Goal: Task Accomplishment & Management: Use online tool/utility

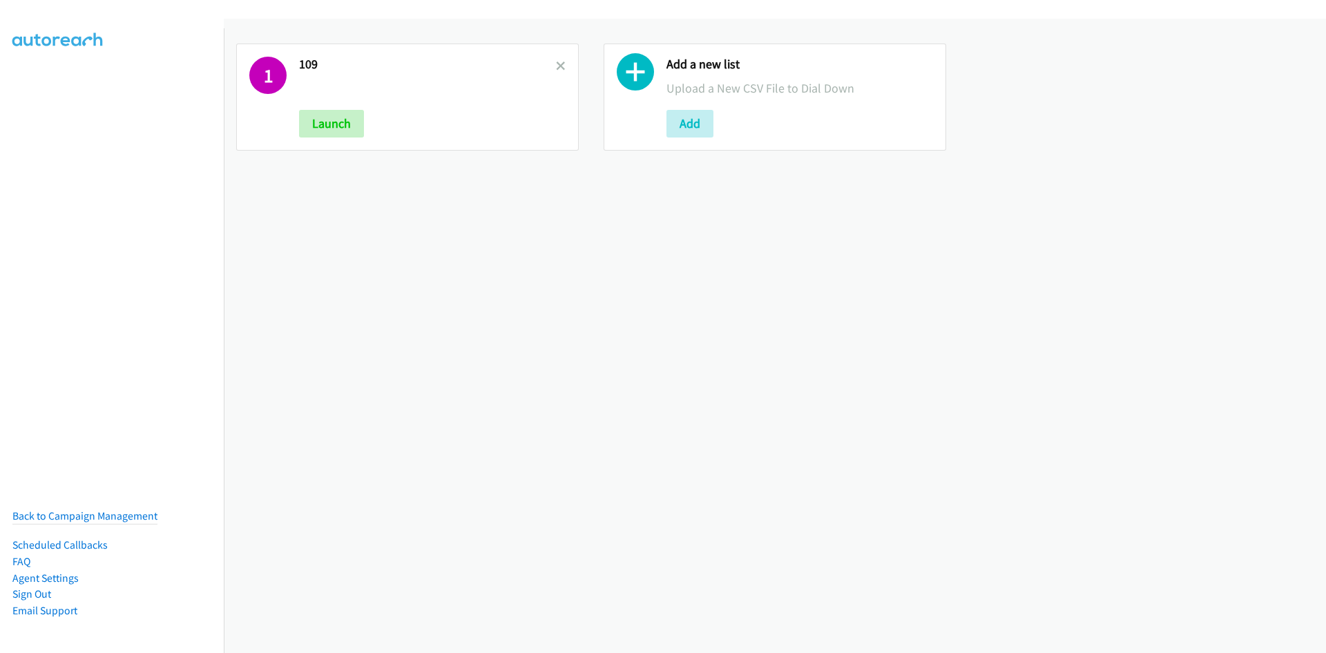
click at [550, 68] on h2 "109" at bounding box center [427, 65] width 257 height 16
click at [556, 68] on icon at bounding box center [561, 67] width 10 height 10
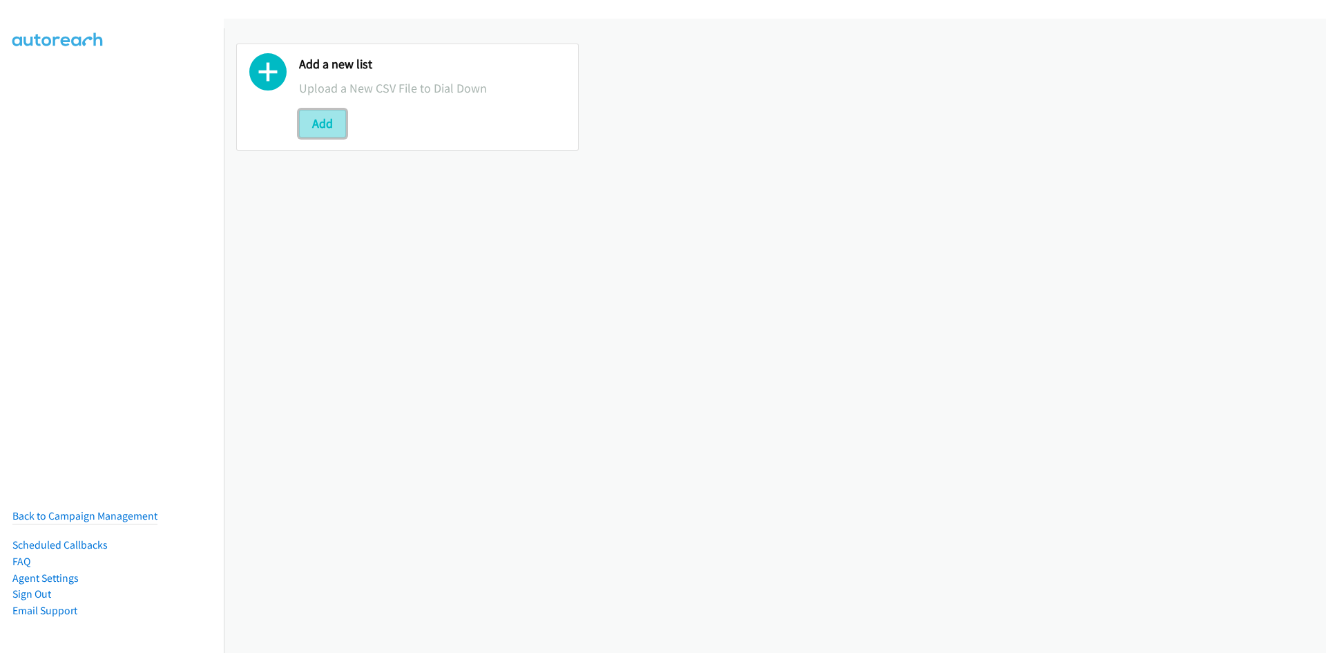
click at [323, 123] on button "Add" at bounding box center [322, 124] width 47 height 28
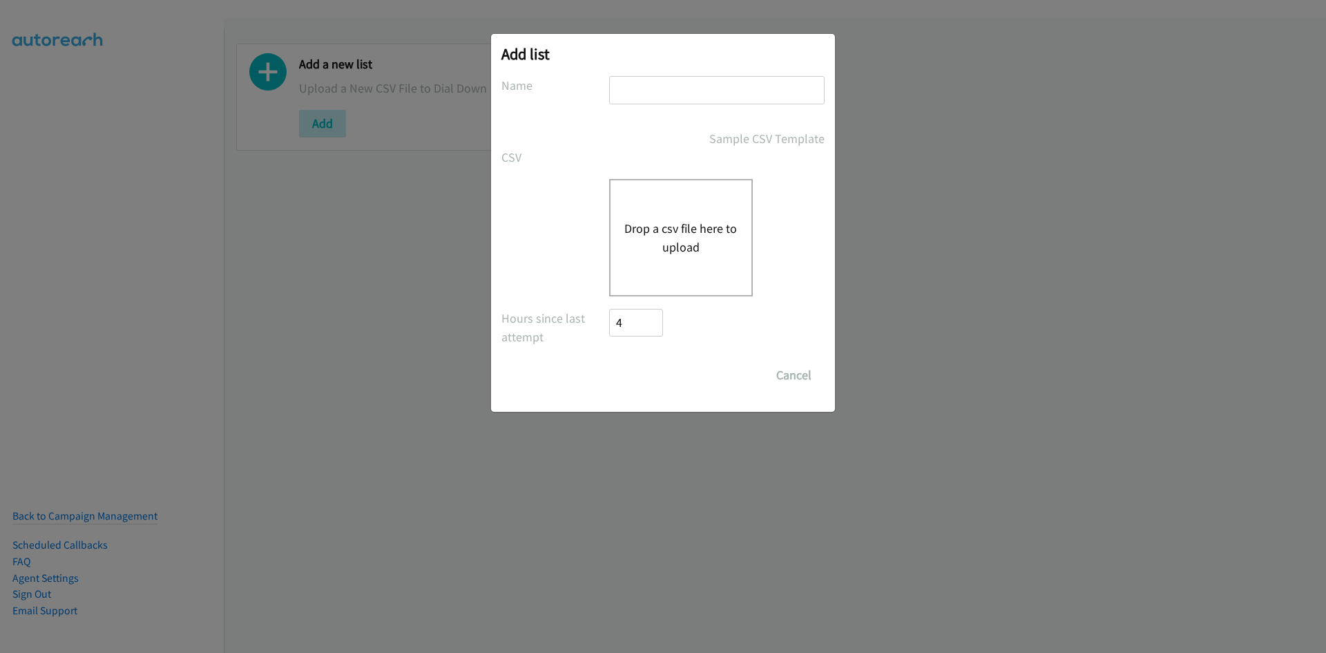
click at [653, 98] on input "text" at bounding box center [716, 90] width 215 height 28
type input "3x3"
click at [666, 284] on div "Drop a csv file here to upload" at bounding box center [681, 237] width 144 height 117
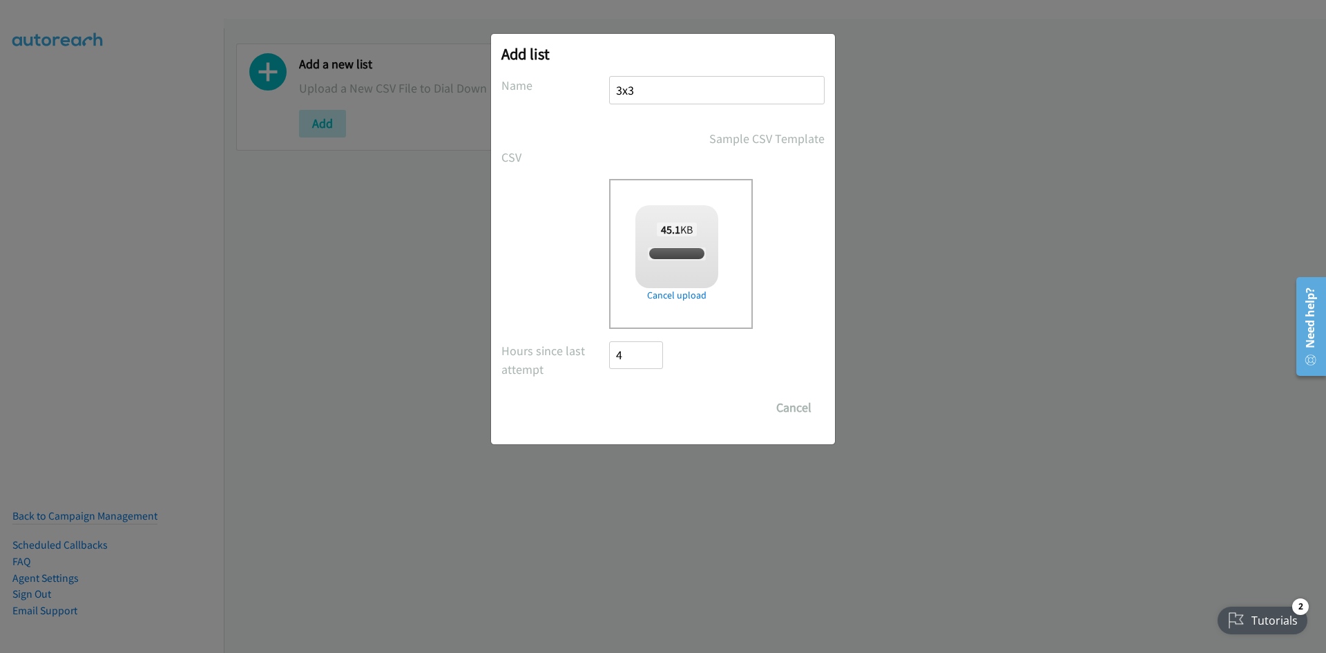
checkbox input "true"
click at [672, 408] on input "Save List" at bounding box center [645, 408] width 73 height 28
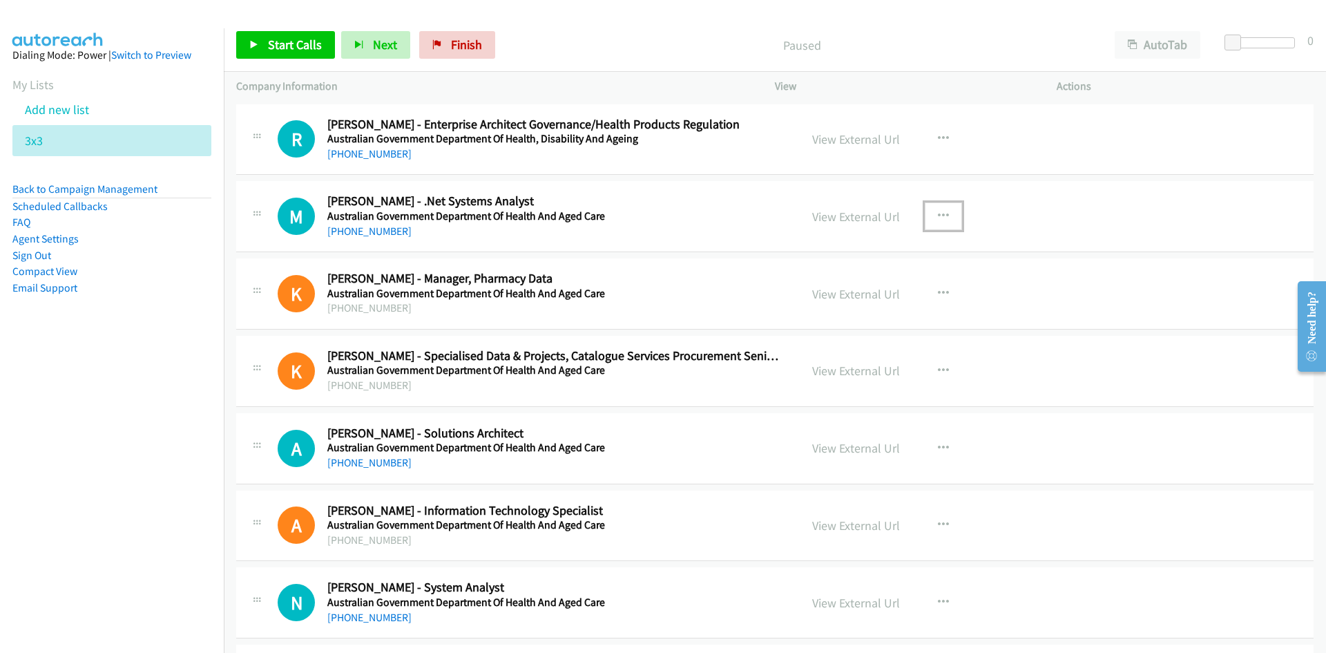
click at [943, 215] on icon "button" at bounding box center [943, 216] width 11 height 11
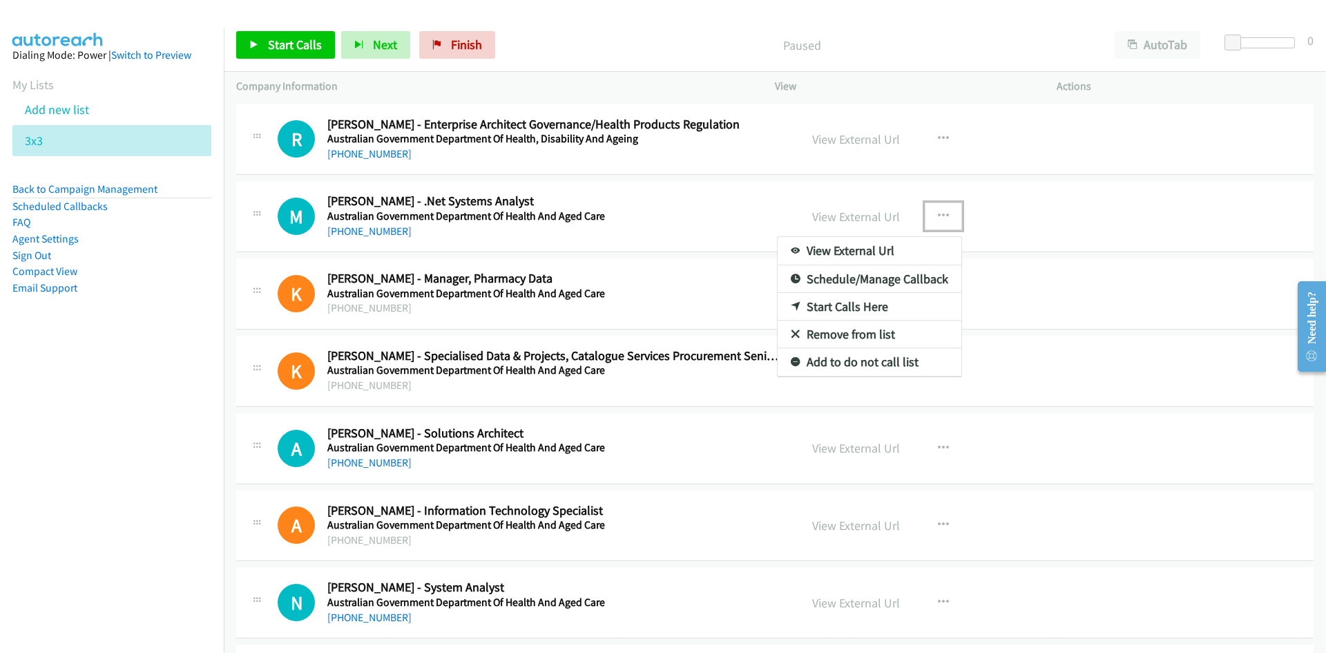
click at [845, 307] on link "Start Calls Here" at bounding box center [870, 307] width 184 height 28
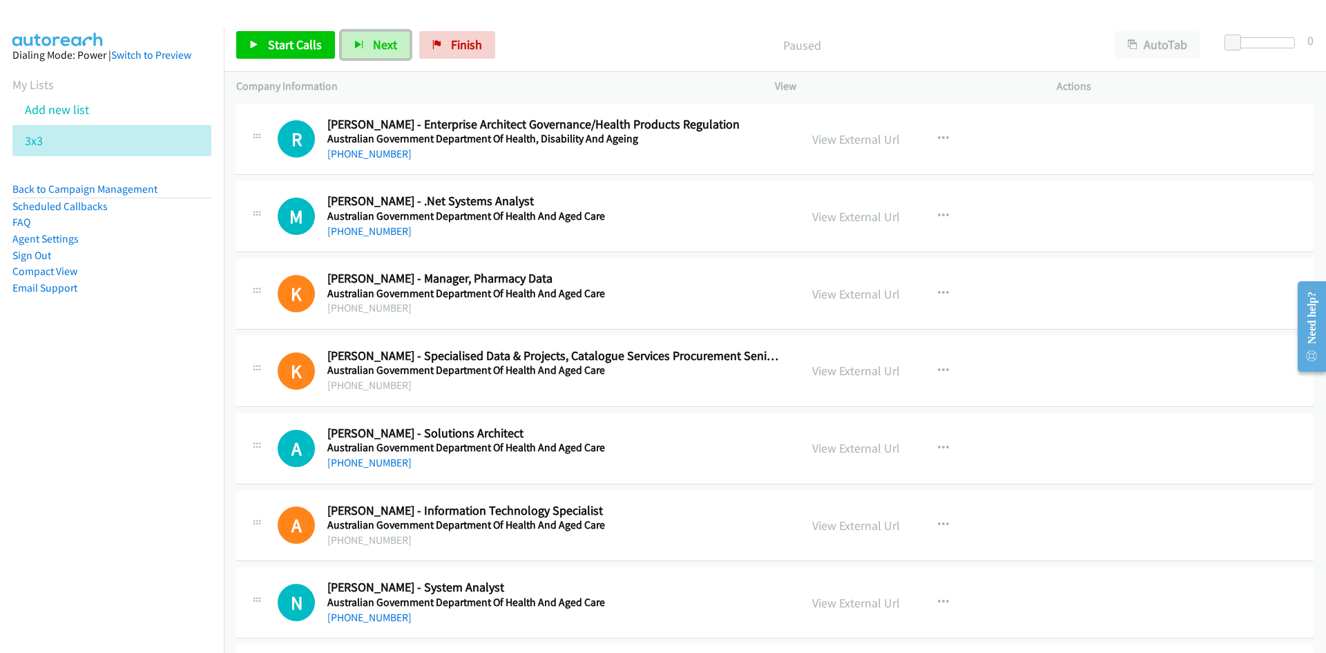
click at [378, 41] on span "Next" at bounding box center [385, 45] width 24 height 16
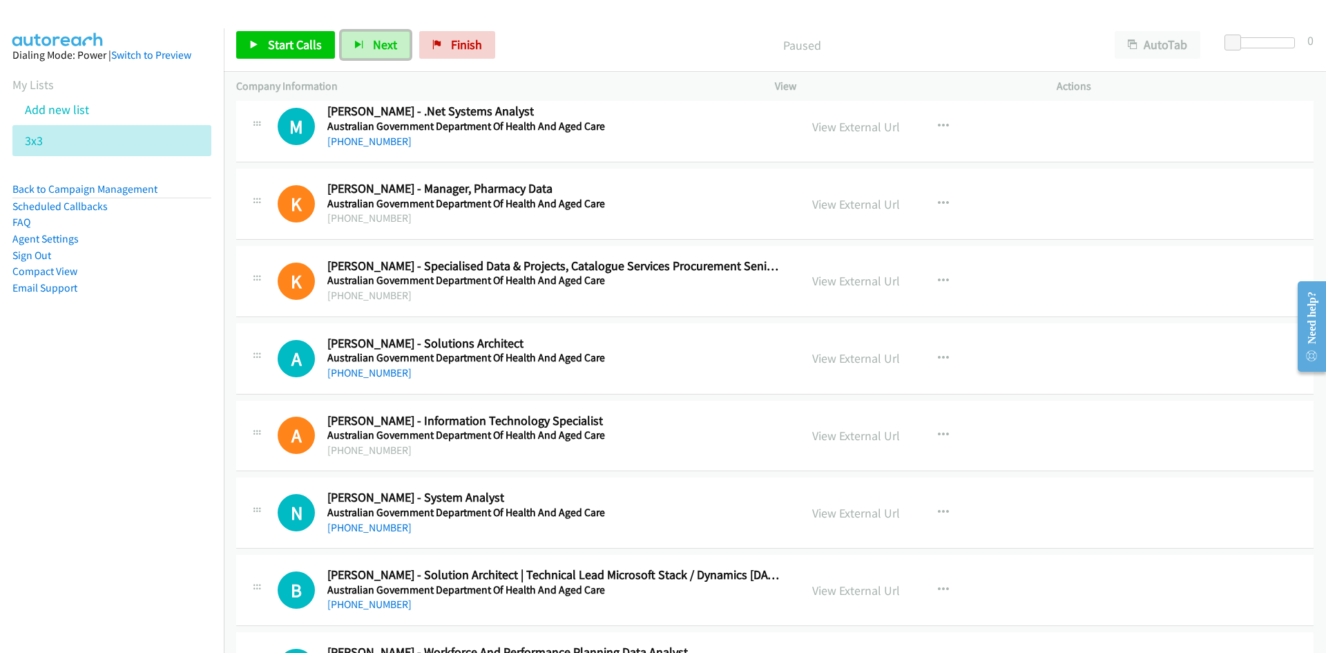
scroll to position [69, 0]
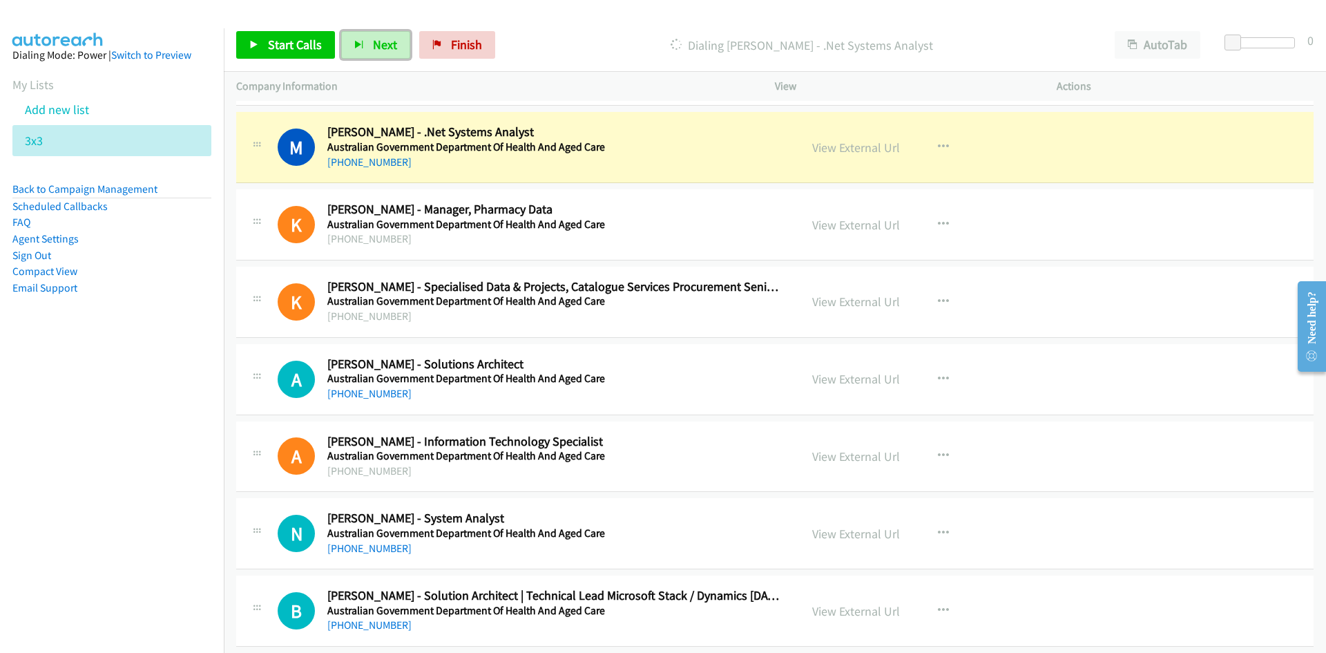
click at [858, 147] on link "View External Url" at bounding box center [856, 148] width 88 height 16
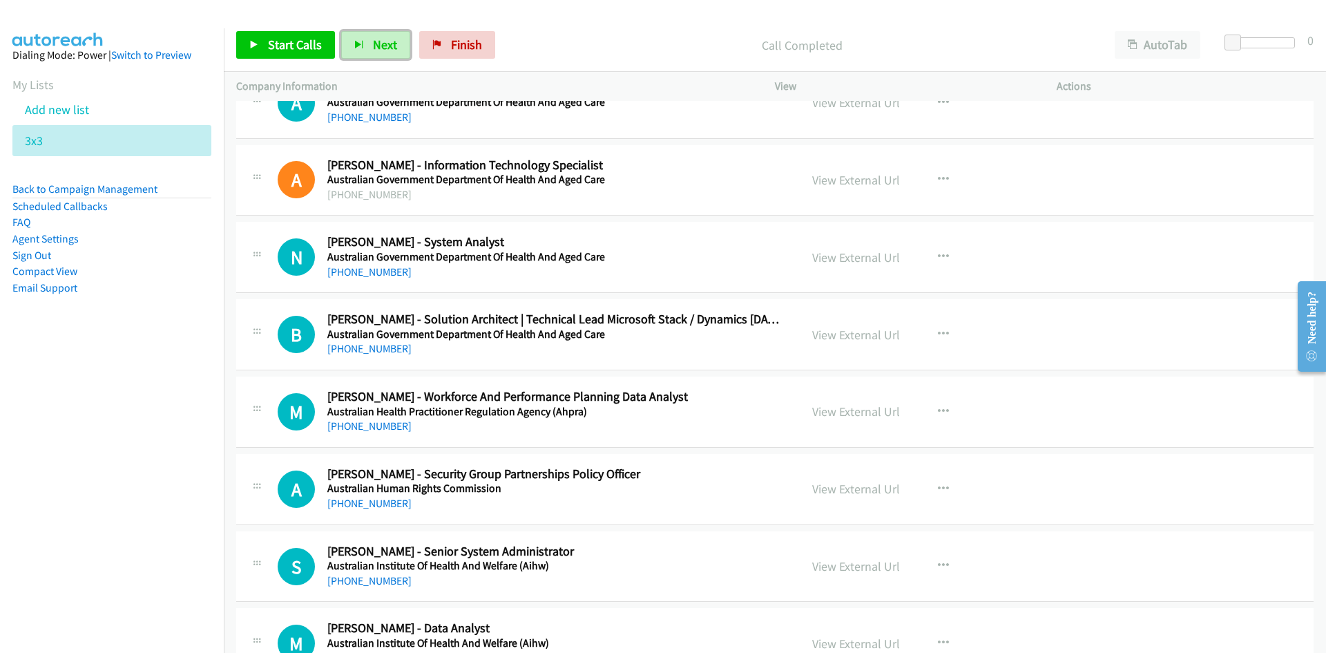
scroll to position [276, 0]
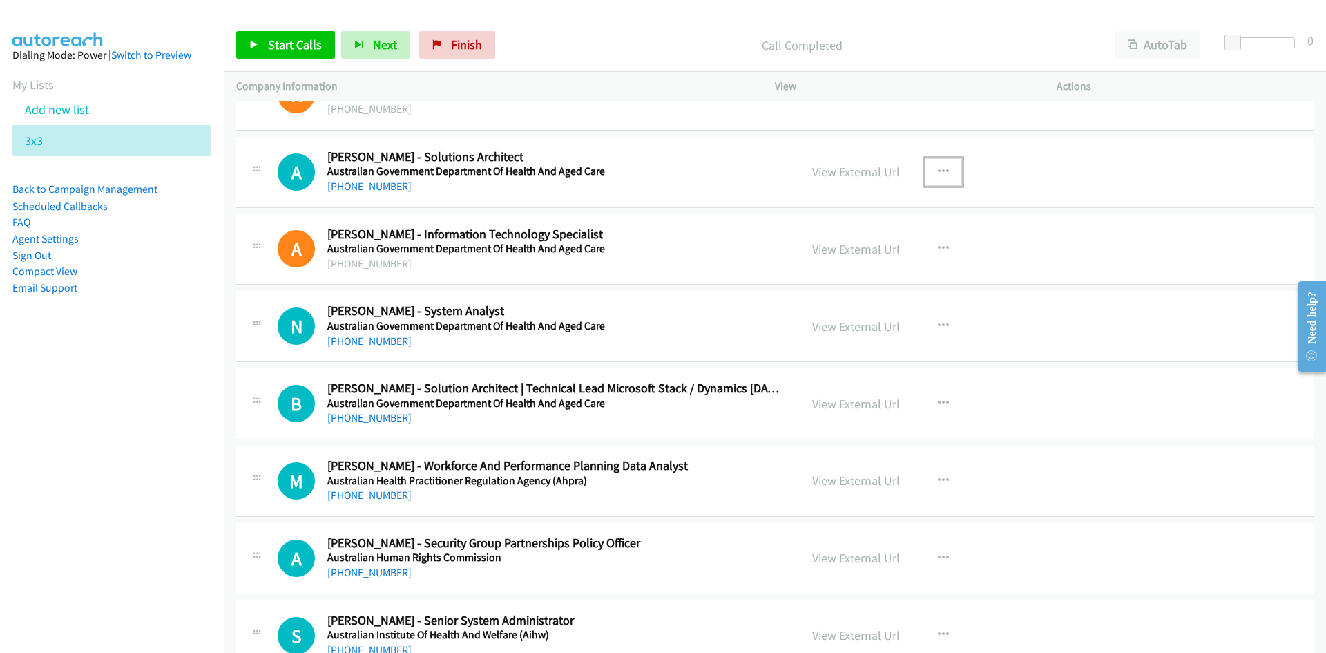
click at [940, 169] on icon "button" at bounding box center [943, 171] width 11 height 11
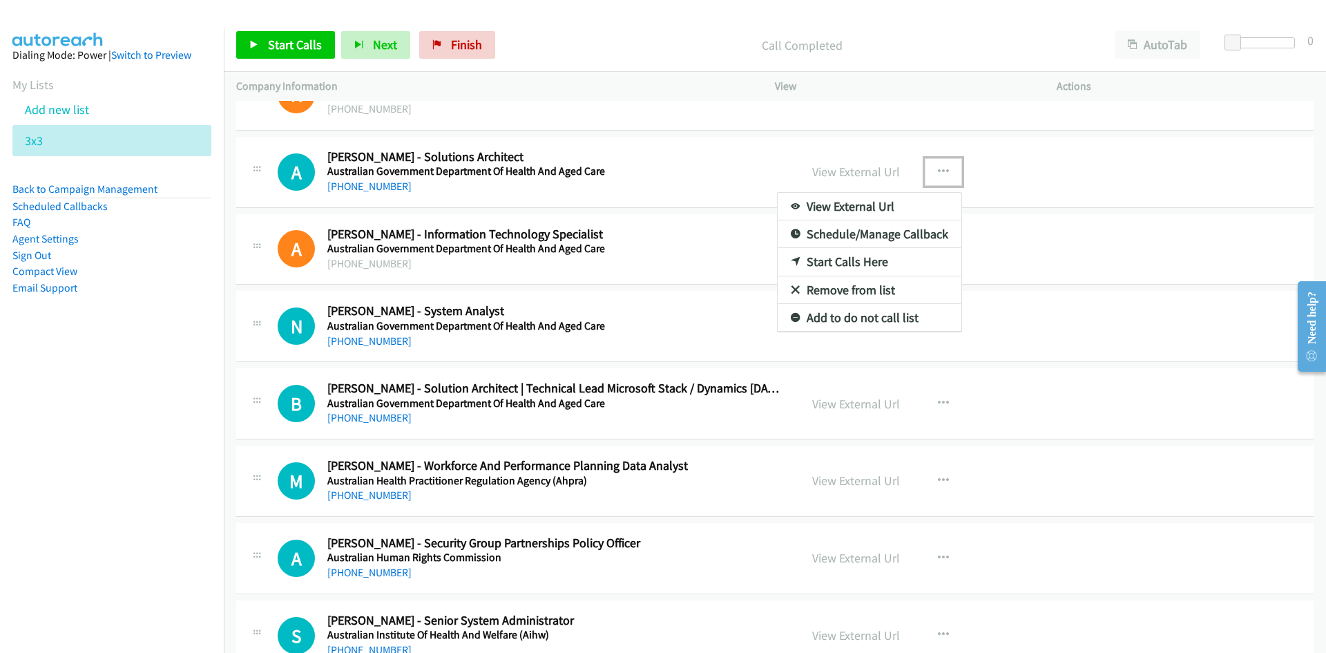
click at [843, 258] on link "Start Calls Here" at bounding box center [870, 262] width 184 height 28
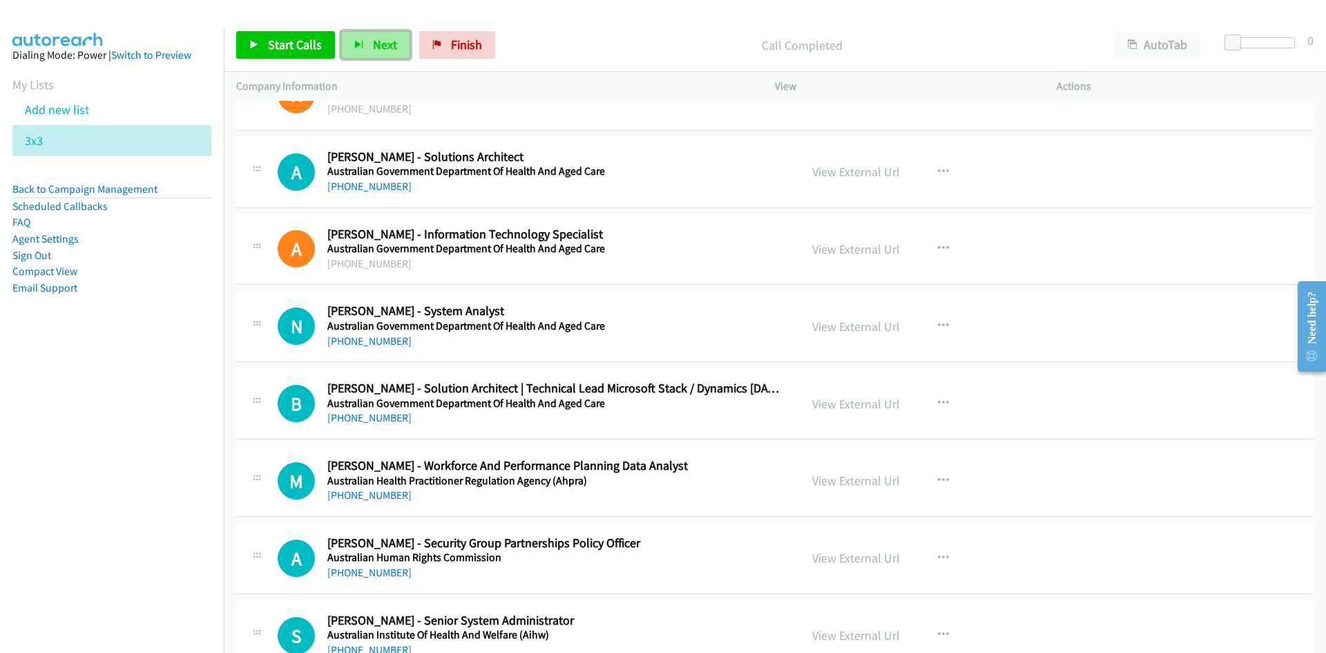
click at [382, 44] on span "Next" at bounding box center [385, 45] width 24 height 16
drag, startPoint x: 405, startPoint y: 46, endPoint x: 452, endPoint y: 115, distance: 82.9
click at [405, 46] on button "Next" at bounding box center [375, 45] width 69 height 28
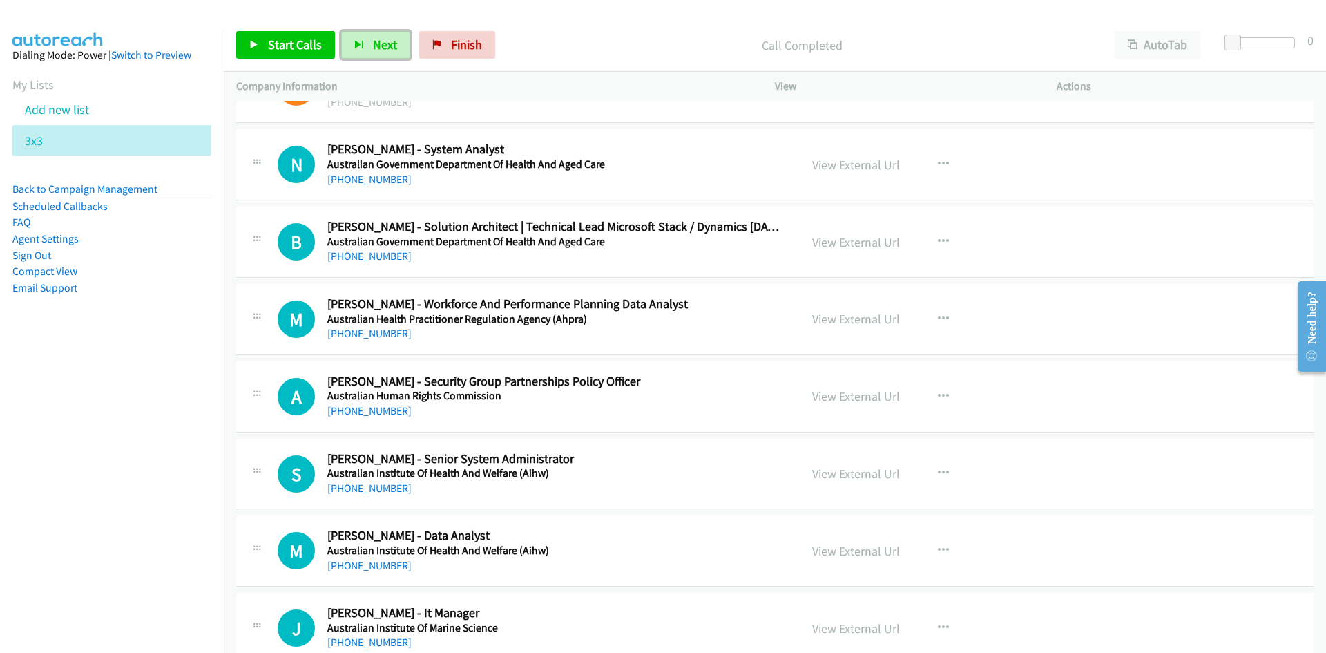
scroll to position [414, 0]
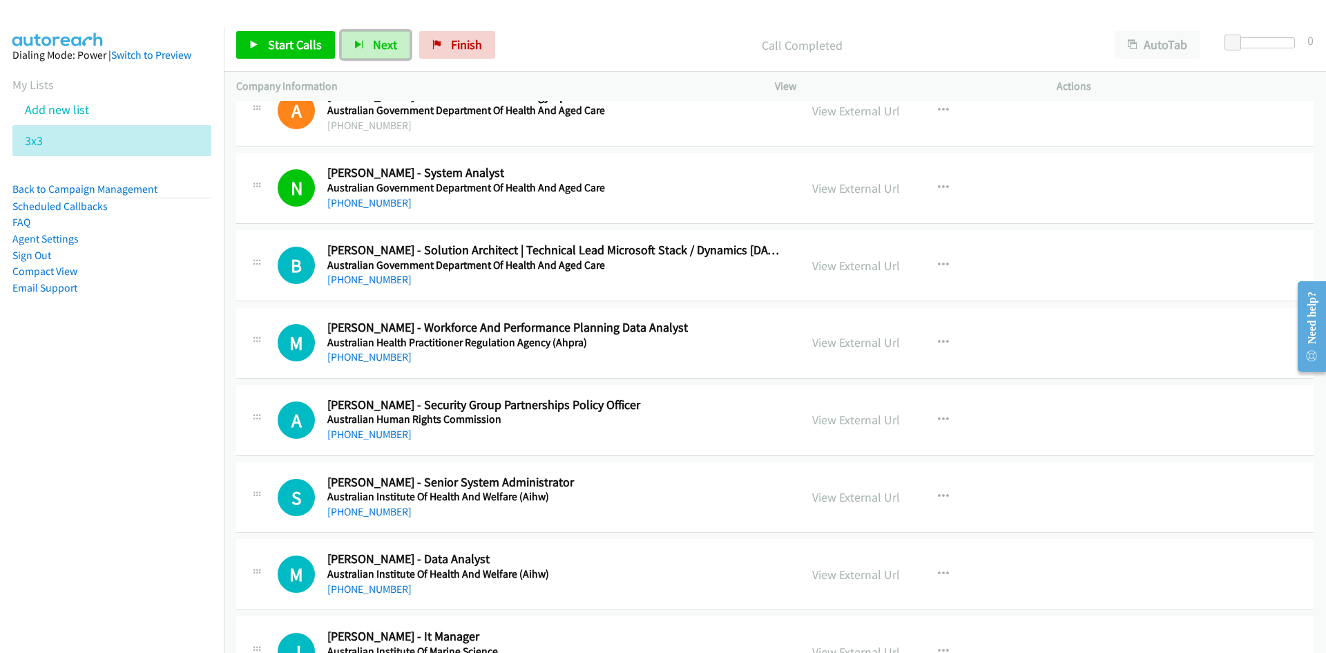
drag, startPoint x: 386, startPoint y: 47, endPoint x: 615, endPoint y: 278, distance: 325.2
click at [386, 47] on span "Next" at bounding box center [385, 45] width 24 height 16
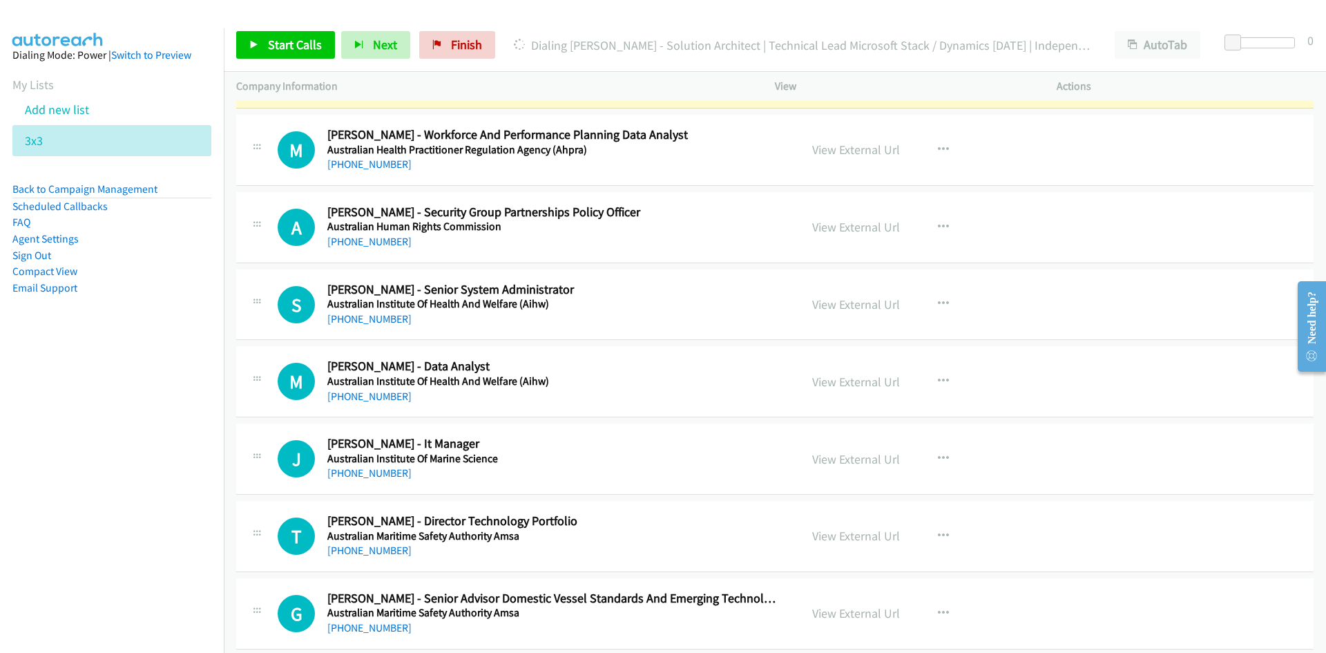
scroll to position [760, 0]
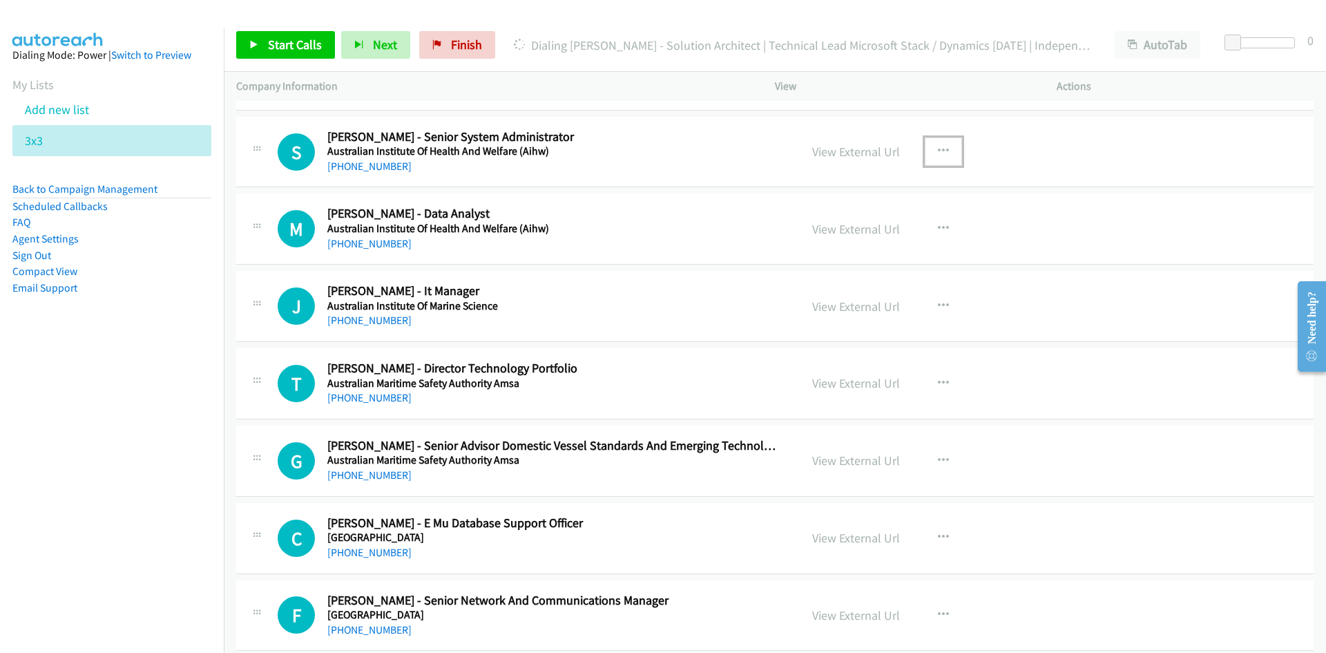
click at [938, 151] on icon "button" at bounding box center [943, 151] width 11 height 11
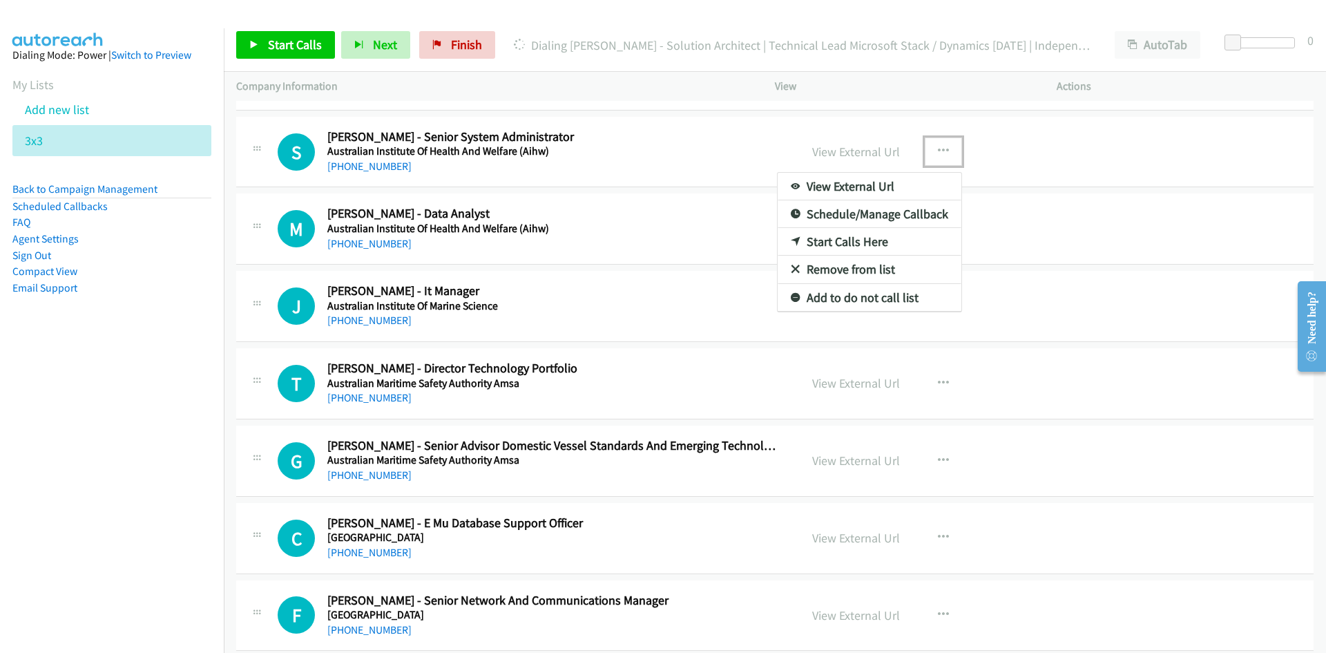
click at [840, 241] on link "Start Calls Here" at bounding box center [870, 242] width 184 height 28
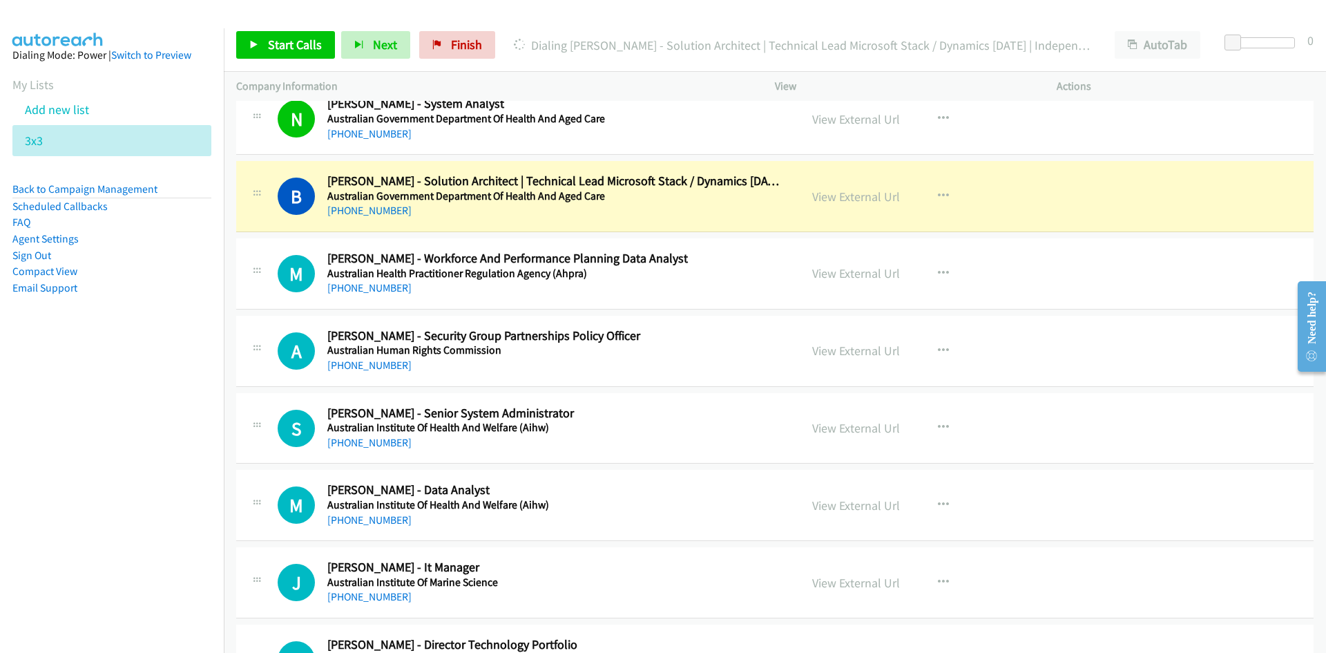
scroll to position [552, 0]
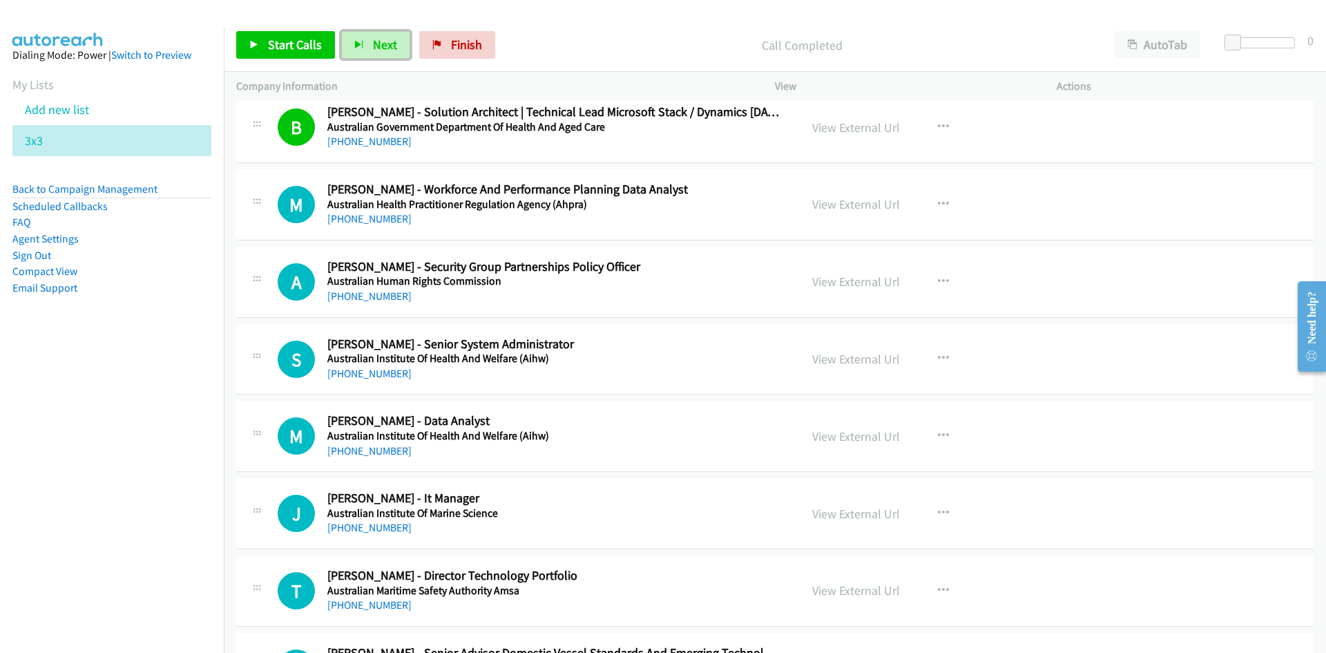
drag, startPoint x: 382, startPoint y: 44, endPoint x: 434, endPoint y: 104, distance: 79.9
click at [382, 44] on span "Next" at bounding box center [385, 45] width 24 height 16
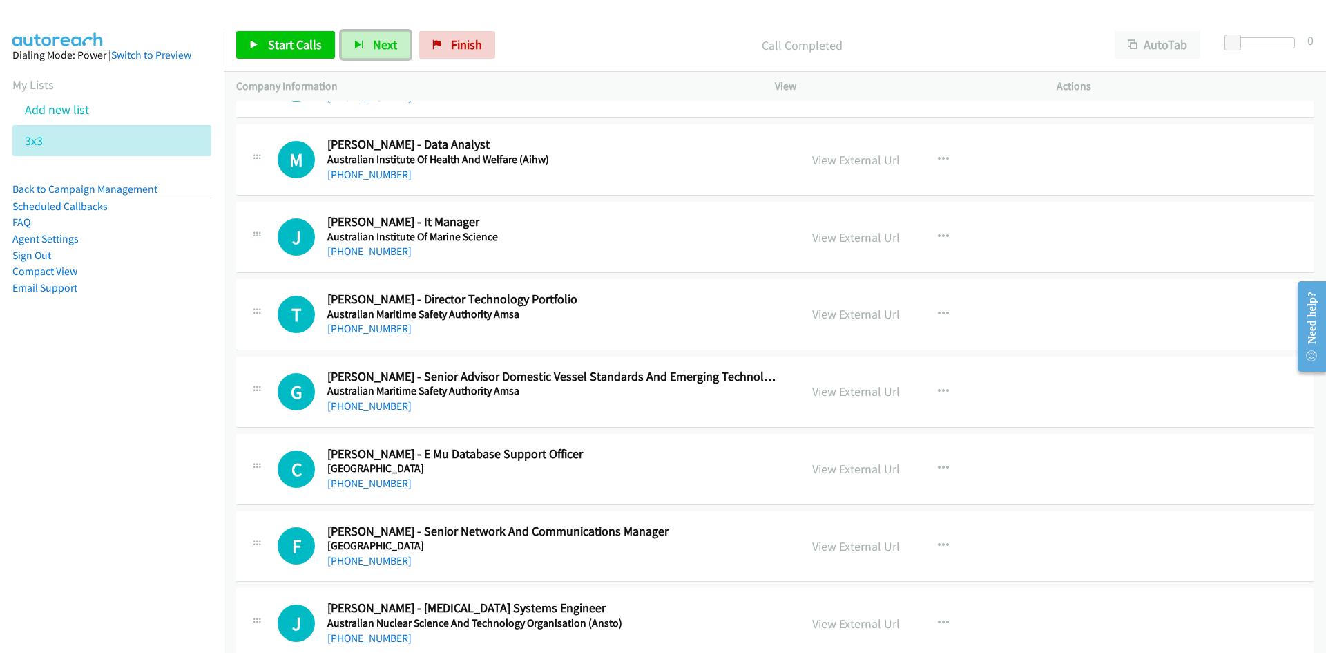
scroll to position [760, 0]
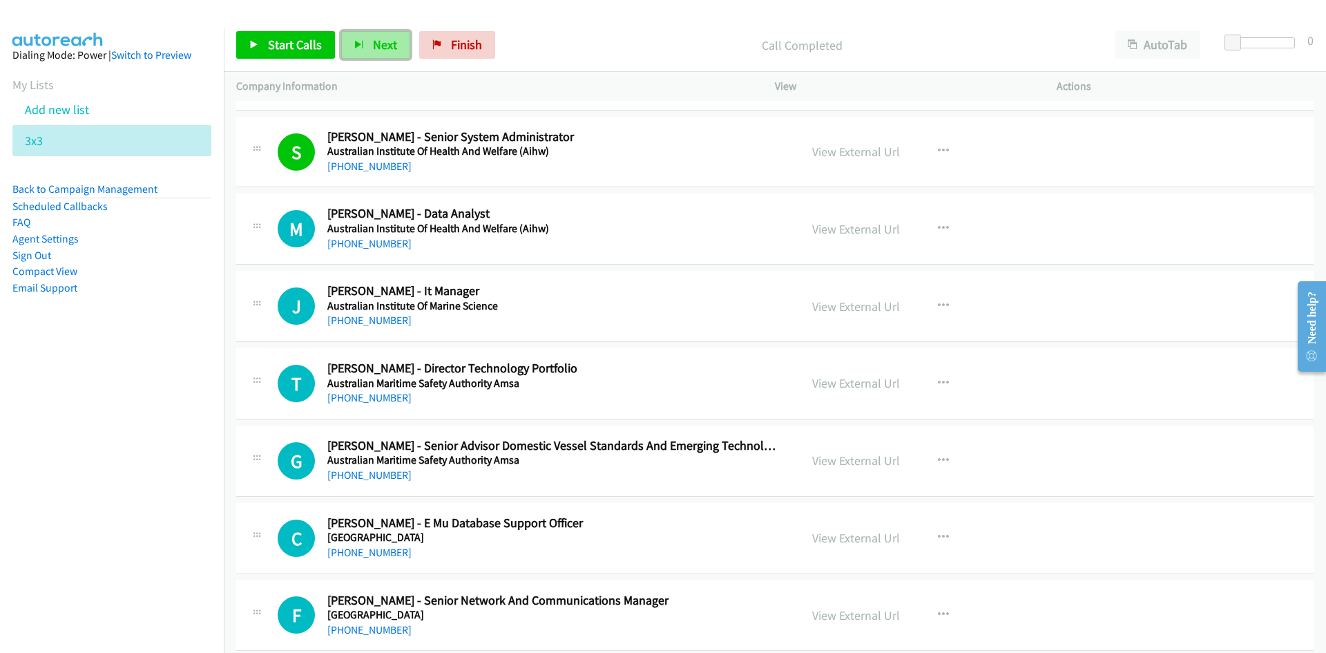
click at [394, 48] on button "Next" at bounding box center [375, 45] width 69 height 28
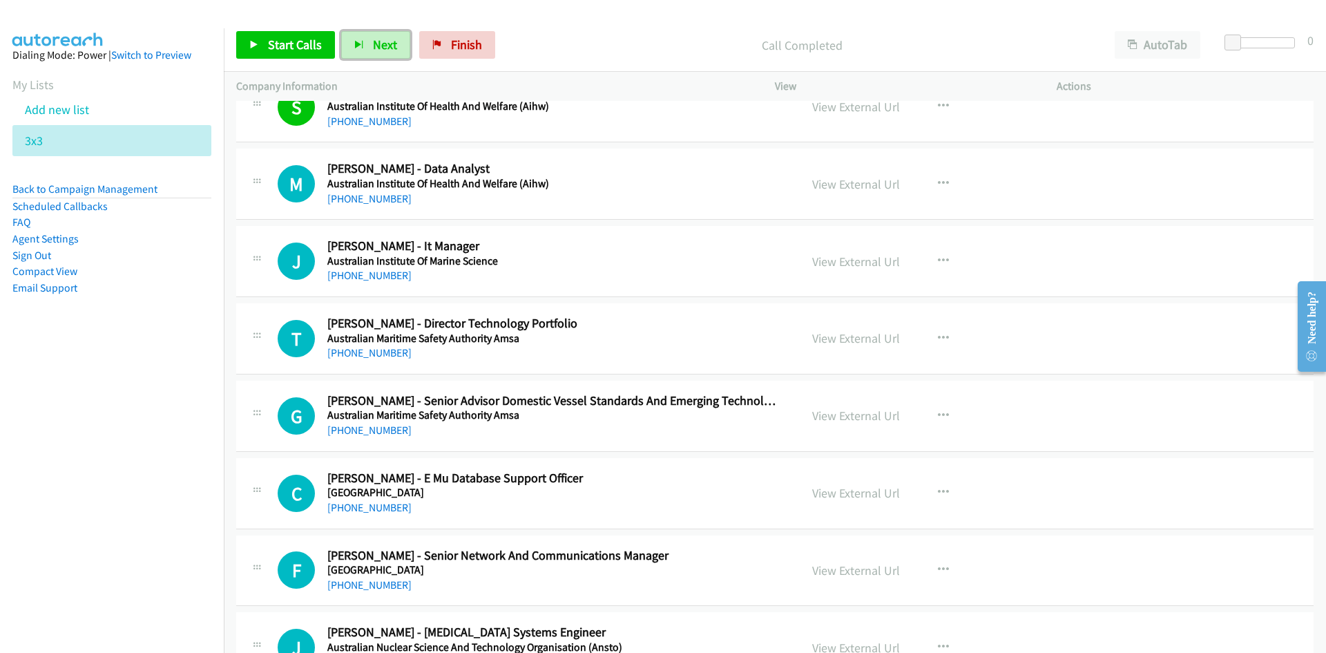
scroll to position [829, 0]
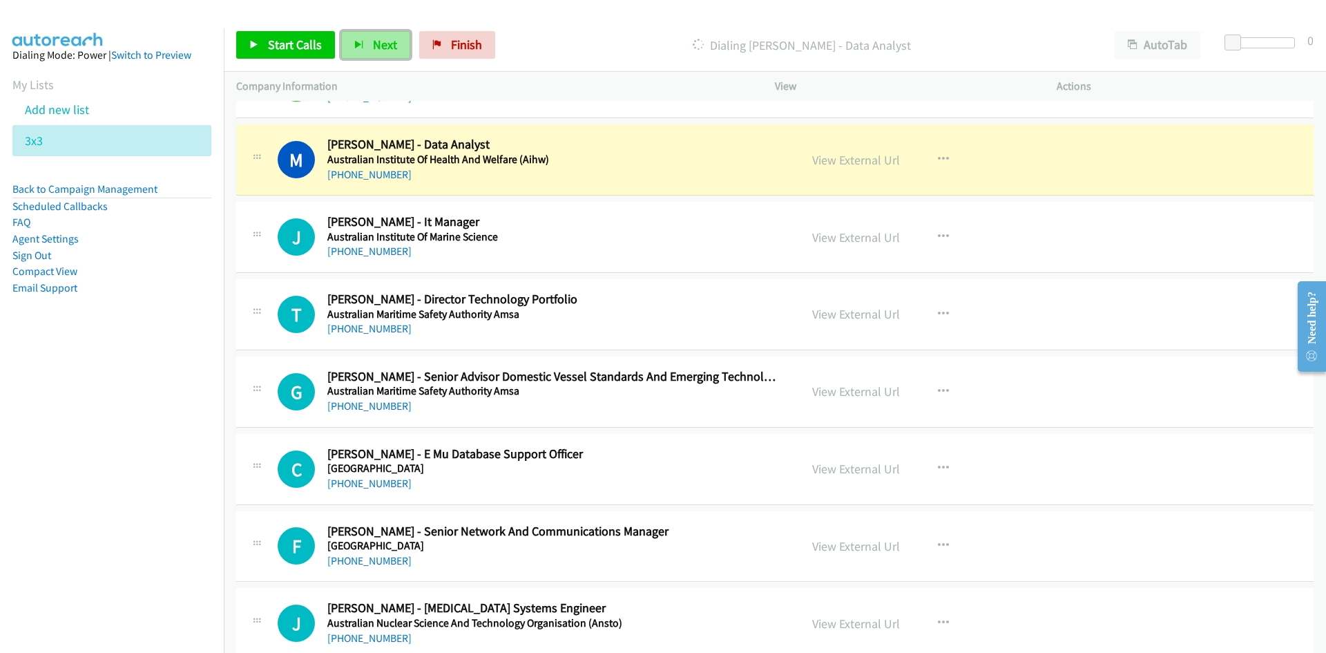
drag, startPoint x: 387, startPoint y: 40, endPoint x: 396, endPoint y: 46, distance: 10.5
click at [387, 40] on span "Next" at bounding box center [385, 45] width 24 height 16
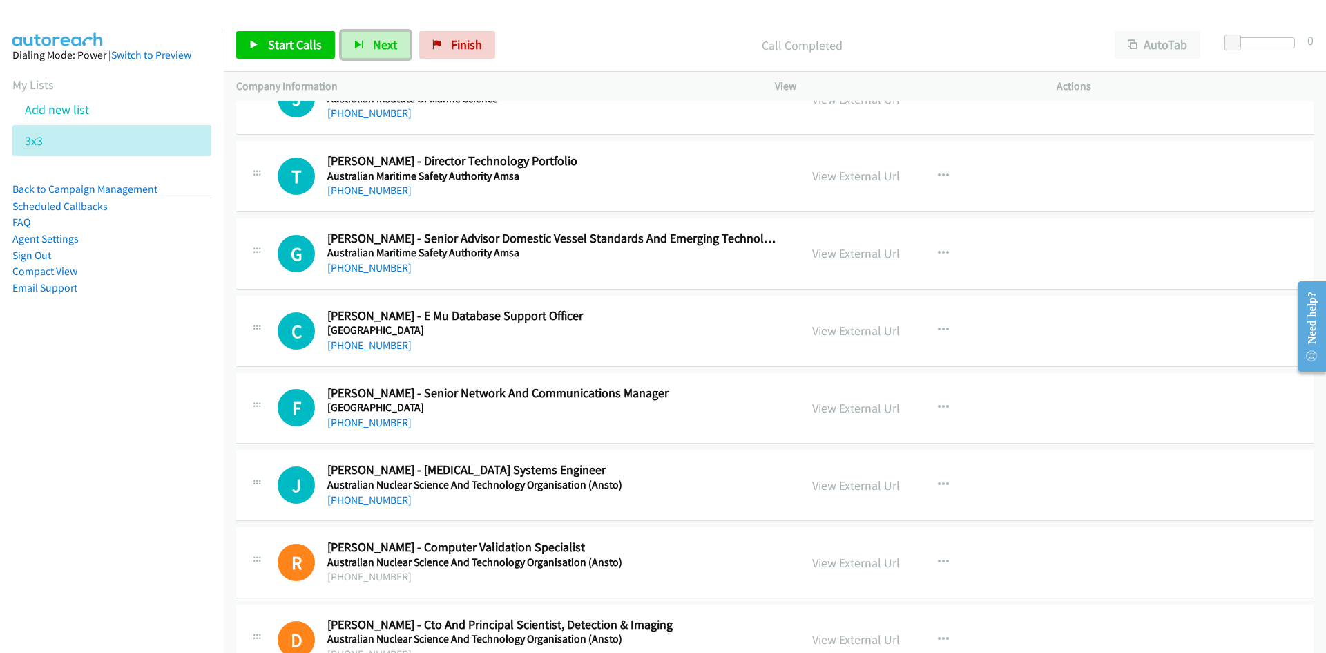
scroll to position [898, 0]
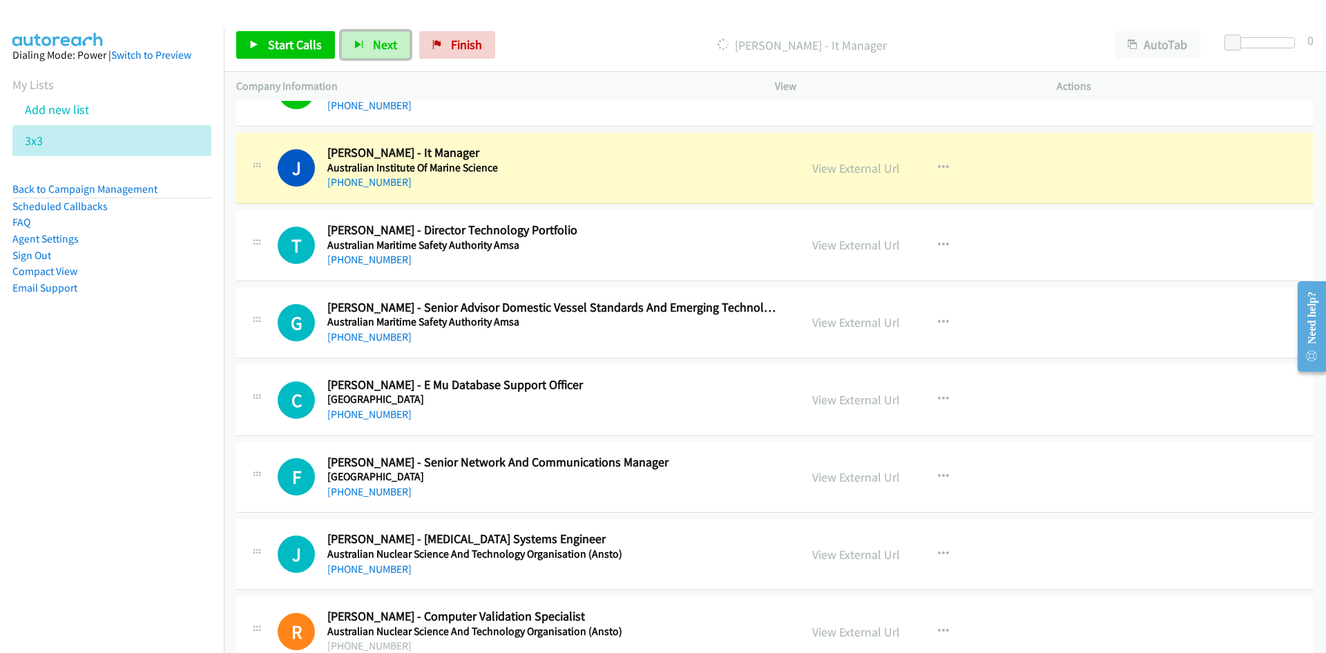
drag, startPoint x: 387, startPoint y: 48, endPoint x: 482, endPoint y: 139, distance: 131.4
click at [387, 48] on span "Next" at bounding box center [385, 45] width 24 height 16
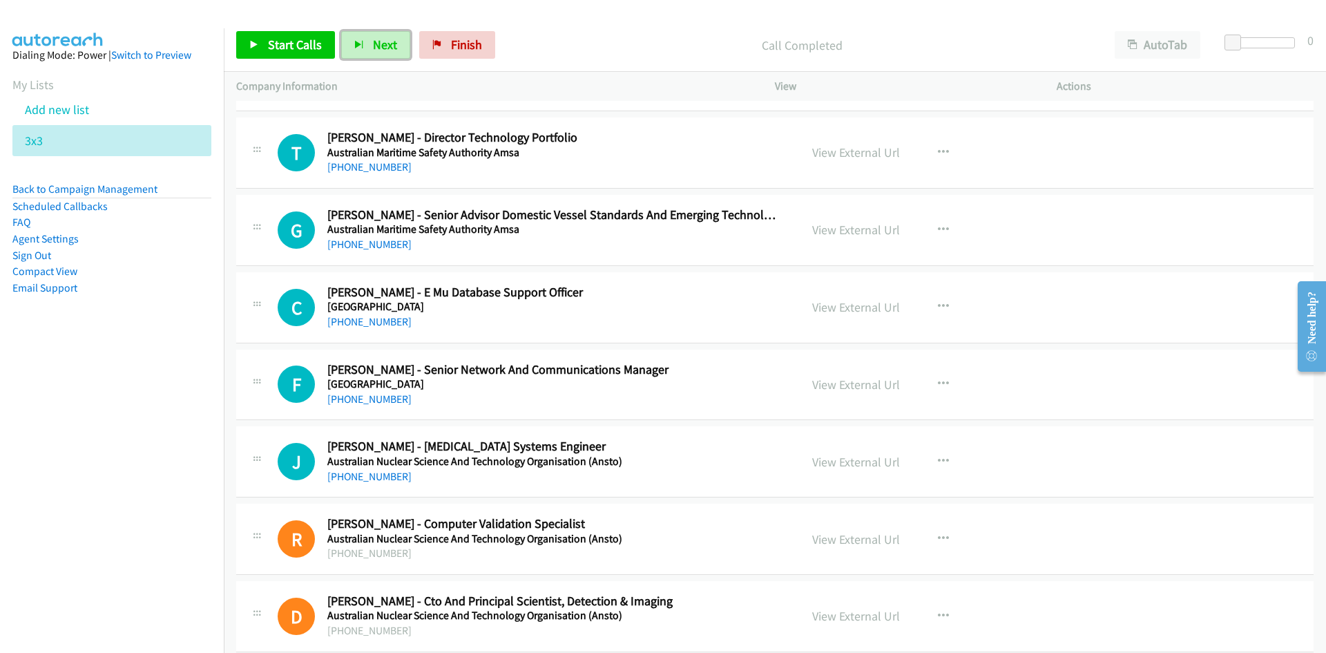
scroll to position [967, 0]
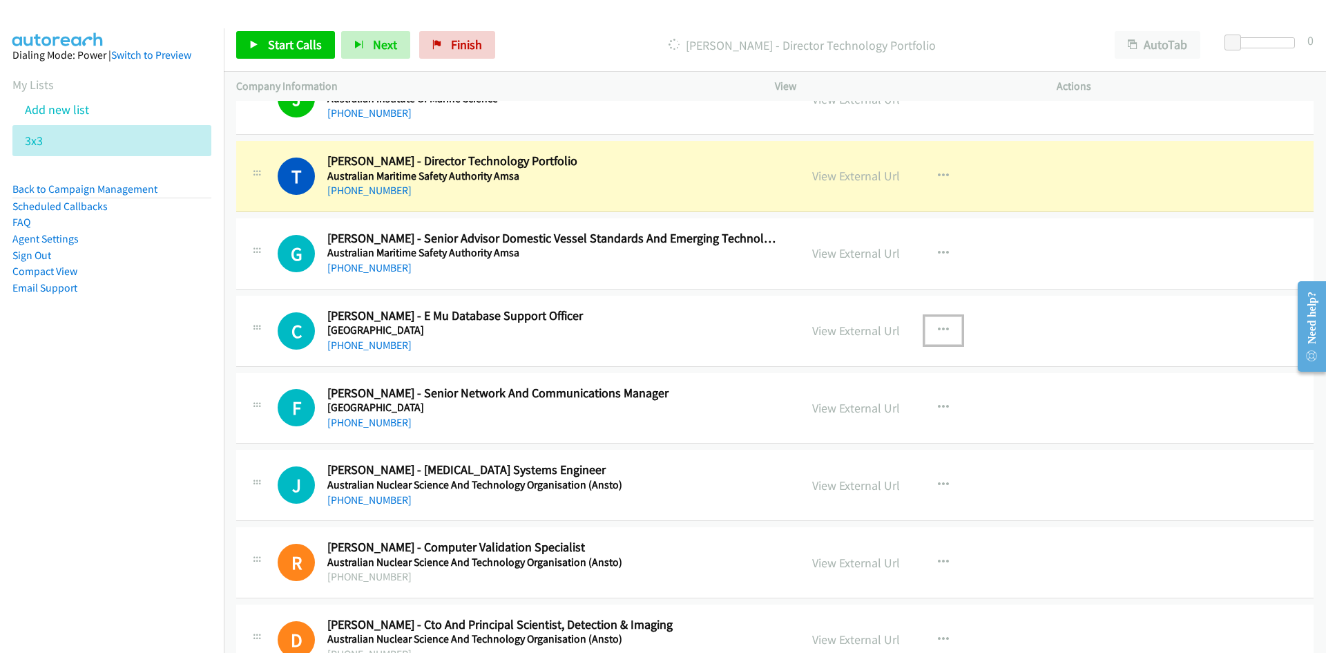
drag, startPoint x: 938, startPoint y: 325, endPoint x: 921, endPoint y: 350, distance: 30.3
click at [938, 325] on icon "button" at bounding box center [943, 330] width 11 height 11
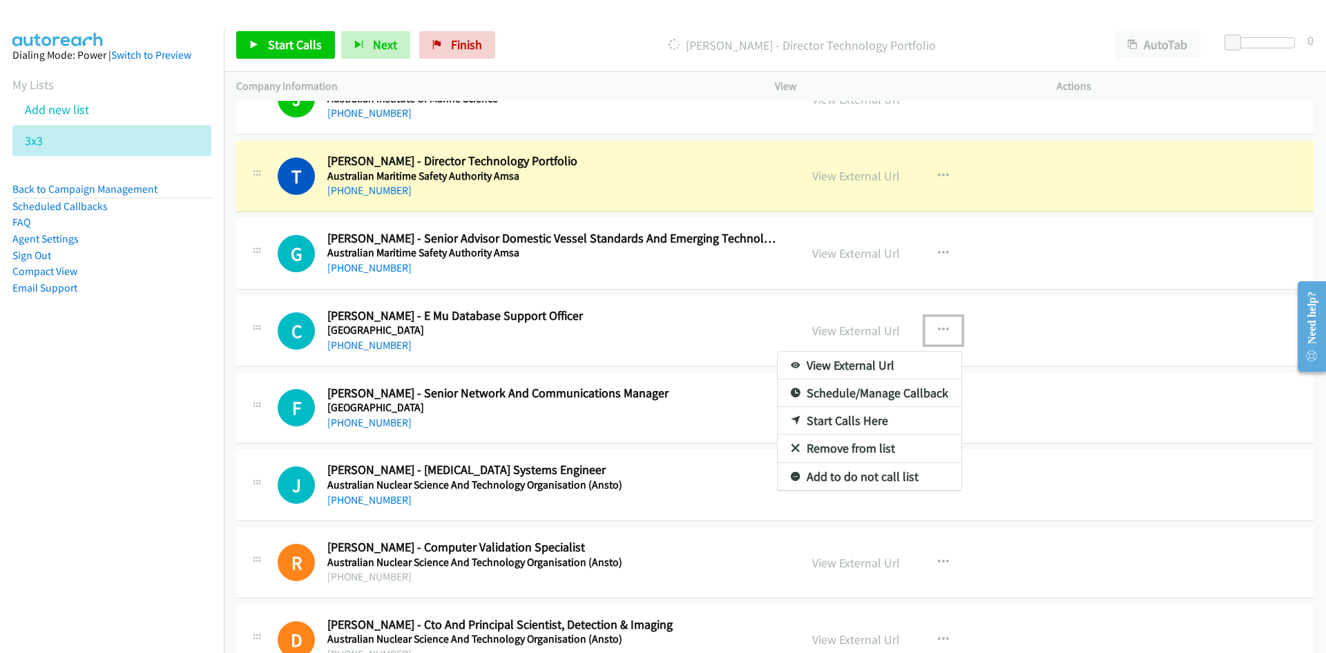
click at [843, 416] on link "Start Calls Here" at bounding box center [870, 421] width 184 height 28
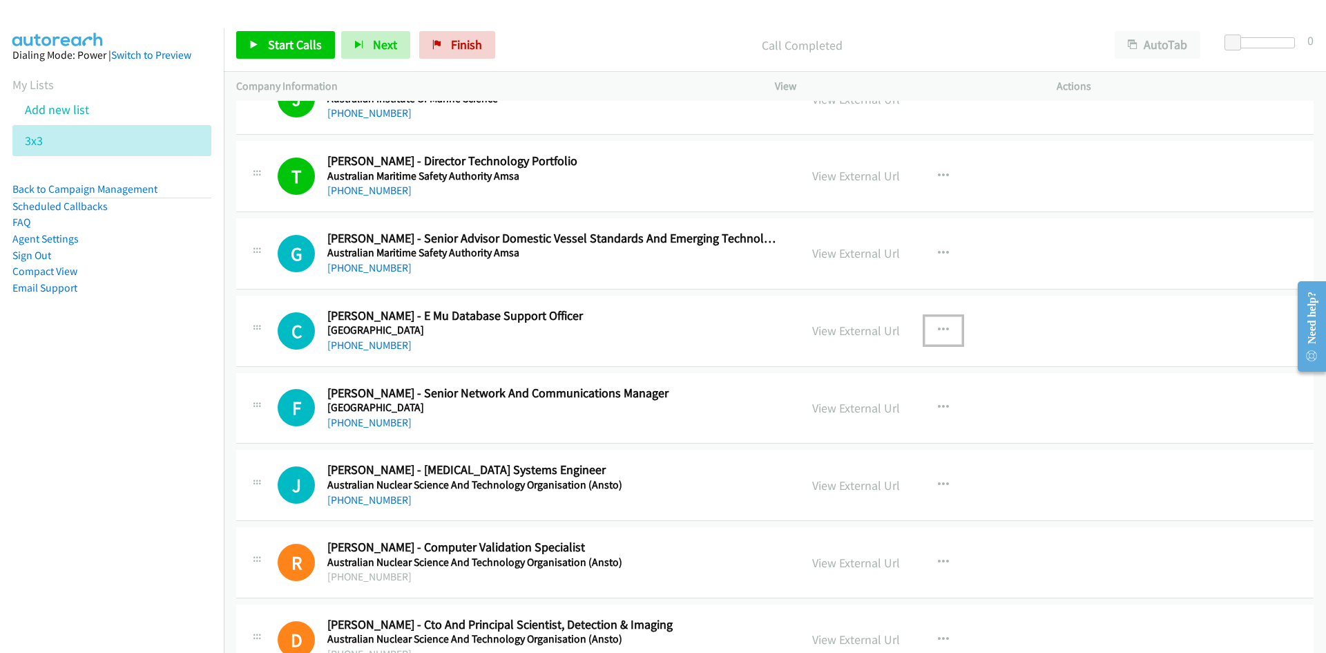
click at [939, 325] on icon "button" at bounding box center [943, 330] width 11 height 11
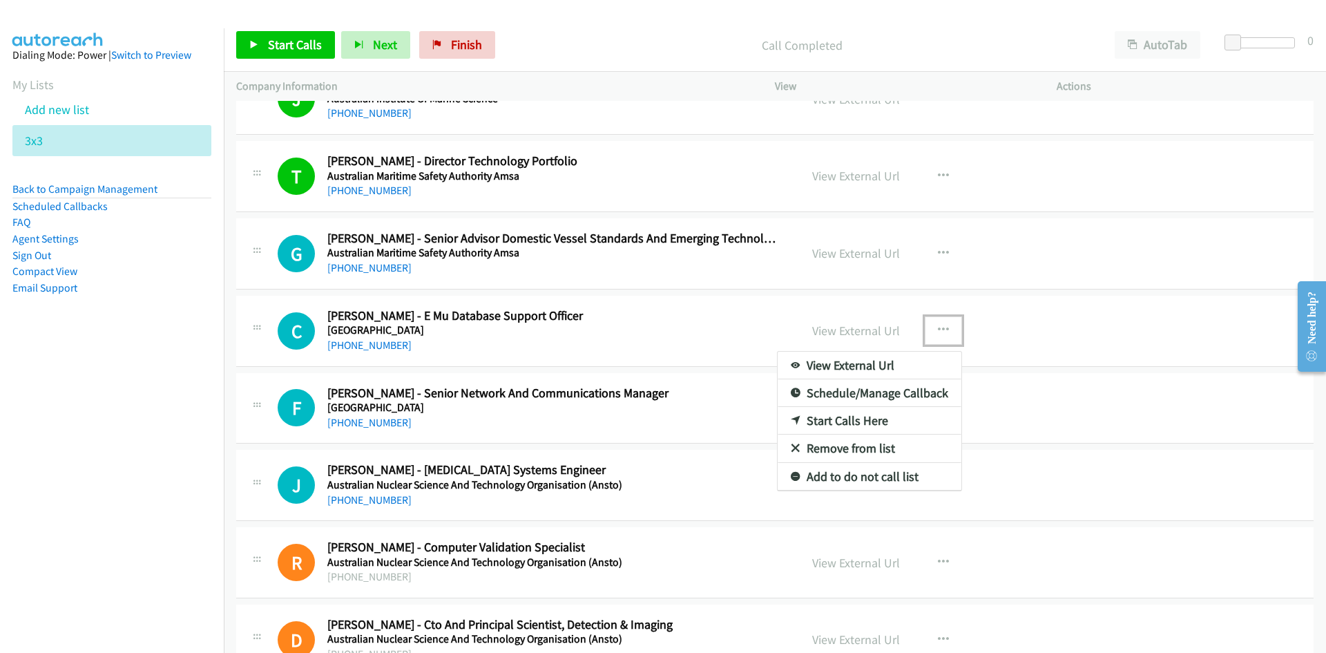
click at [843, 418] on link "Start Calls Here" at bounding box center [870, 421] width 184 height 28
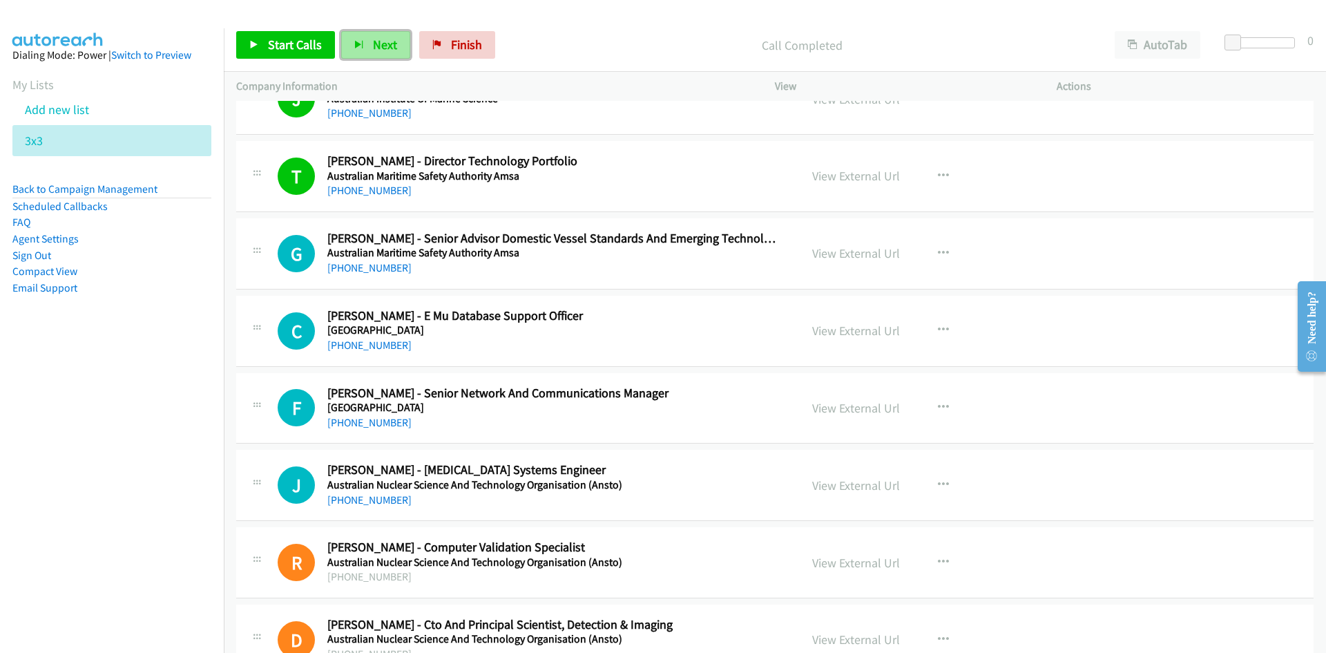
click at [379, 50] on span "Next" at bounding box center [385, 45] width 24 height 16
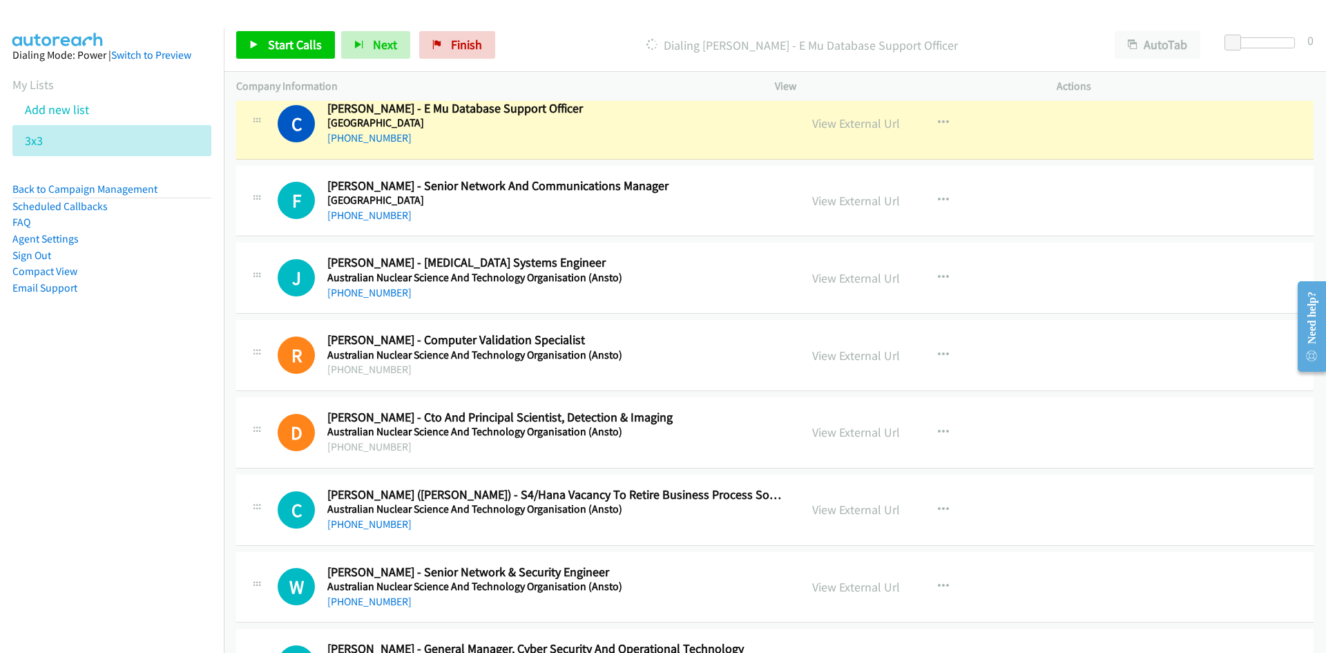
scroll to position [1105, 0]
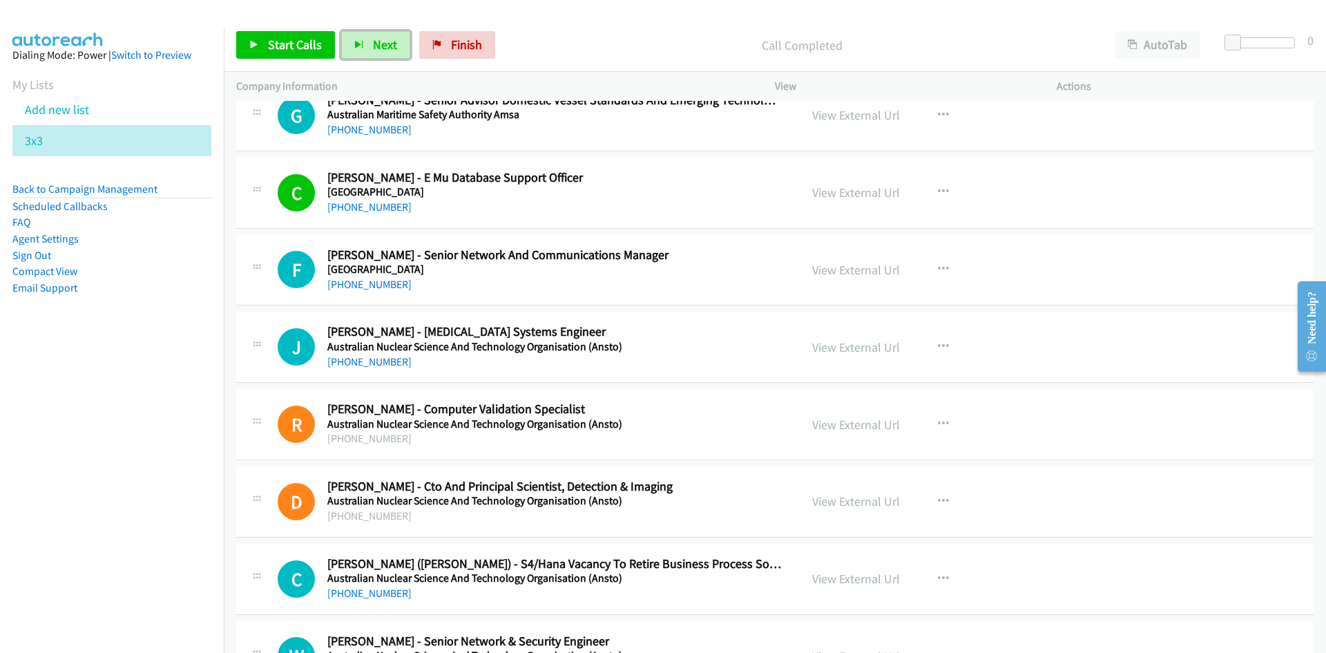
drag, startPoint x: 385, startPoint y: 53, endPoint x: 529, endPoint y: 127, distance: 161.5
click at [385, 53] on button "Next" at bounding box center [375, 45] width 69 height 28
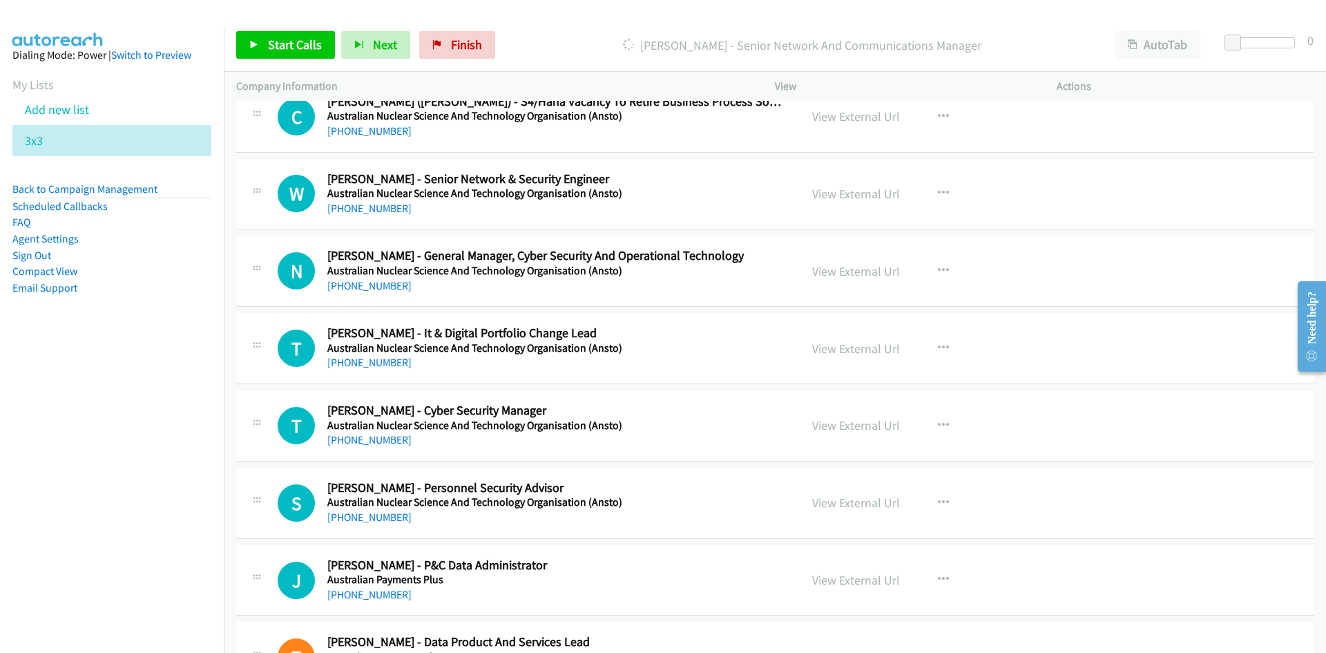
scroll to position [1588, 0]
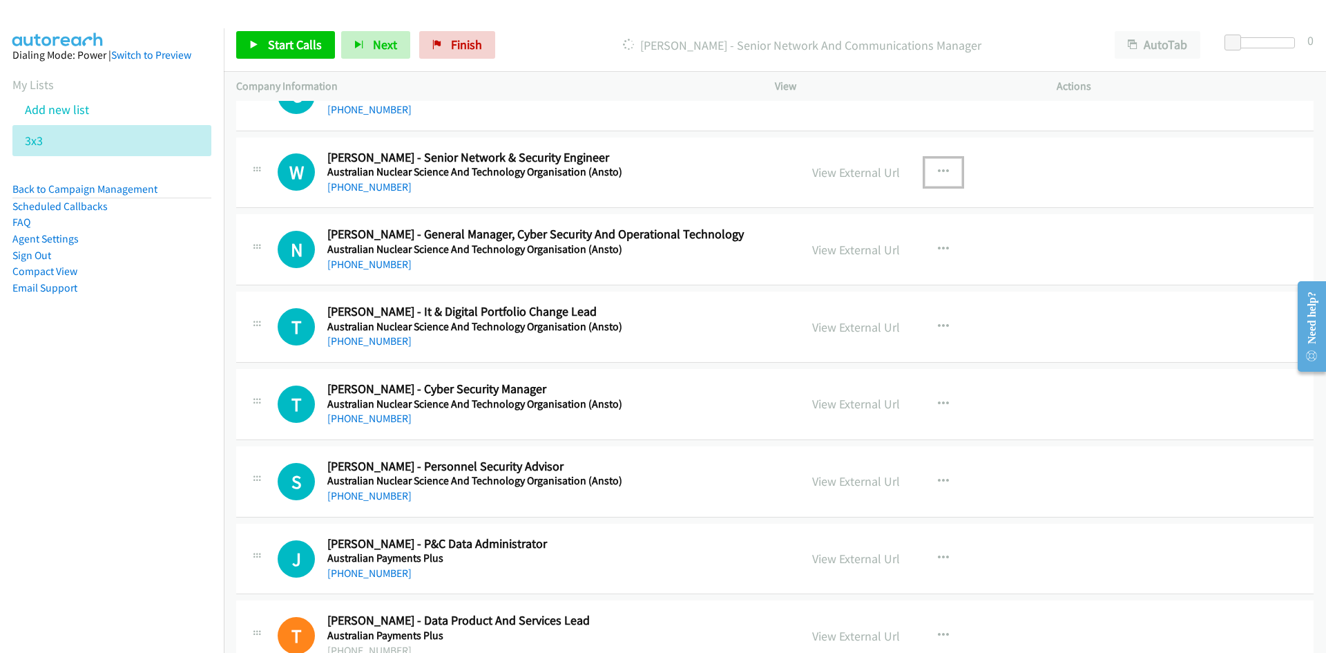
click at [939, 168] on icon "button" at bounding box center [943, 171] width 11 height 11
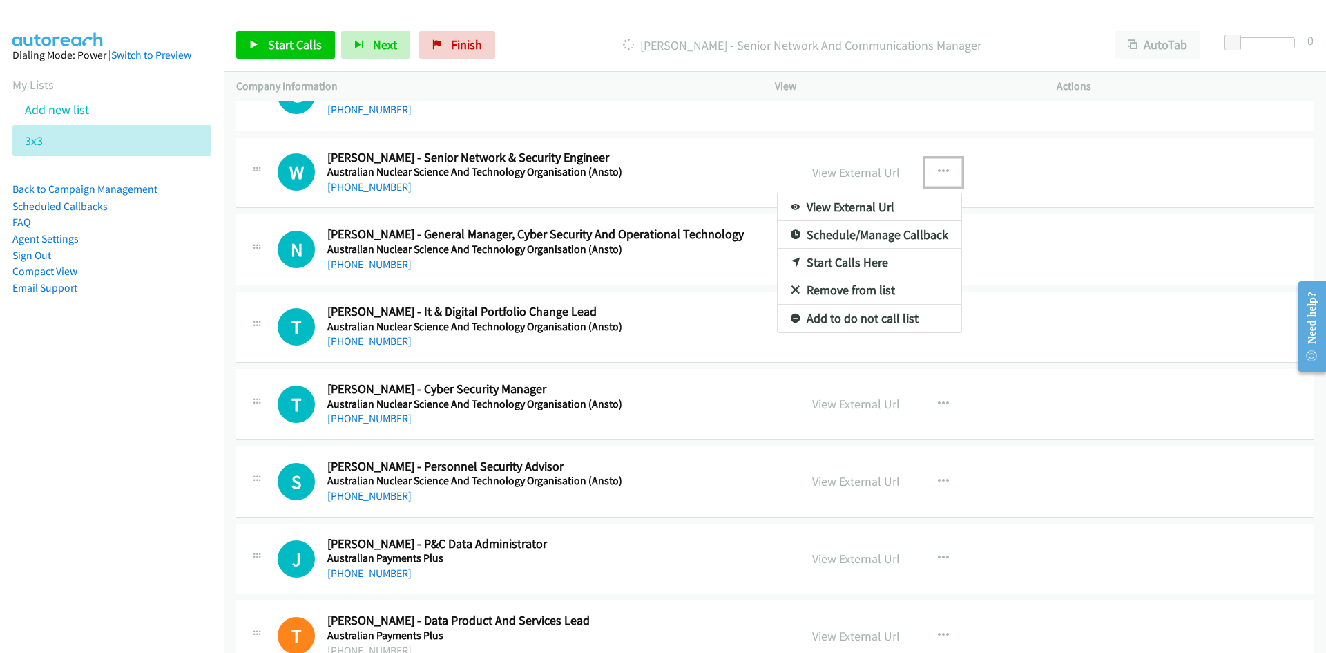
click at [842, 264] on link "Start Calls Here" at bounding box center [870, 263] width 184 height 28
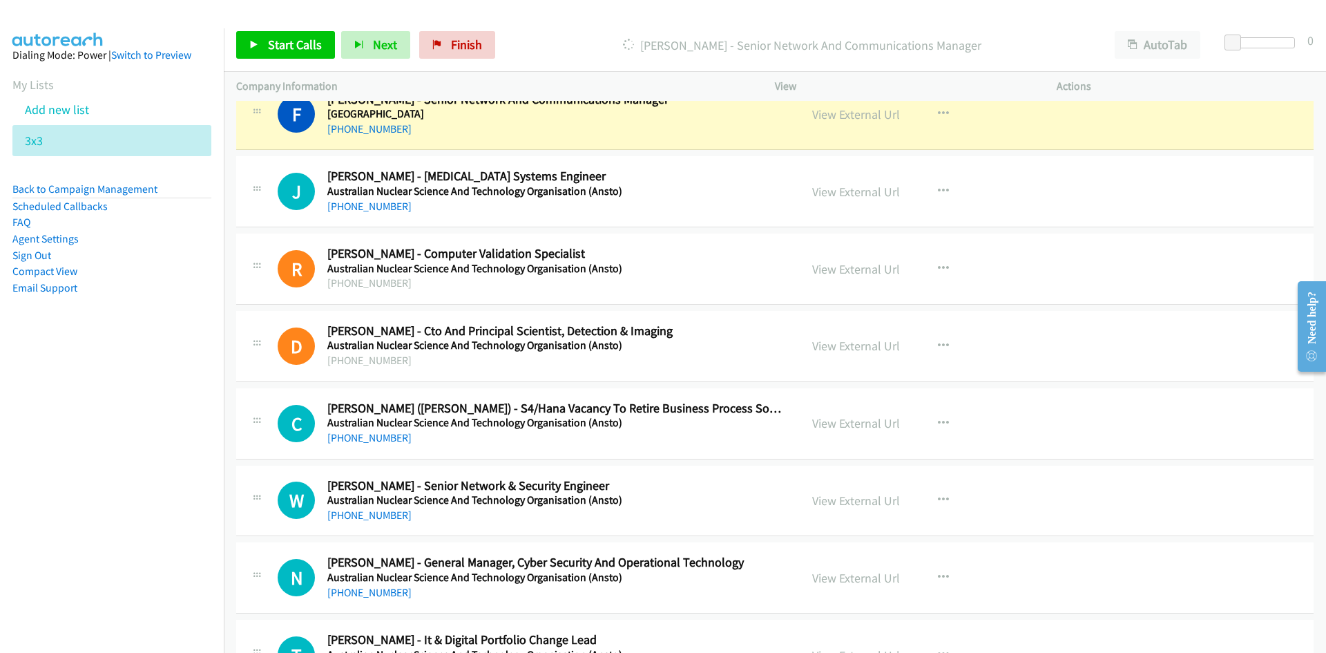
scroll to position [1174, 0]
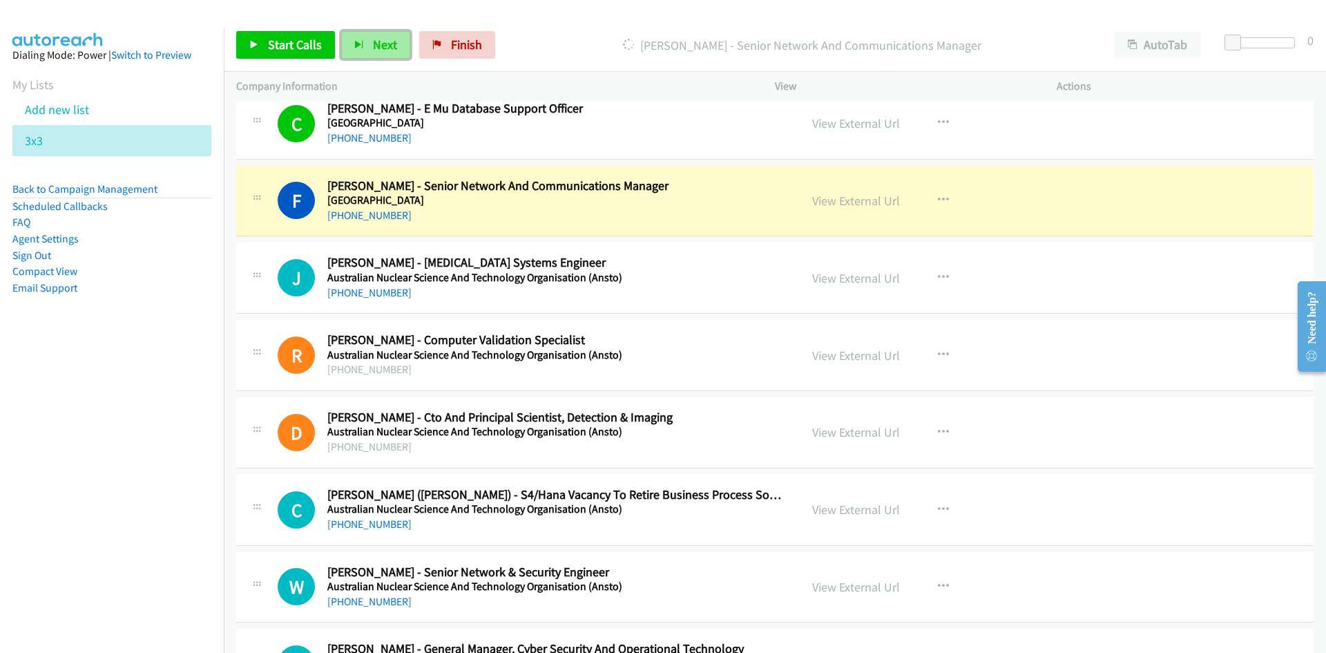
click at [366, 41] on button "Next" at bounding box center [375, 45] width 69 height 28
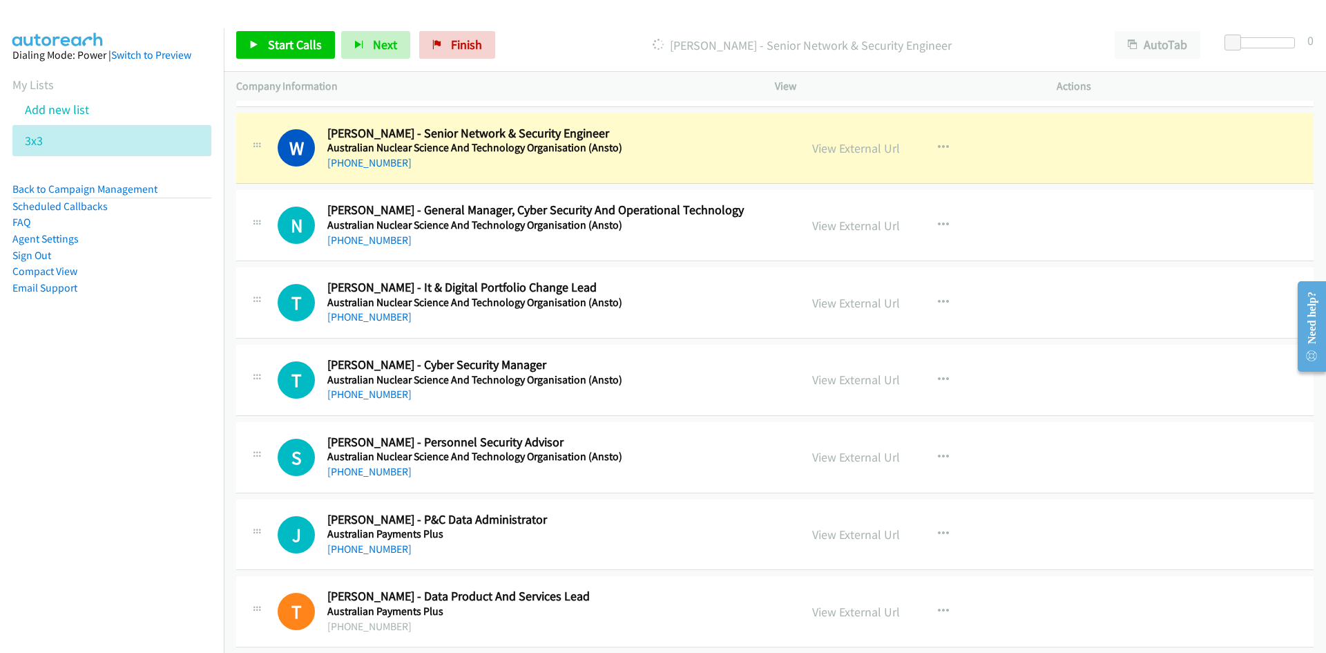
scroll to position [1588, 0]
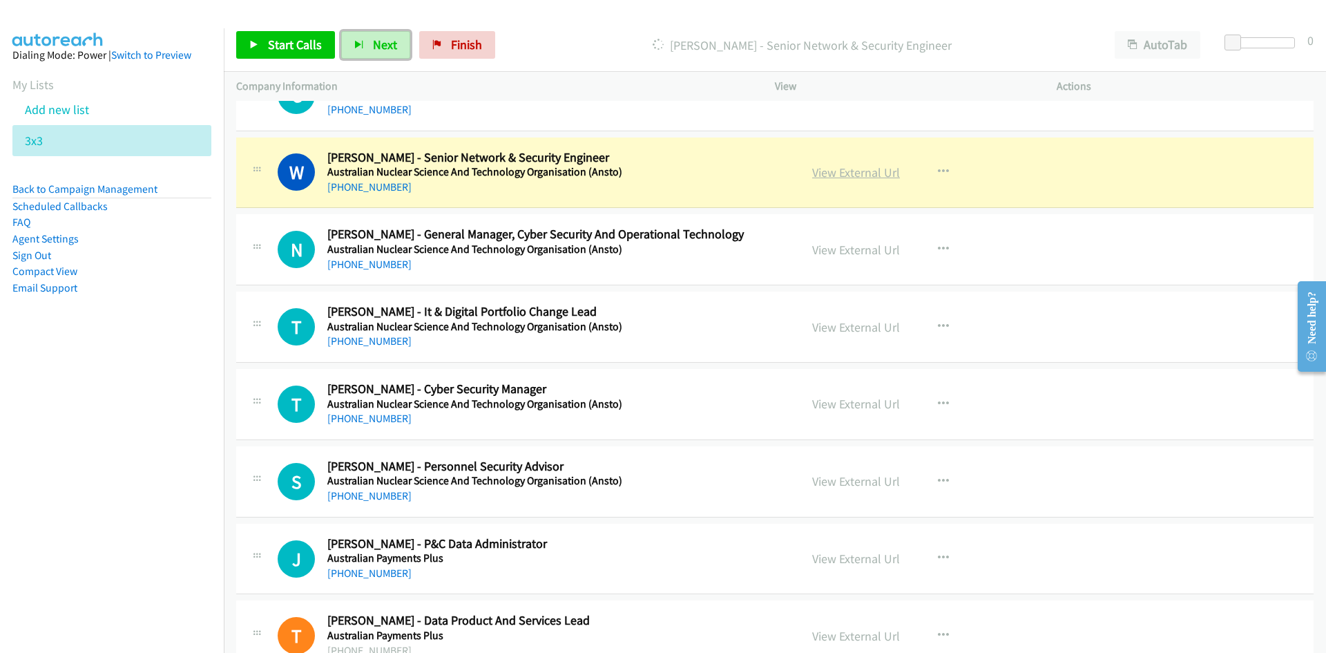
click at [833, 173] on link "View External Url" at bounding box center [856, 172] width 88 height 16
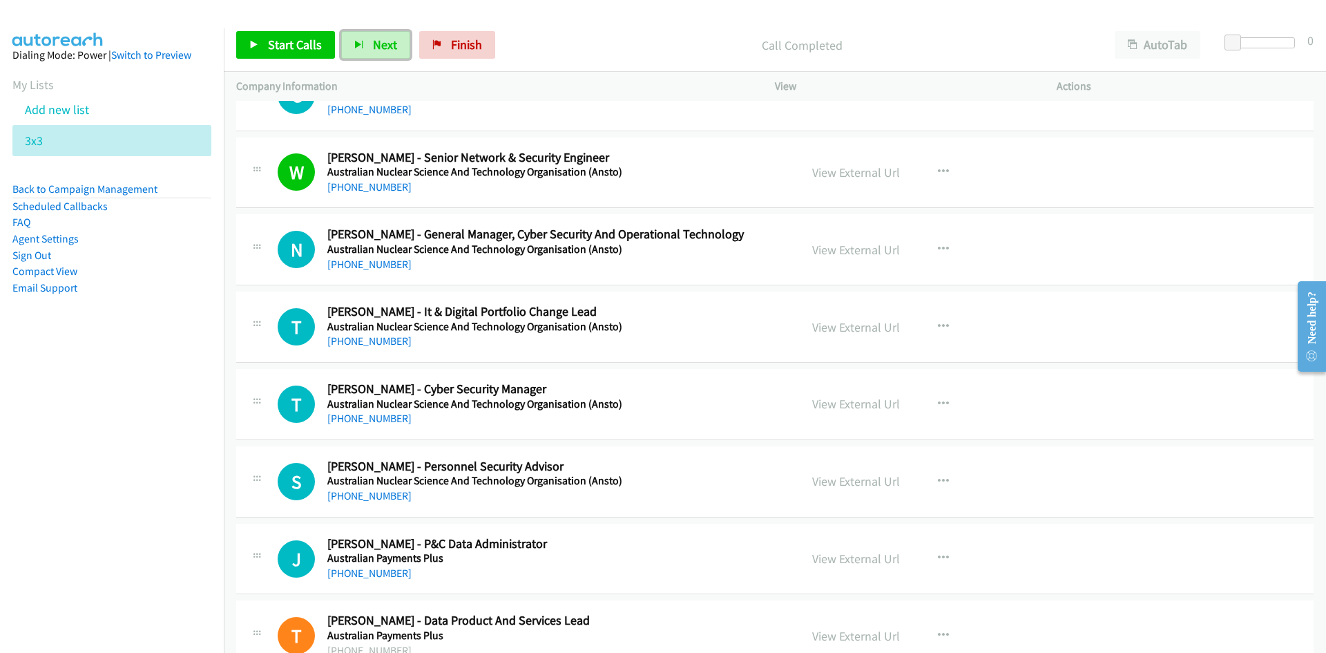
click at [368, 48] on button "Next" at bounding box center [375, 45] width 69 height 28
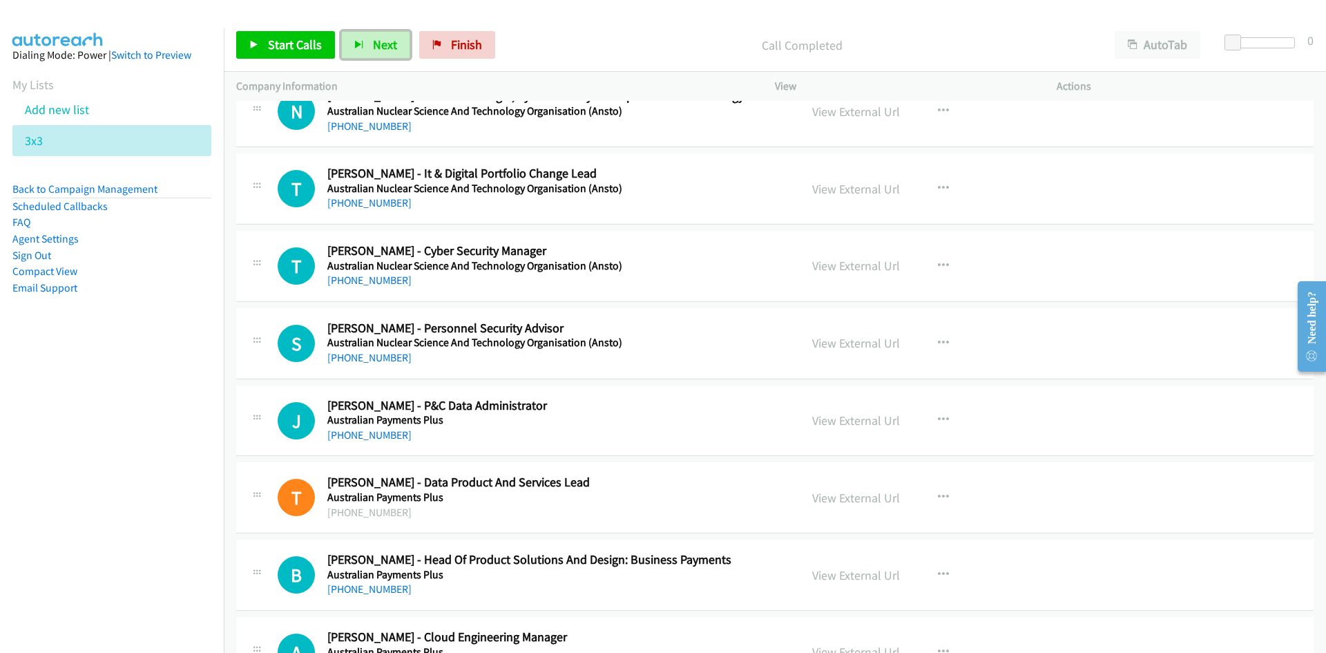
scroll to position [1657, 0]
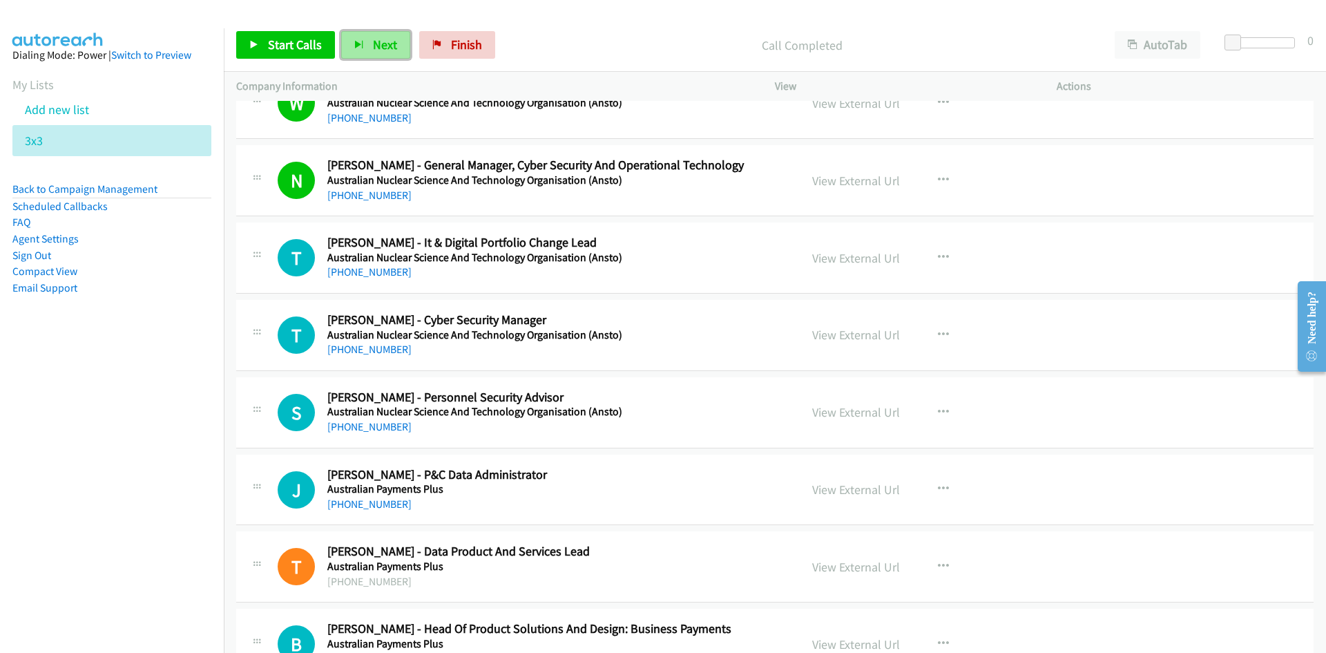
click at [385, 36] on button "Next" at bounding box center [375, 45] width 69 height 28
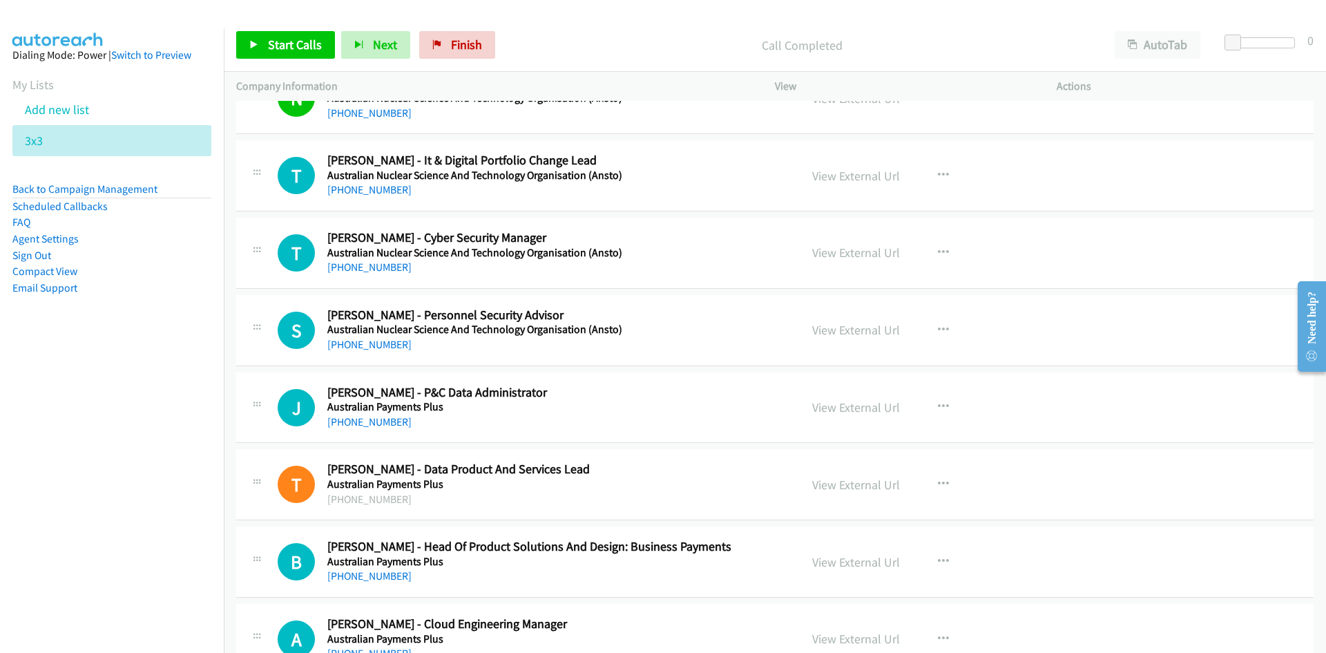
scroll to position [1727, 0]
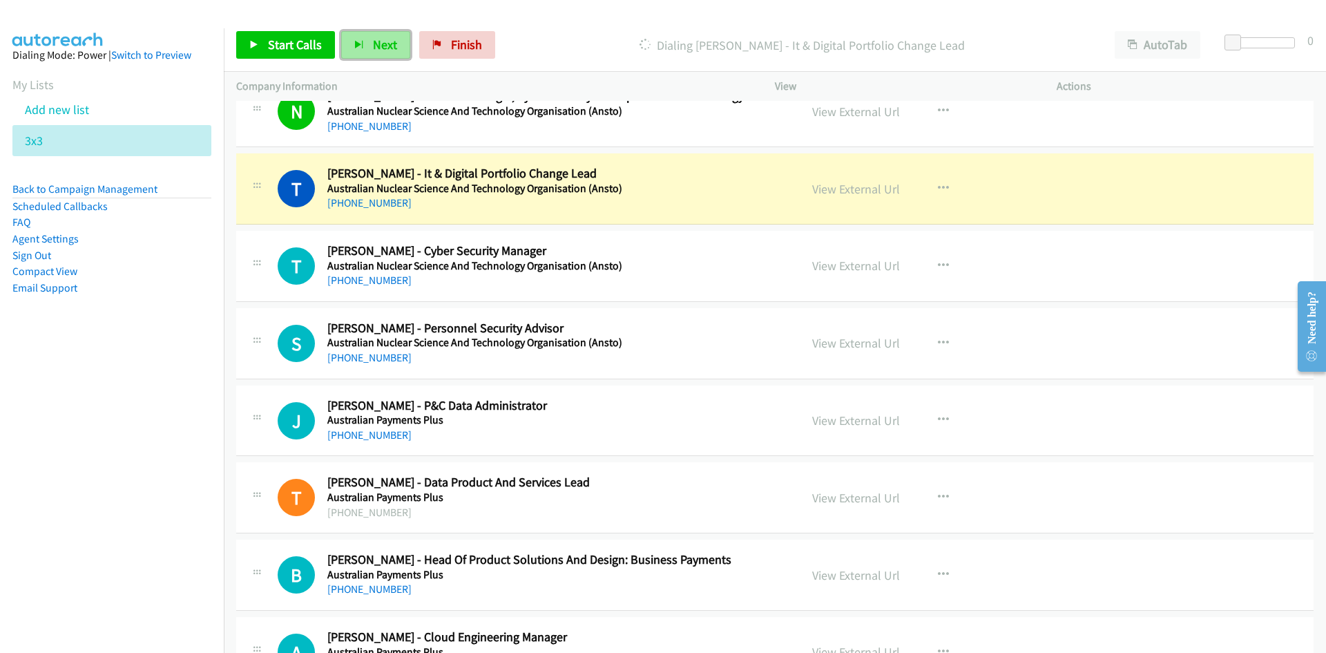
click at [376, 40] on span "Next" at bounding box center [385, 45] width 24 height 16
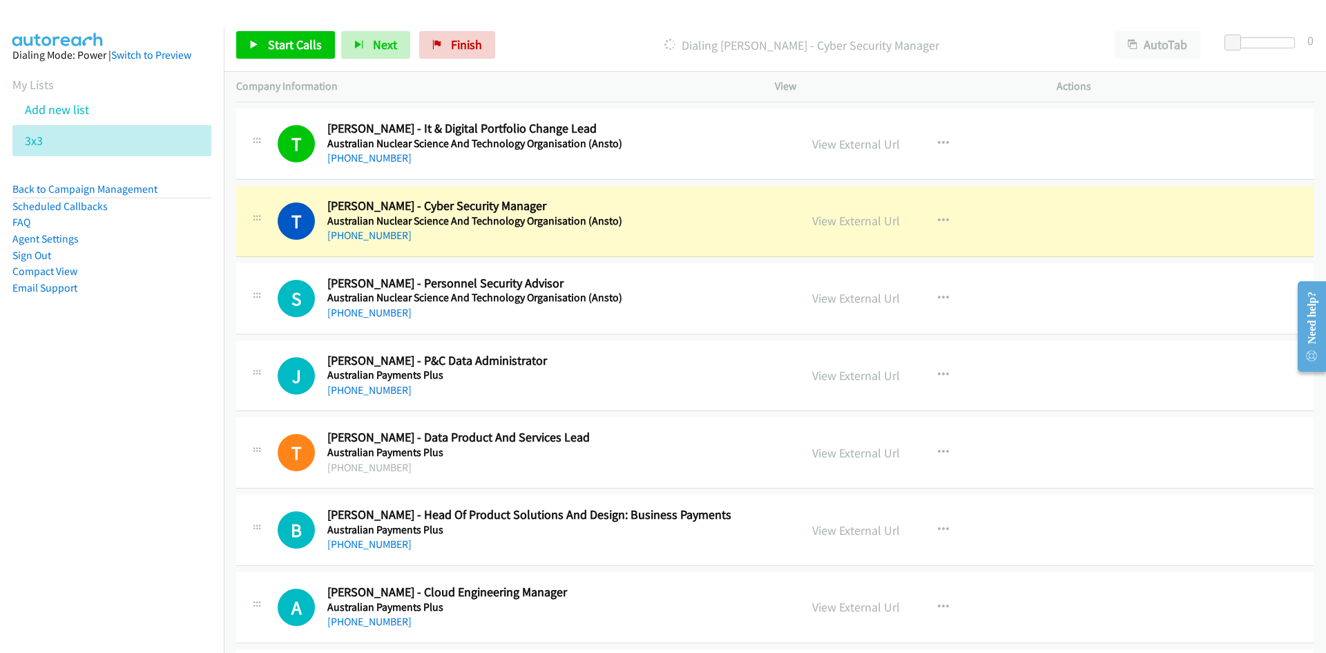
scroll to position [1796, 0]
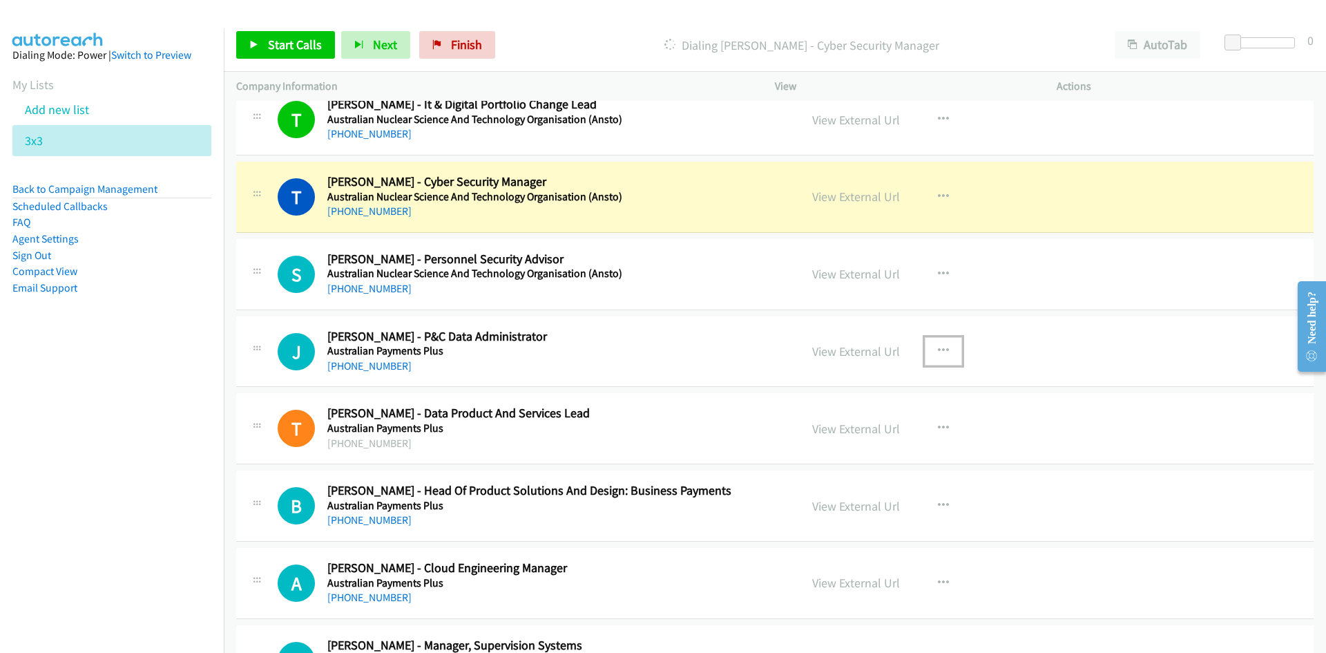
click at [938, 348] on icon "button" at bounding box center [943, 350] width 11 height 11
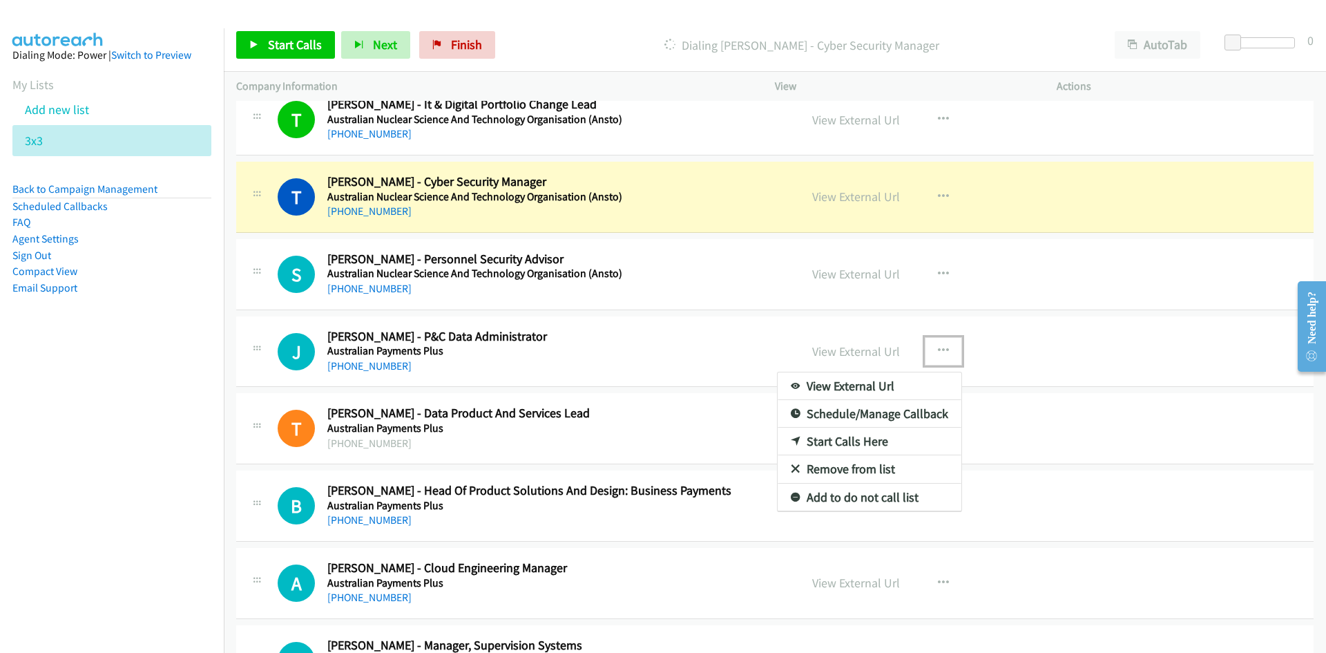
click at [839, 436] on link "Start Calls Here" at bounding box center [870, 441] width 184 height 28
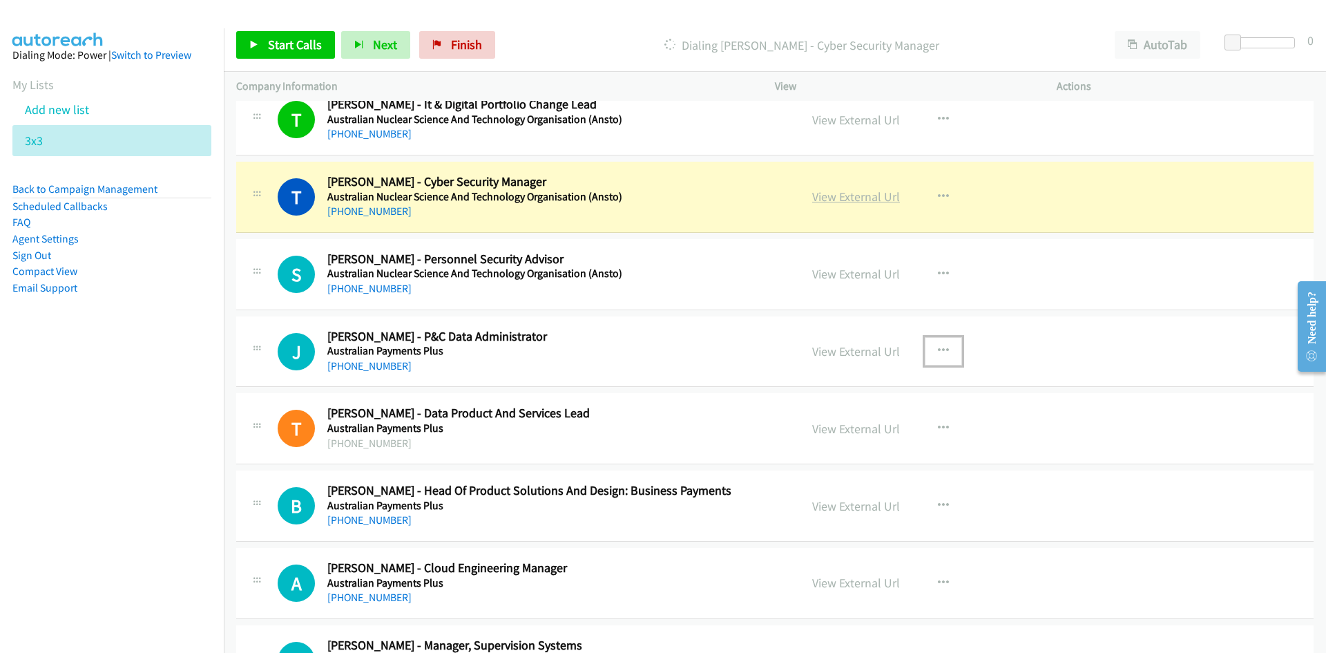
click at [832, 195] on link "View External Url" at bounding box center [856, 197] width 88 height 16
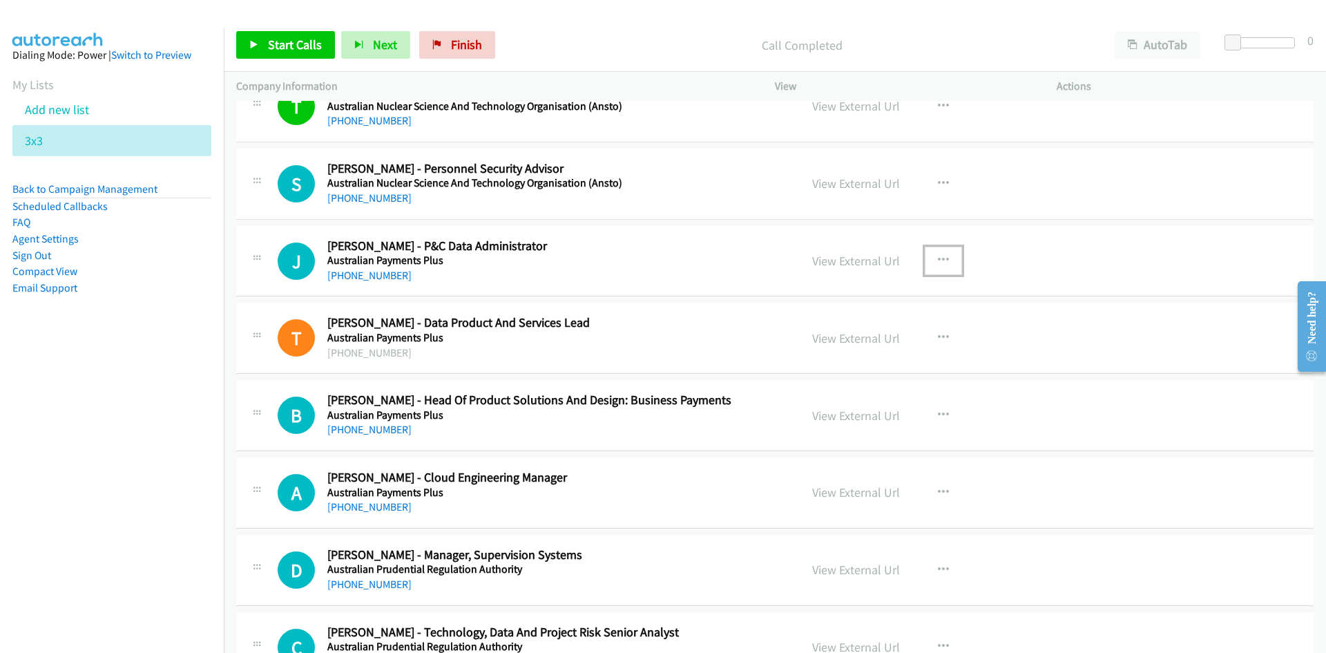
scroll to position [1865, 0]
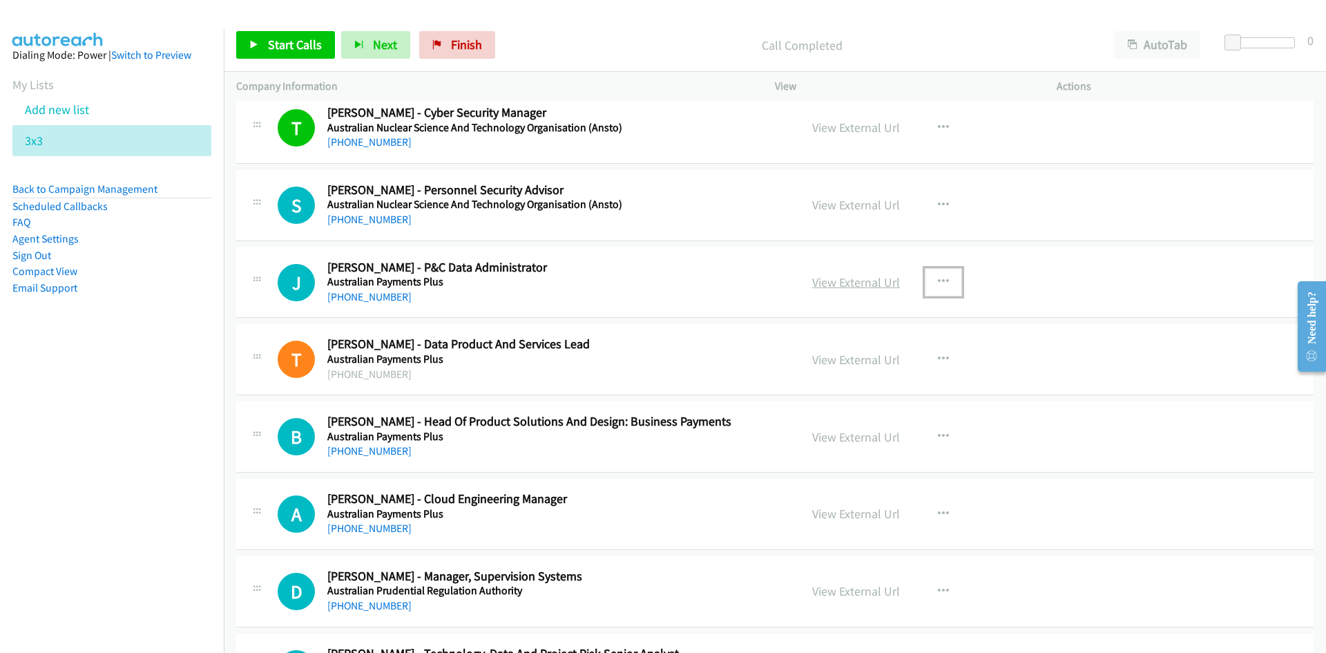
click at [863, 281] on link "View External Url" at bounding box center [856, 282] width 88 height 16
click at [390, 51] on span "Next" at bounding box center [385, 45] width 24 height 16
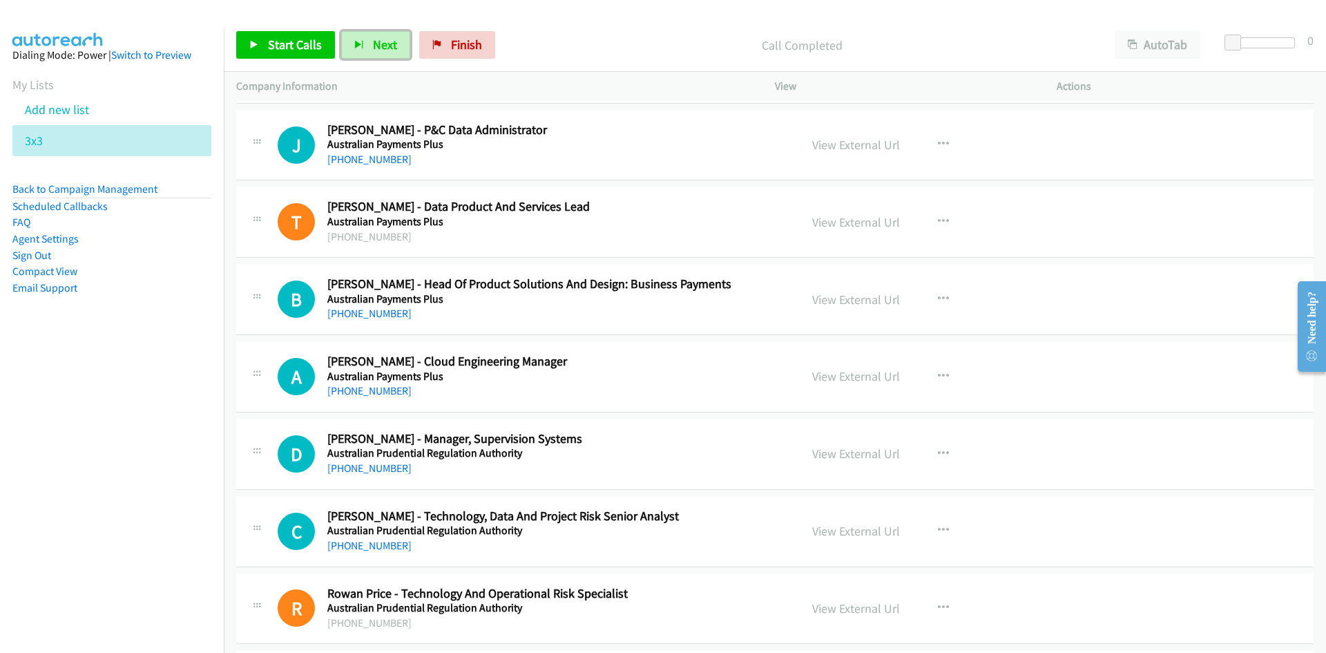
scroll to position [2003, 0]
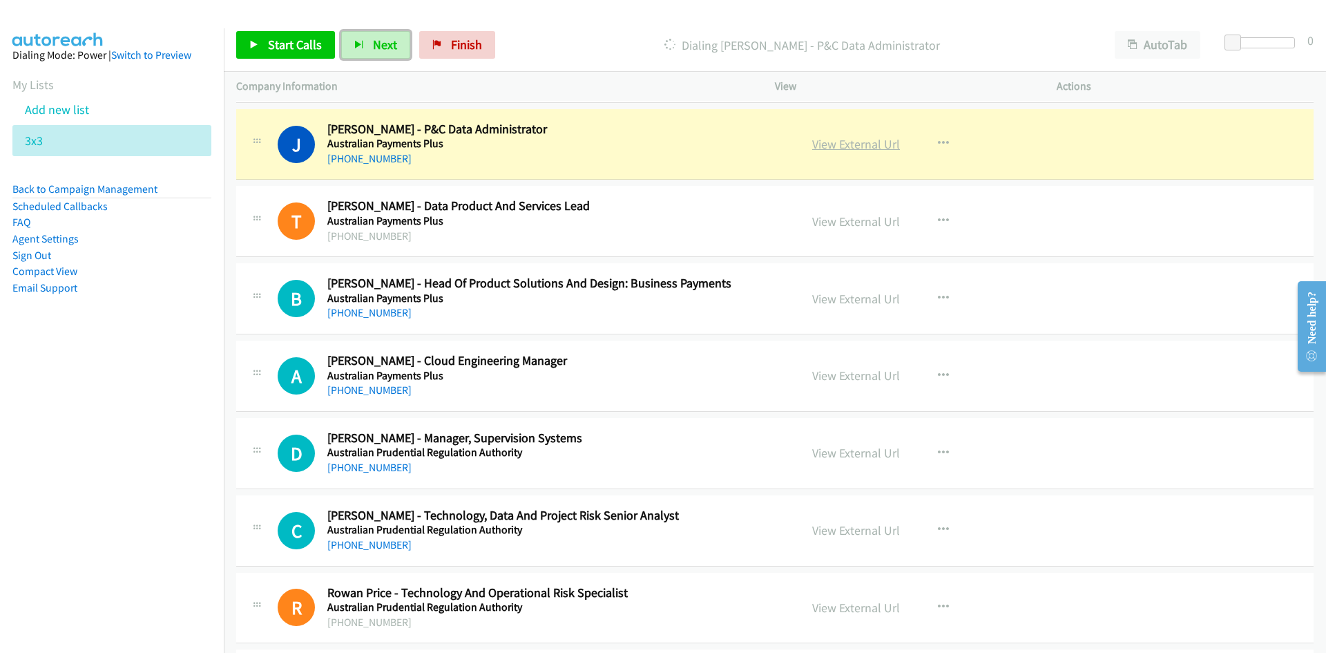
click at [845, 148] on link "View External Url" at bounding box center [856, 144] width 88 height 16
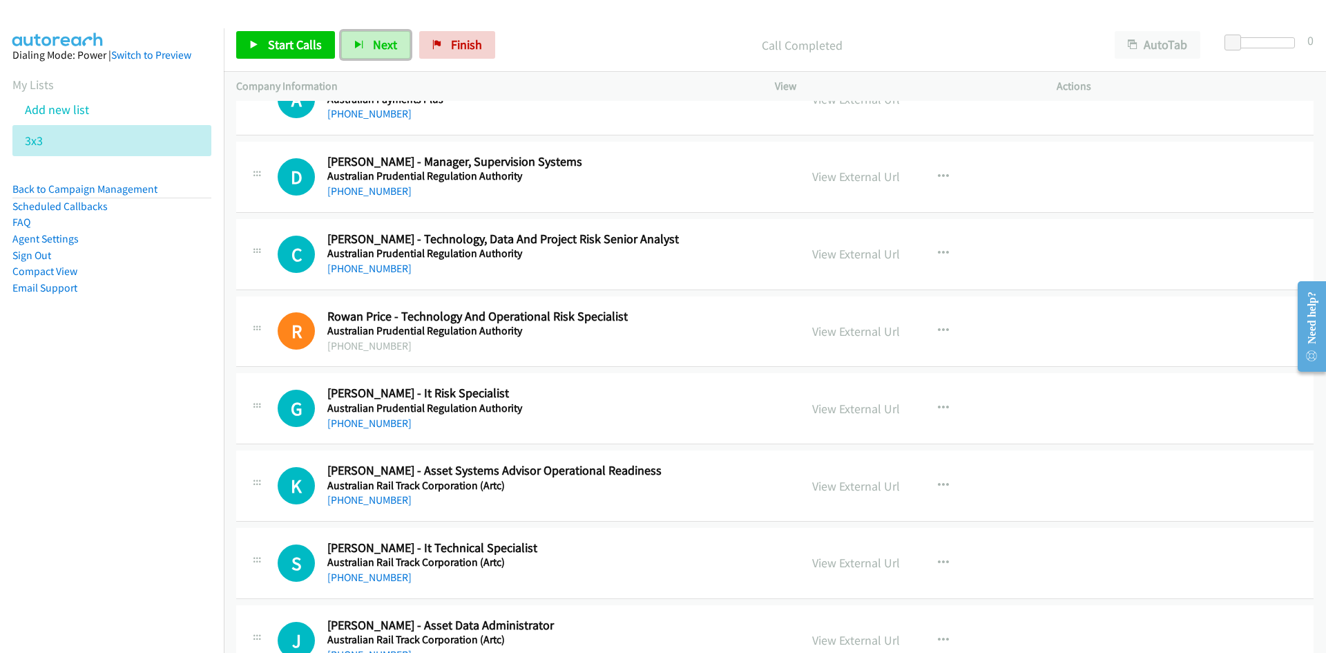
scroll to position [2141, 0]
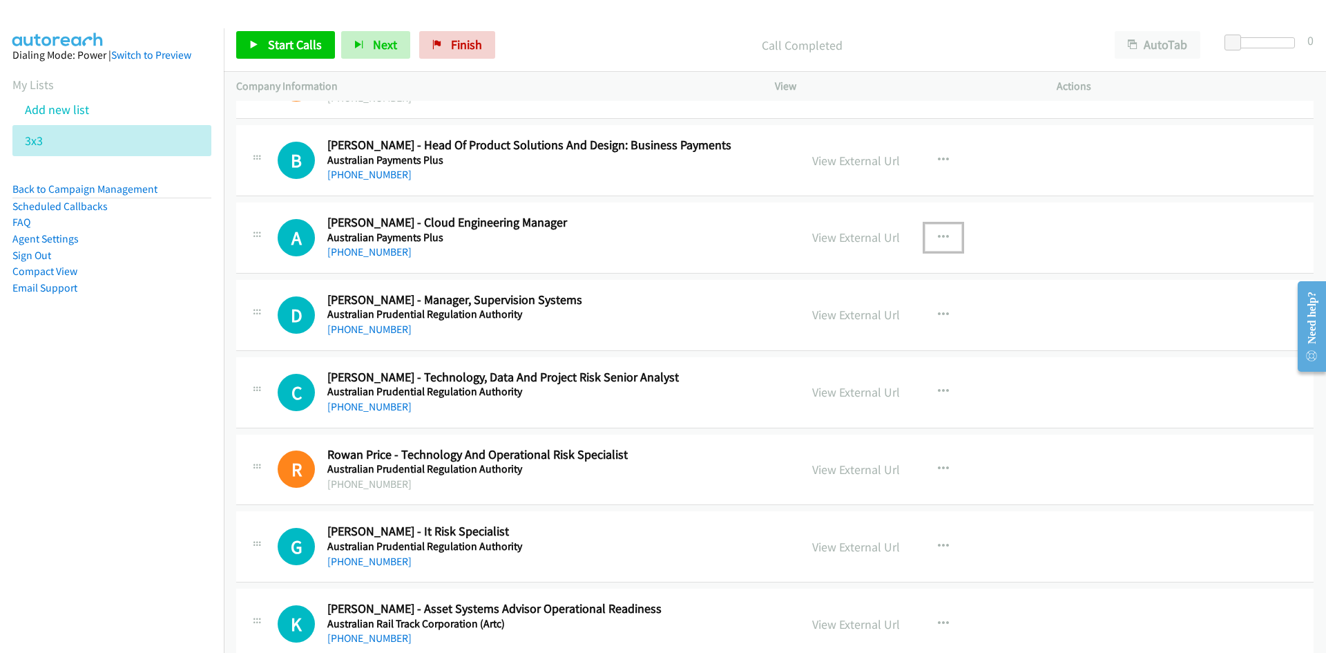
click at [930, 237] on button "button" at bounding box center [943, 238] width 37 height 28
click at [840, 327] on link "Start Calls Here" at bounding box center [870, 328] width 184 height 28
click at [382, 54] on button "Next" at bounding box center [375, 45] width 69 height 28
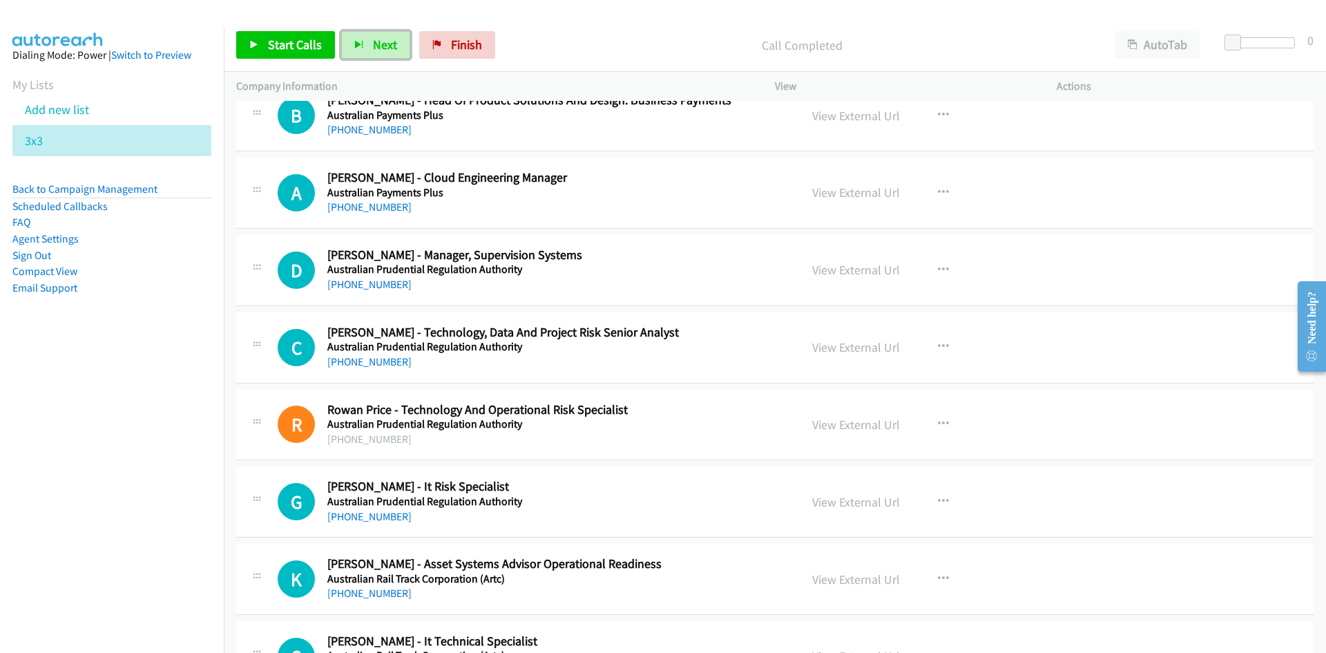
scroll to position [2210, 0]
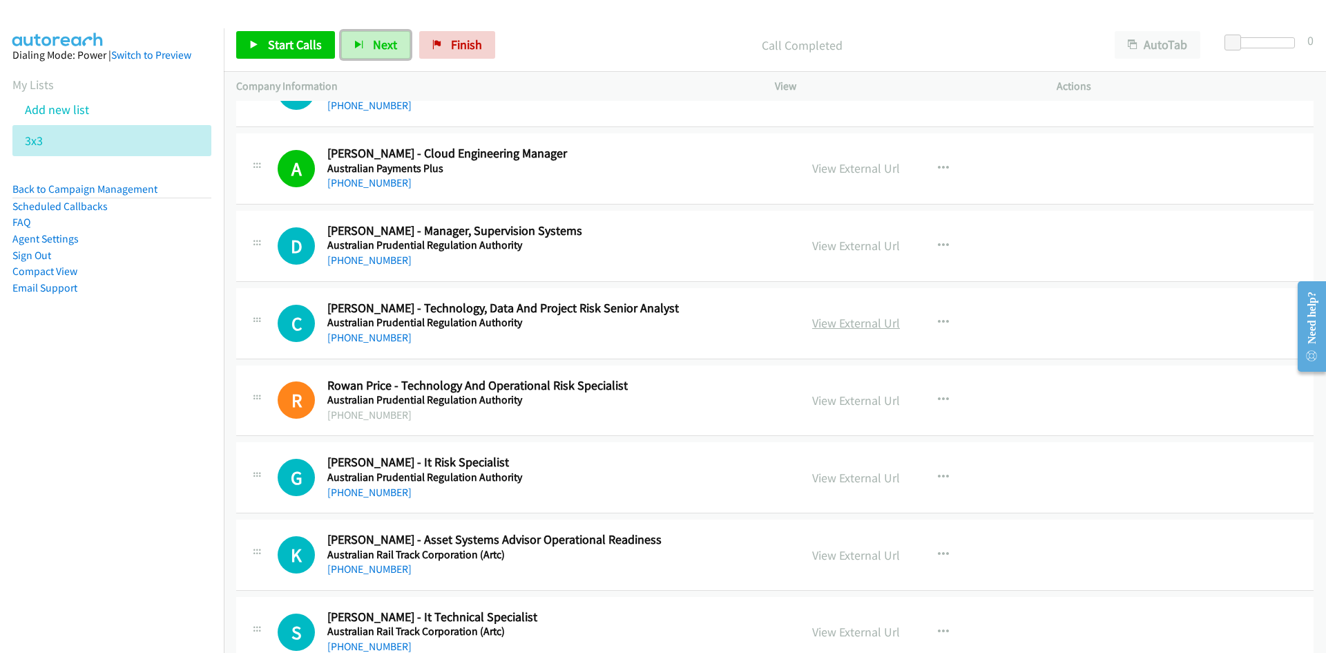
click at [876, 322] on link "View External Url" at bounding box center [856, 323] width 88 height 16
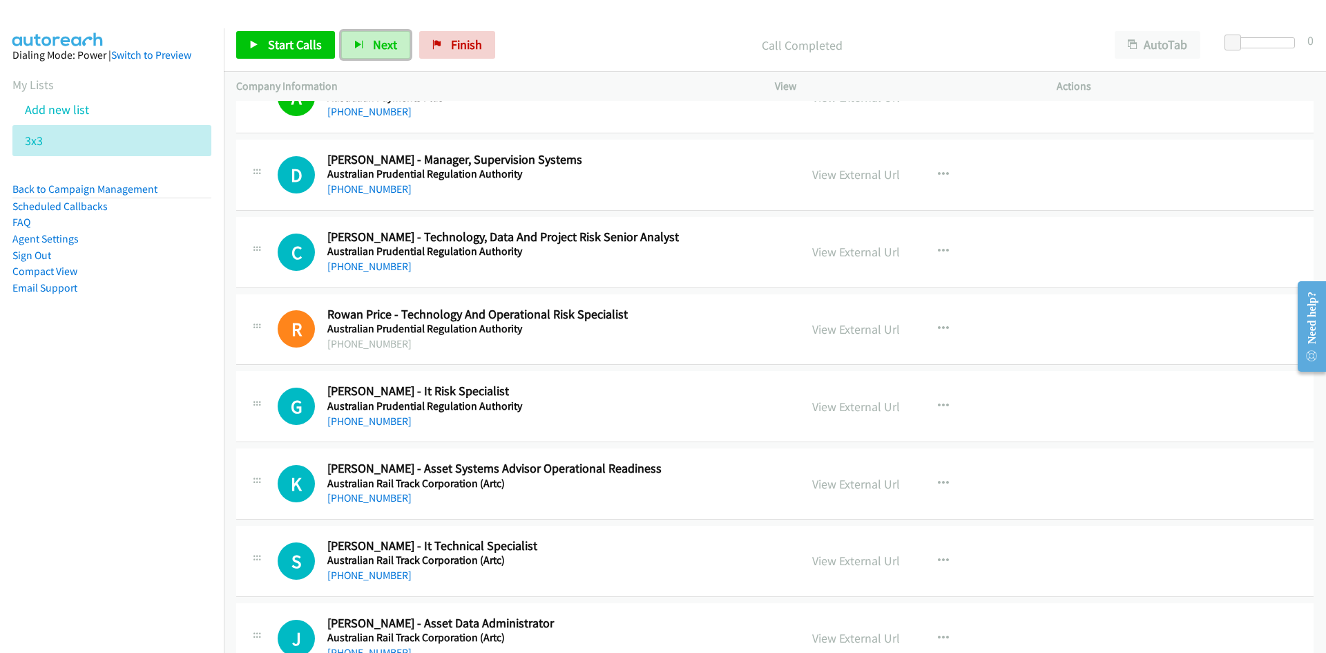
scroll to position [2348, 0]
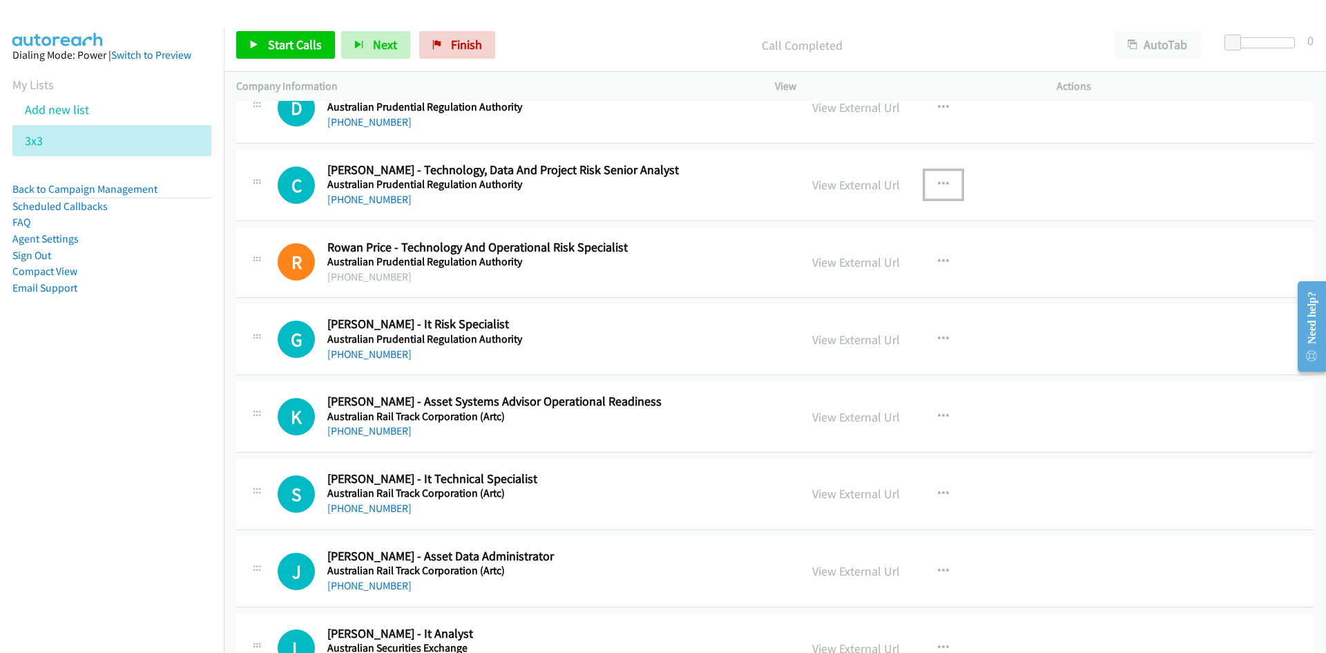
click at [938, 186] on icon "button" at bounding box center [943, 184] width 11 height 11
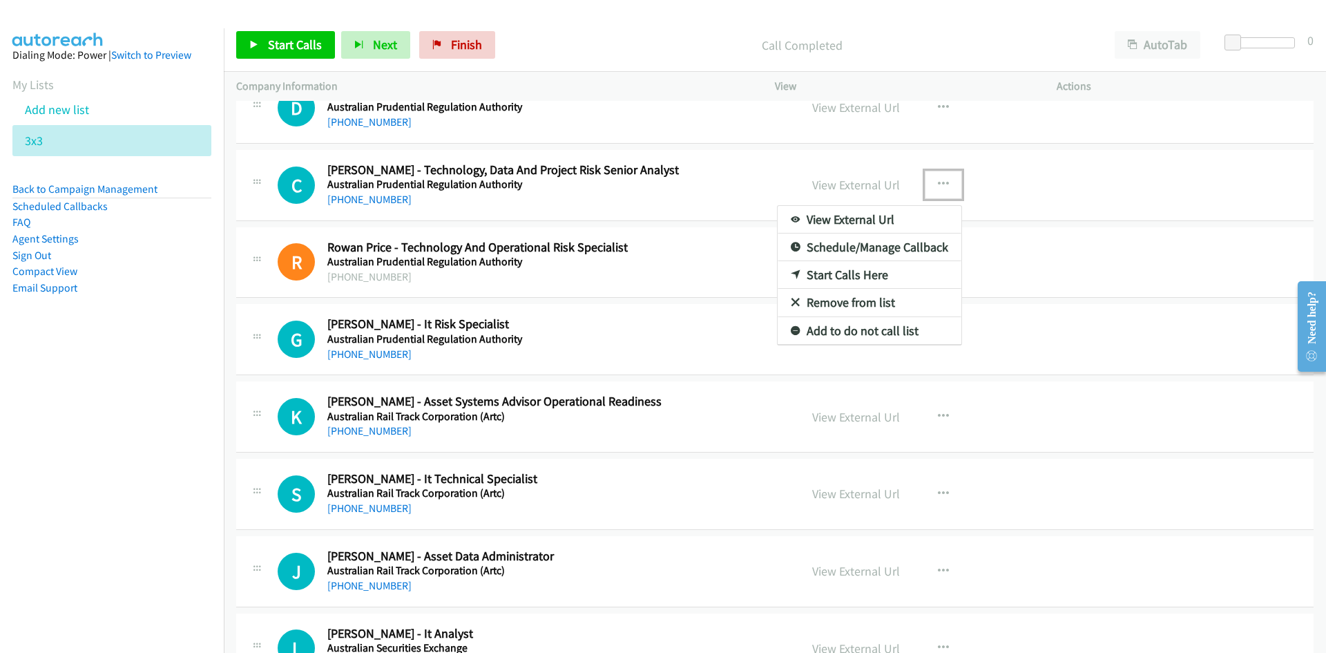
click at [840, 271] on link "Start Calls Here" at bounding box center [870, 275] width 184 height 28
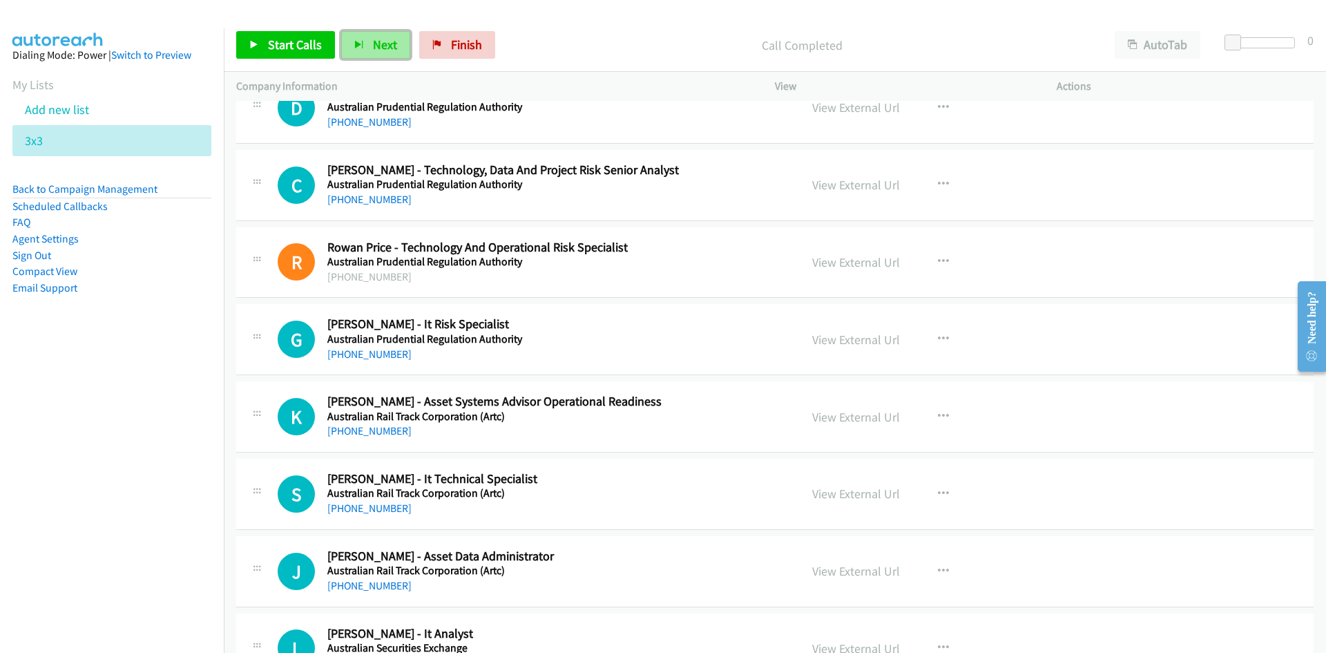
click at [390, 40] on span "Next" at bounding box center [385, 45] width 24 height 16
click at [376, 32] on button "Next" at bounding box center [375, 45] width 69 height 28
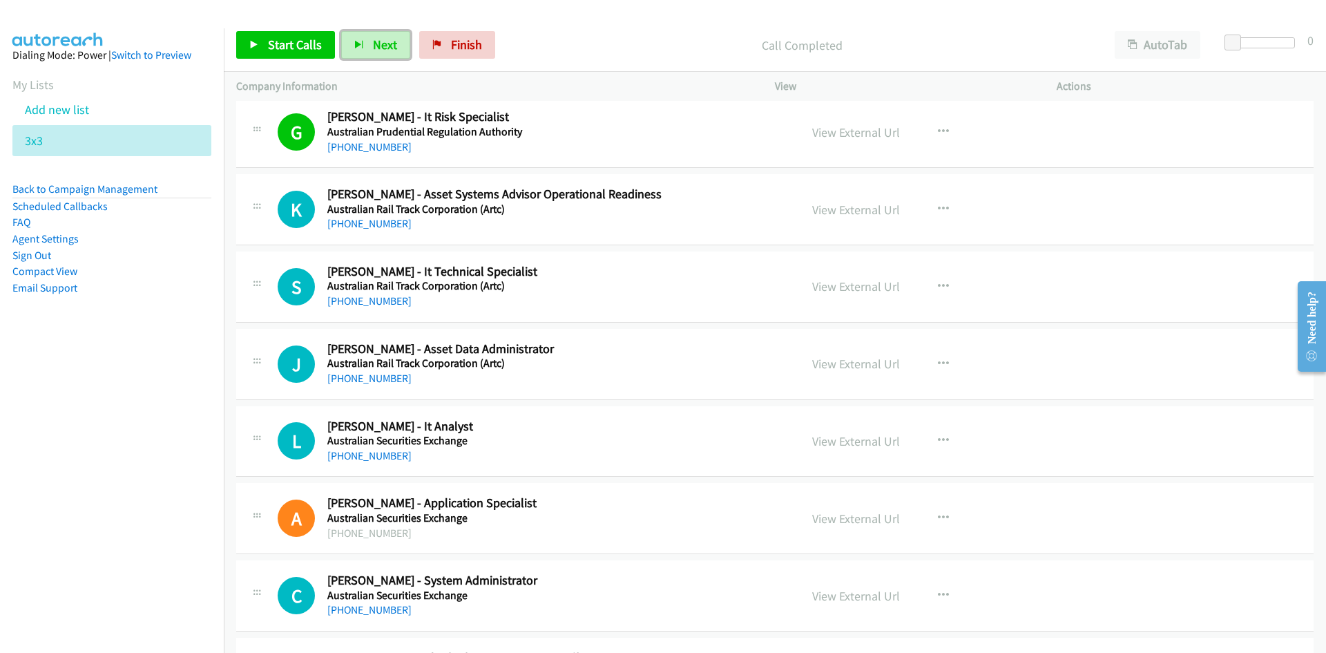
scroll to position [2624, 0]
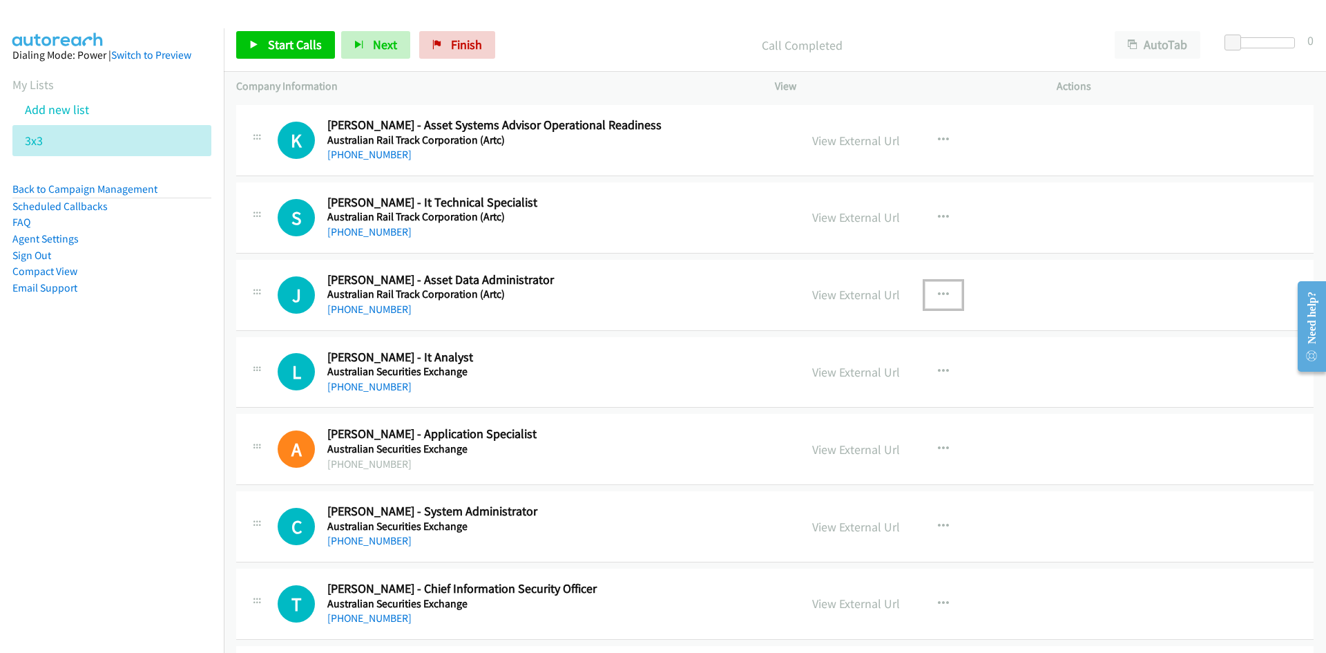
click at [941, 296] on icon "button" at bounding box center [943, 294] width 11 height 11
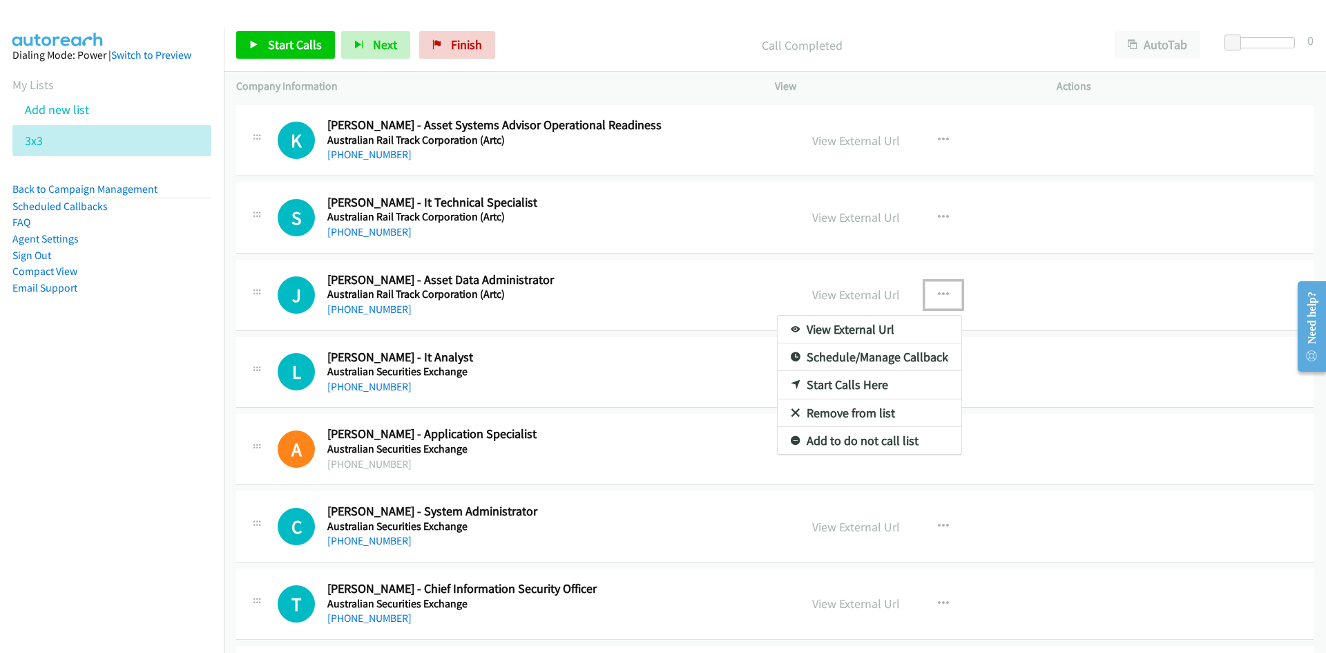
click at [837, 386] on link "Start Calls Here" at bounding box center [870, 385] width 184 height 28
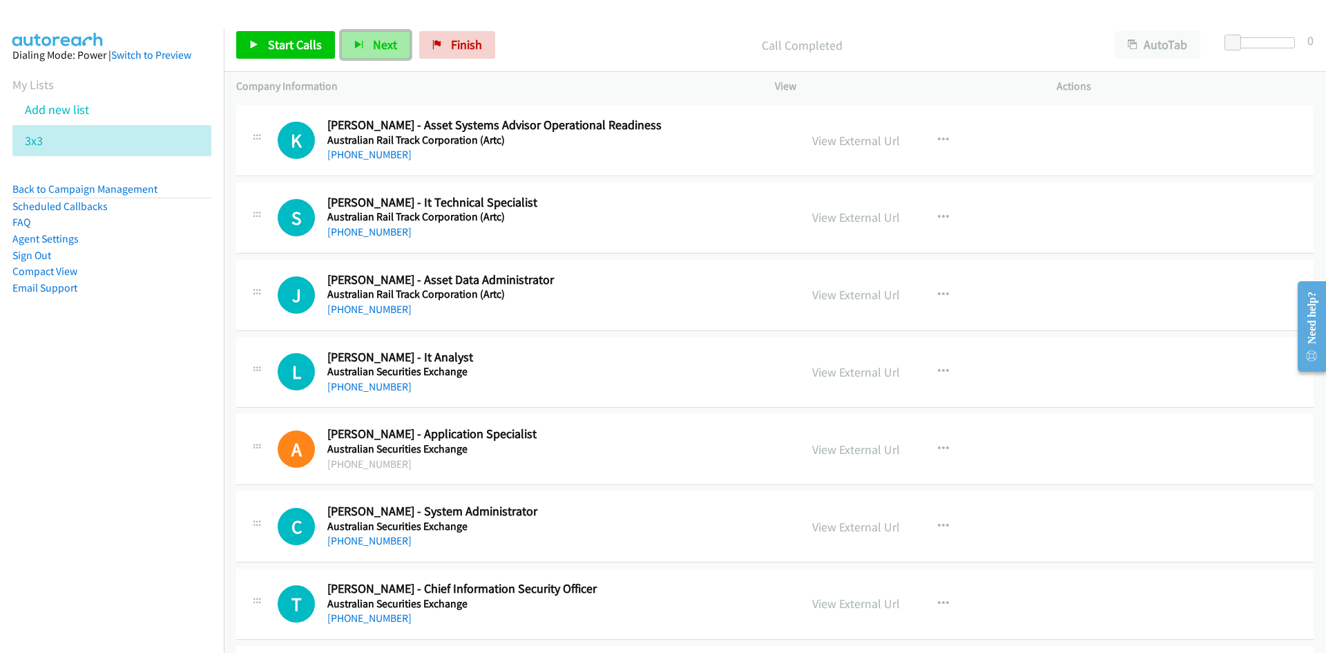
click at [374, 43] on span "Next" at bounding box center [385, 45] width 24 height 16
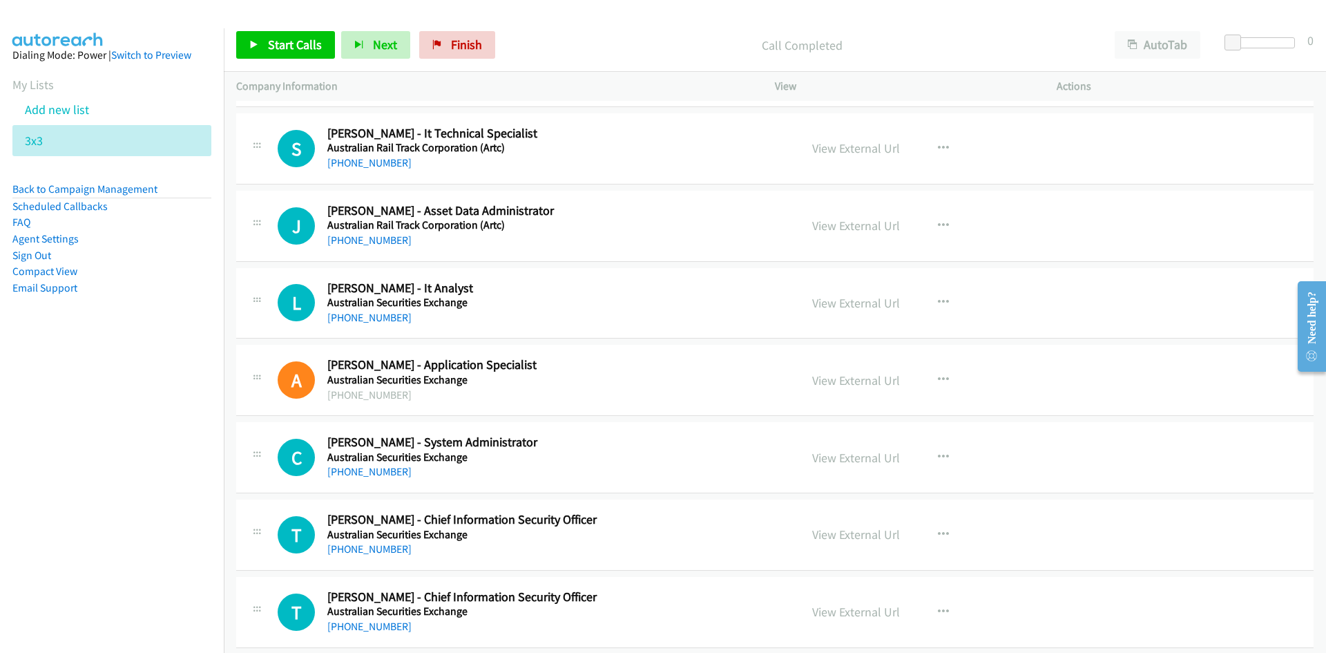
scroll to position [2762, 0]
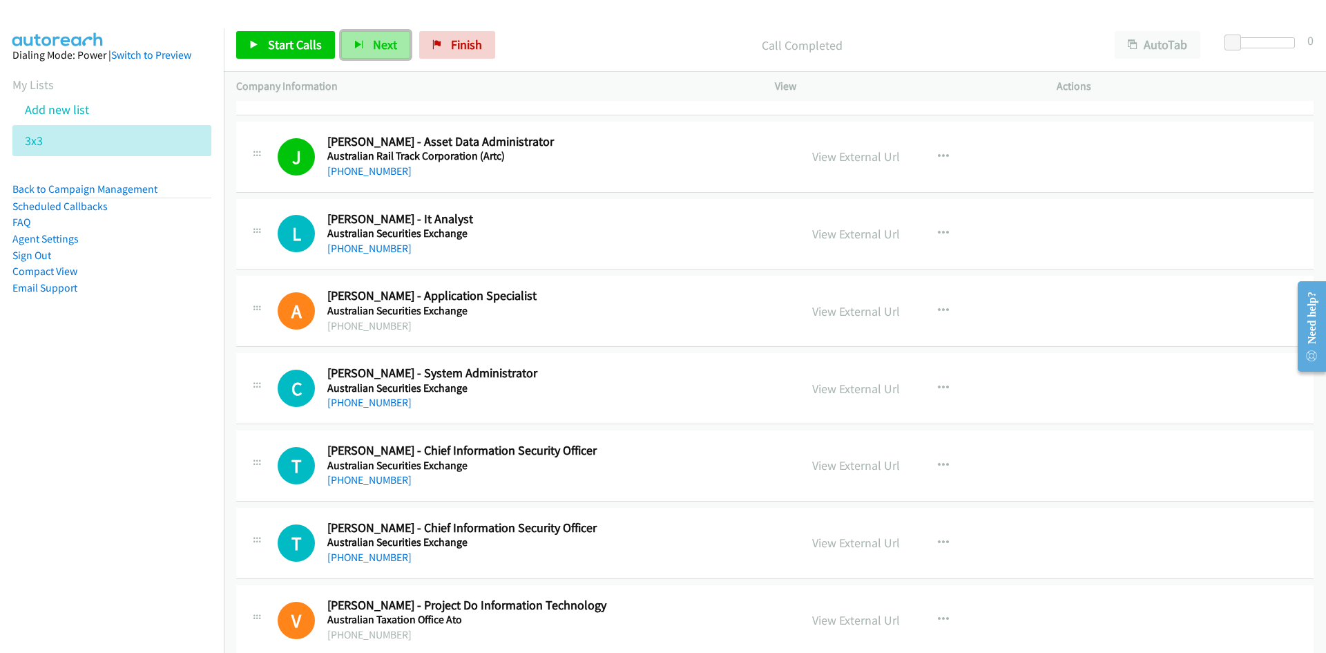
click at [397, 43] on button "Next" at bounding box center [375, 45] width 69 height 28
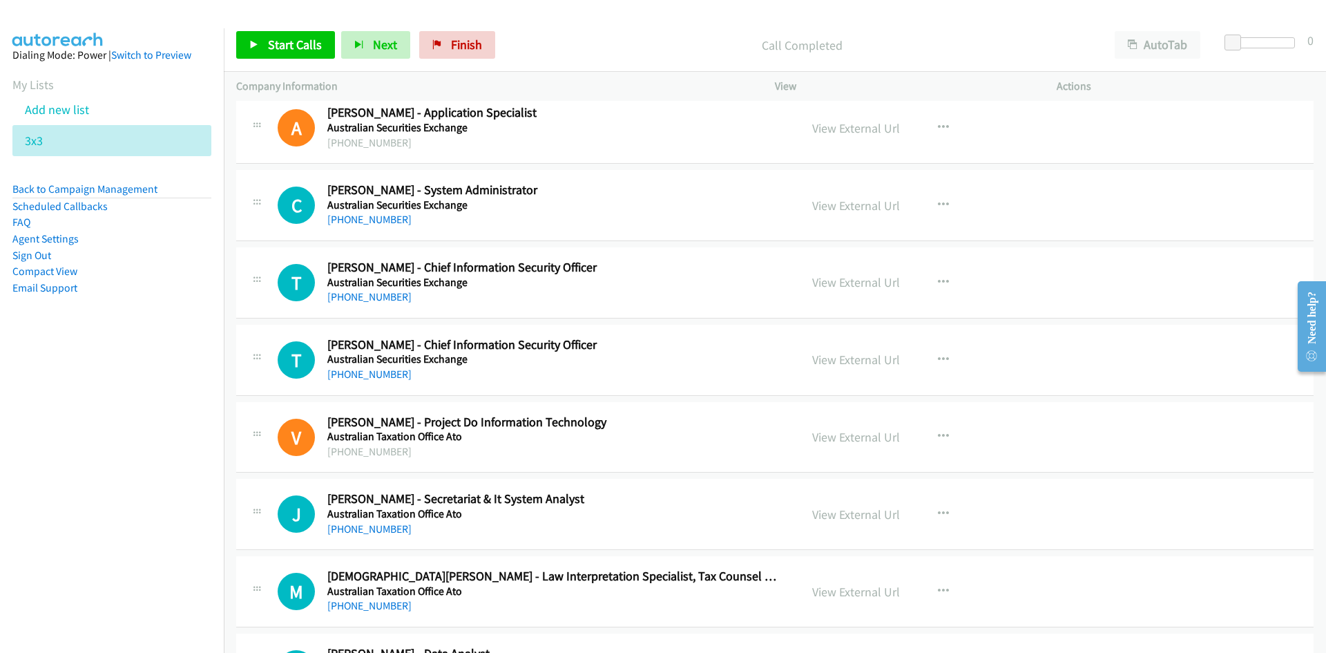
scroll to position [2970, 0]
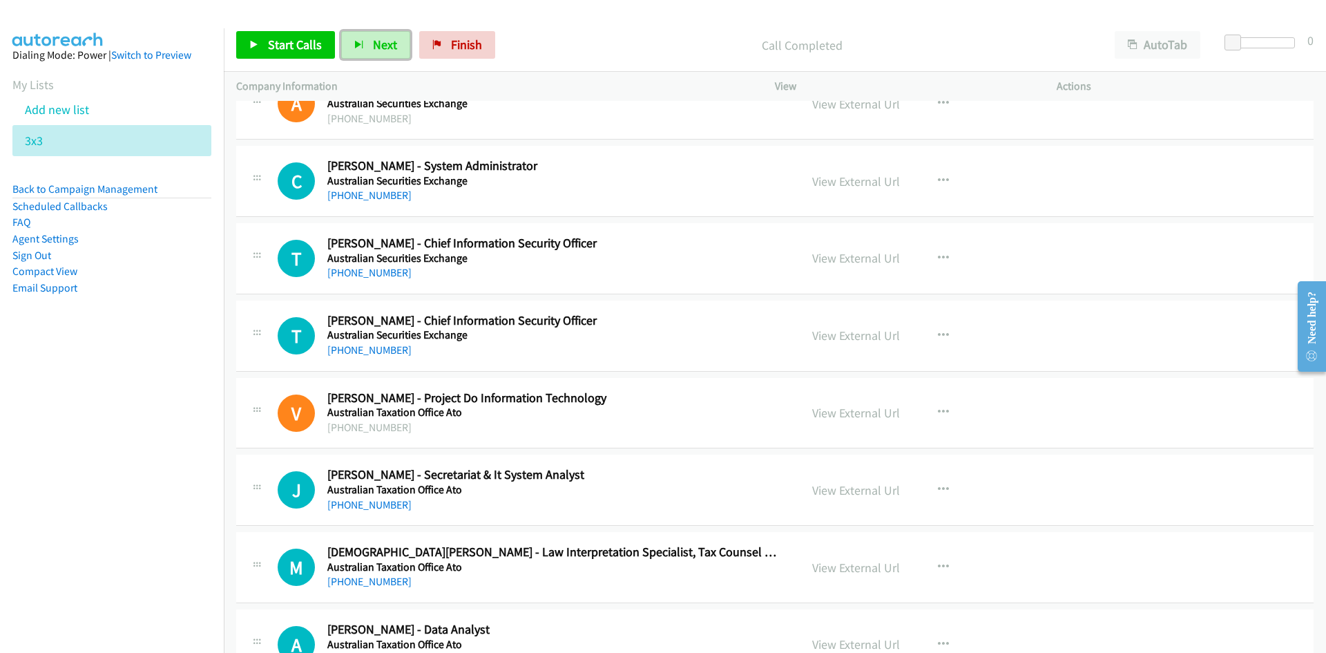
drag, startPoint x: 374, startPoint y: 39, endPoint x: 448, endPoint y: 95, distance: 93.2
click at [374, 39] on span "Next" at bounding box center [385, 45] width 24 height 16
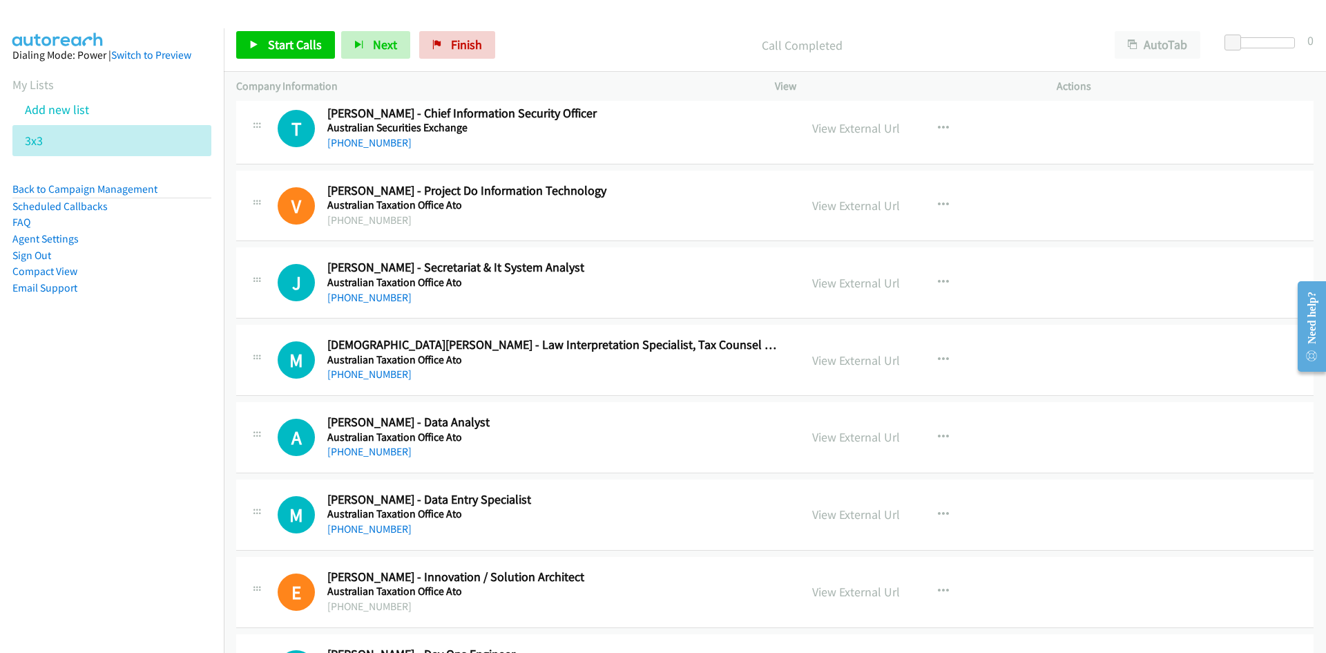
scroll to position [3246, 0]
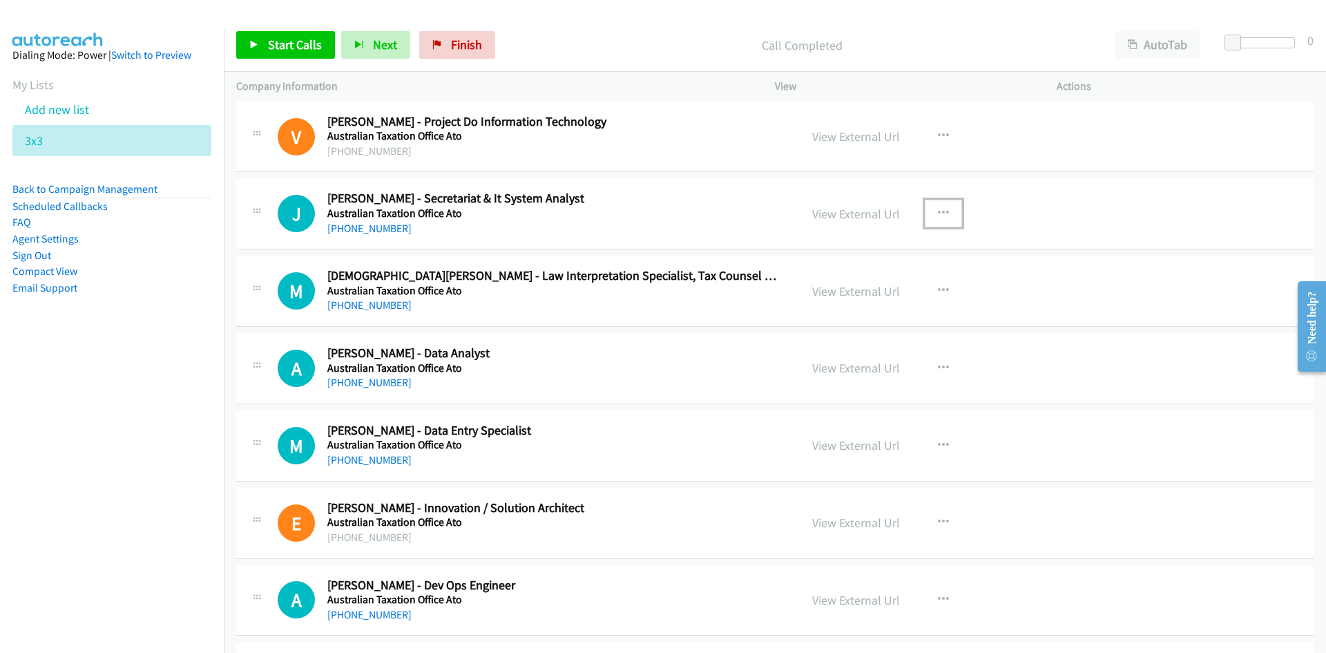
click at [941, 218] on icon "button" at bounding box center [943, 213] width 11 height 11
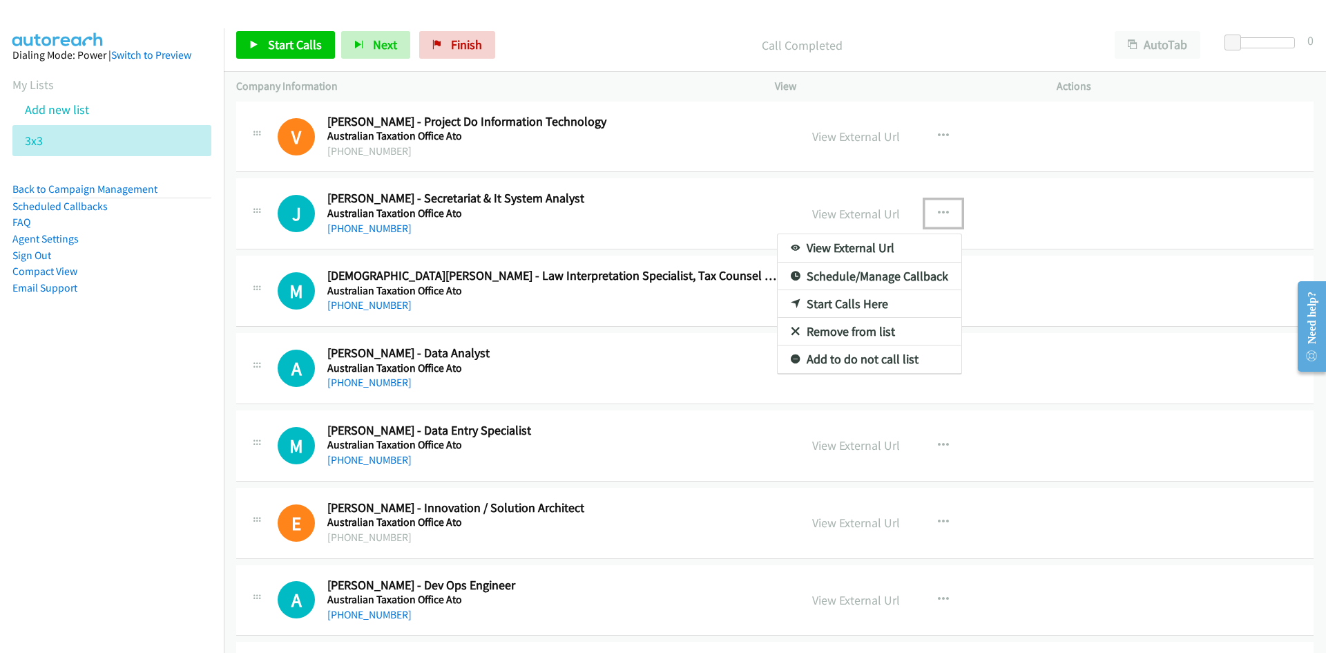
click at [614, 237] on div at bounding box center [663, 326] width 1326 height 653
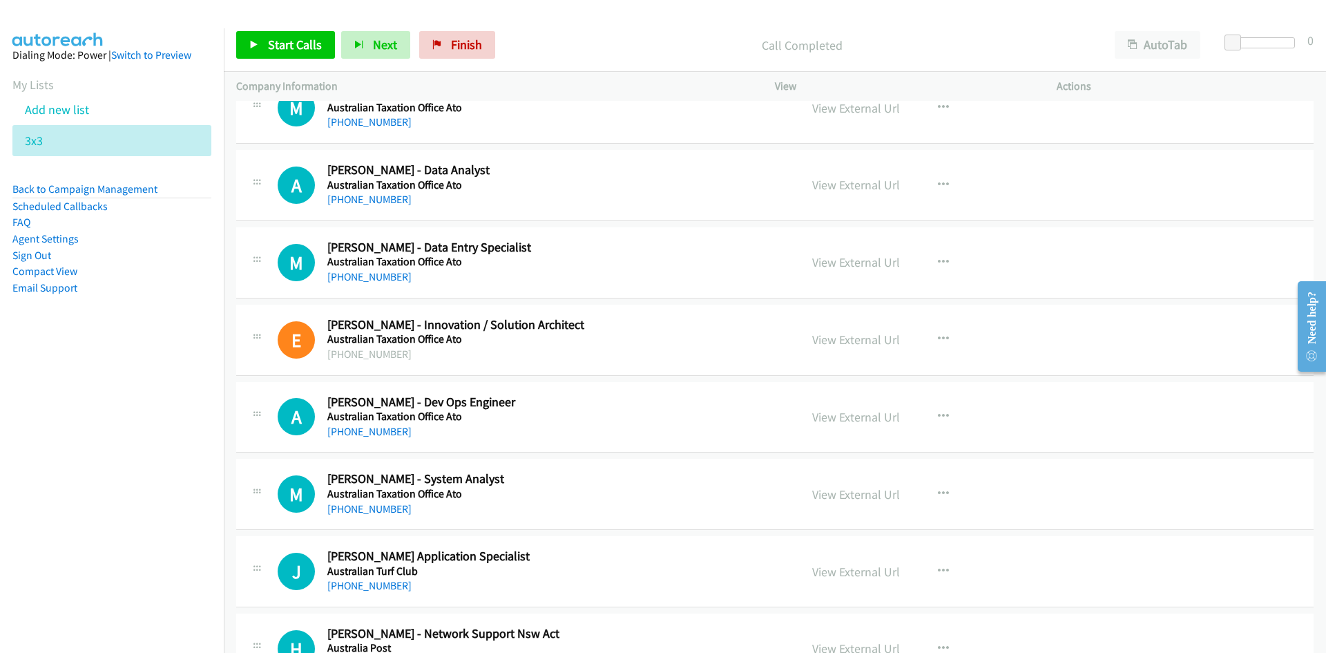
scroll to position [3453, 0]
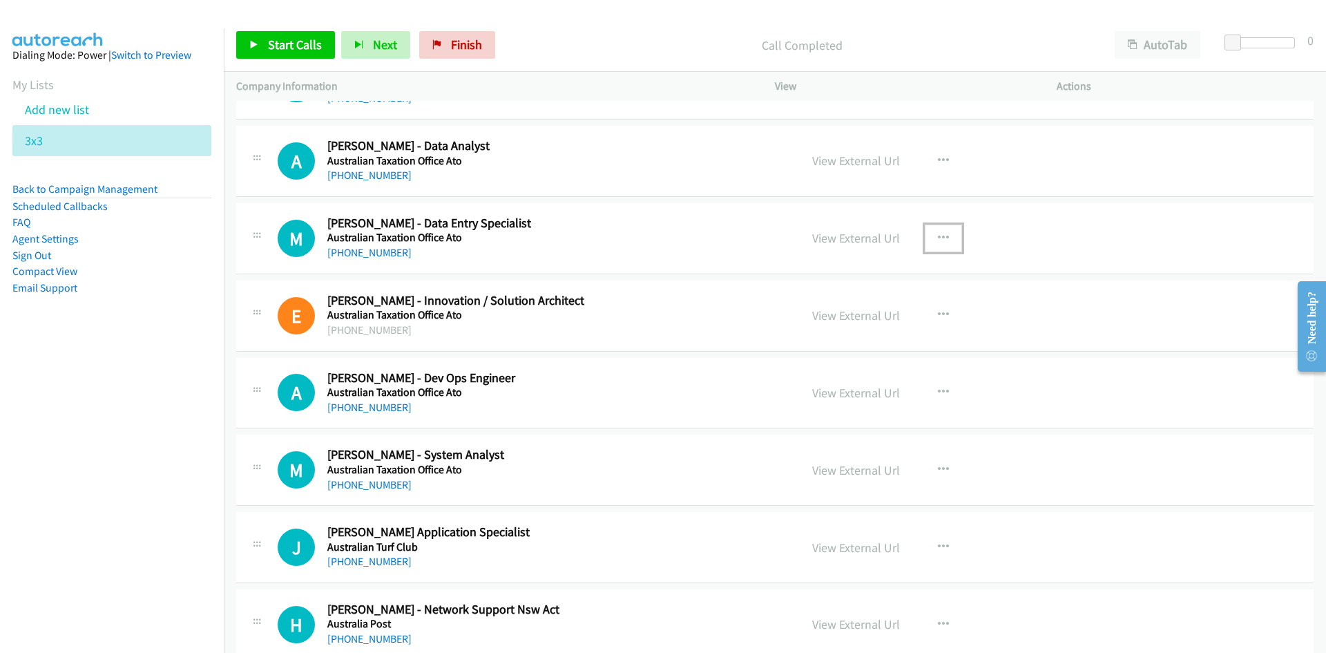
click at [930, 232] on button "button" at bounding box center [943, 238] width 37 height 28
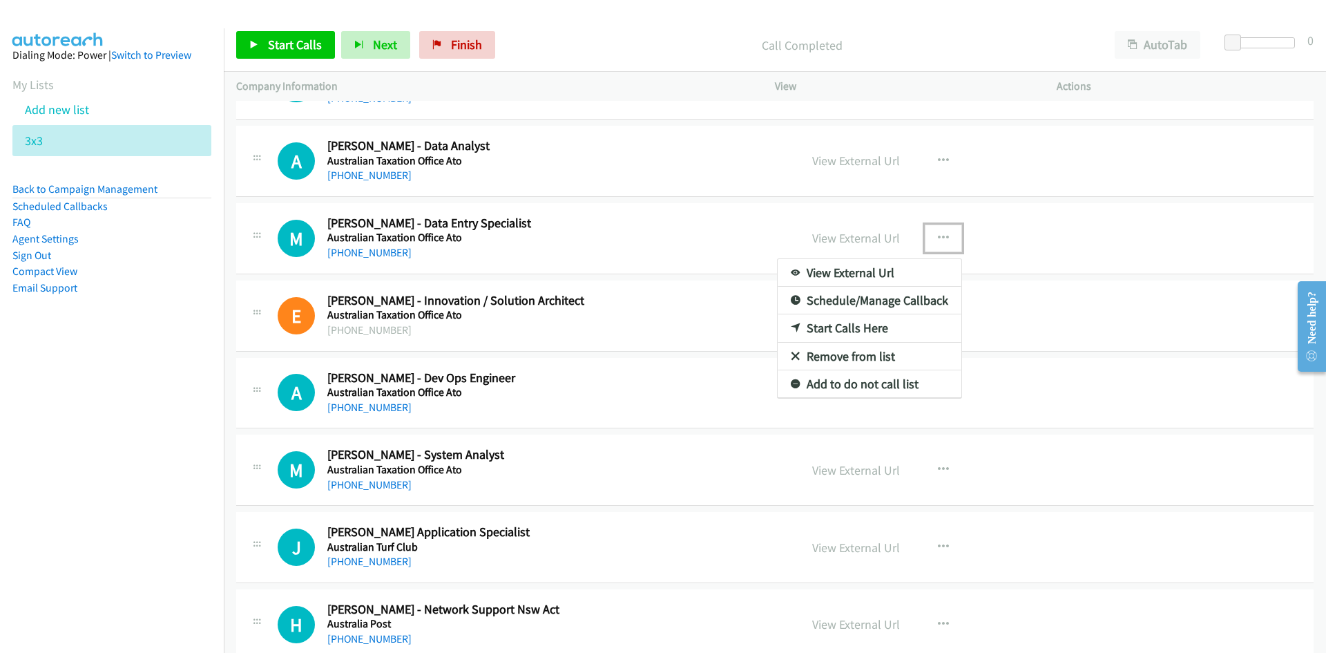
click at [844, 326] on link "Start Calls Here" at bounding box center [870, 328] width 184 height 28
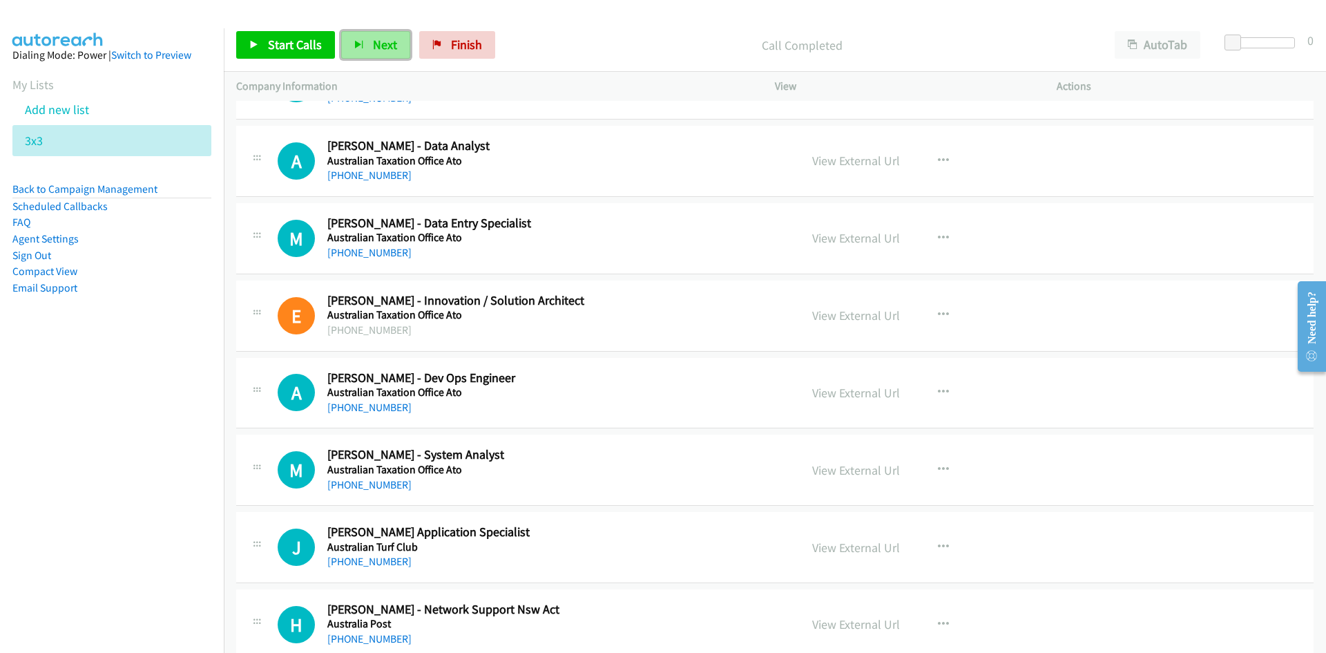
click at [385, 45] on span "Next" at bounding box center [385, 45] width 24 height 16
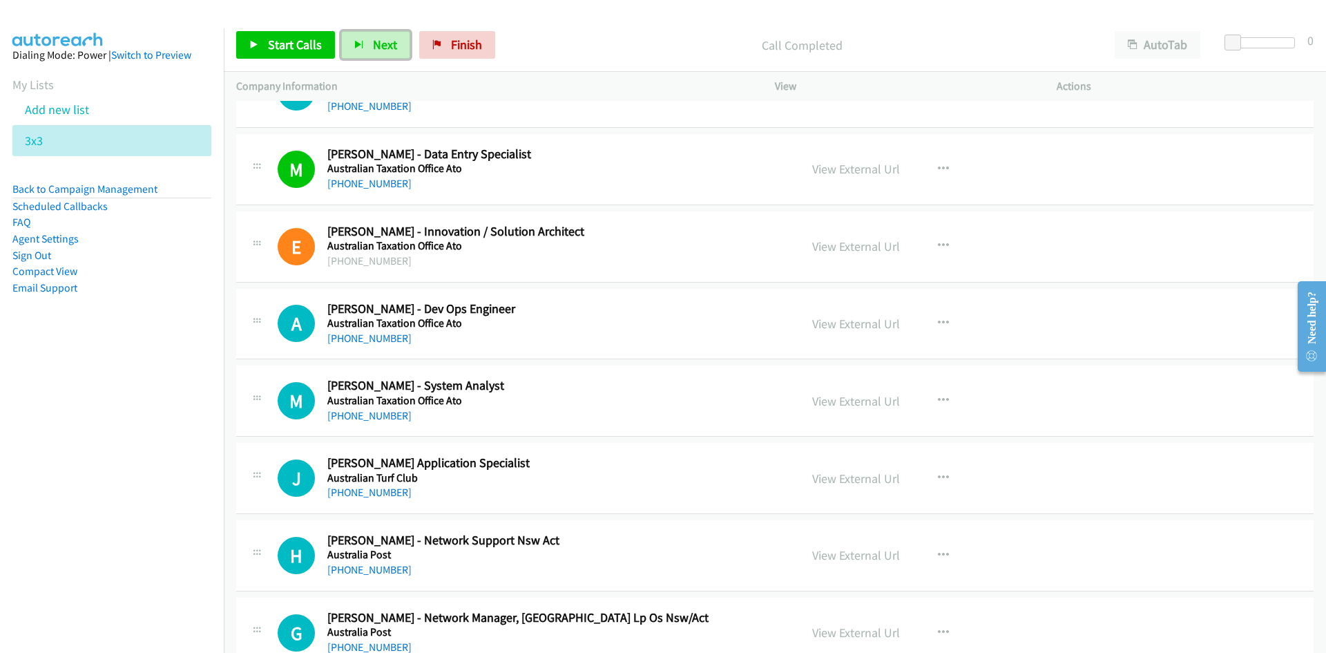
scroll to position [3660, 0]
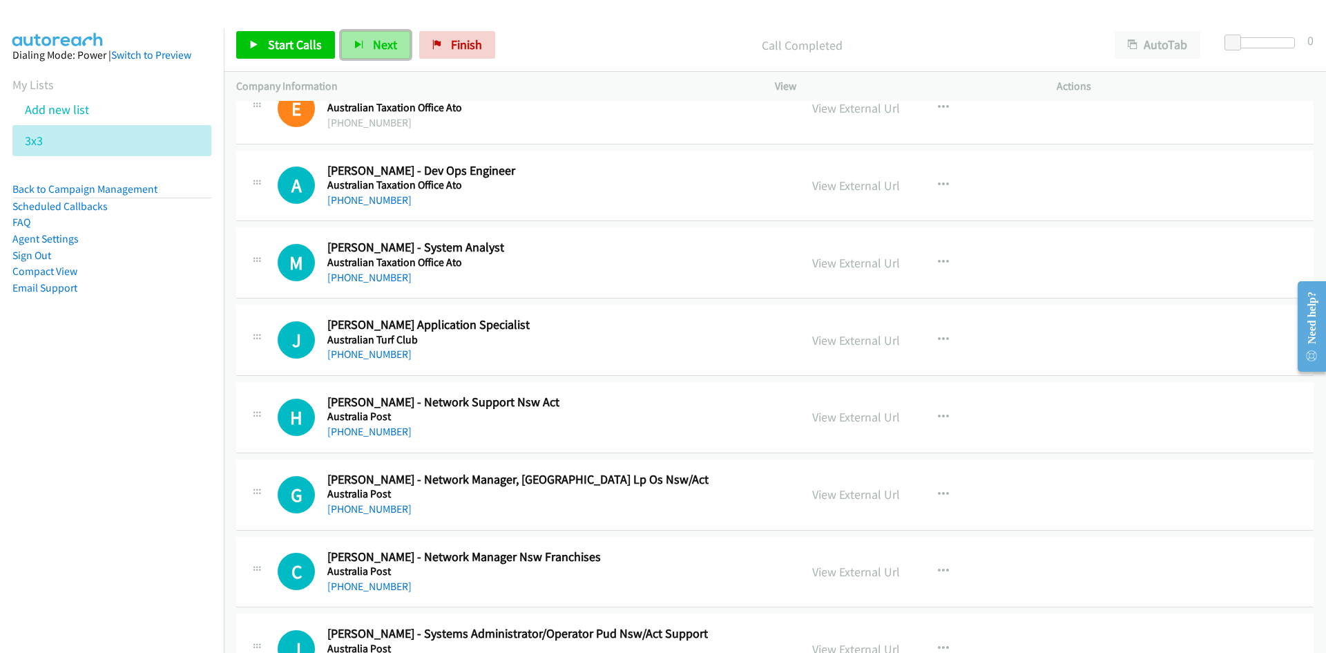
click at [385, 43] on span "Next" at bounding box center [385, 45] width 24 height 16
drag, startPoint x: 375, startPoint y: 39, endPoint x: 385, endPoint y: 49, distance: 14.2
click at [375, 39] on span "Next" at bounding box center [385, 45] width 24 height 16
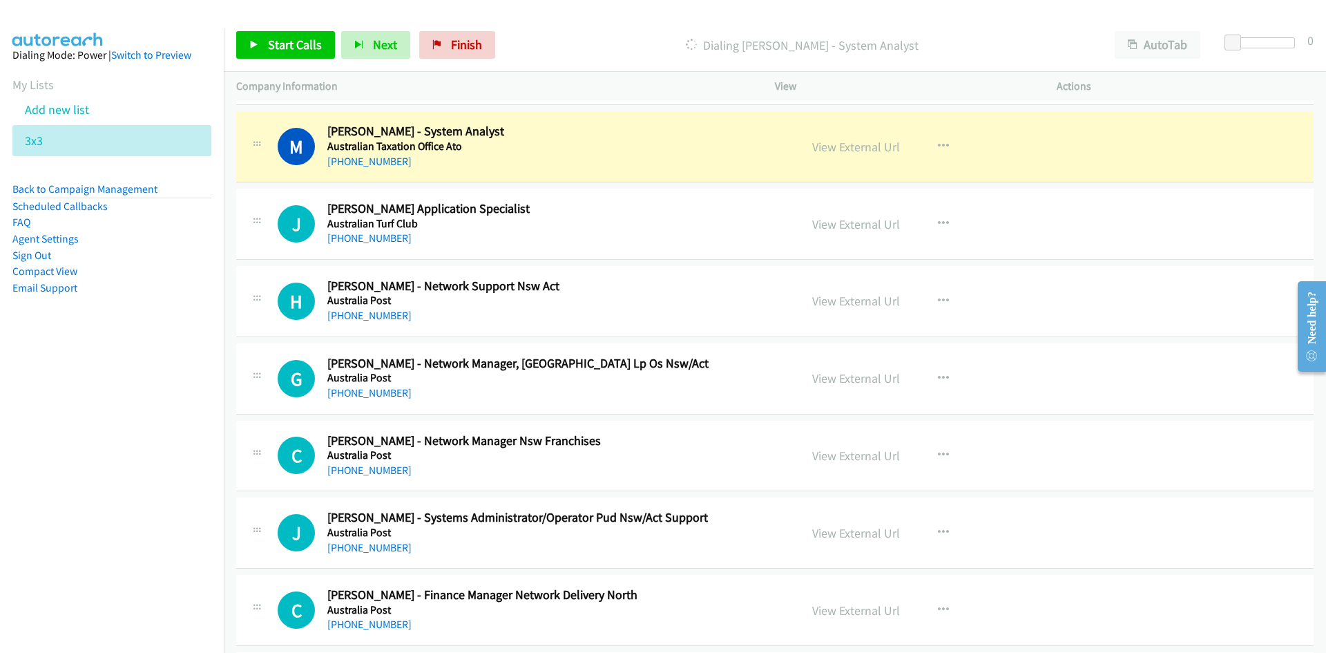
scroll to position [3798, 0]
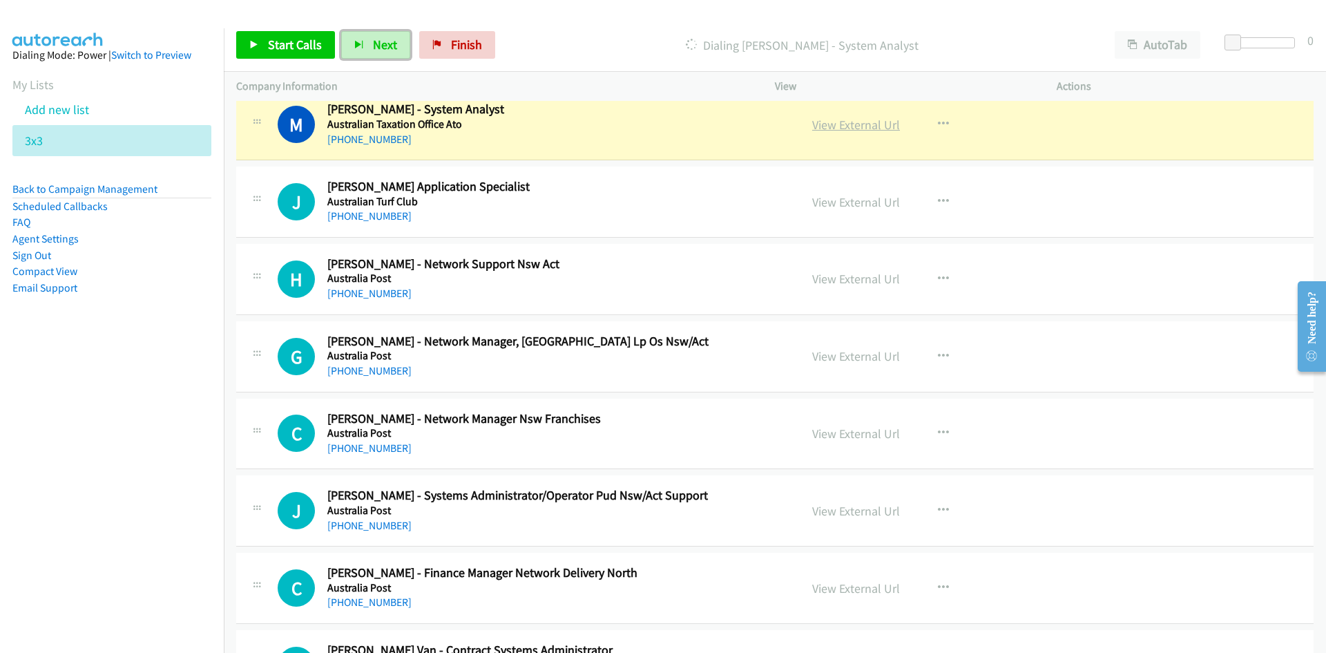
click at [850, 131] on link "View External Url" at bounding box center [856, 125] width 88 height 16
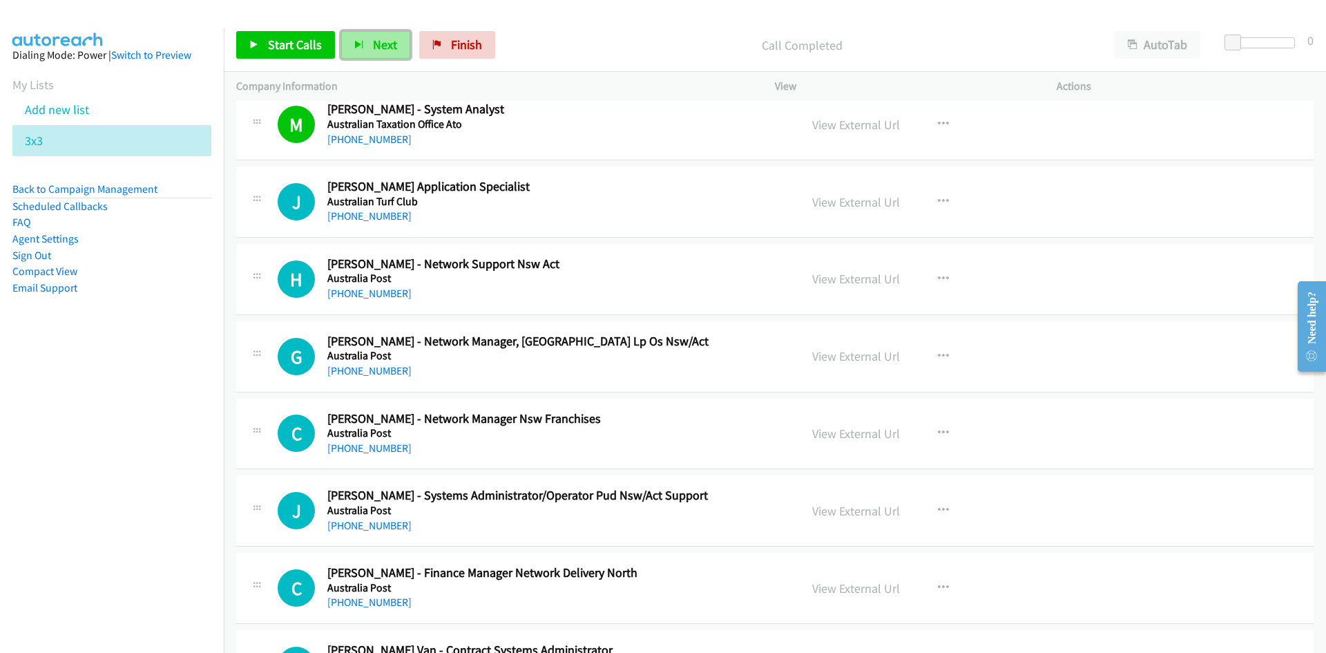
click at [394, 37] on span "Next" at bounding box center [385, 45] width 24 height 16
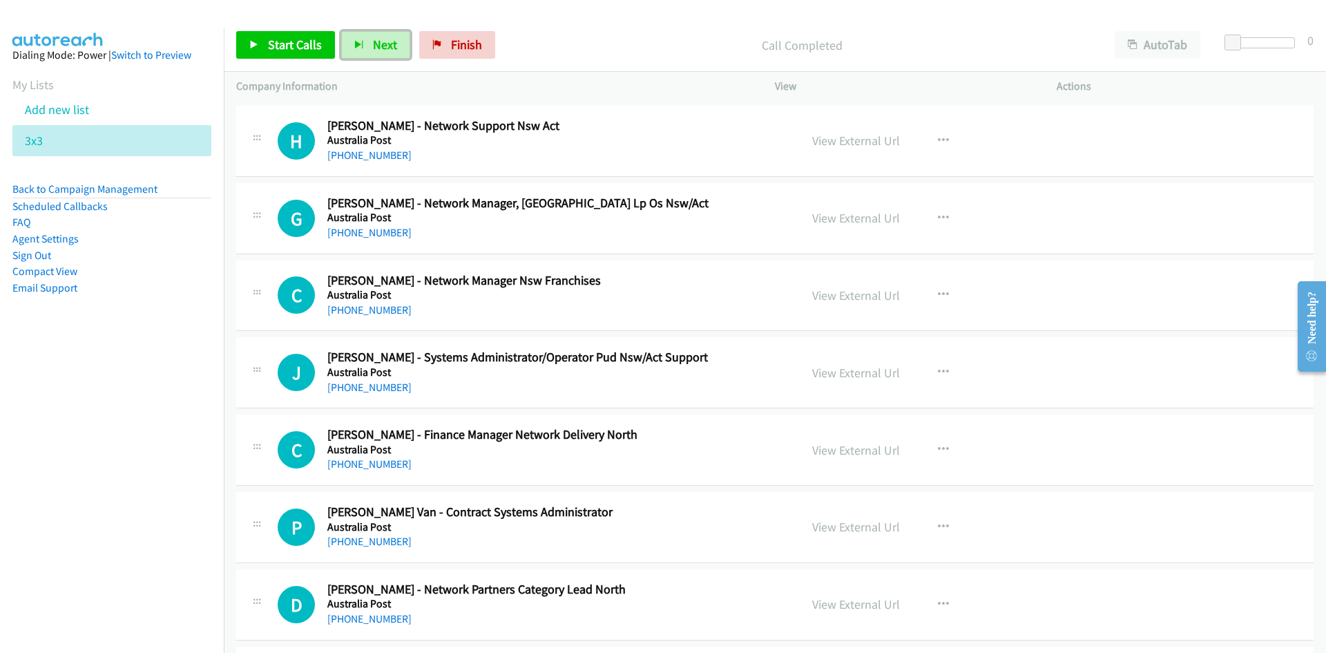
scroll to position [3867, 0]
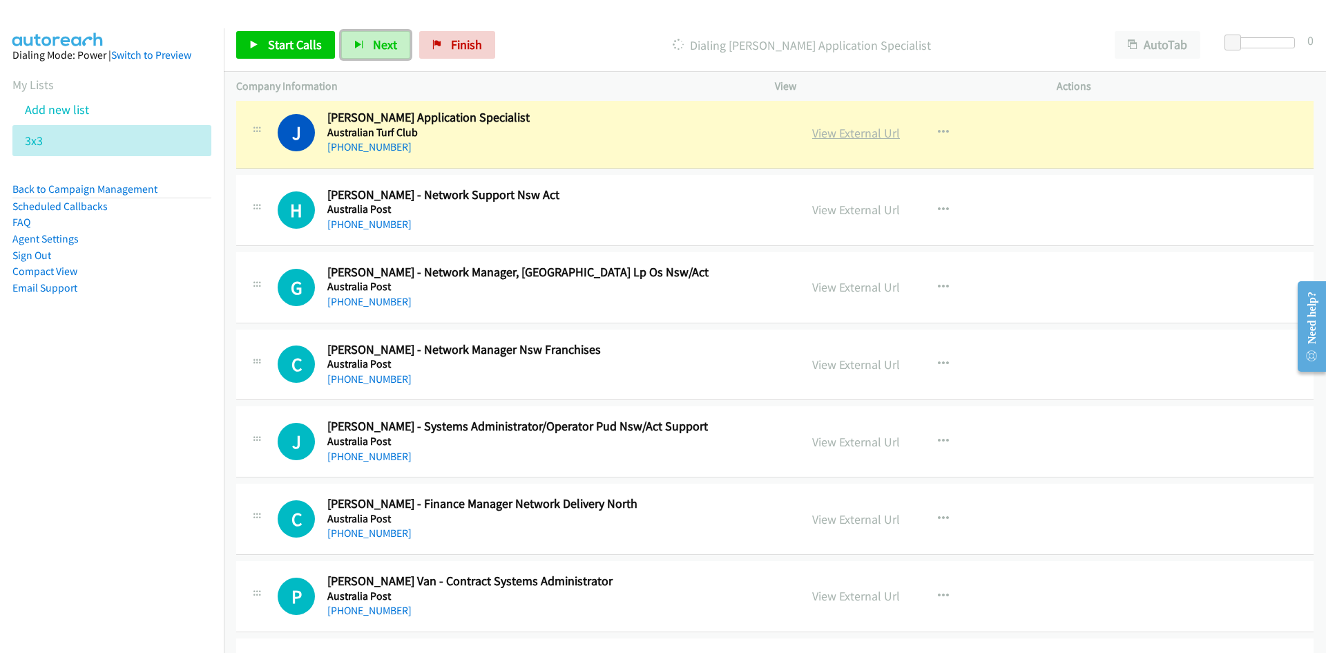
click at [834, 131] on link "View External Url" at bounding box center [856, 133] width 88 height 16
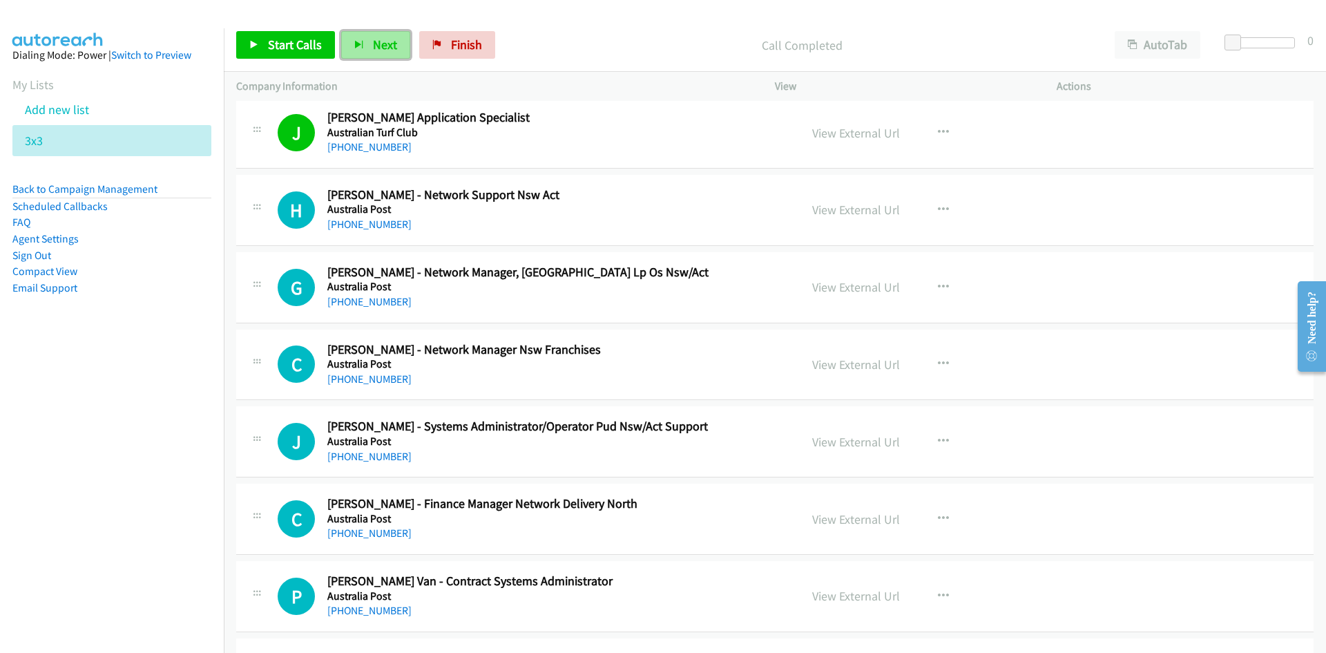
click at [385, 48] on span "Next" at bounding box center [385, 45] width 24 height 16
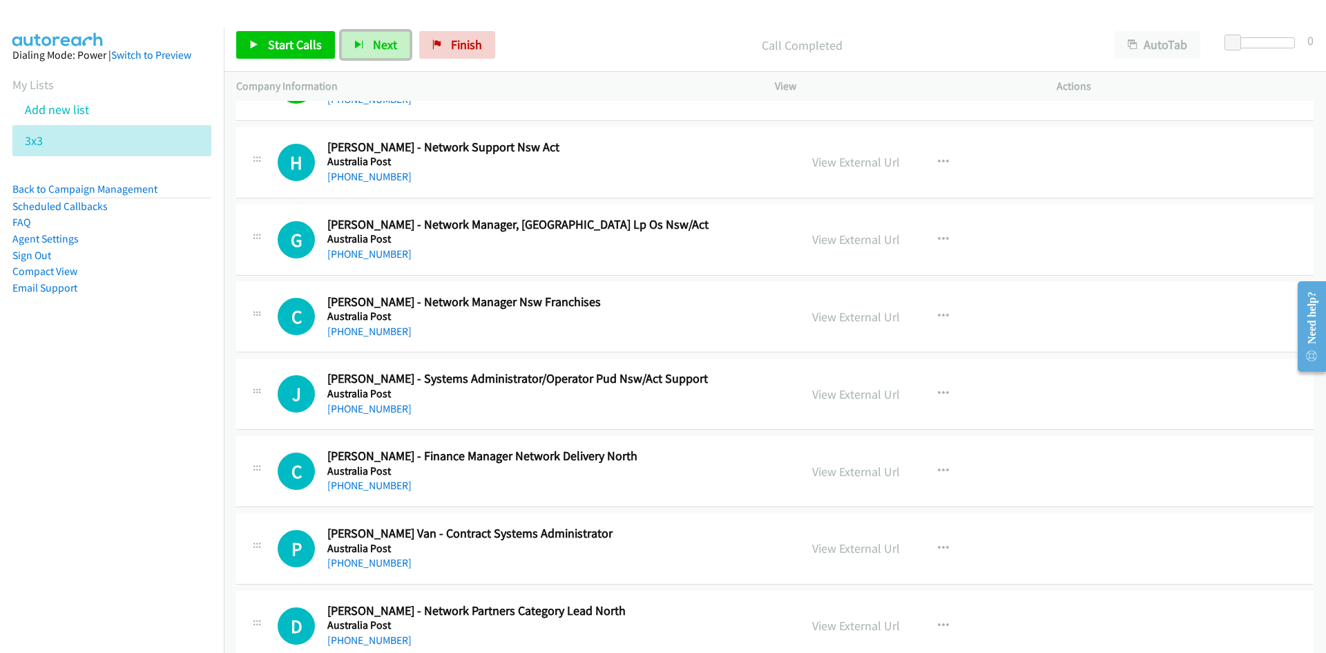
scroll to position [3936, 0]
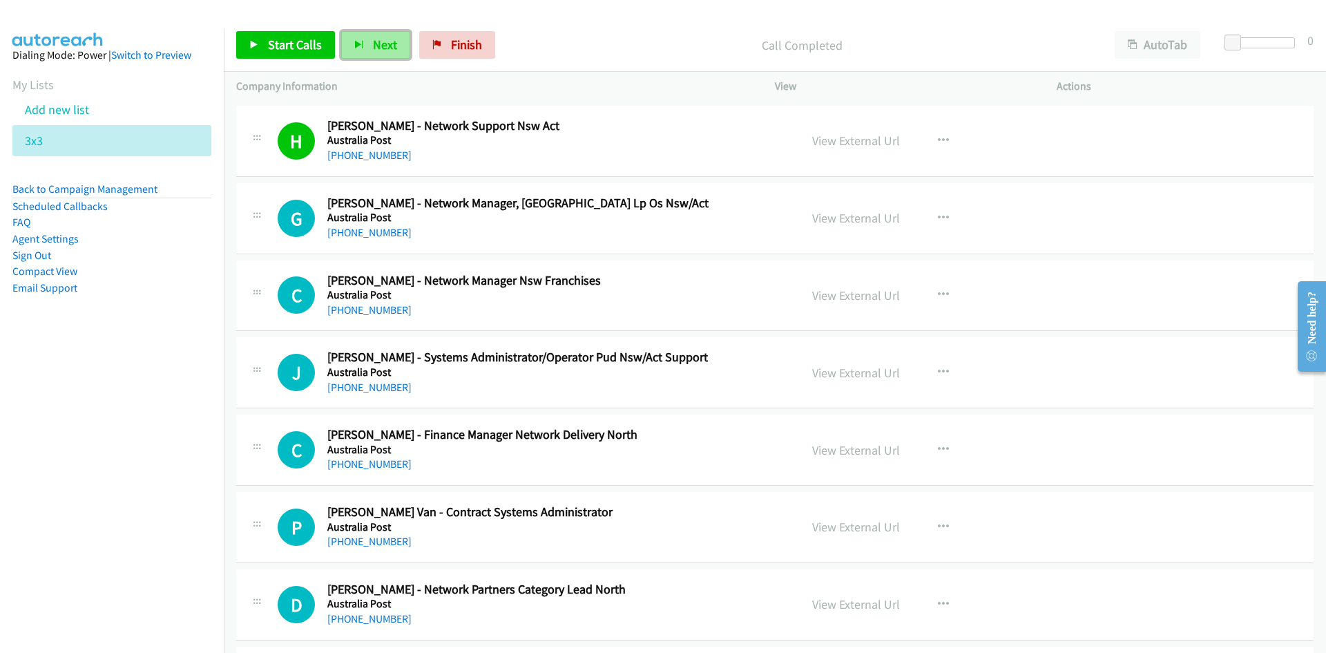
click at [391, 46] on span "Next" at bounding box center [385, 45] width 24 height 16
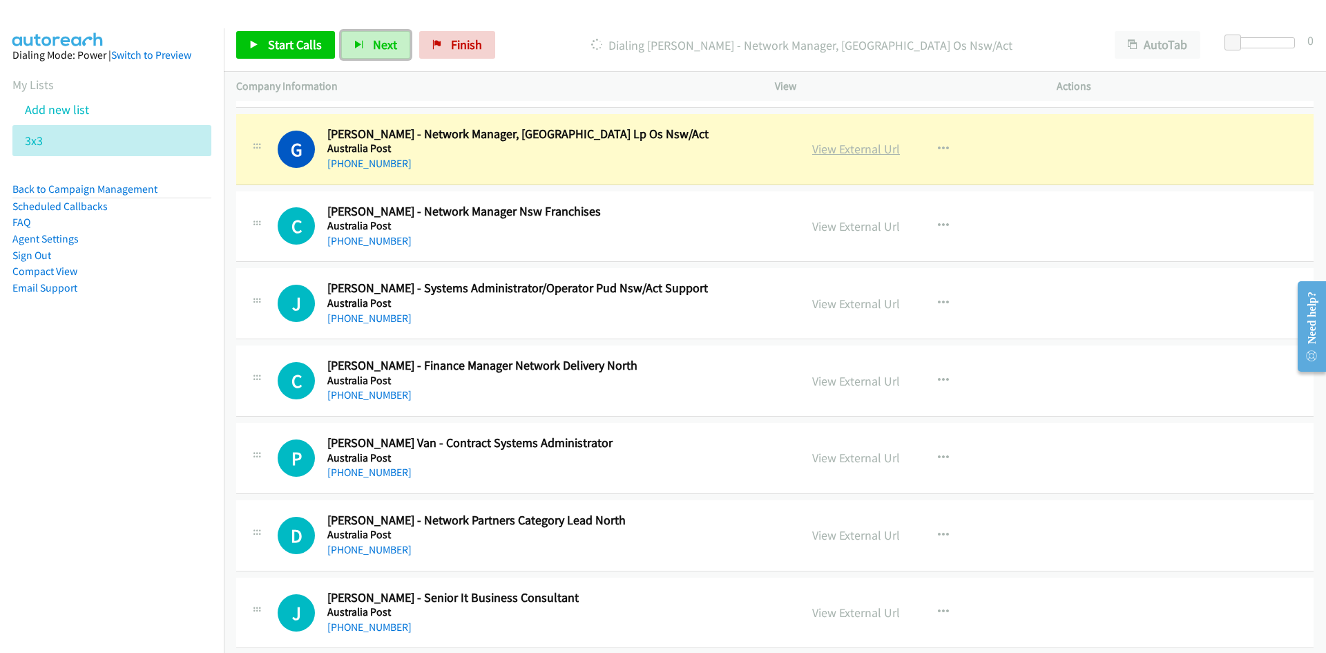
click at [849, 157] on link "View External Url" at bounding box center [856, 149] width 88 height 16
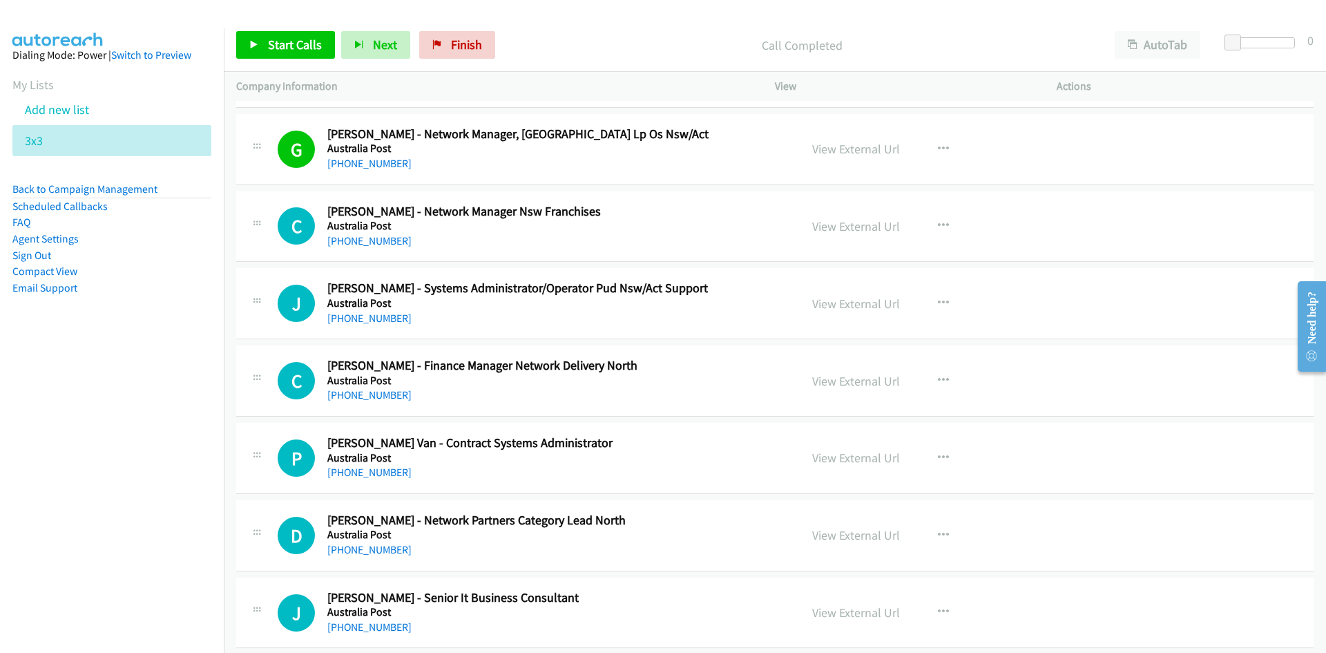
click at [378, 29] on div "Start Calls Pause Next Finish Call Completed AutoTab AutoTab 0" at bounding box center [775, 45] width 1102 height 53
click at [388, 59] on div "Start Calls Pause Next Finish Call Completed AutoTab AutoTab 0" at bounding box center [775, 45] width 1102 height 53
click at [389, 40] on span "Next" at bounding box center [385, 45] width 24 height 16
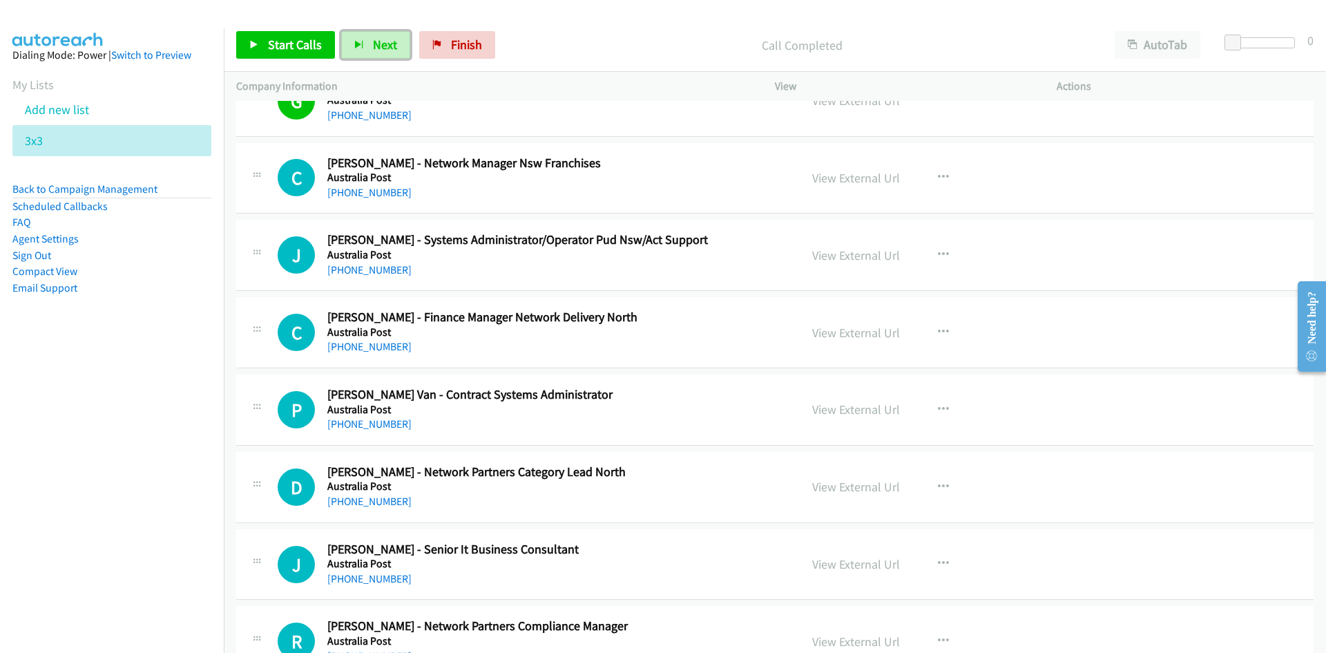
scroll to position [4075, 0]
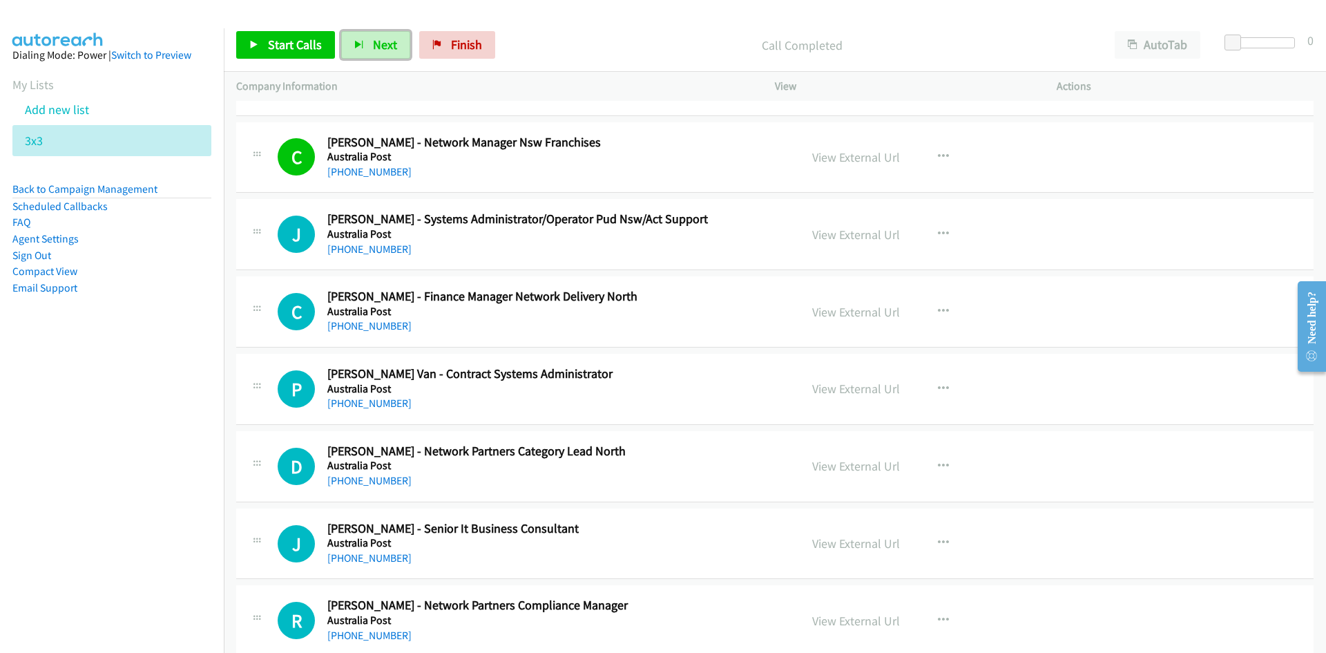
drag, startPoint x: 399, startPoint y: 48, endPoint x: 595, endPoint y: 197, distance: 246.4
click at [399, 47] on button "Next" at bounding box center [375, 45] width 69 height 28
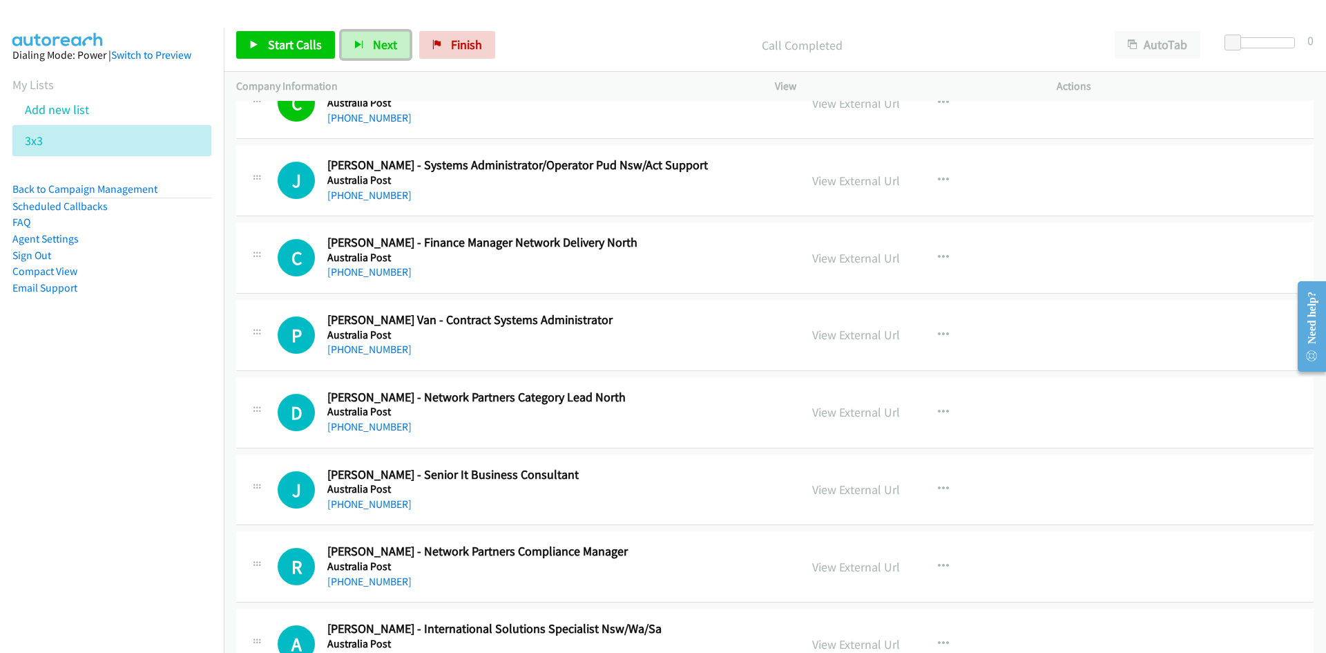
scroll to position [4144, 0]
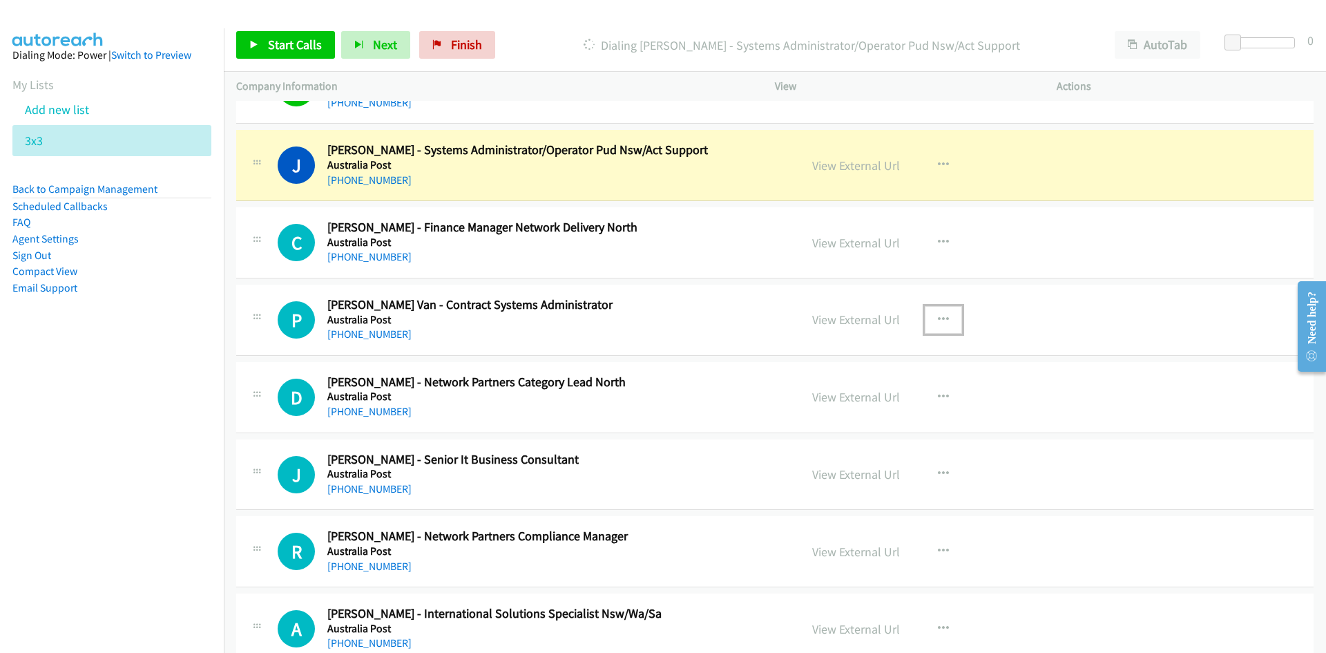
click at [938, 320] on icon "button" at bounding box center [943, 319] width 11 height 11
click at [840, 408] on link "Start Calls Here" at bounding box center [870, 410] width 184 height 28
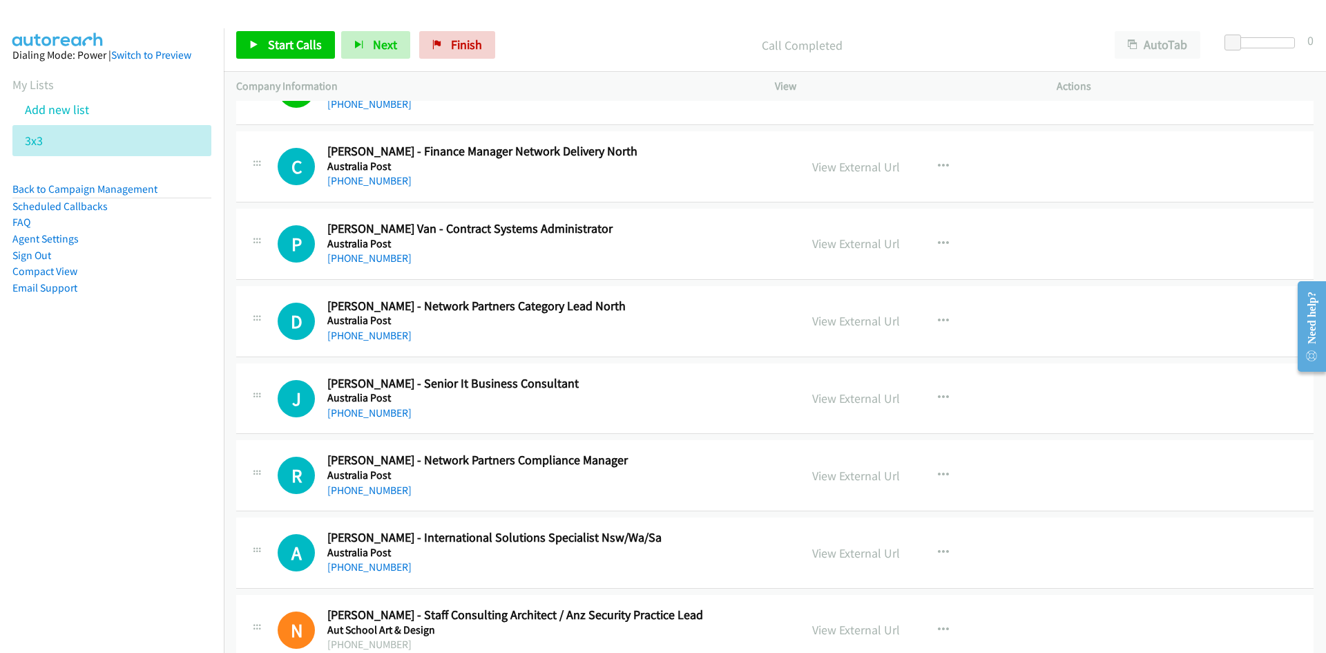
scroll to position [4351, 0]
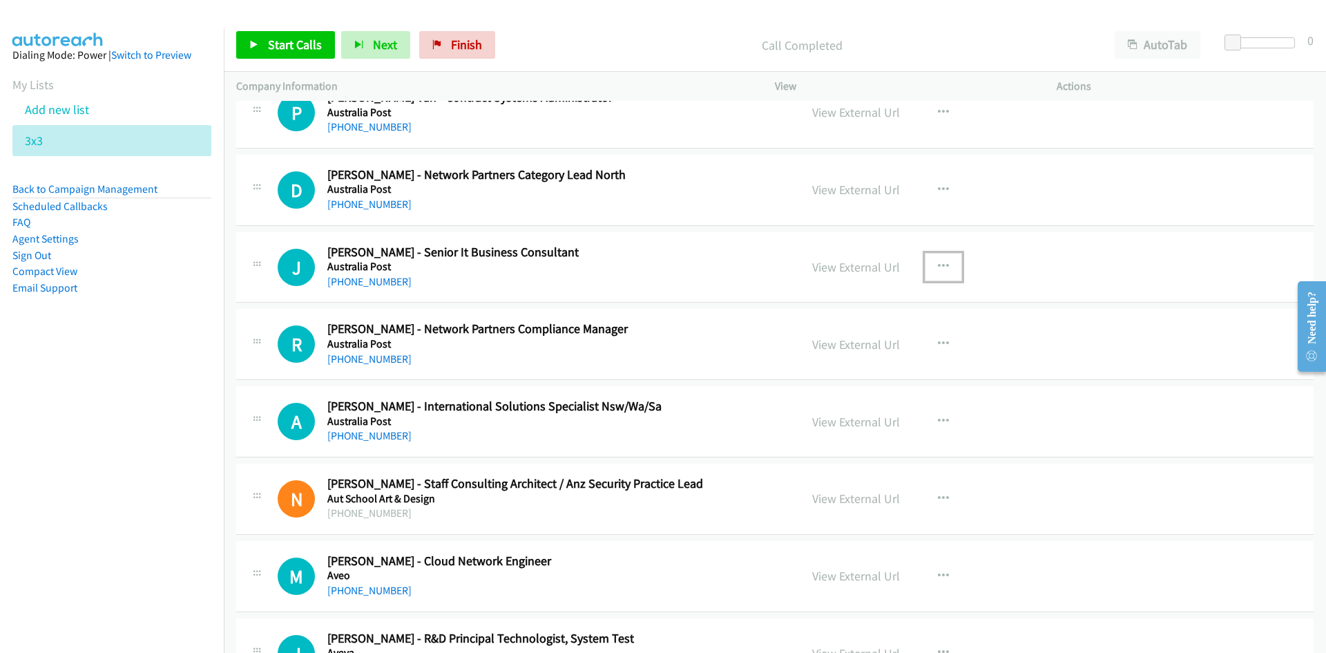
drag, startPoint x: 939, startPoint y: 261, endPoint x: 934, endPoint y: 278, distance: 17.1
click at [939, 261] on icon "button" at bounding box center [943, 266] width 11 height 11
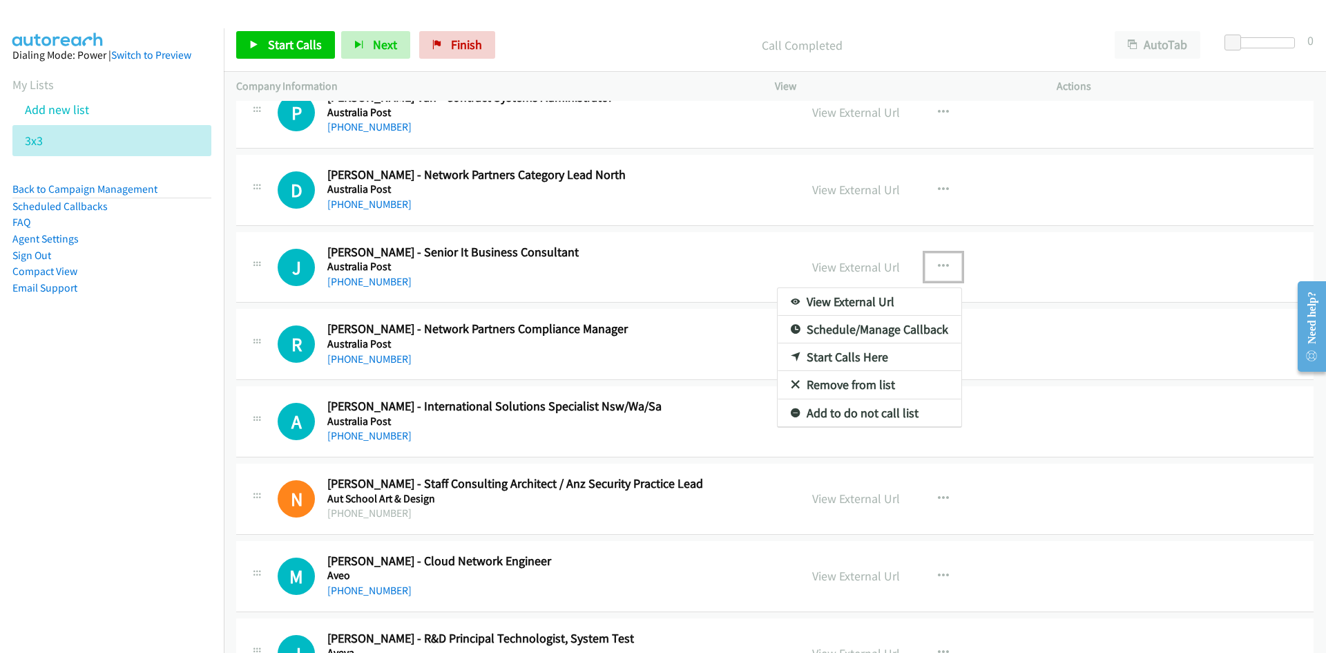
click at [834, 363] on link "Start Calls Here" at bounding box center [870, 357] width 184 height 28
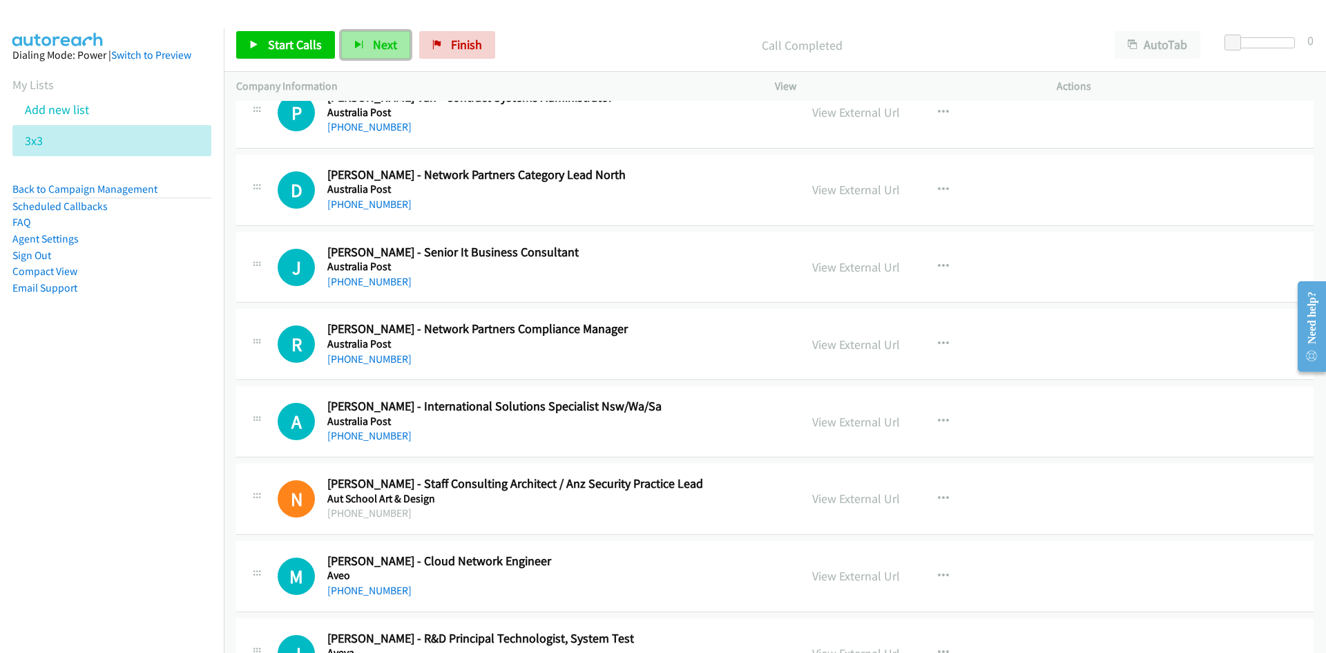
click at [389, 51] on span "Next" at bounding box center [385, 45] width 24 height 16
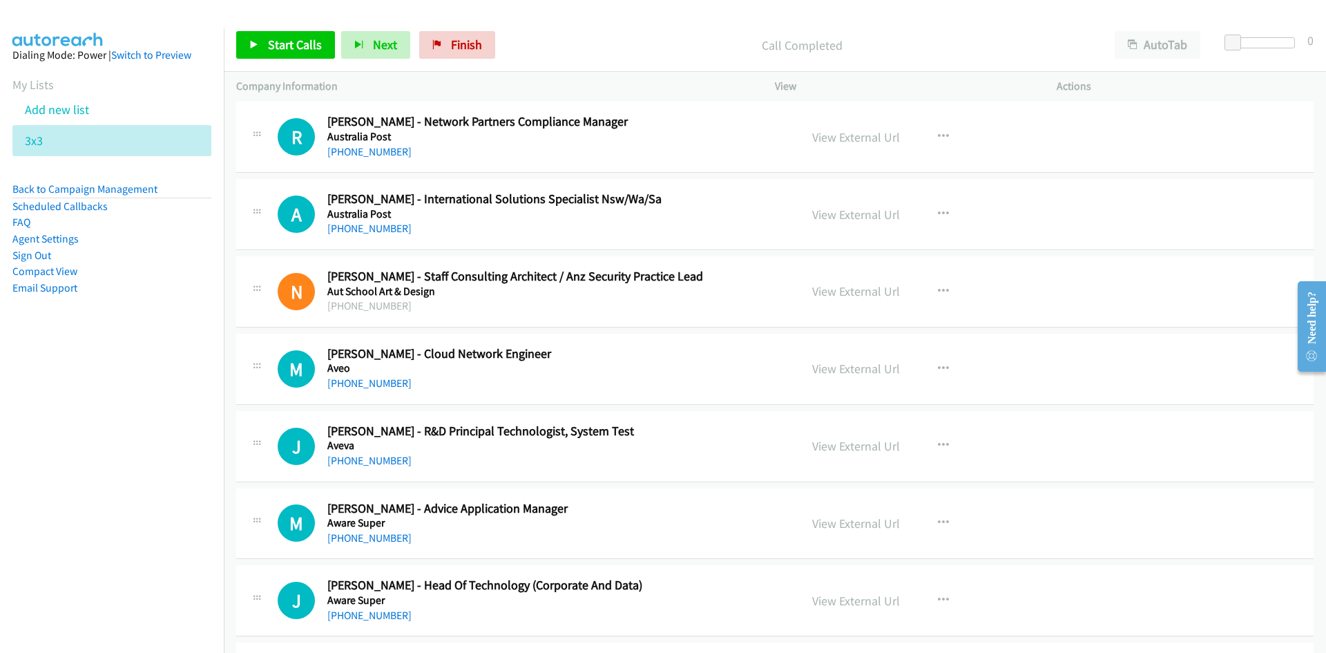
scroll to position [4696, 0]
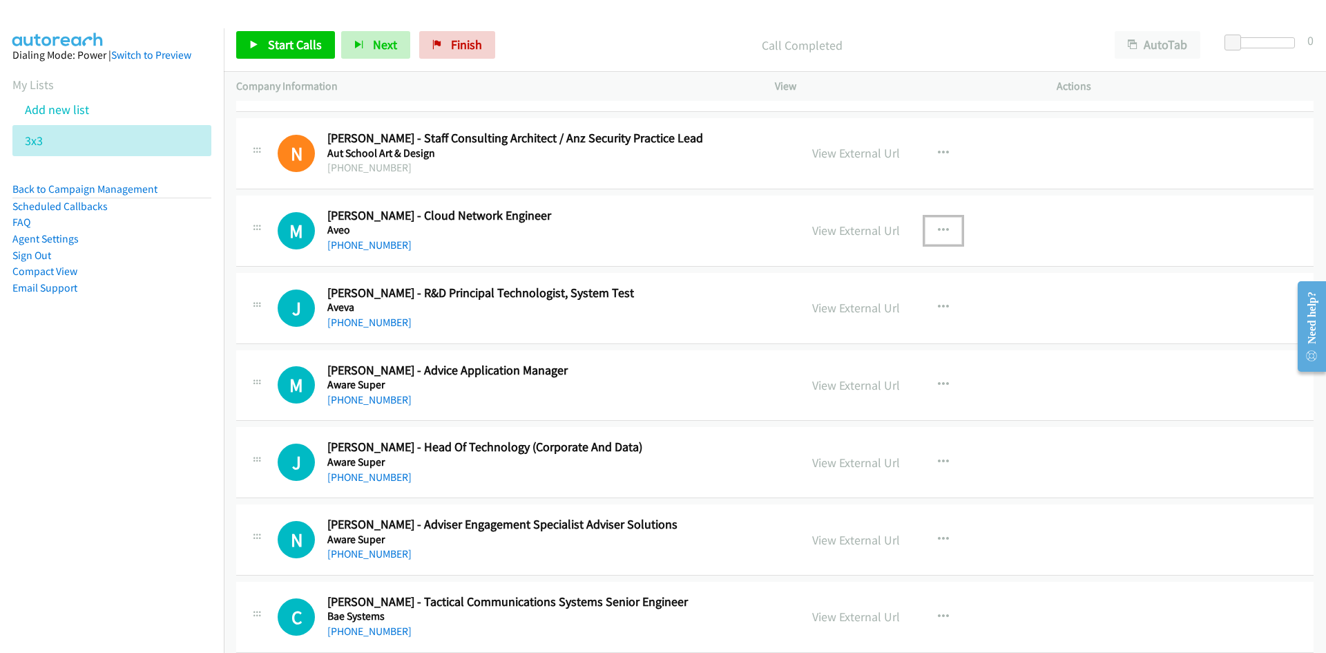
click at [945, 236] on button "button" at bounding box center [943, 231] width 37 height 28
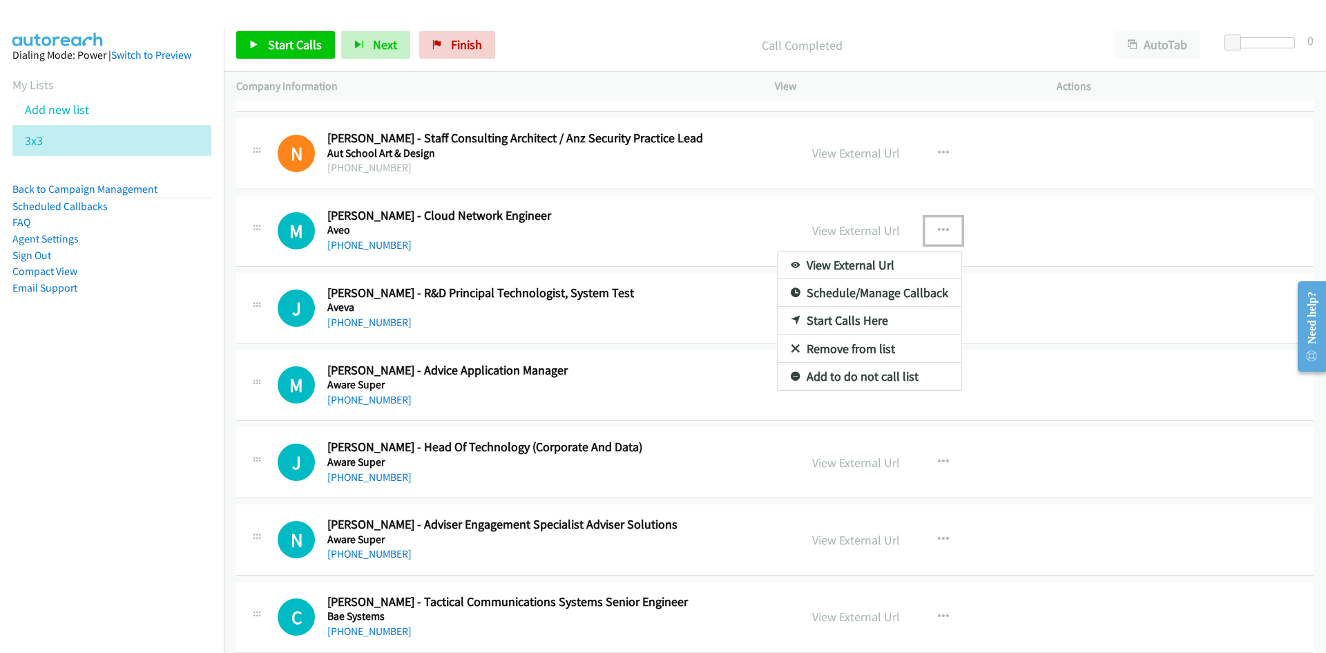
click at [843, 321] on link "Start Calls Here" at bounding box center [870, 321] width 184 height 28
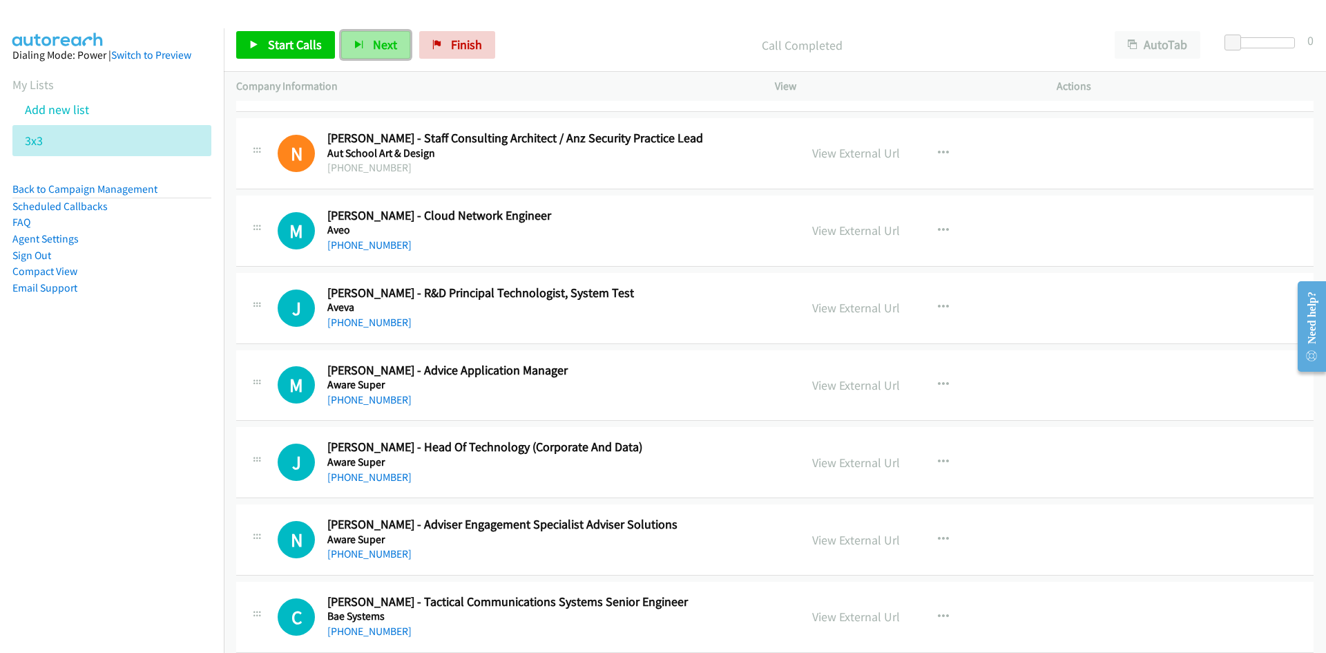
click at [381, 39] on span "Next" at bounding box center [385, 45] width 24 height 16
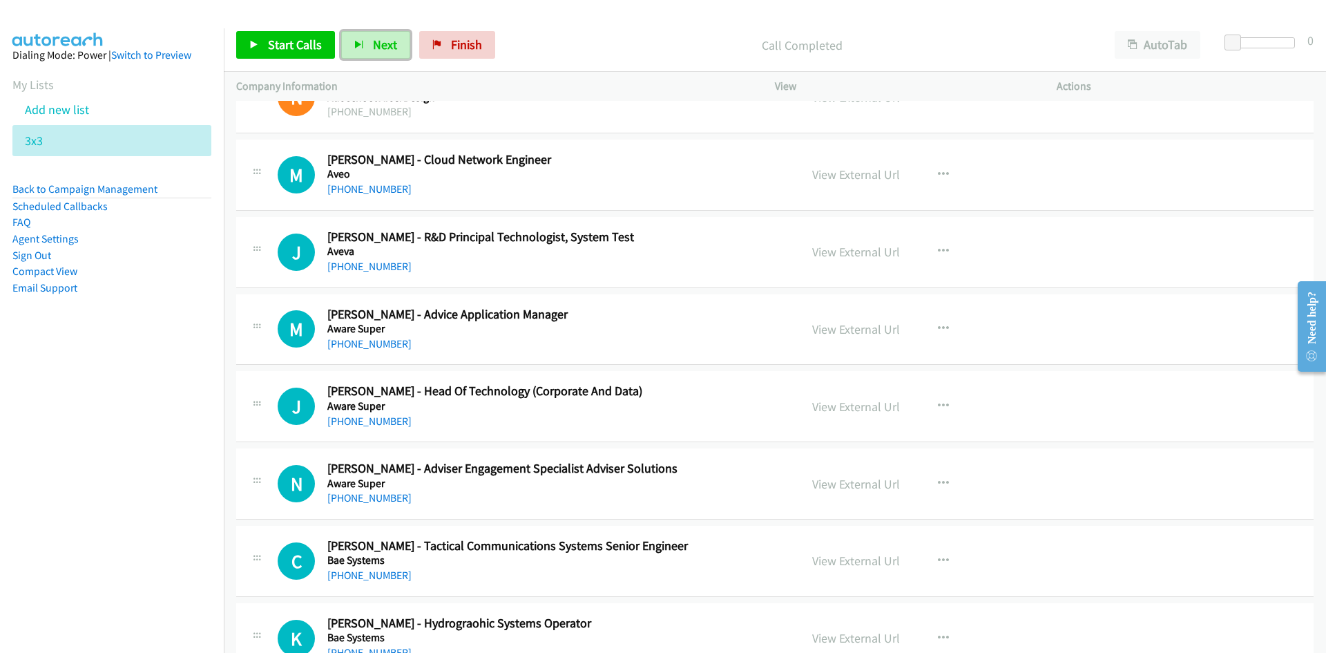
scroll to position [4765, 0]
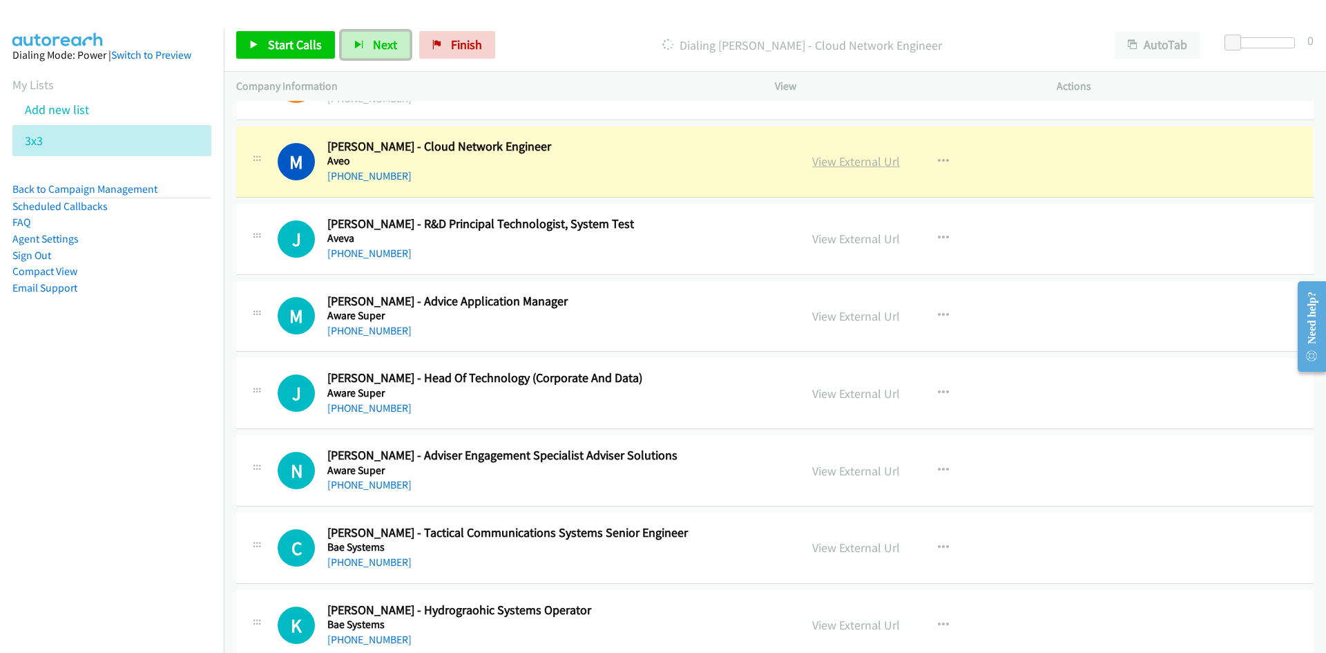
click at [842, 162] on link "View External Url" at bounding box center [856, 161] width 88 height 16
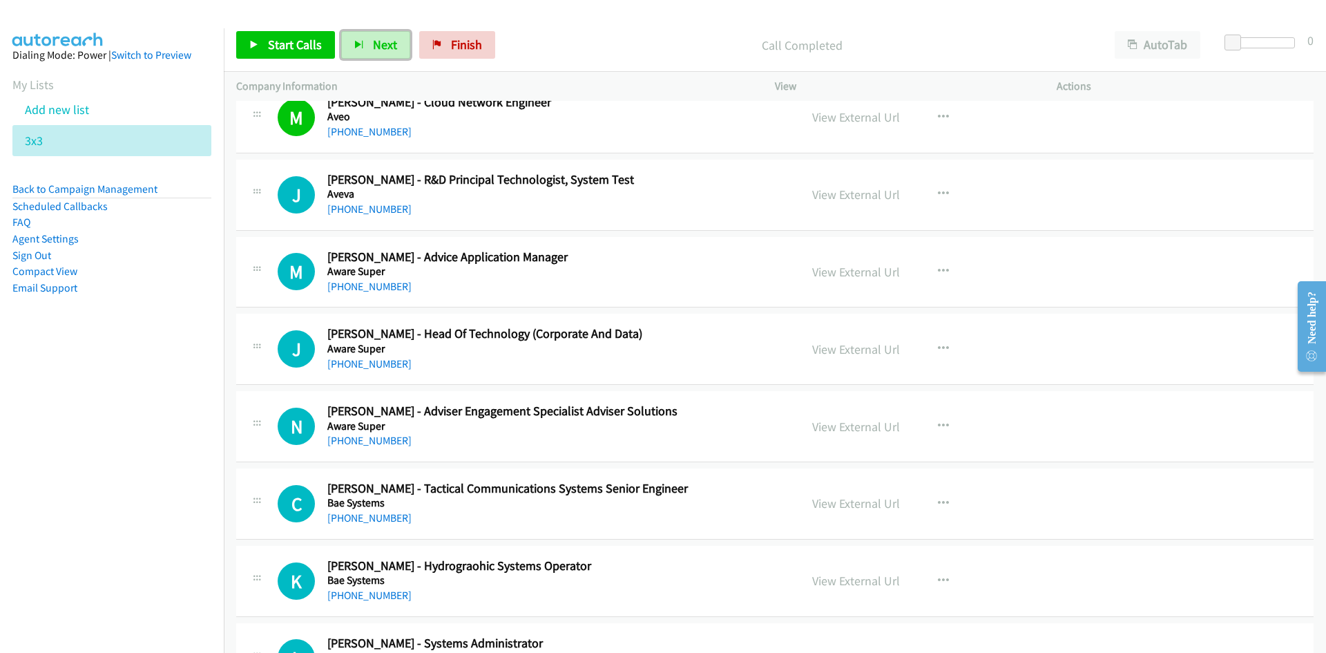
scroll to position [4834, 0]
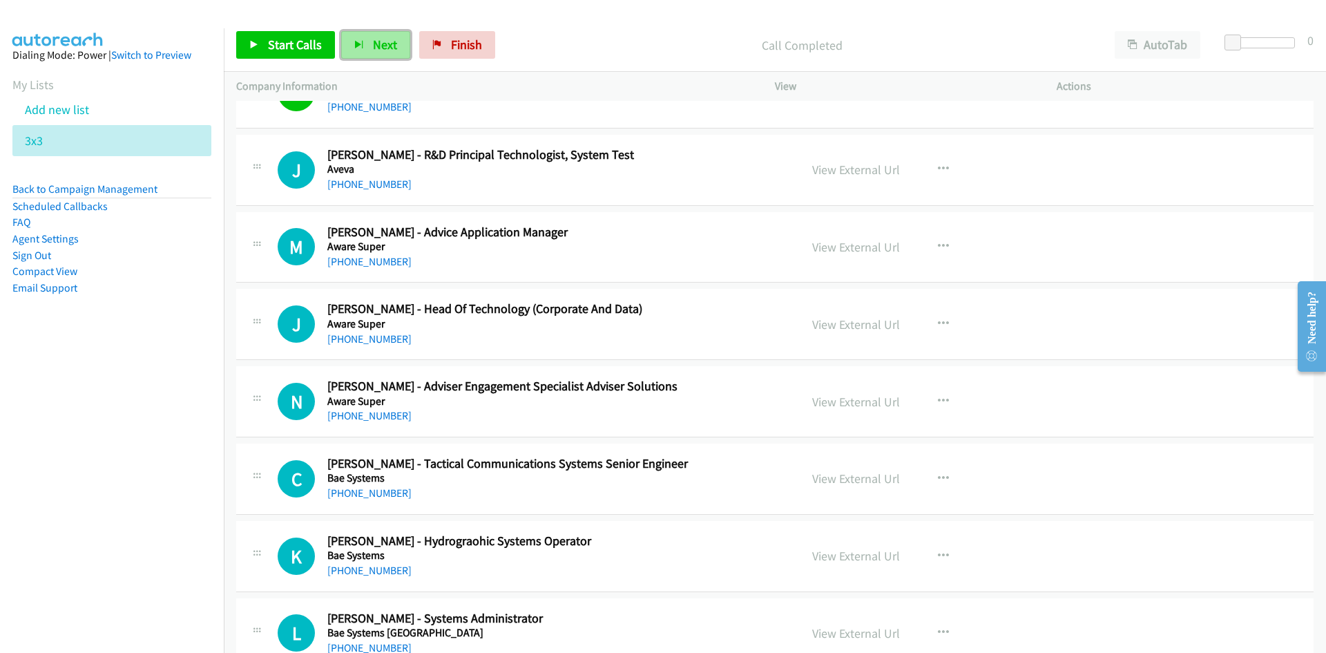
click at [380, 44] on span "Next" at bounding box center [385, 45] width 24 height 16
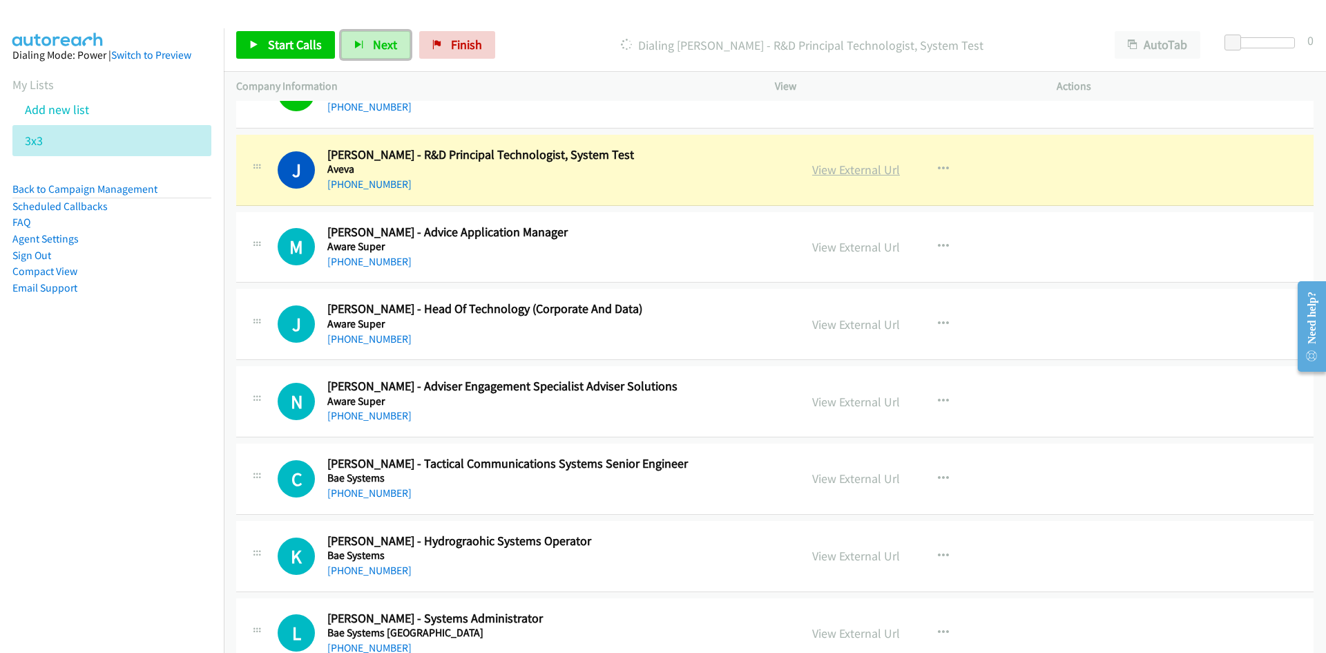
click at [862, 169] on link "View External Url" at bounding box center [856, 170] width 88 height 16
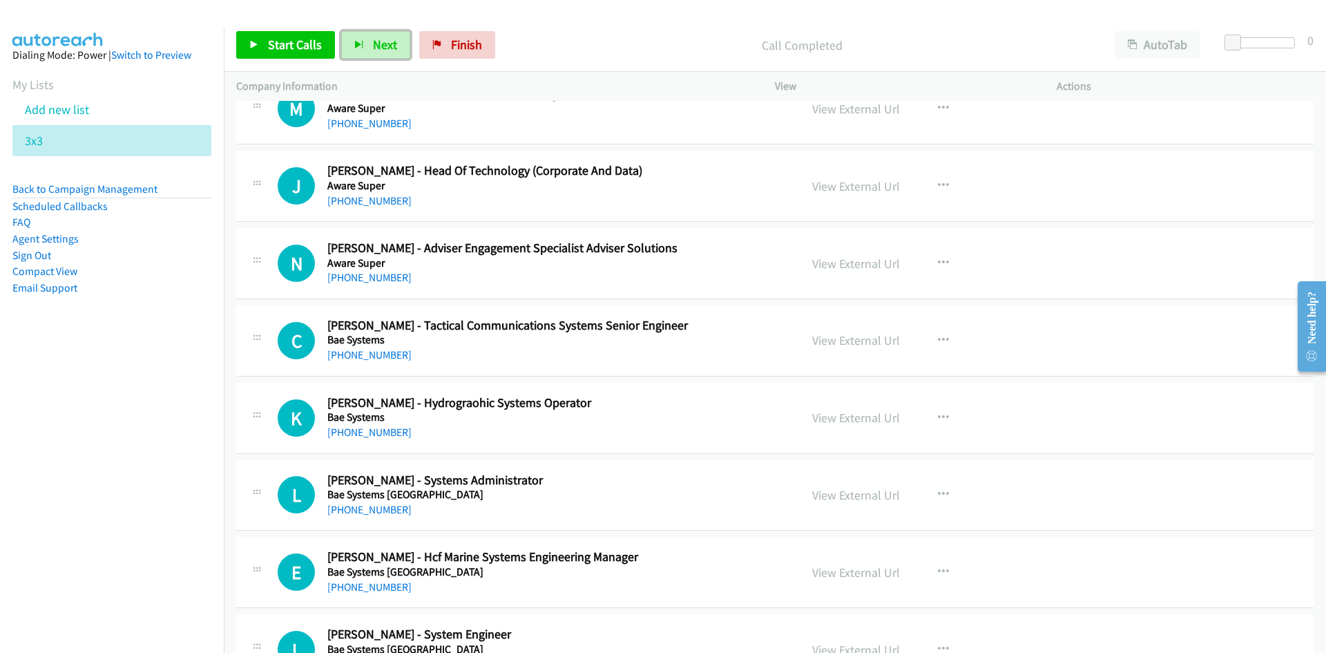
scroll to position [4903, 0]
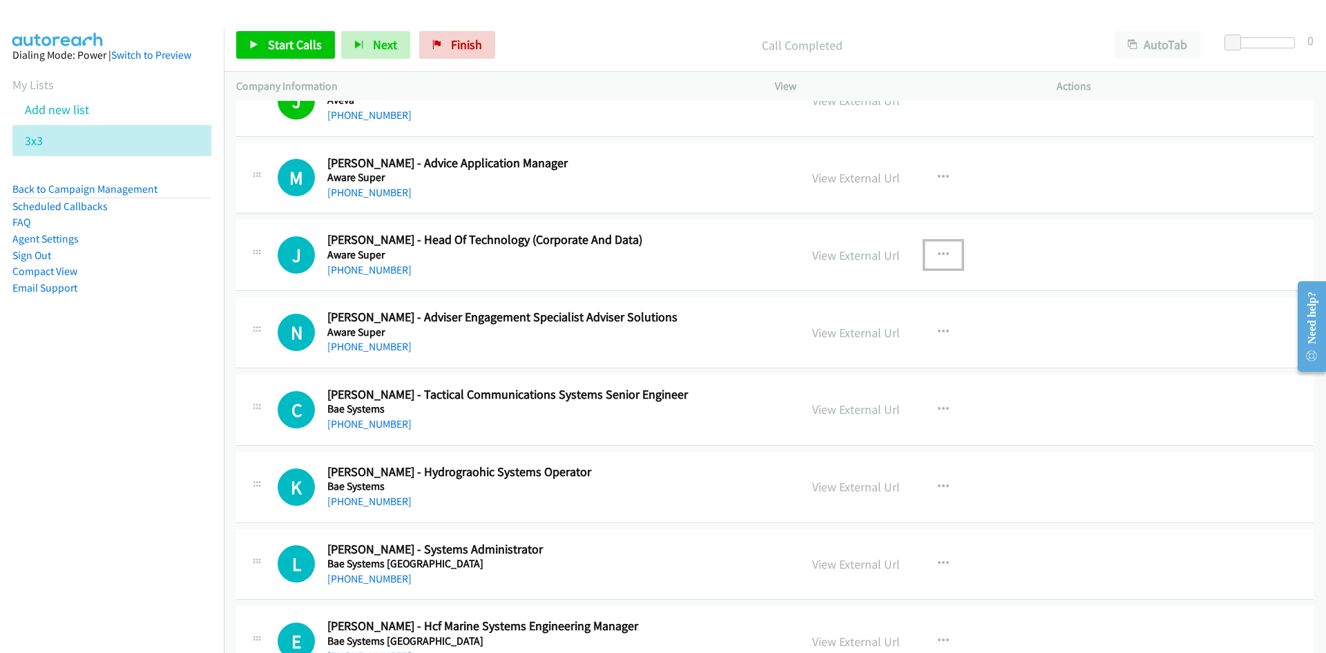
click at [938, 252] on icon "button" at bounding box center [943, 254] width 11 height 11
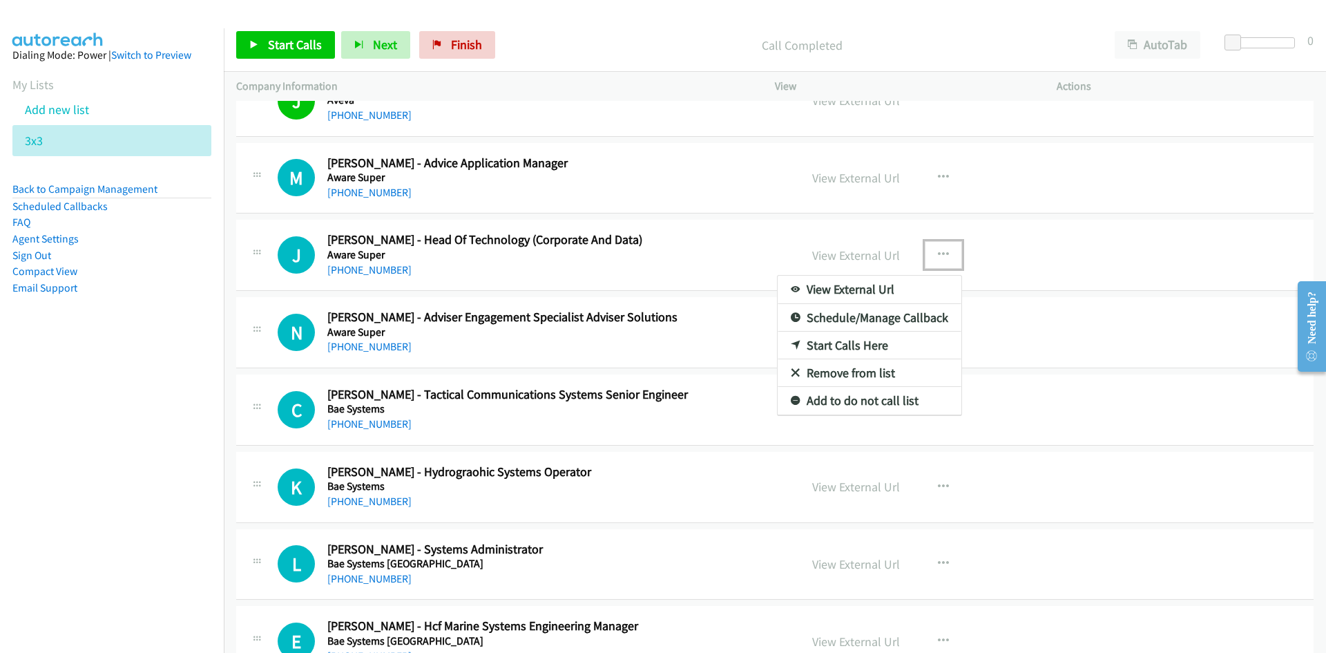
click at [840, 343] on link "Start Calls Here" at bounding box center [870, 345] width 184 height 28
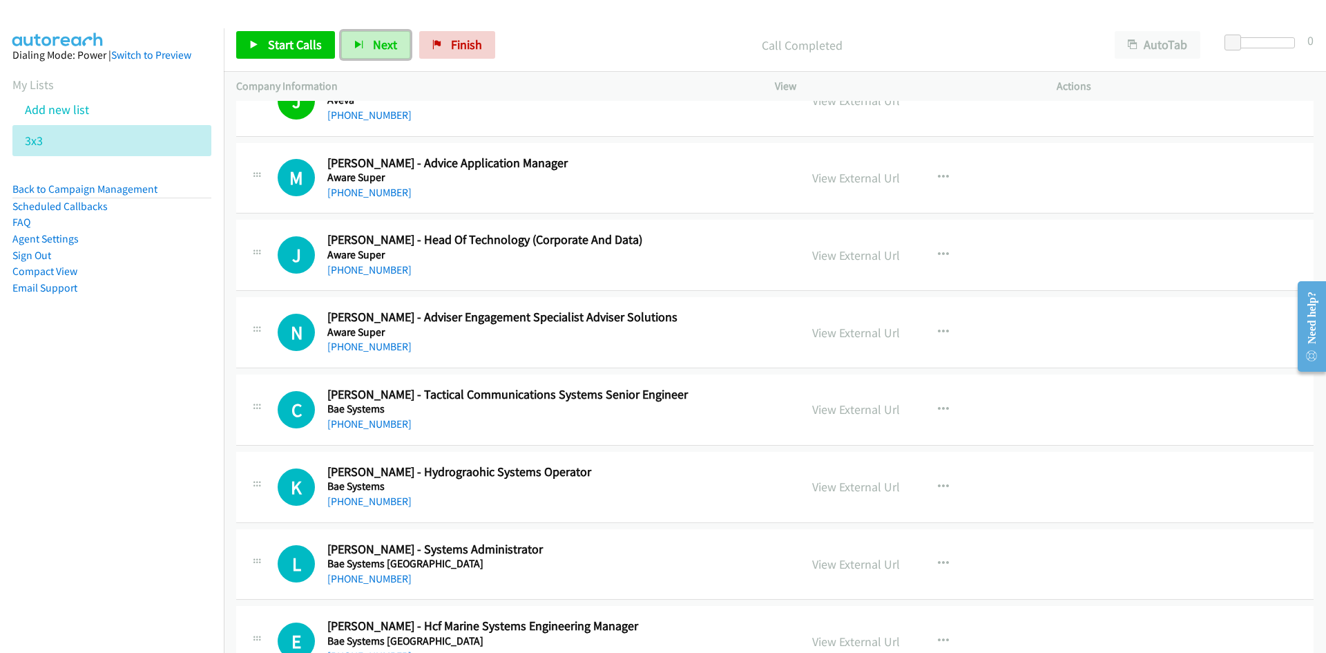
drag, startPoint x: 382, startPoint y: 50, endPoint x: 434, endPoint y: 100, distance: 72.8
click at [382, 50] on span "Next" at bounding box center [385, 45] width 24 height 16
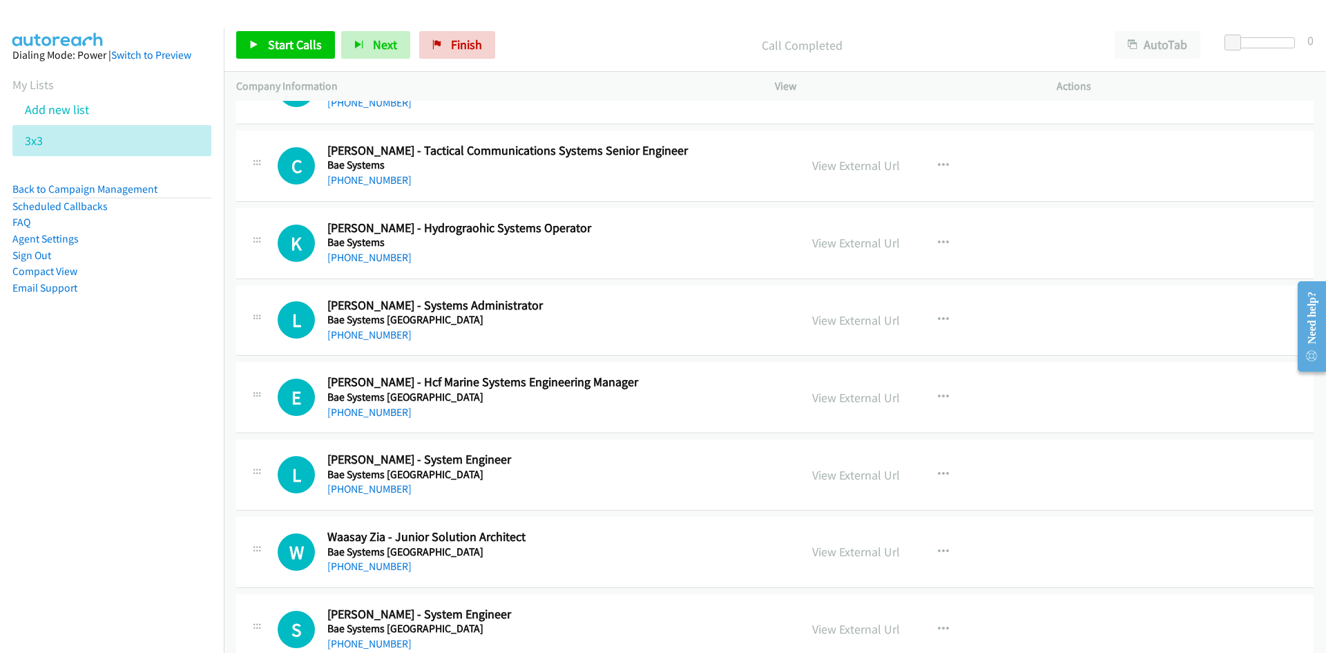
scroll to position [5180, 0]
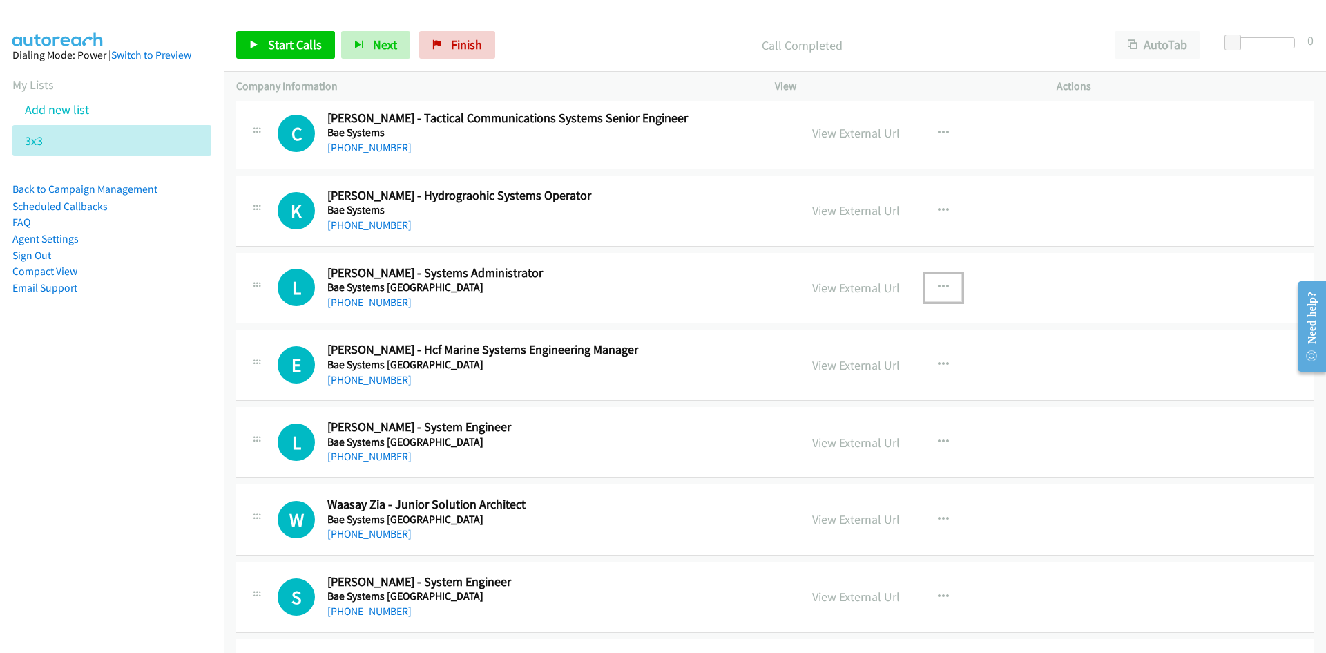
click at [948, 287] on button "button" at bounding box center [943, 287] width 37 height 28
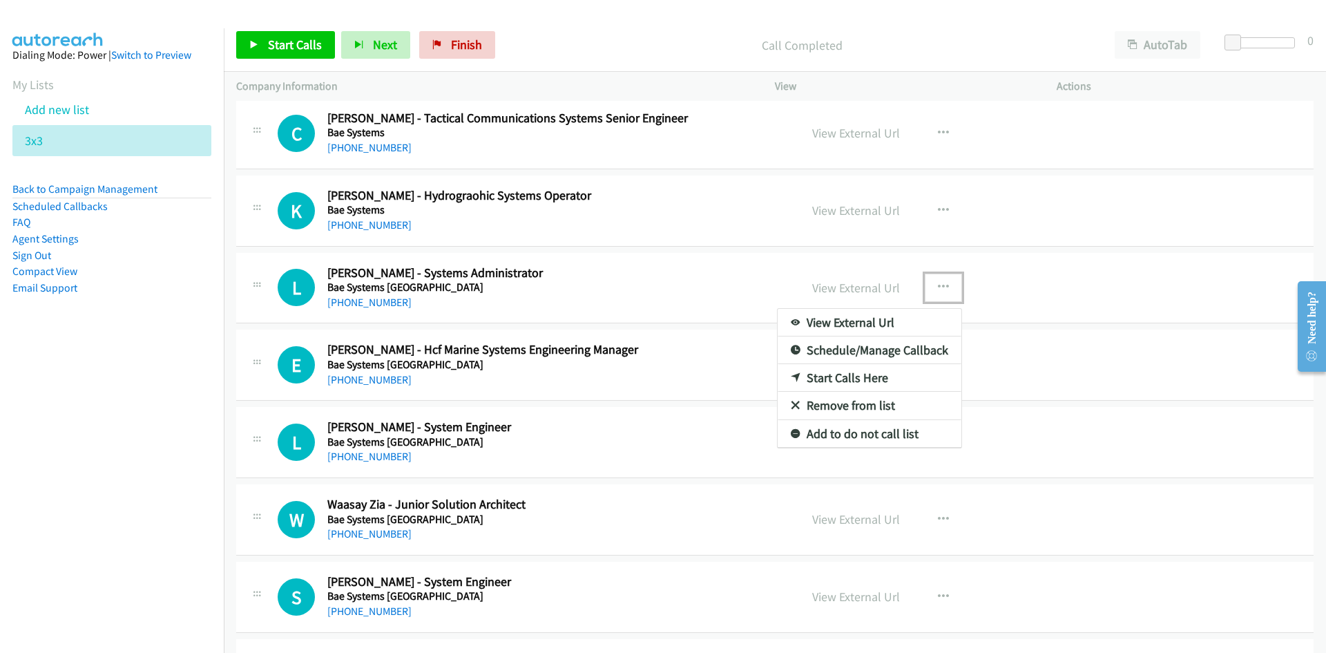
click at [657, 189] on div at bounding box center [663, 326] width 1326 height 653
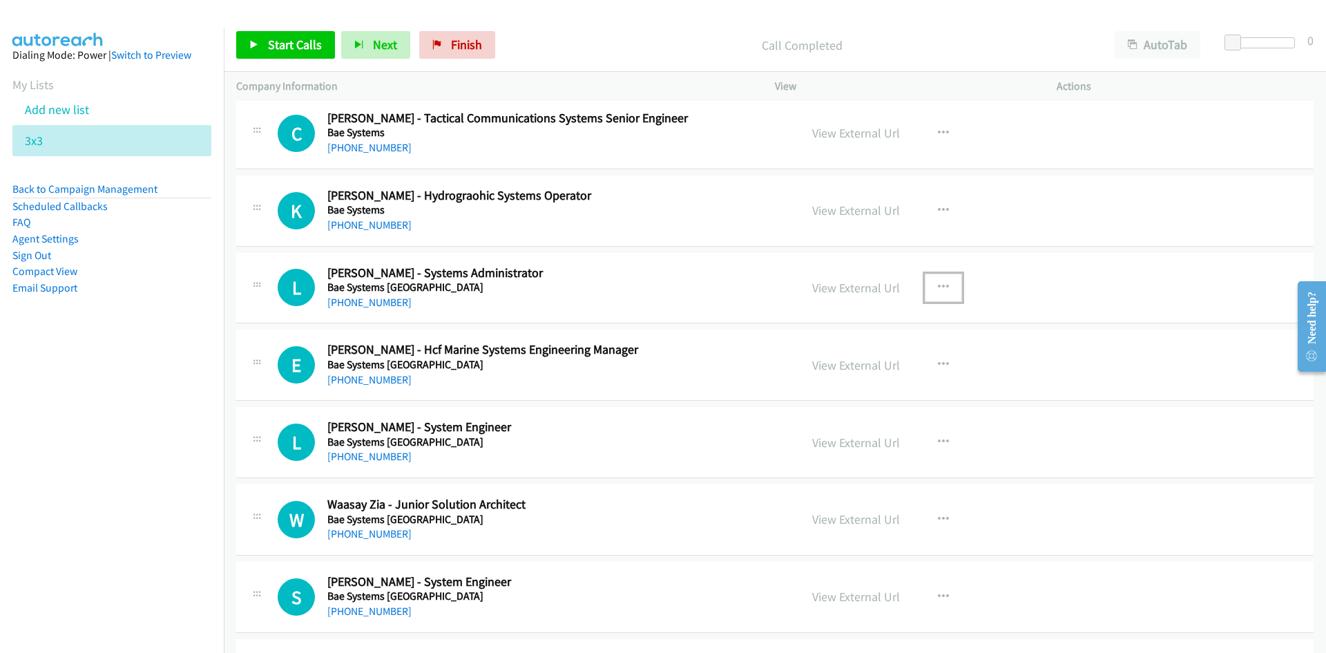
click at [936, 279] on button "button" at bounding box center [943, 287] width 37 height 28
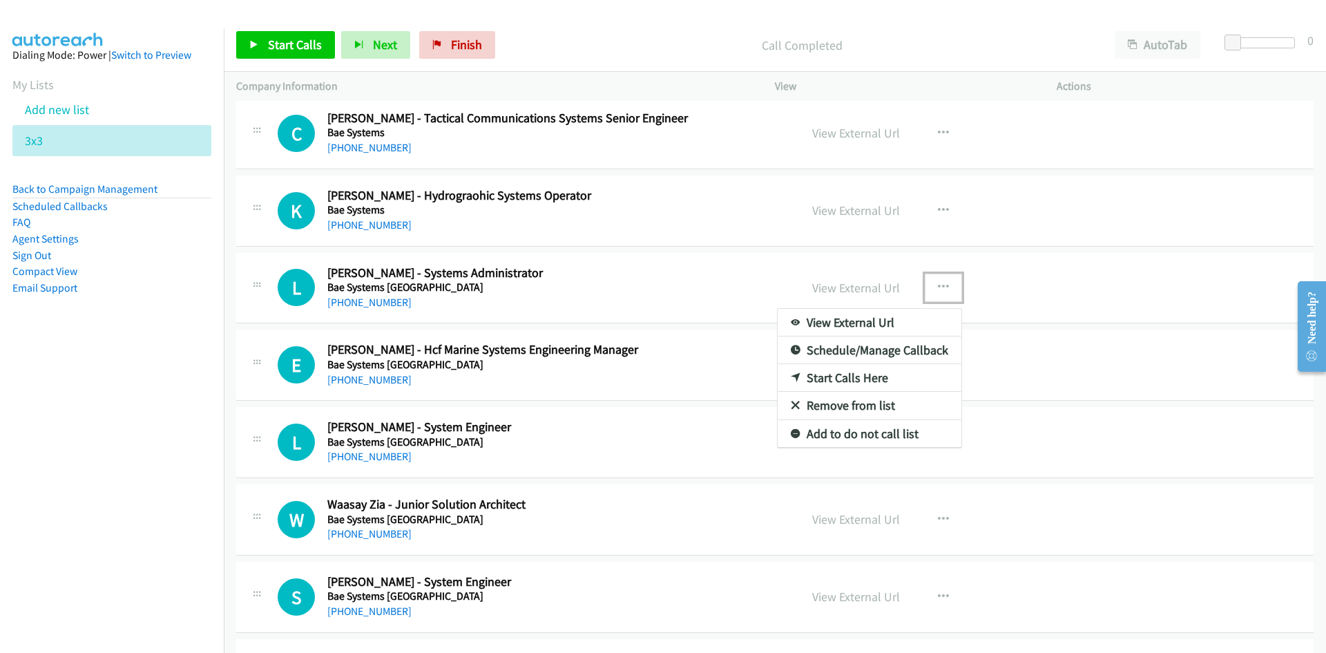
click at [838, 376] on link "Start Calls Here" at bounding box center [870, 378] width 184 height 28
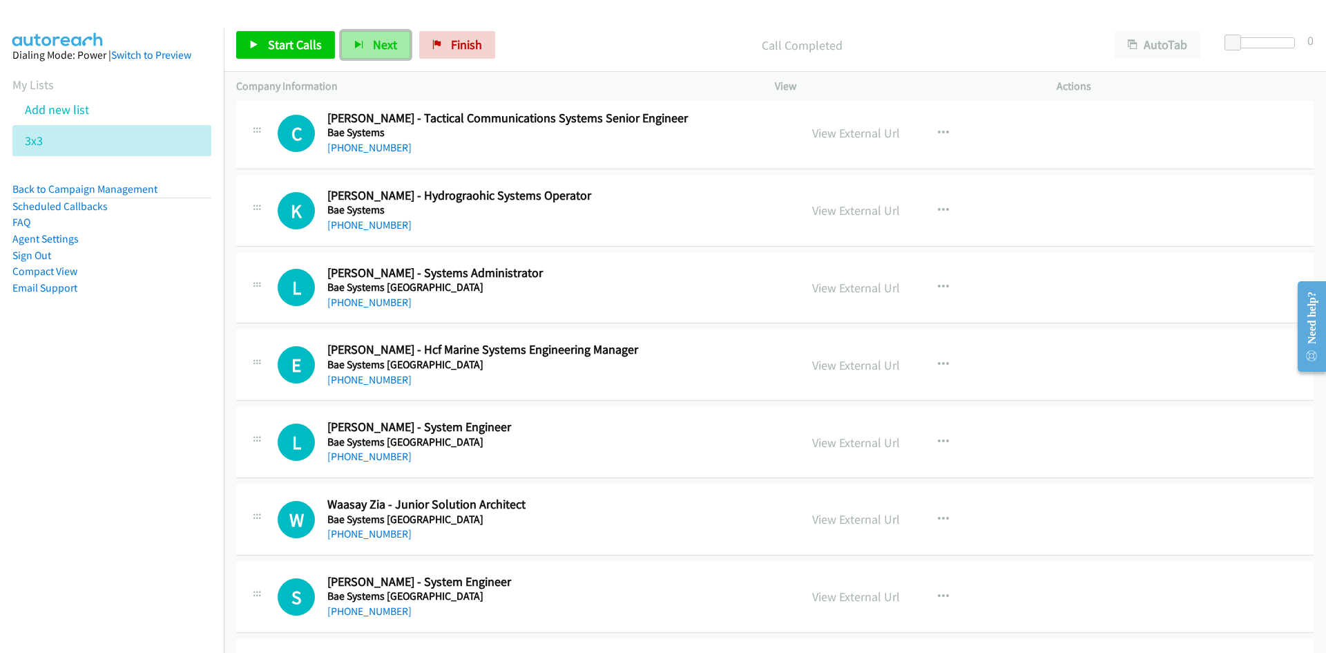
click at [364, 42] on button "Next" at bounding box center [375, 45] width 69 height 28
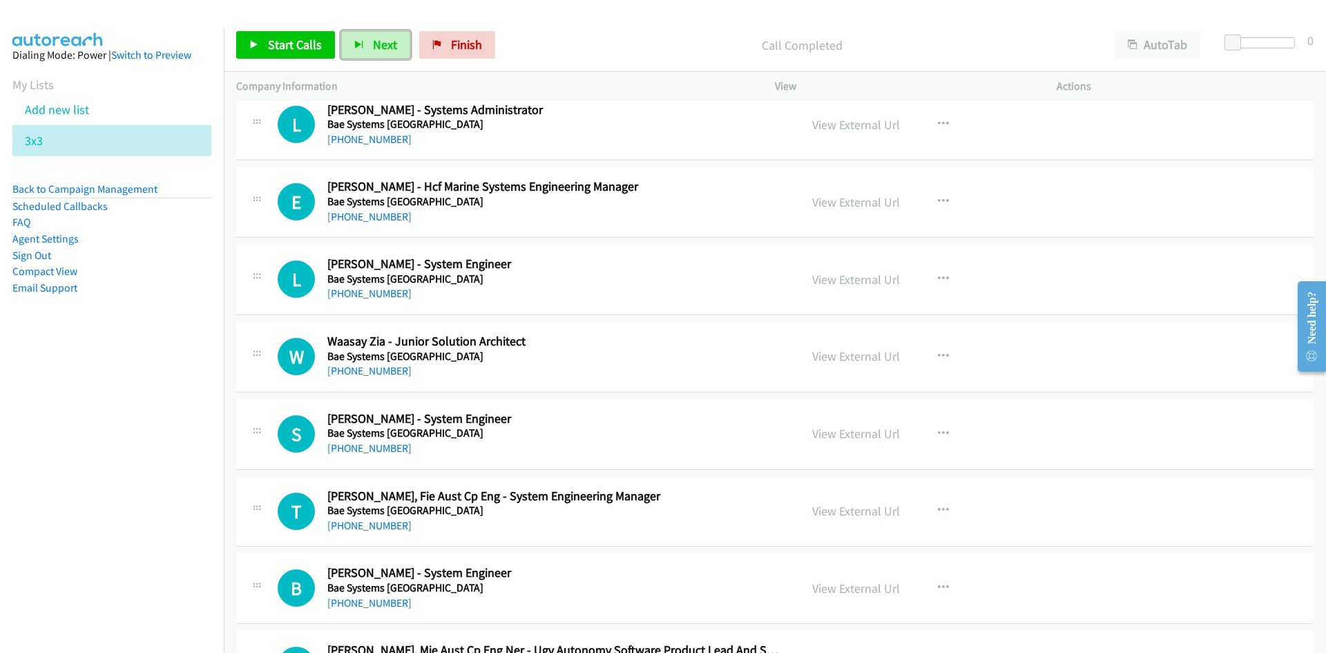
scroll to position [5318, 0]
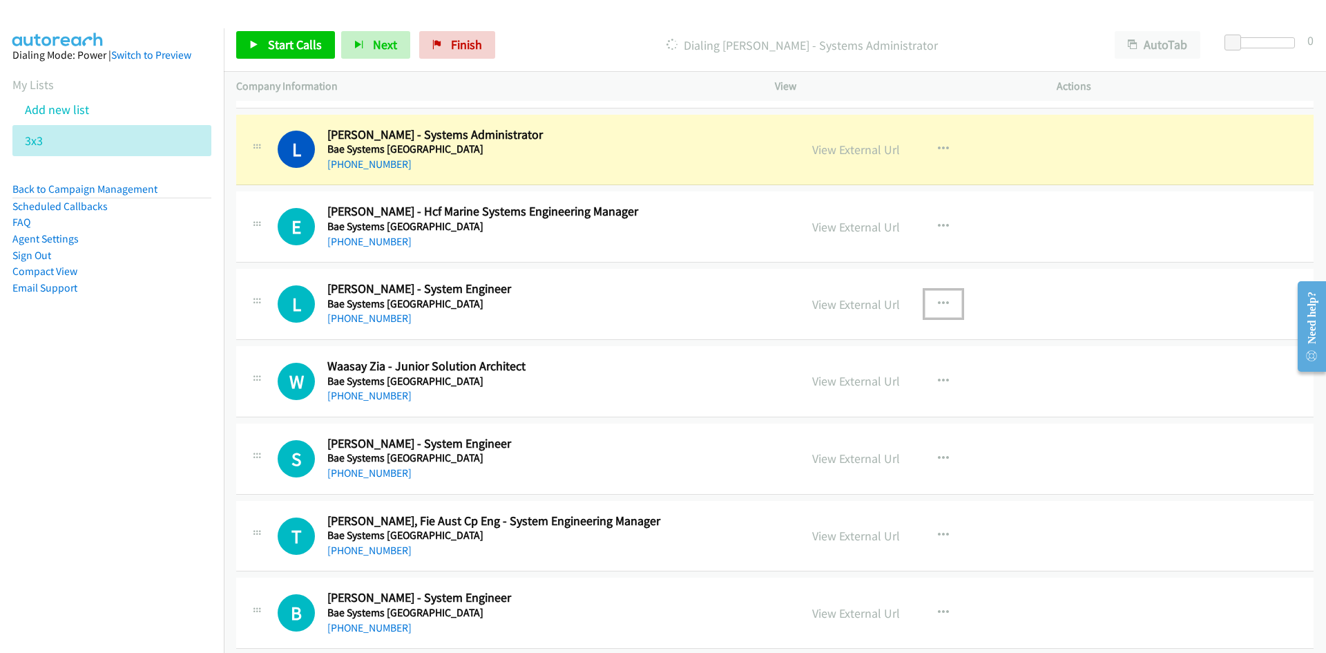
click at [938, 306] on icon "button" at bounding box center [943, 303] width 11 height 11
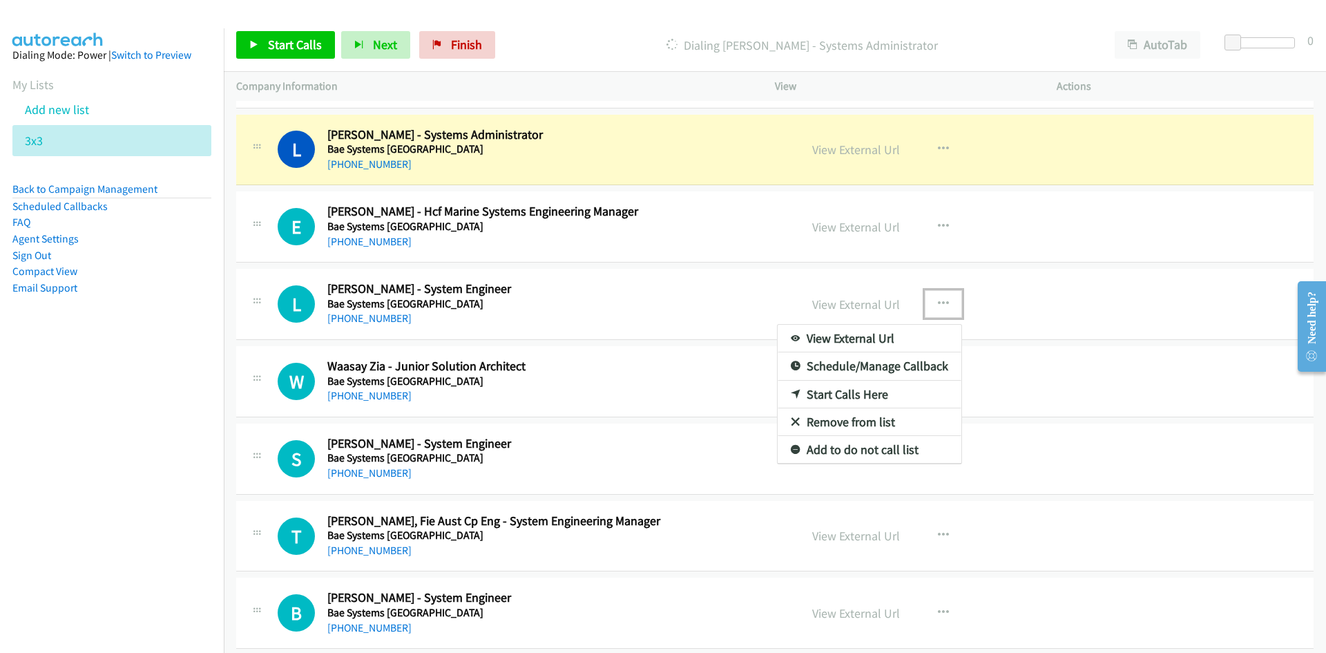
click at [842, 396] on link "Start Calls Here" at bounding box center [870, 395] width 184 height 28
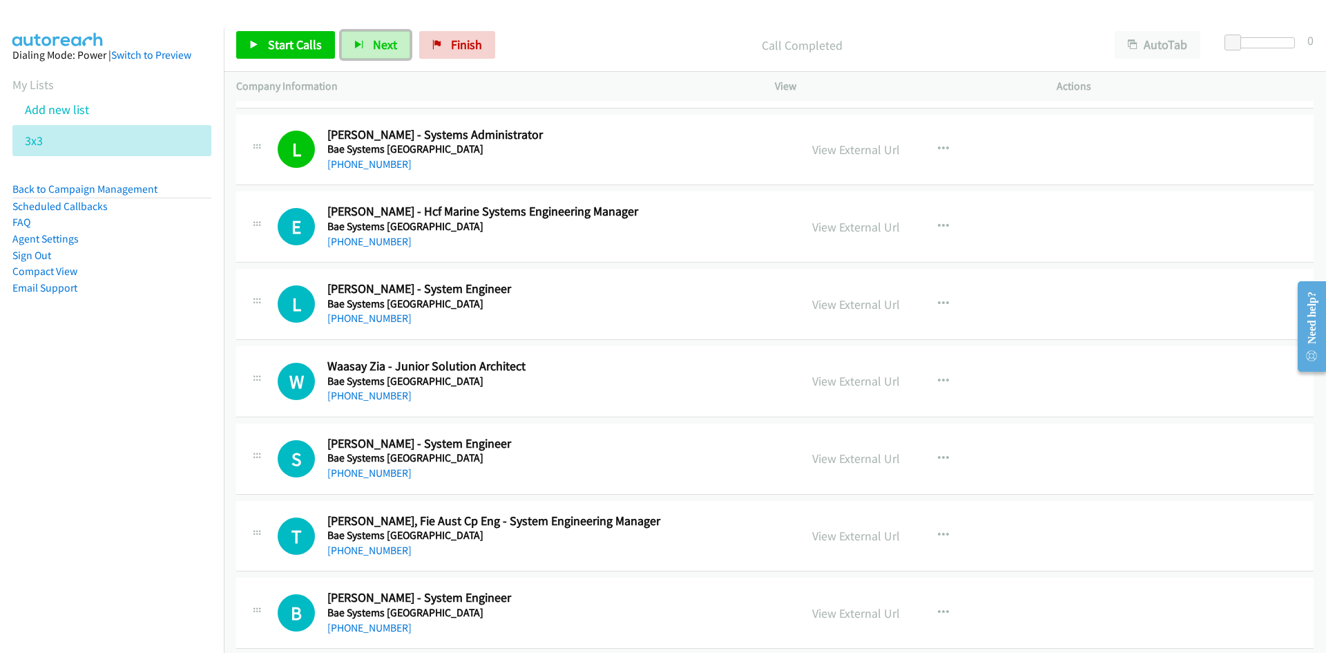
drag, startPoint x: 383, startPoint y: 42, endPoint x: 501, endPoint y: 182, distance: 182.8
click at [383, 41] on span "Next" at bounding box center [385, 45] width 24 height 16
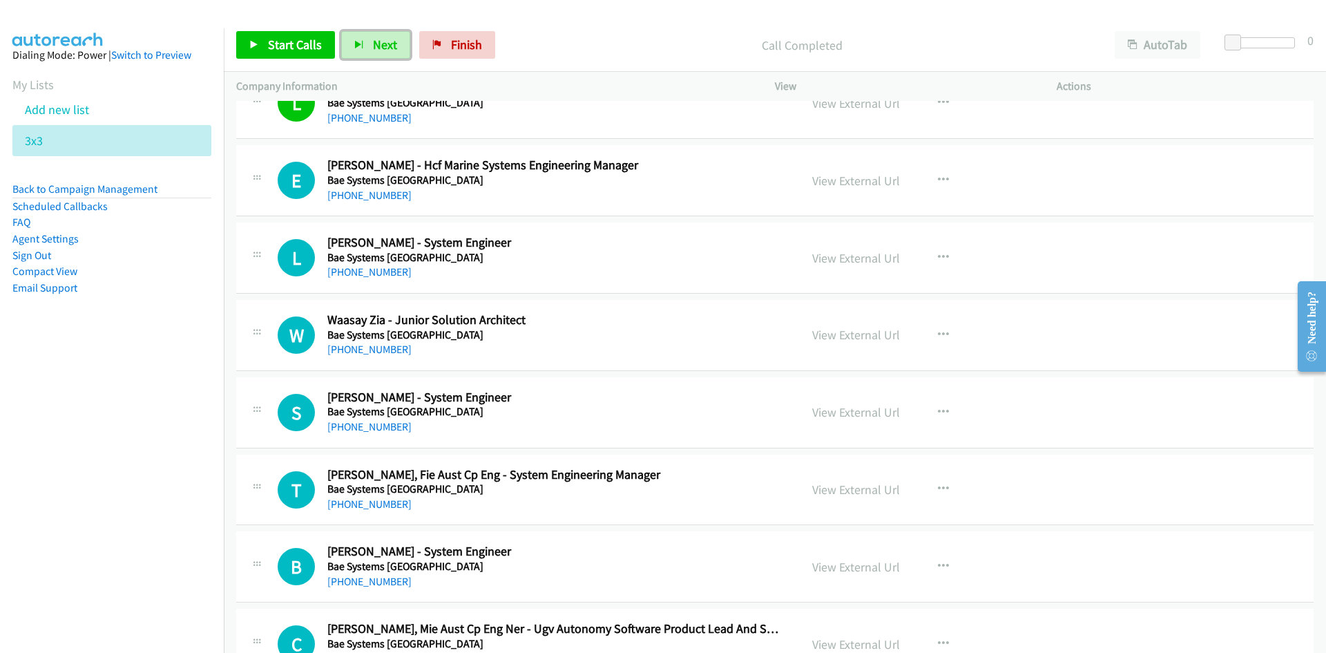
scroll to position [5456, 0]
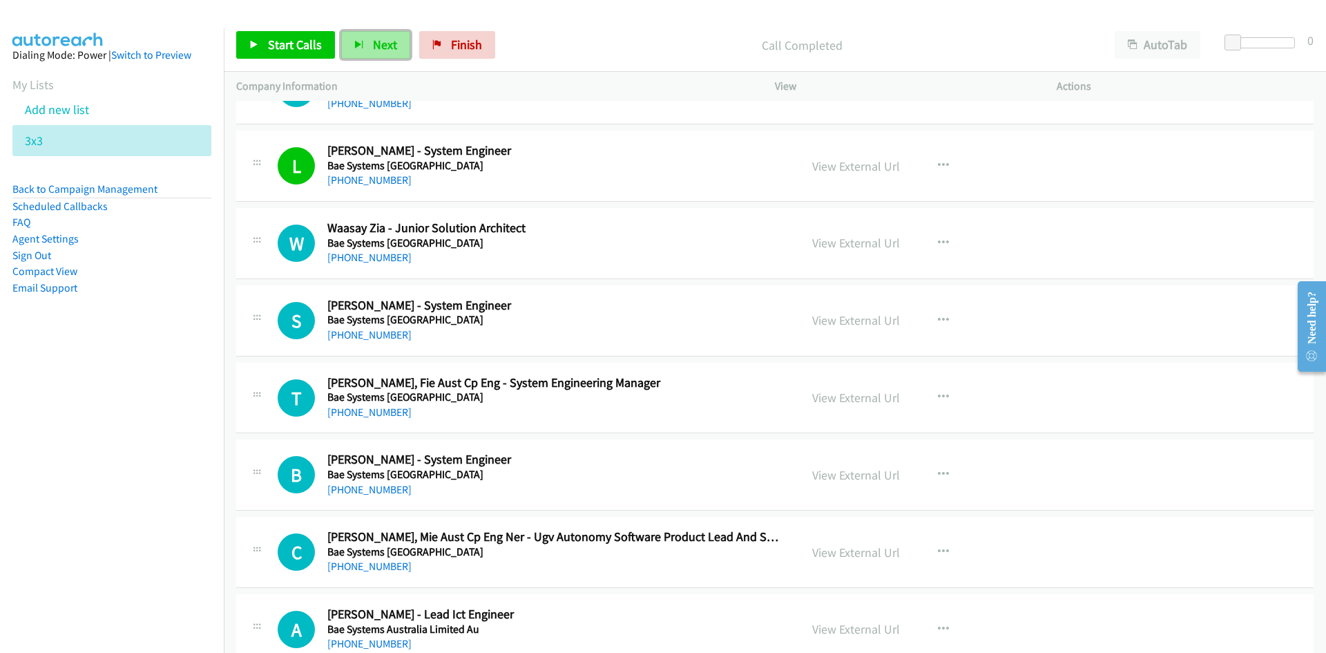
drag, startPoint x: 385, startPoint y: 45, endPoint x: 392, endPoint y: 54, distance: 11.3
click at [385, 45] on span "Next" at bounding box center [385, 45] width 24 height 16
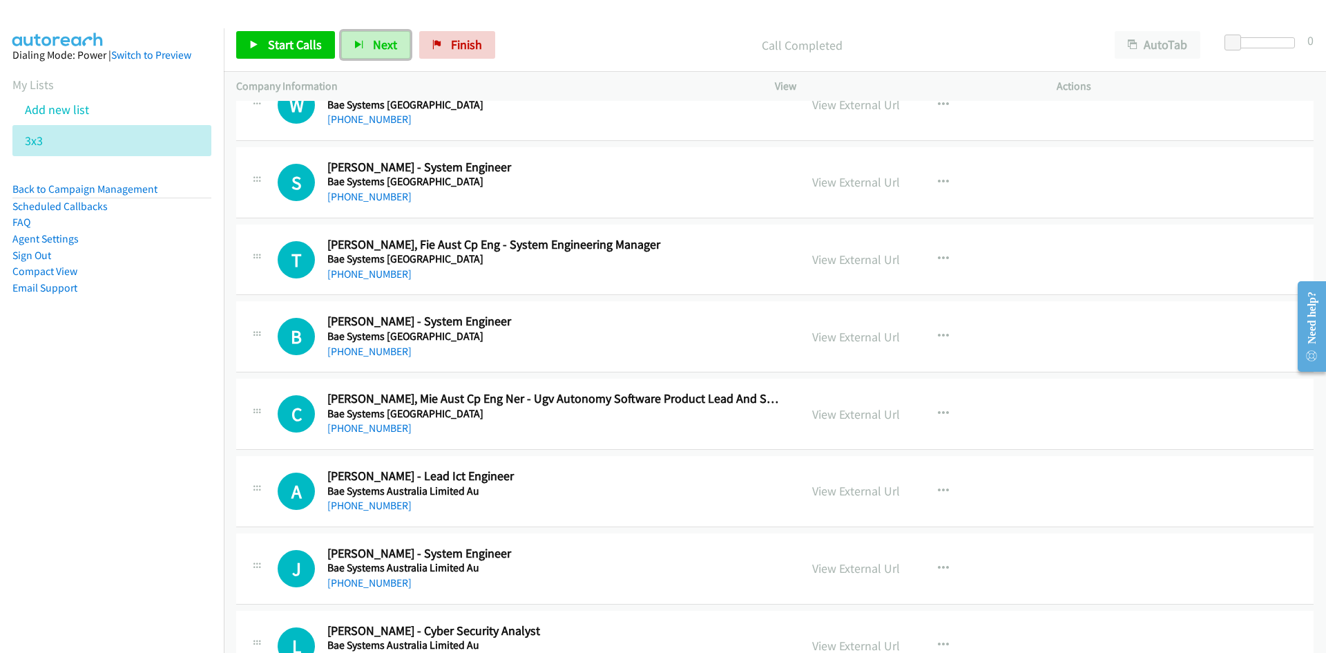
scroll to position [5525, 0]
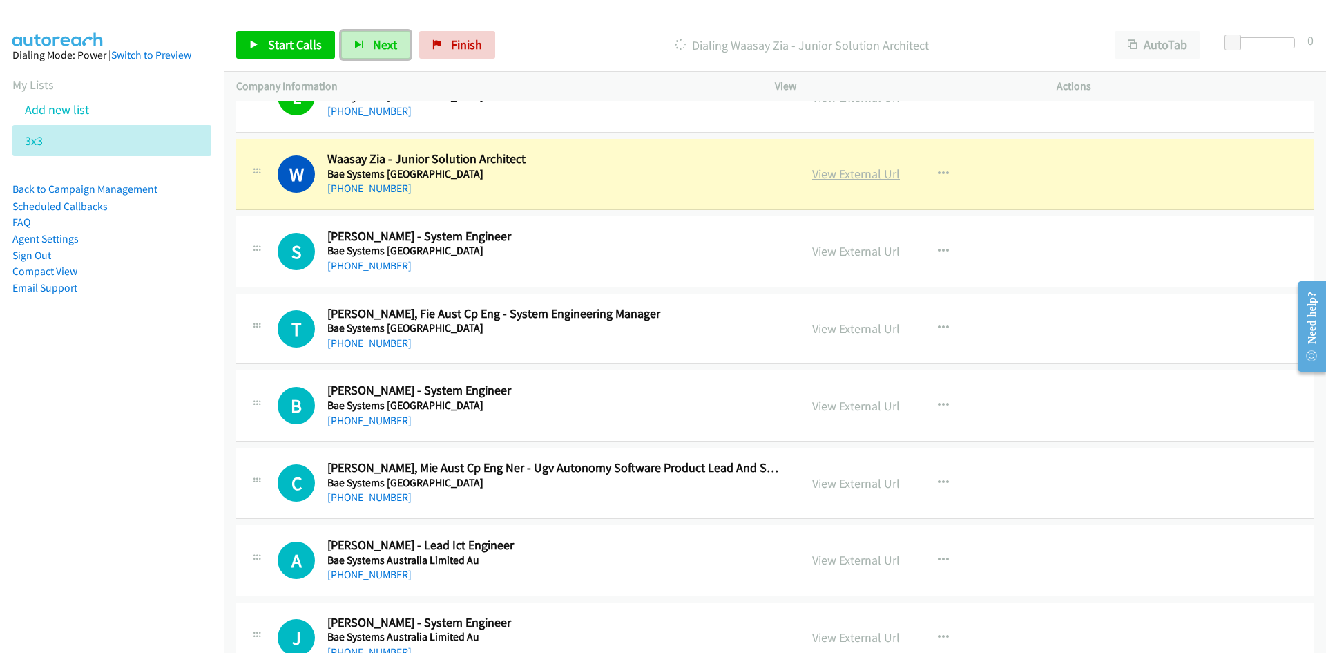
click at [860, 174] on link "View External Url" at bounding box center [856, 174] width 88 height 16
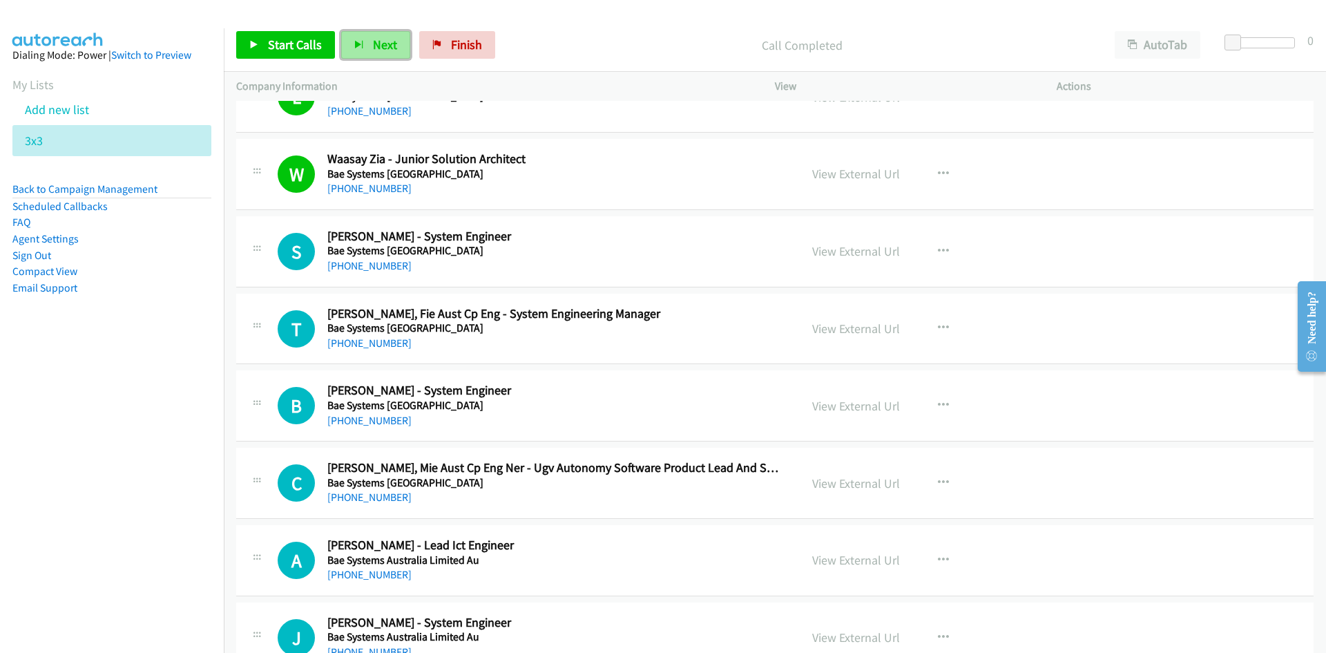
click at [381, 45] on span "Next" at bounding box center [385, 45] width 24 height 16
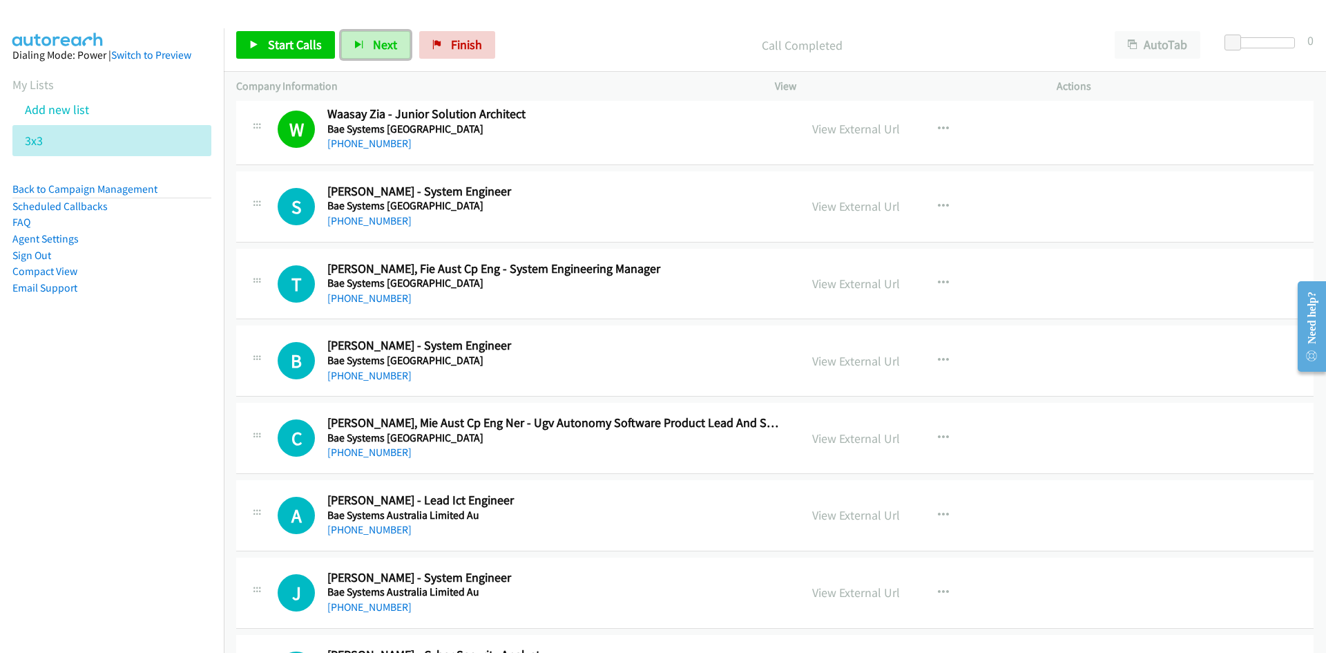
scroll to position [5594, 0]
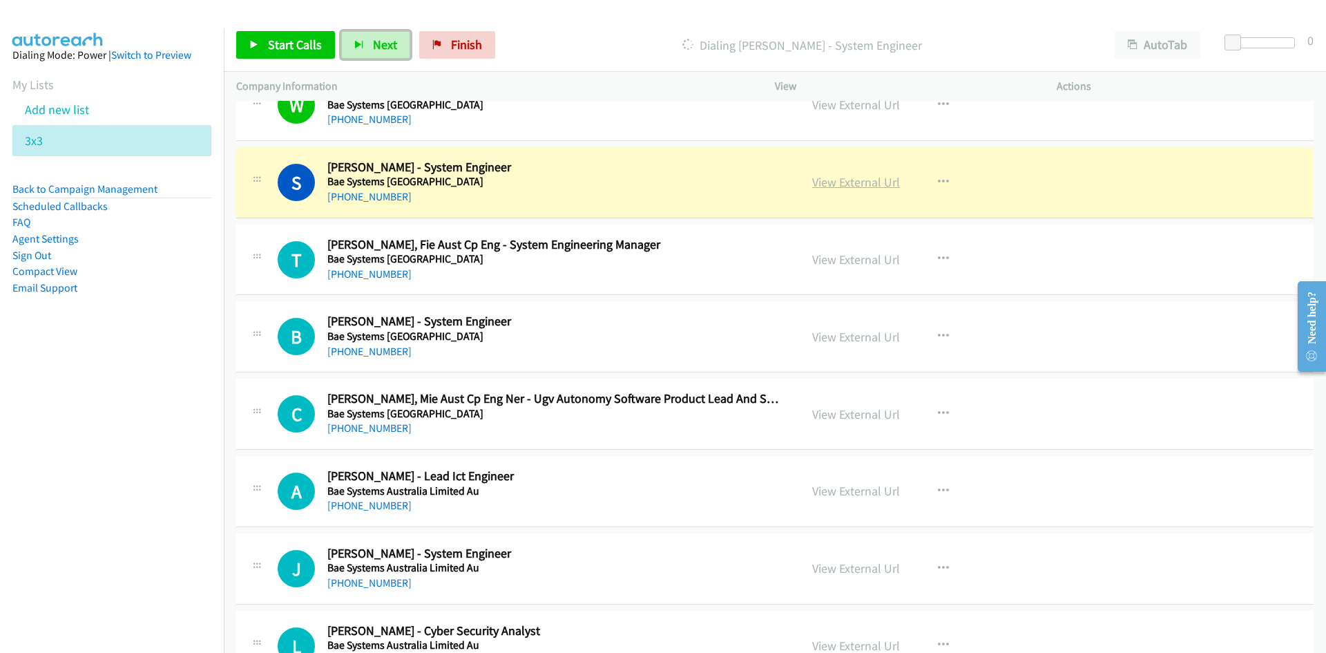
click at [849, 182] on link "View External Url" at bounding box center [856, 182] width 88 height 16
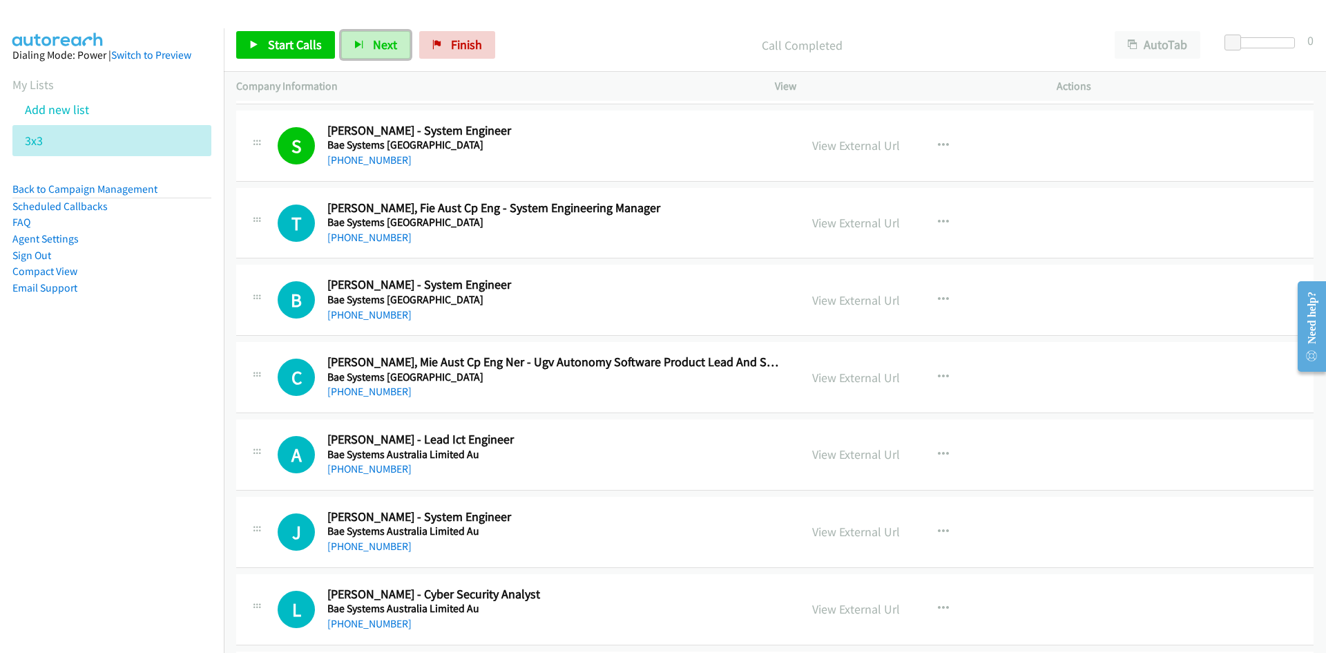
scroll to position [5663, 0]
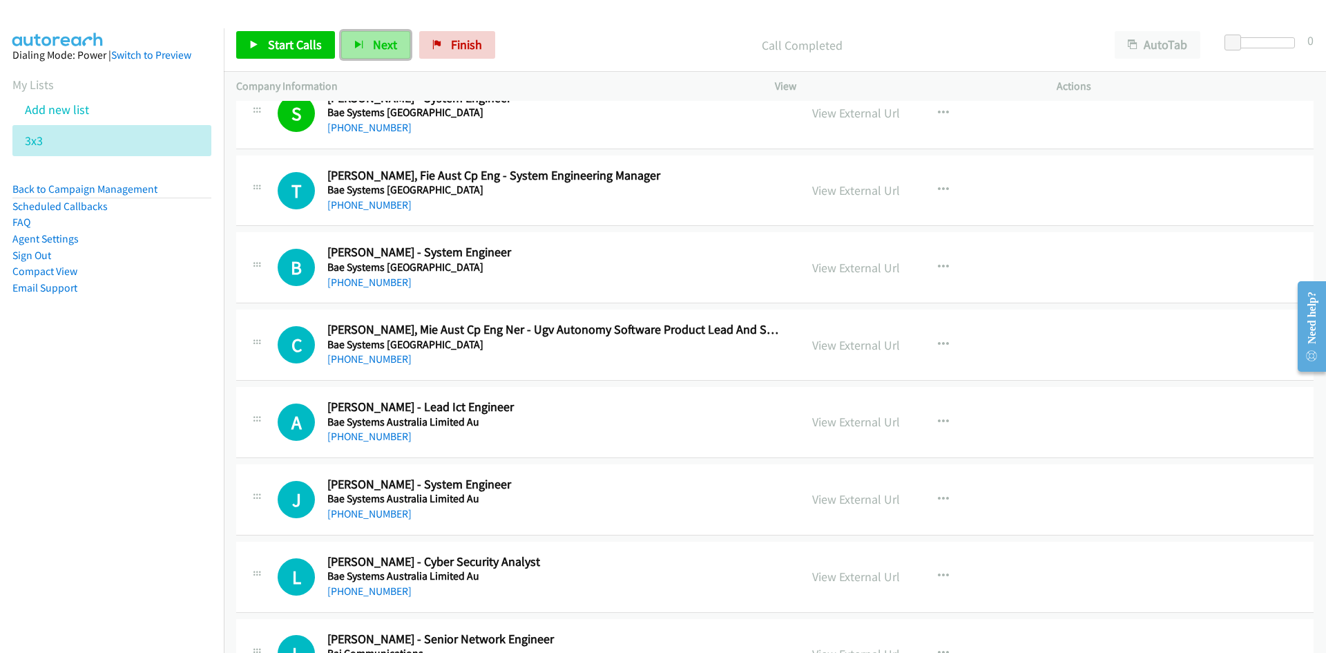
click at [382, 43] on span "Next" at bounding box center [385, 45] width 24 height 16
drag, startPoint x: 380, startPoint y: 46, endPoint x: 416, endPoint y: 100, distance: 65.3
click at [380, 46] on span "Next" at bounding box center [385, 45] width 24 height 16
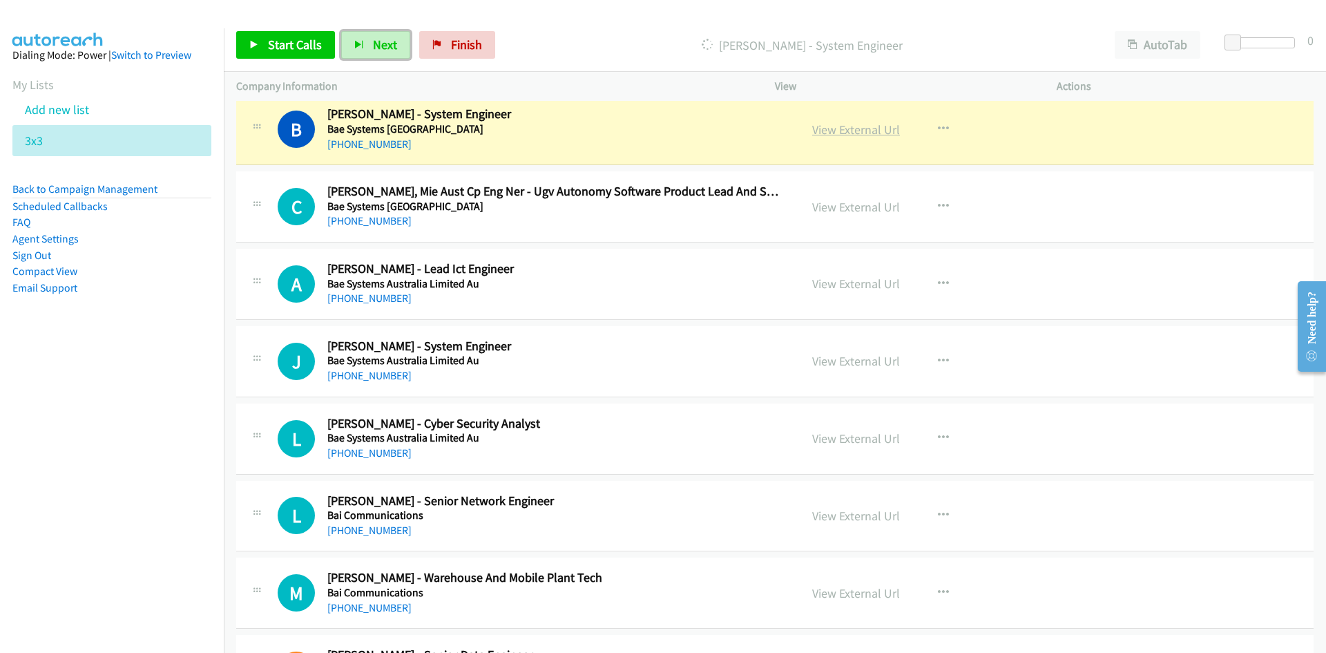
click at [843, 128] on link "View External Url" at bounding box center [856, 130] width 88 height 16
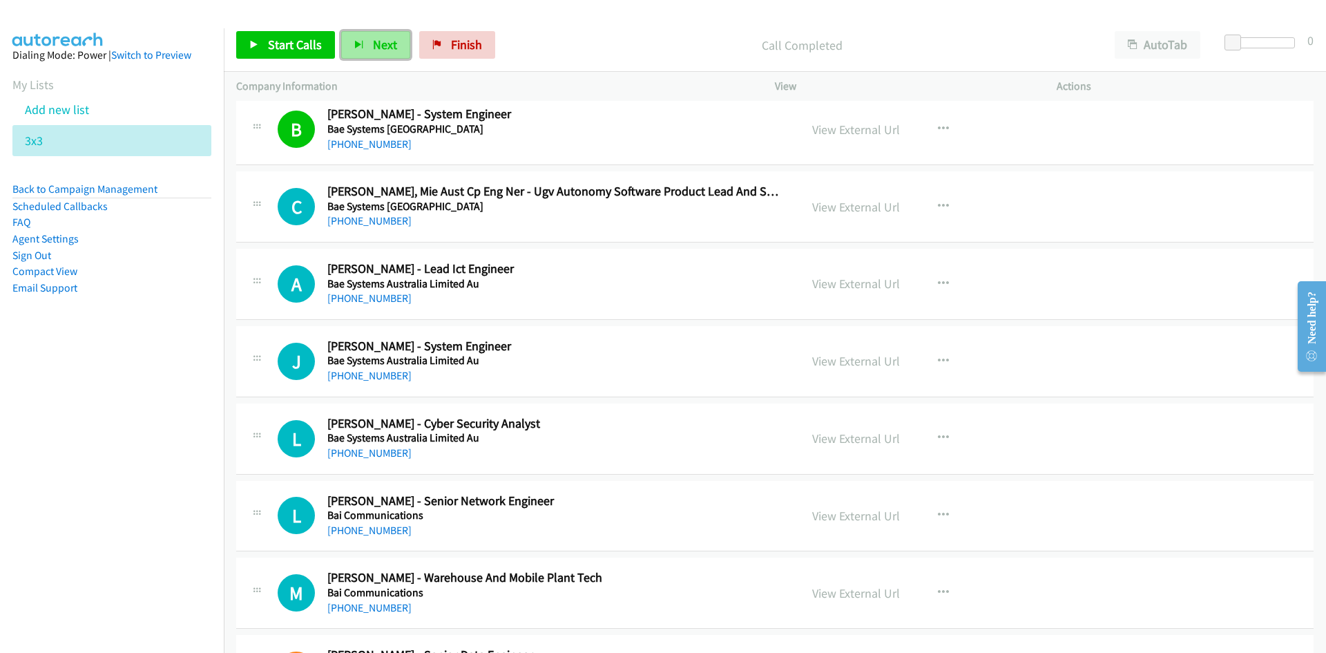
click at [379, 47] on span "Next" at bounding box center [385, 45] width 24 height 16
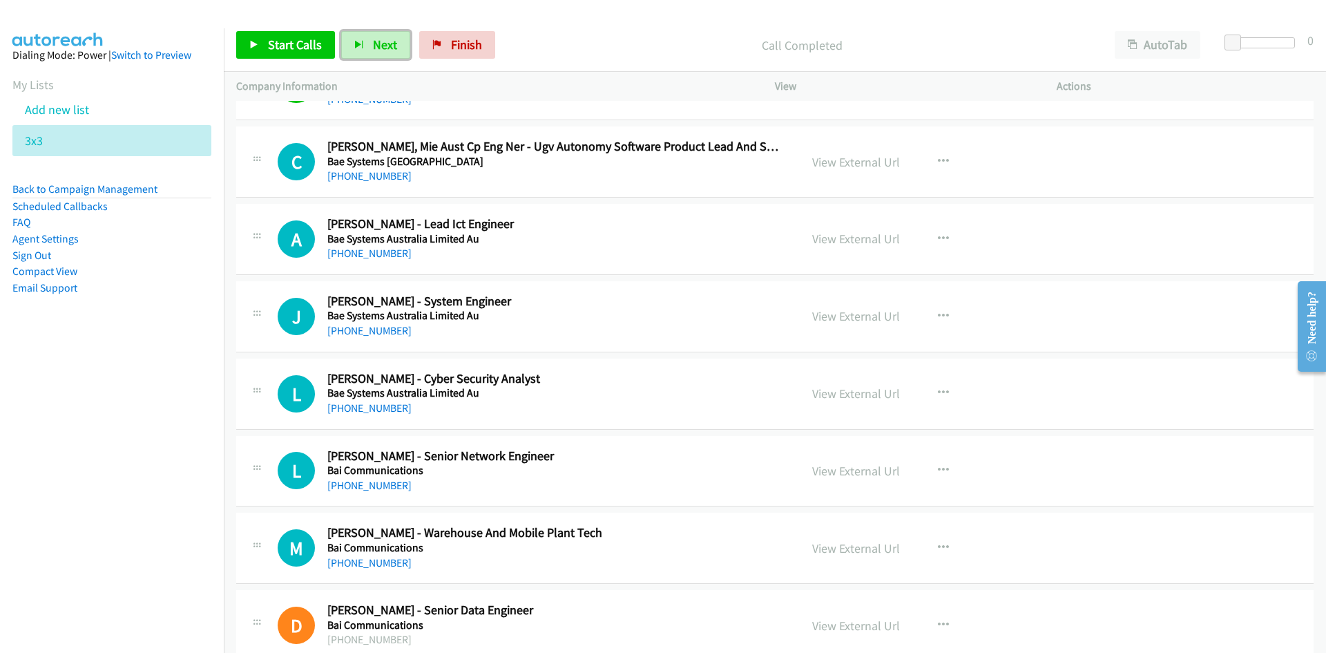
scroll to position [5870, 0]
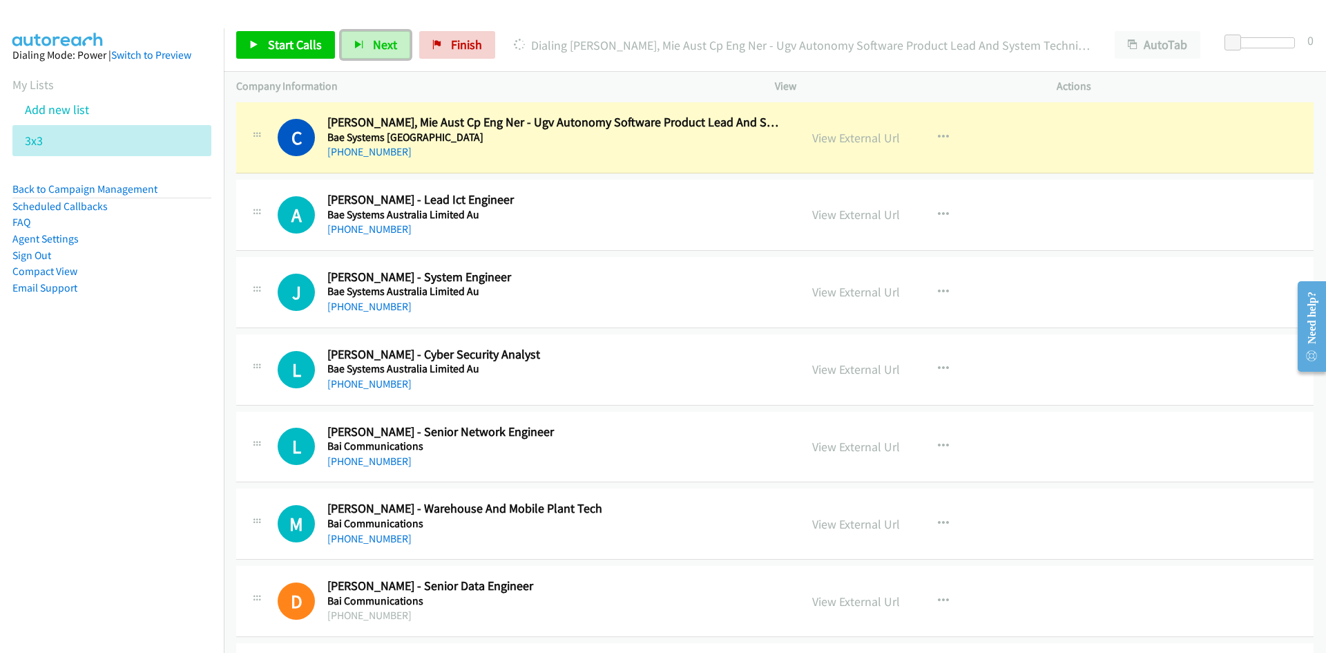
drag, startPoint x: 381, startPoint y: 42, endPoint x: 435, endPoint y: 73, distance: 61.8
click at [381, 42] on span "Next" at bounding box center [385, 45] width 24 height 16
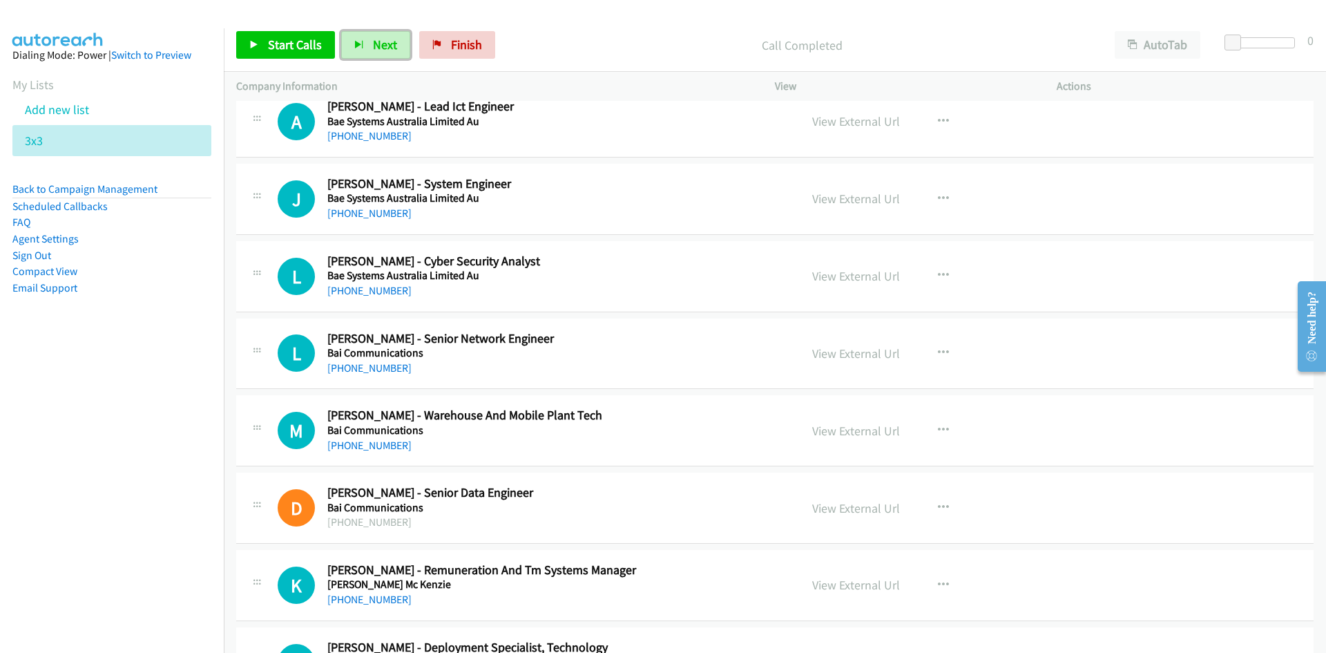
scroll to position [5939, 0]
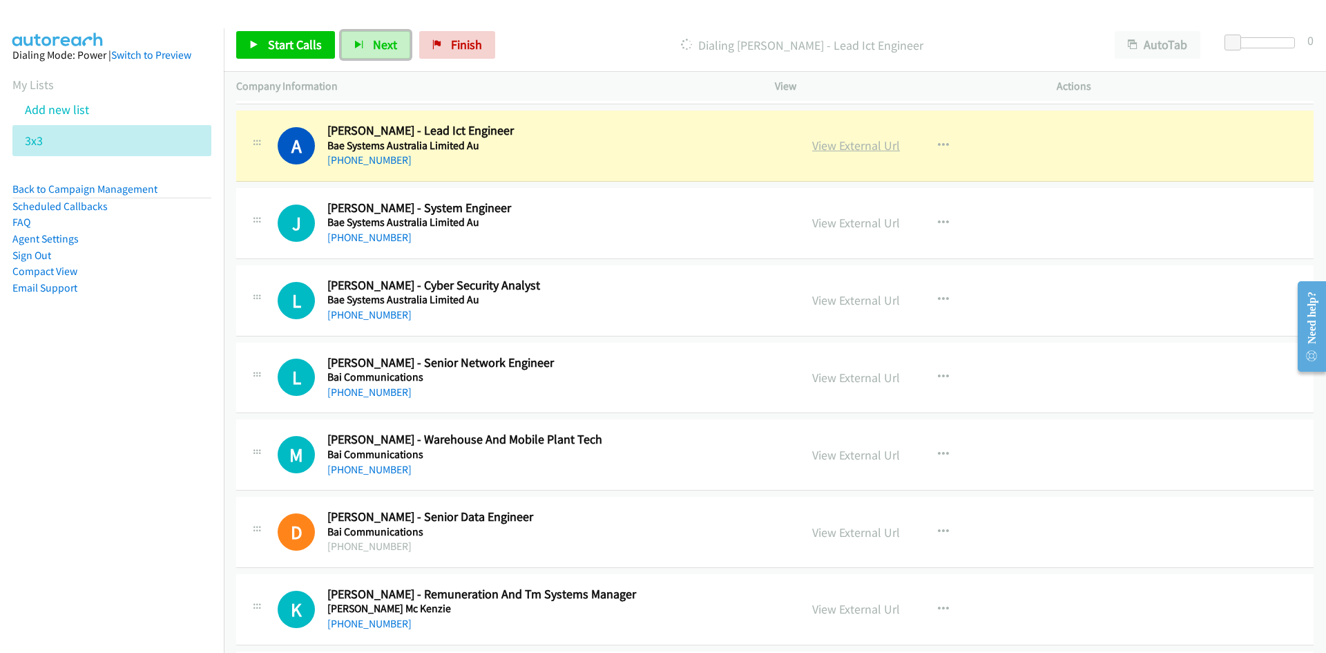
click at [827, 145] on link "View External Url" at bounding box center [856, 145] width 88 height 16
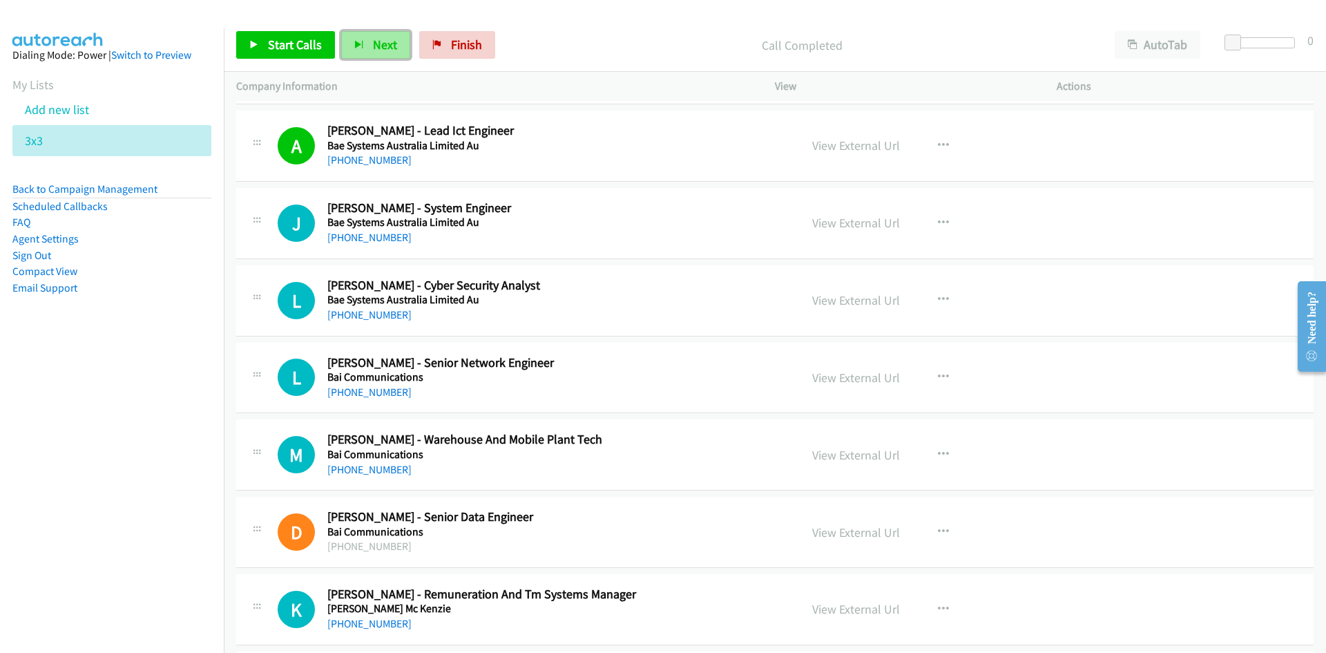
click at [376, 52] on button "Next" at bounding box center [375, 45] width 69 height 28
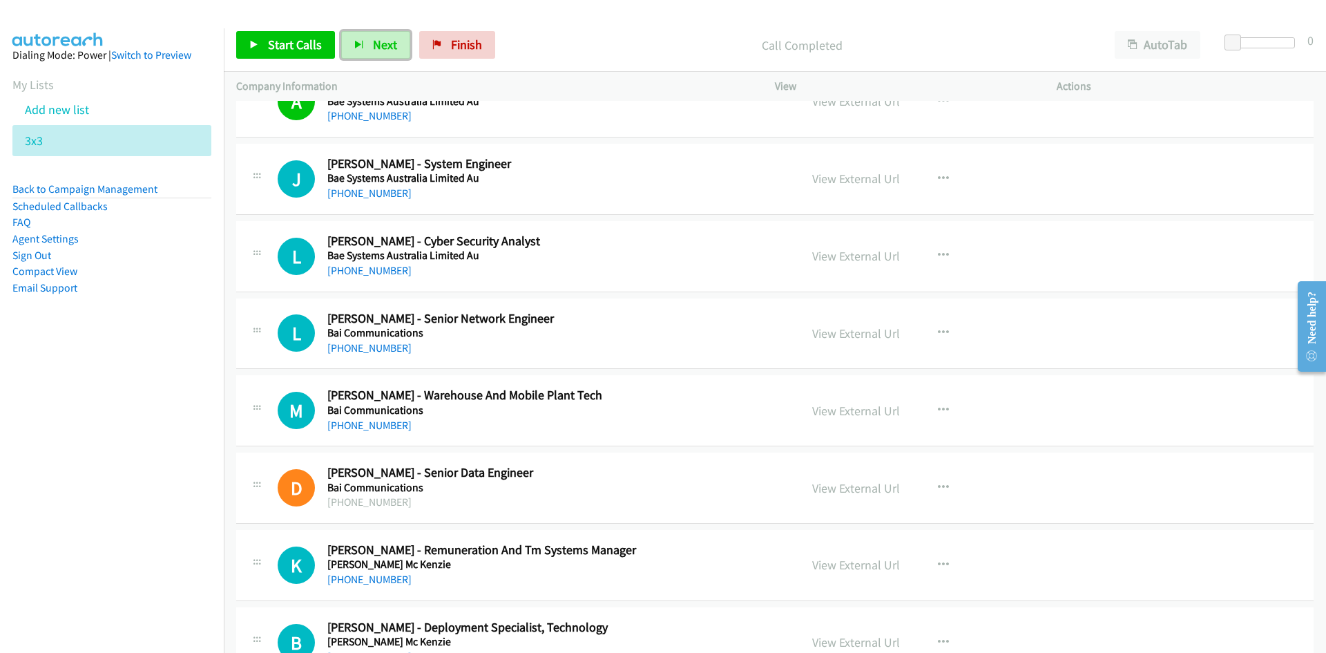
scroll to position [6008, 0]
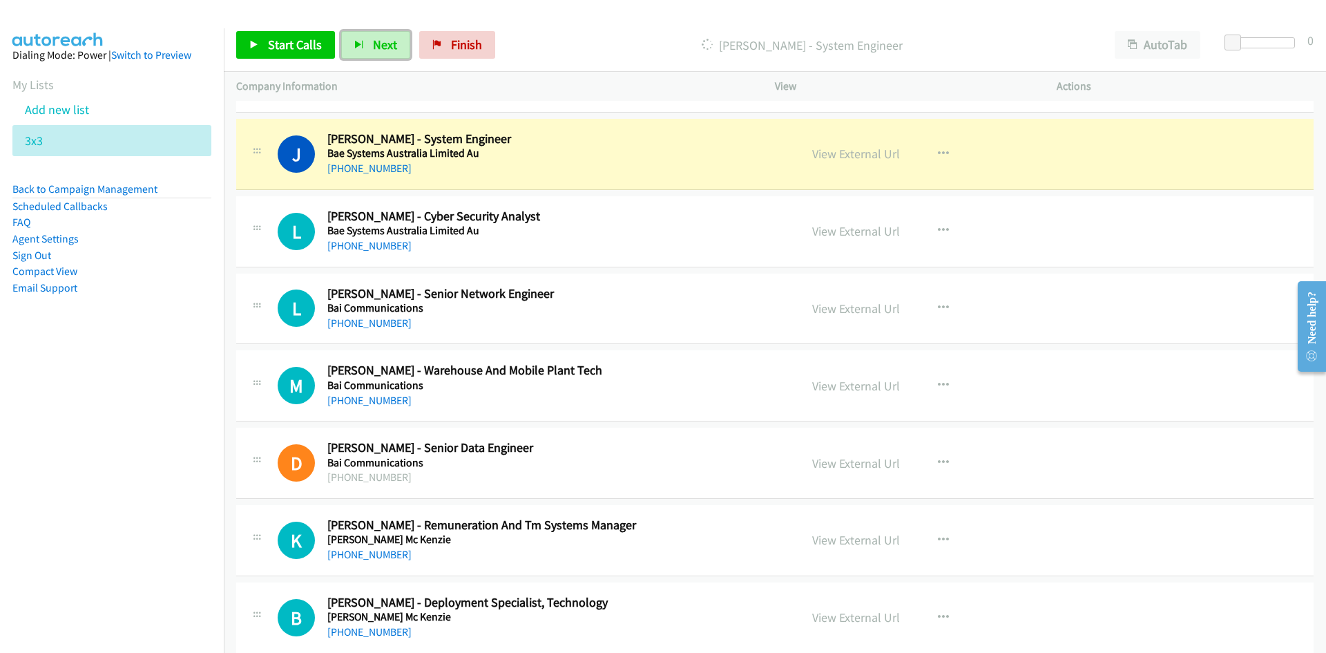
click at [387, 44] on span "Next" at bounding box center [385, 45] width 24 height 16
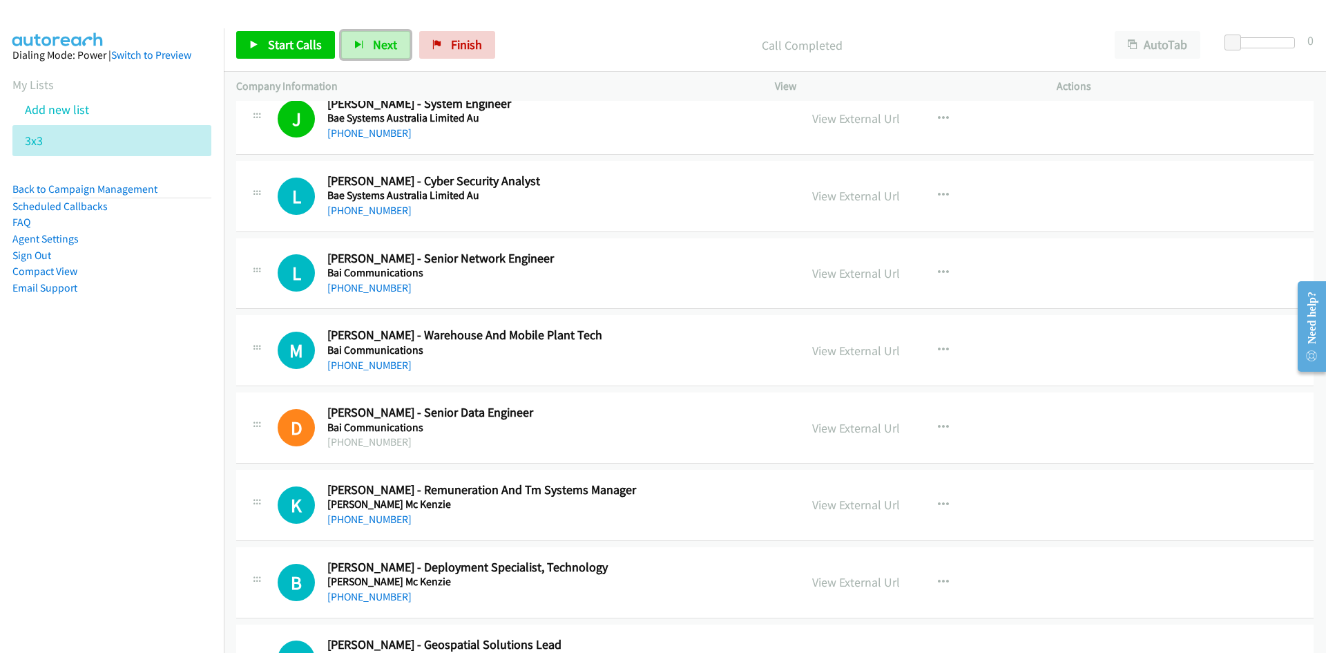
scroll to position [6077, 0]
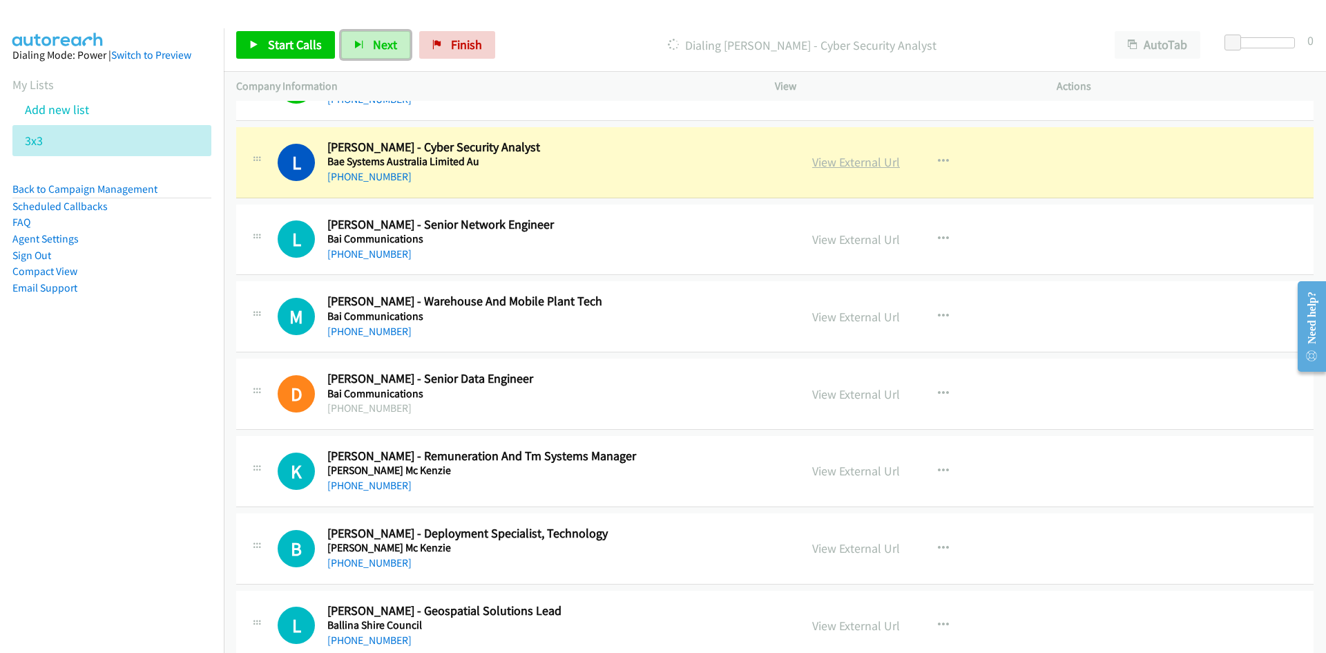
click at [882, 160] on link "View External Url" at bounding box center [856, 162] width 88 height 16
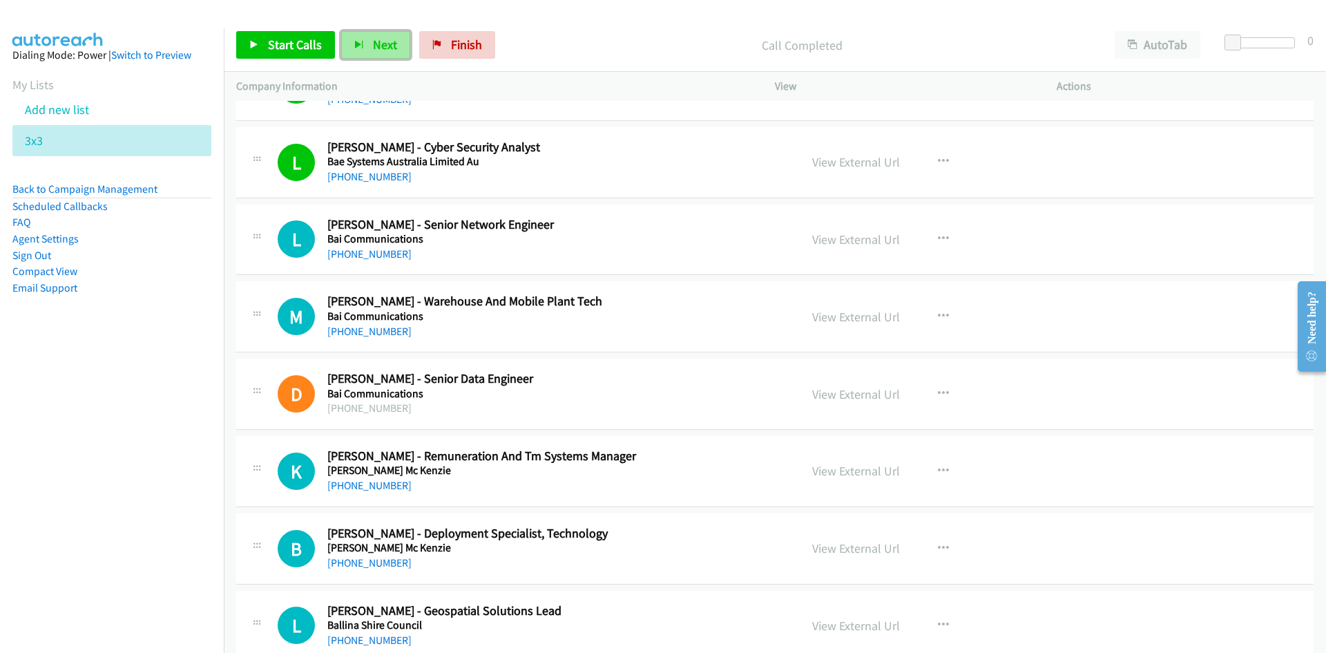
click at [384, 37] on span "Next" at bounding box center [385, 45] width 24 height 16
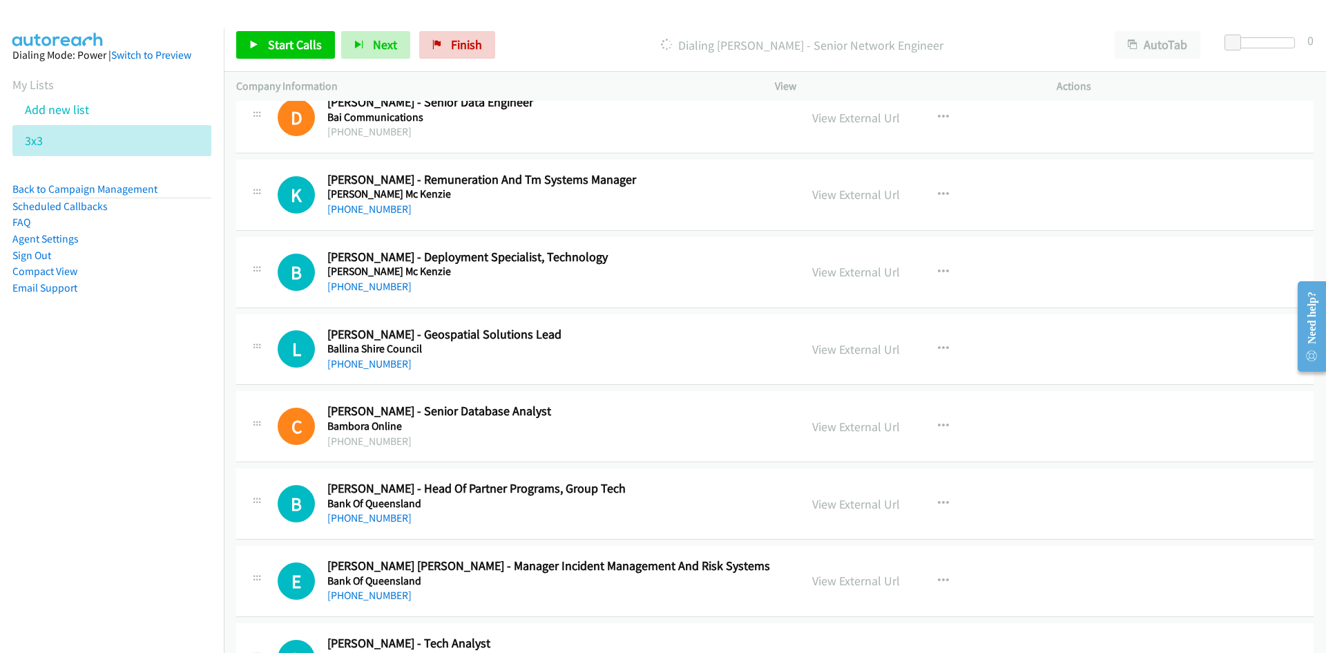
scroll to position [6423, 0]
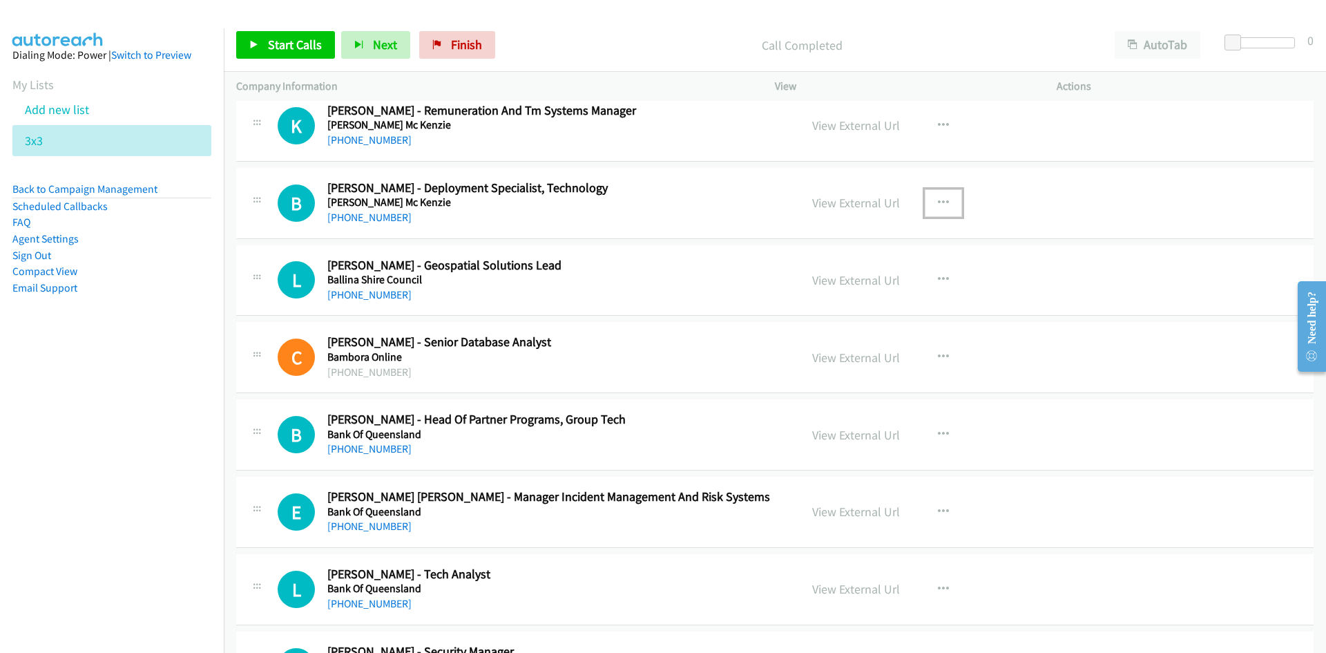
click at [943, 204] on icon "button" at bounding box center [943, 203] width 11 height 11
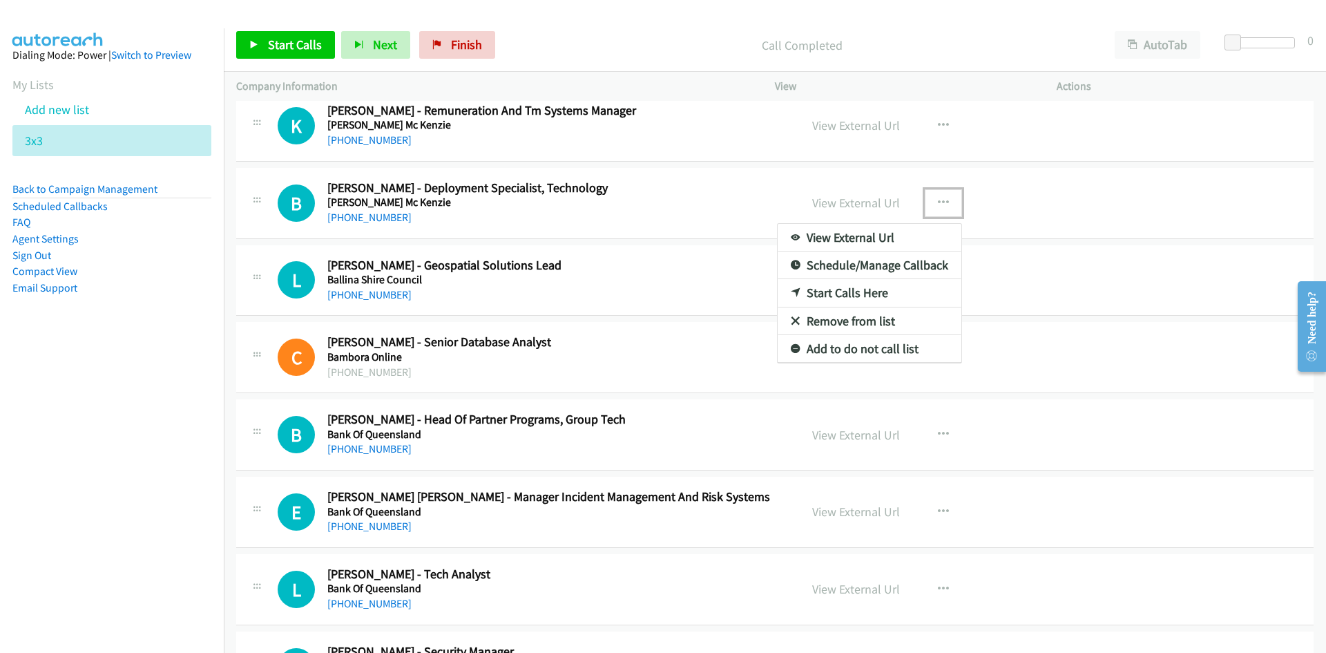
click at [844, 292] on link "Start Calls Here" at bounding box center [870, 293] width 184 height 28
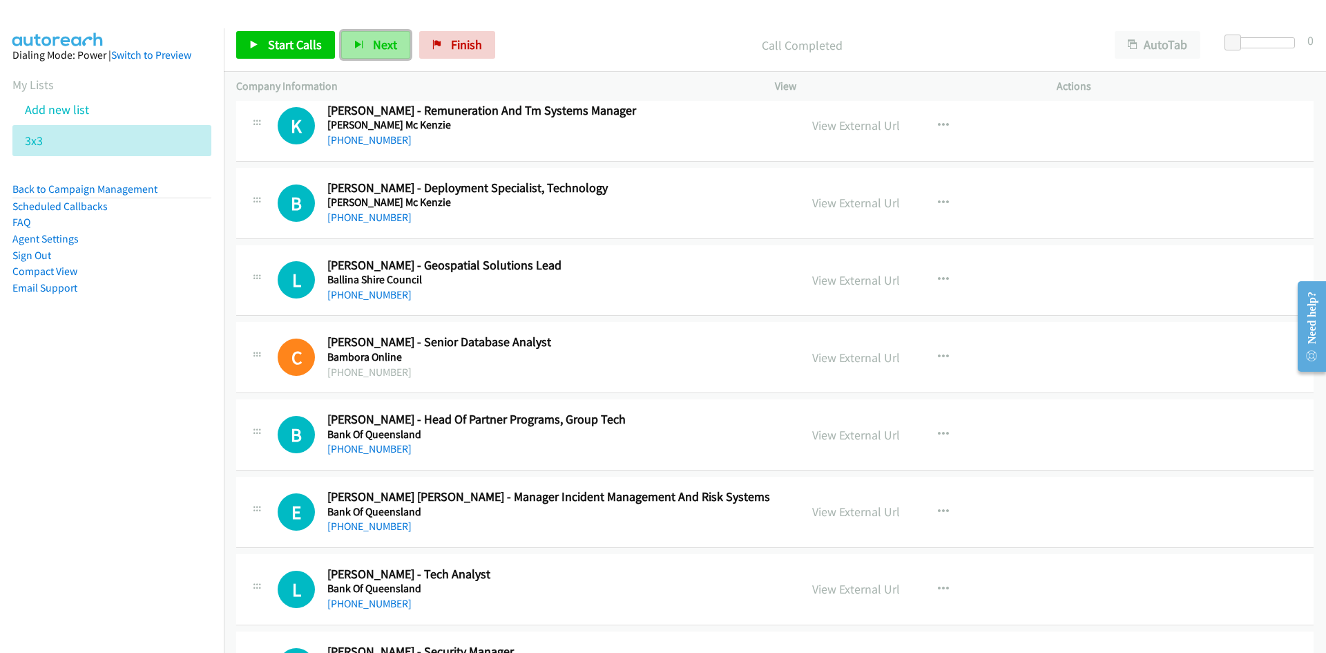
click at [387, 41] on span "Next" at bounding box center [385, 45] width 24 height 16
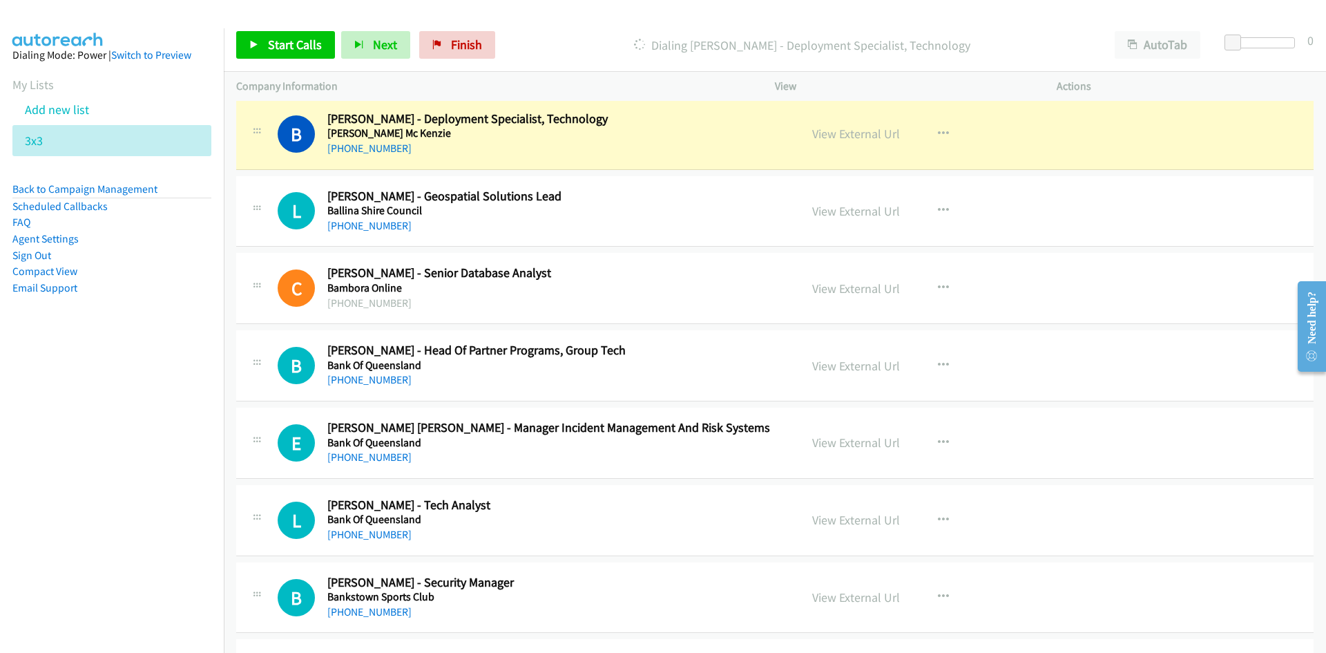
scroll to position [6630, 0]
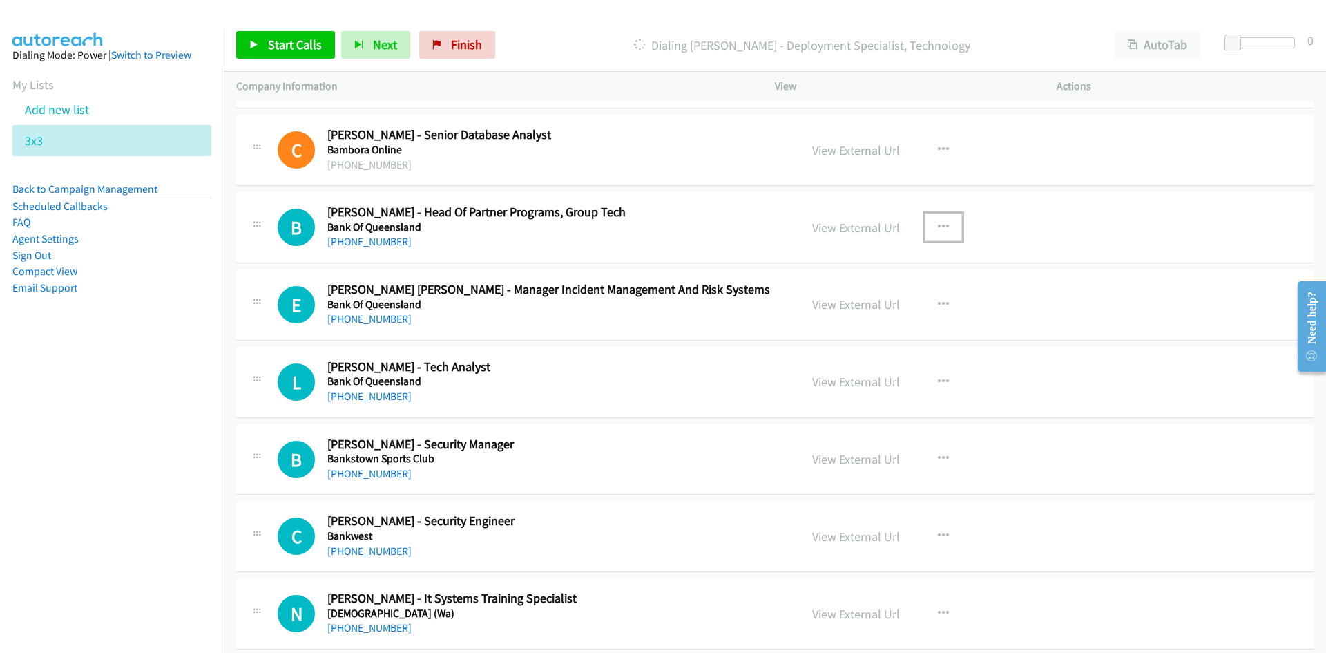
click at [939, 227] on icon "button" at bounding box center [943, 227] width 11 height 11
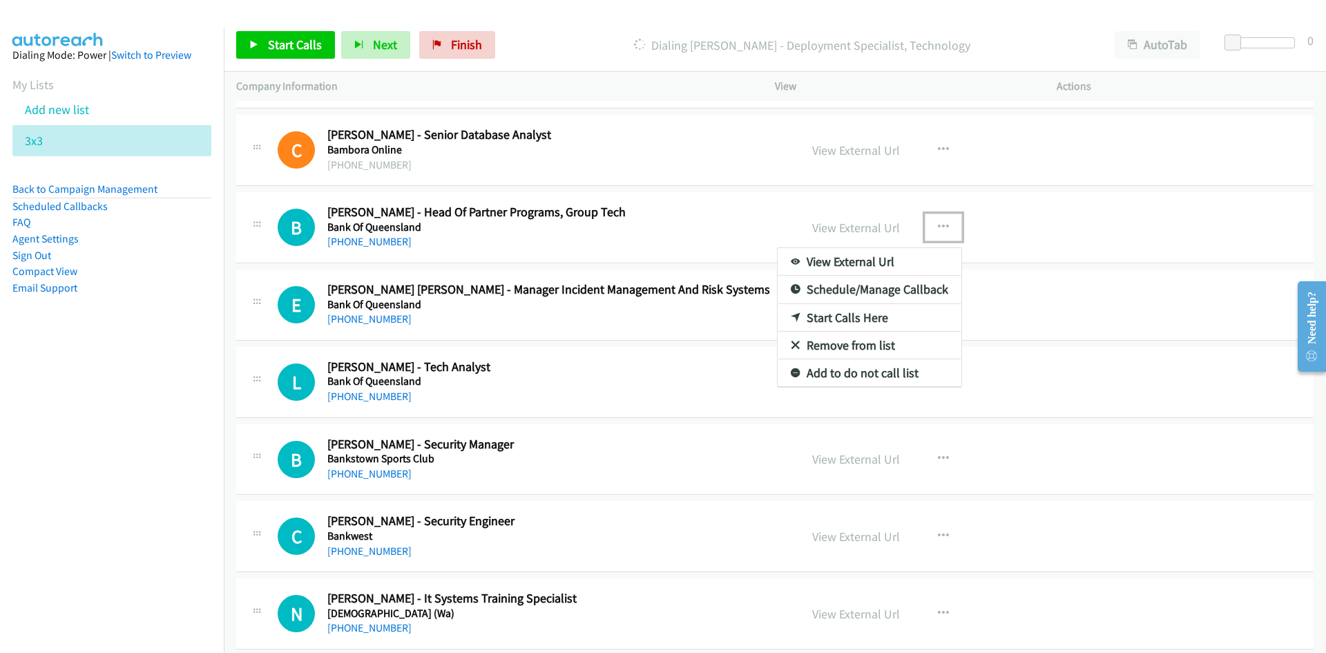
click at [841, 312] on link "Start Calls Here" at bounding box center [870, 318] width 184 height 28
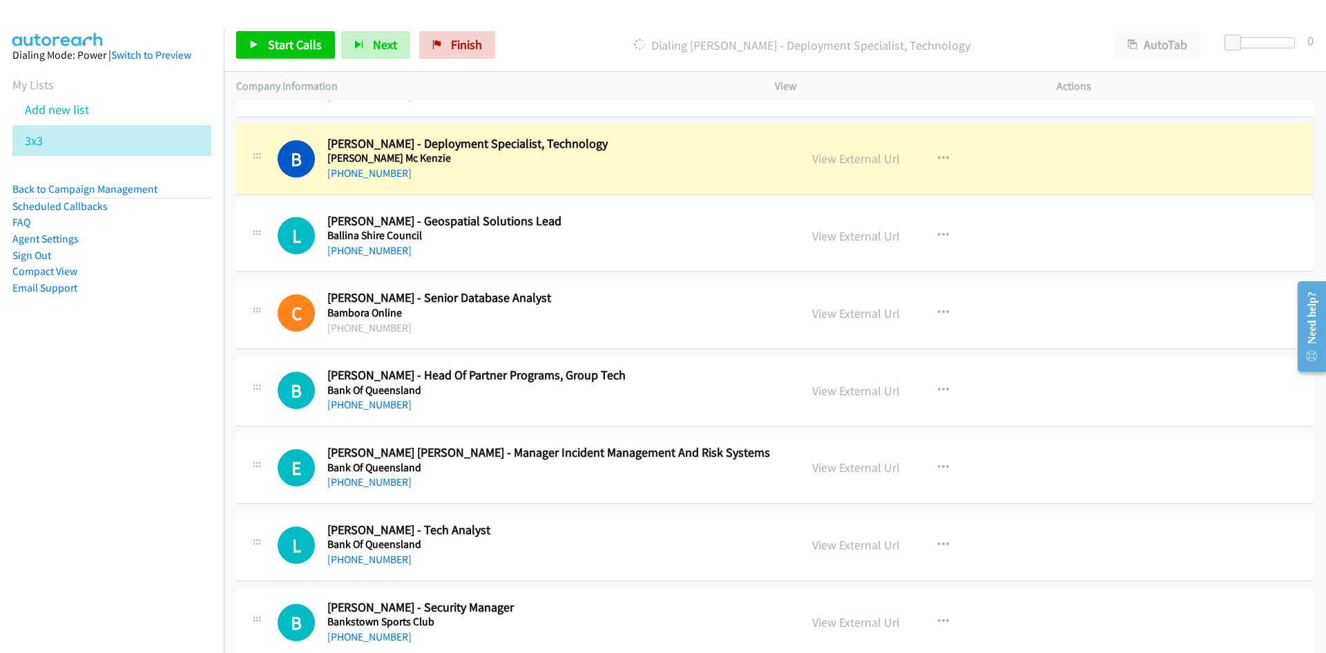
scroll to position [6492, 0]
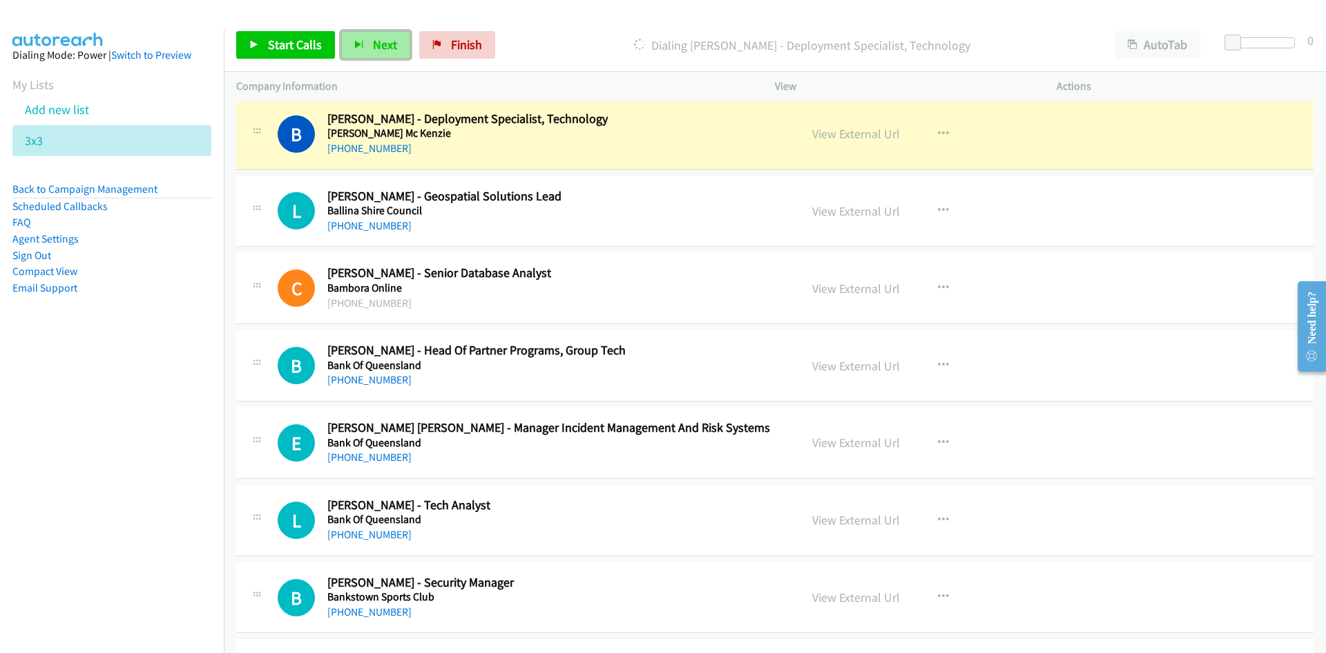
click at [370, 57] on button "Next" at bounding box center [375, 45] width 69 height 28
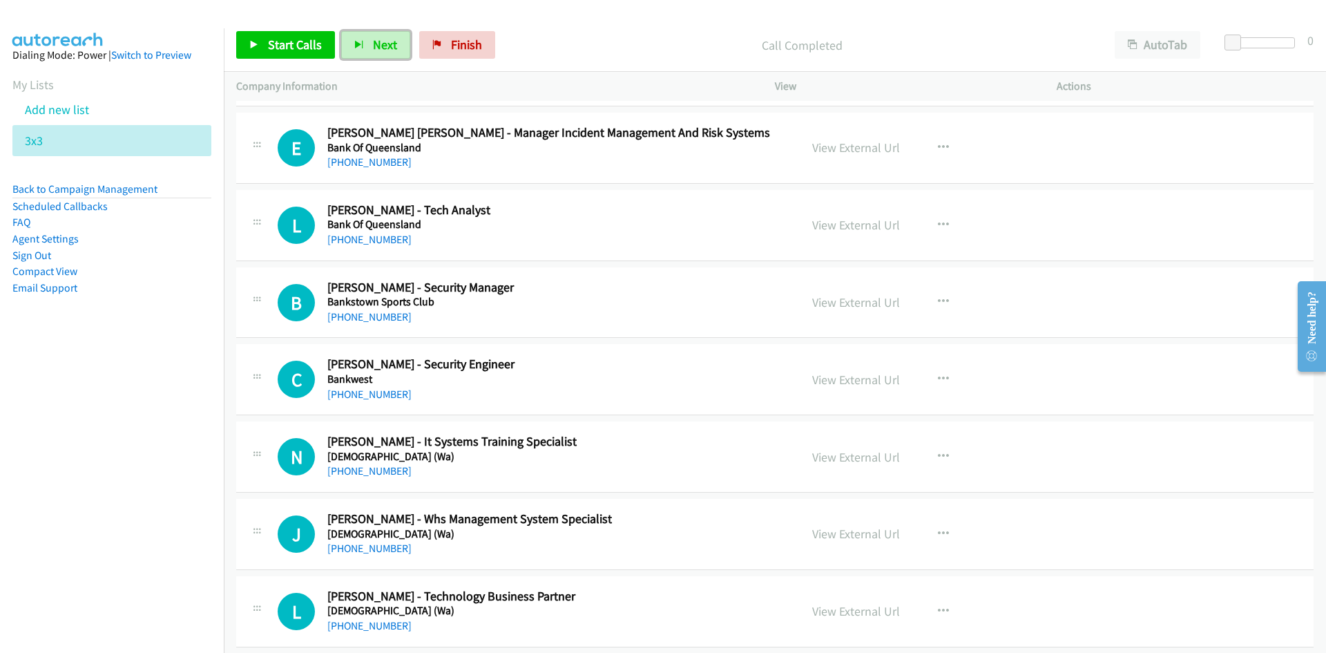
scroll to position [6837, 0]
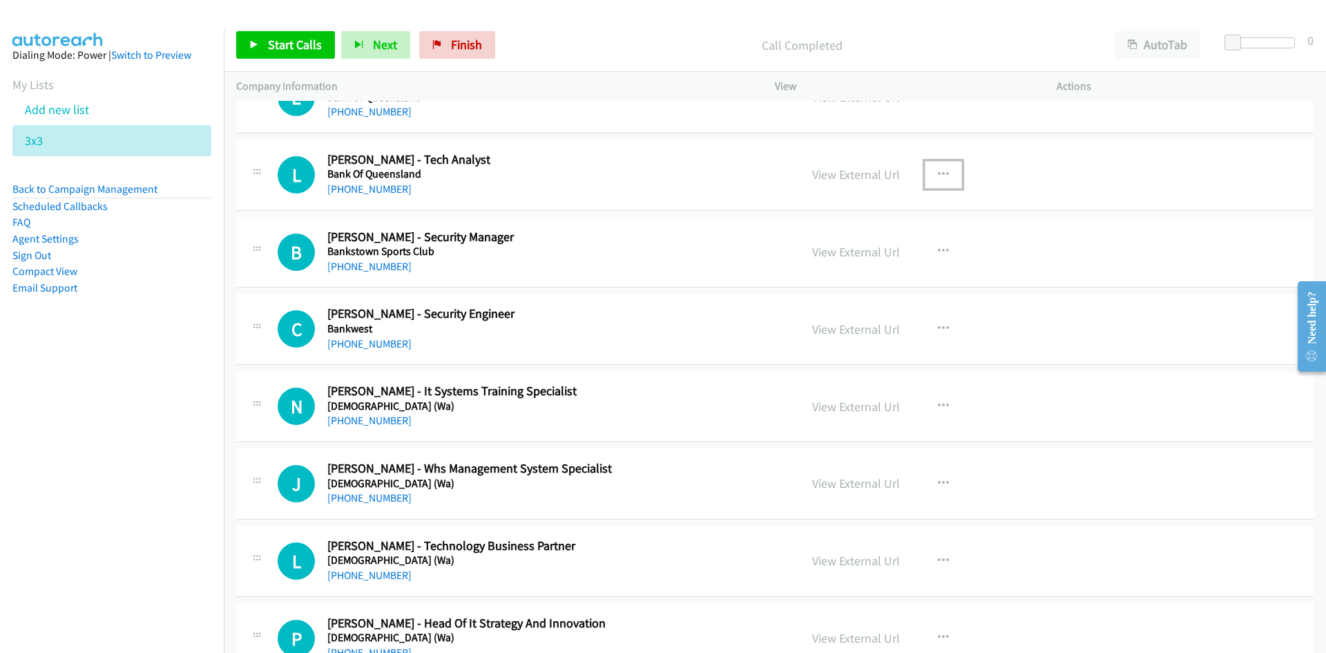
click at [939, 170] on icon "button" at bounding box center [943, 174] width 11 height 11
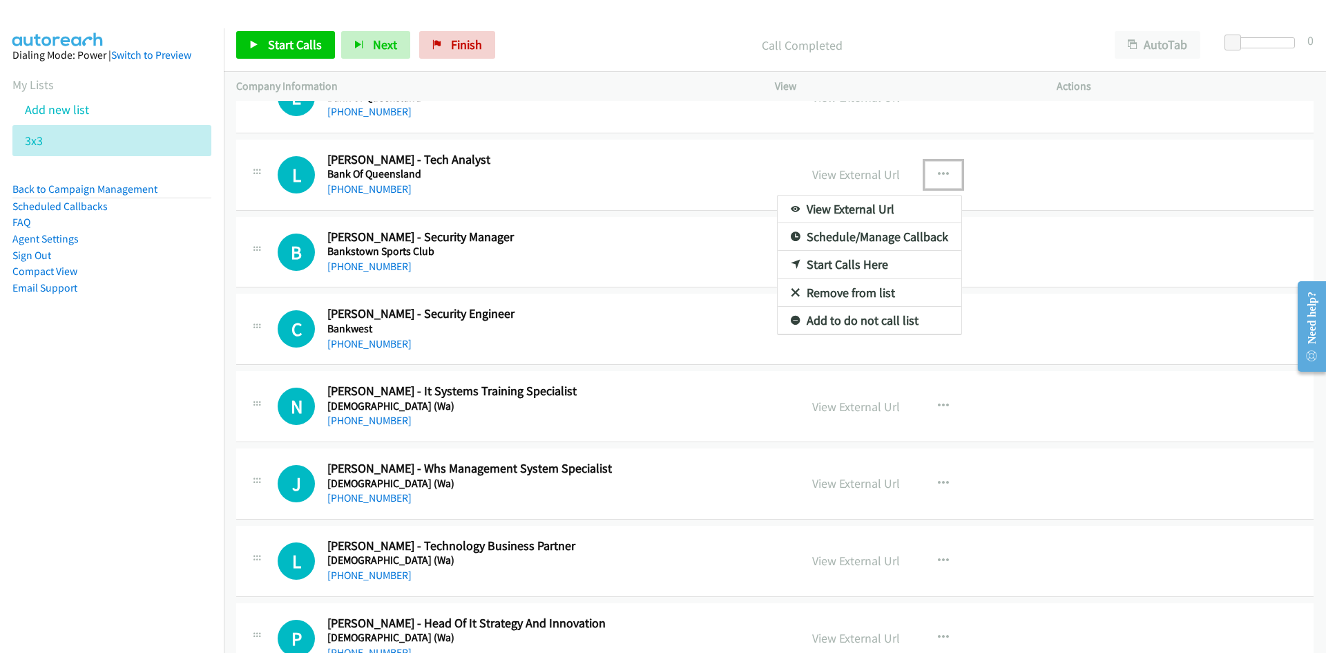
click at [841, 264] on link "Start Calls Here" at bounding box center [870, 265] width 184 height 28
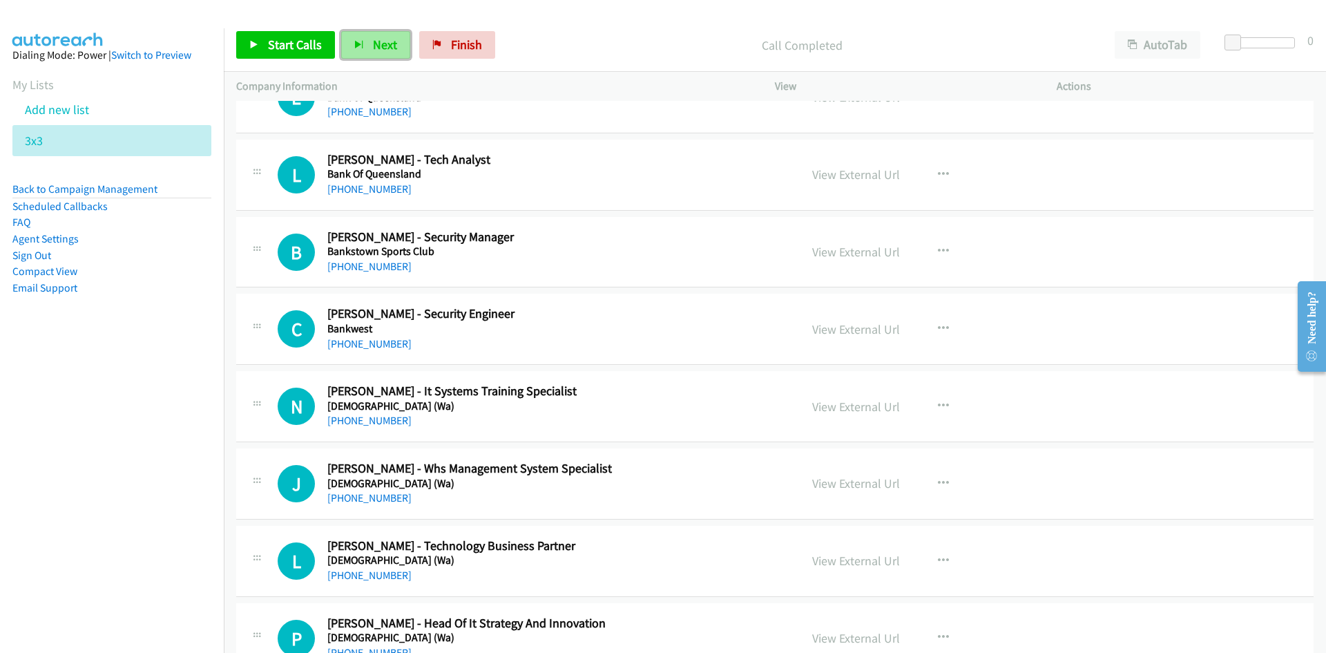
click at [390, 50] on span "Next" at bounding box center [385, 45] width 24 height 16
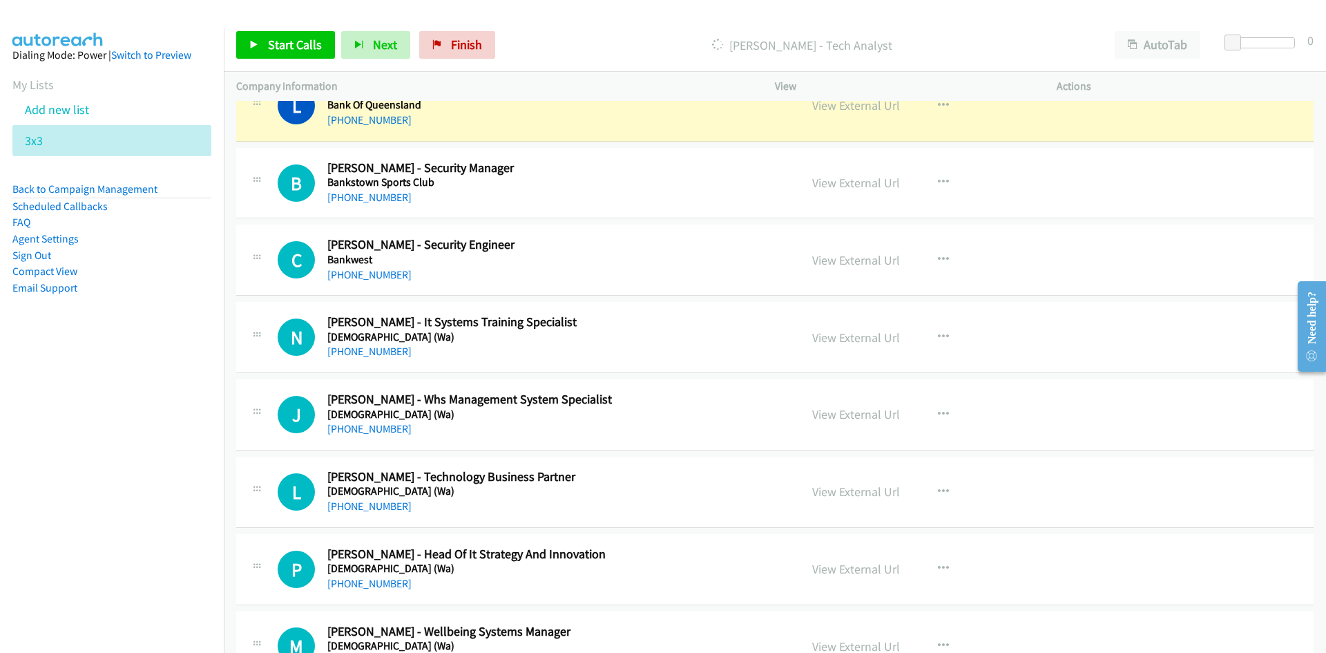
scroll to position [6975, 0]
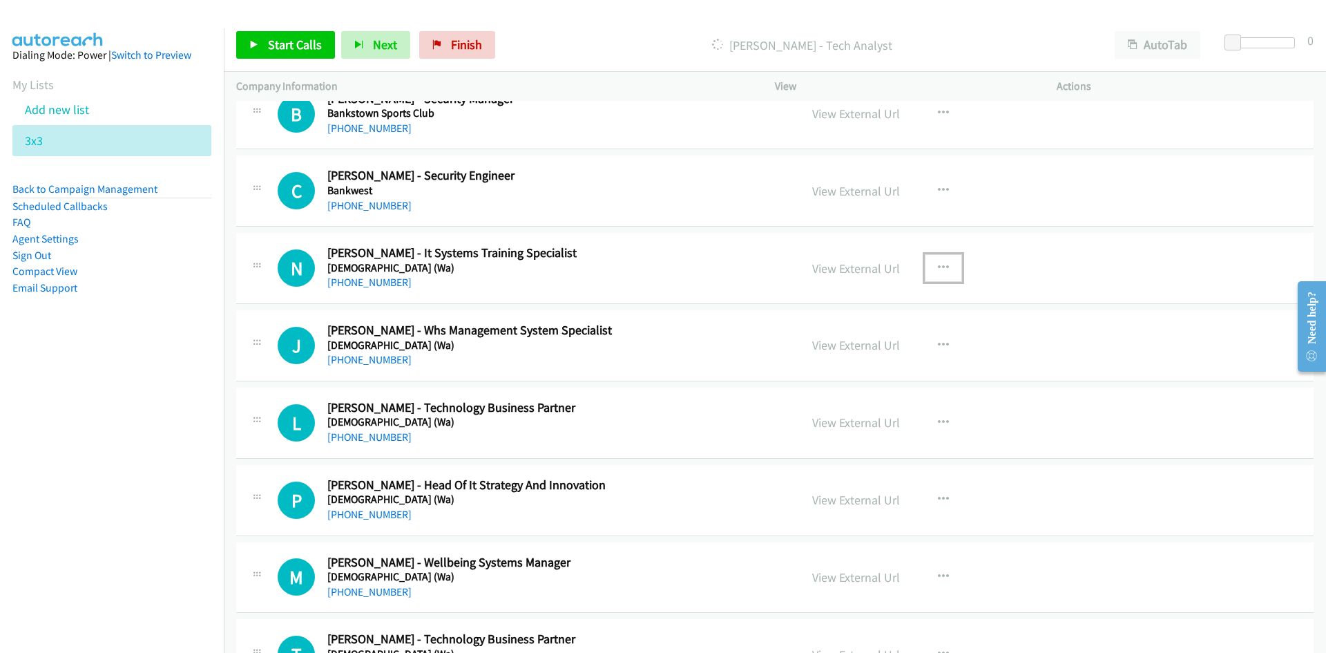
click at [940, 262] on icon "button" at bounding box center [943, 267] width 11 height 11
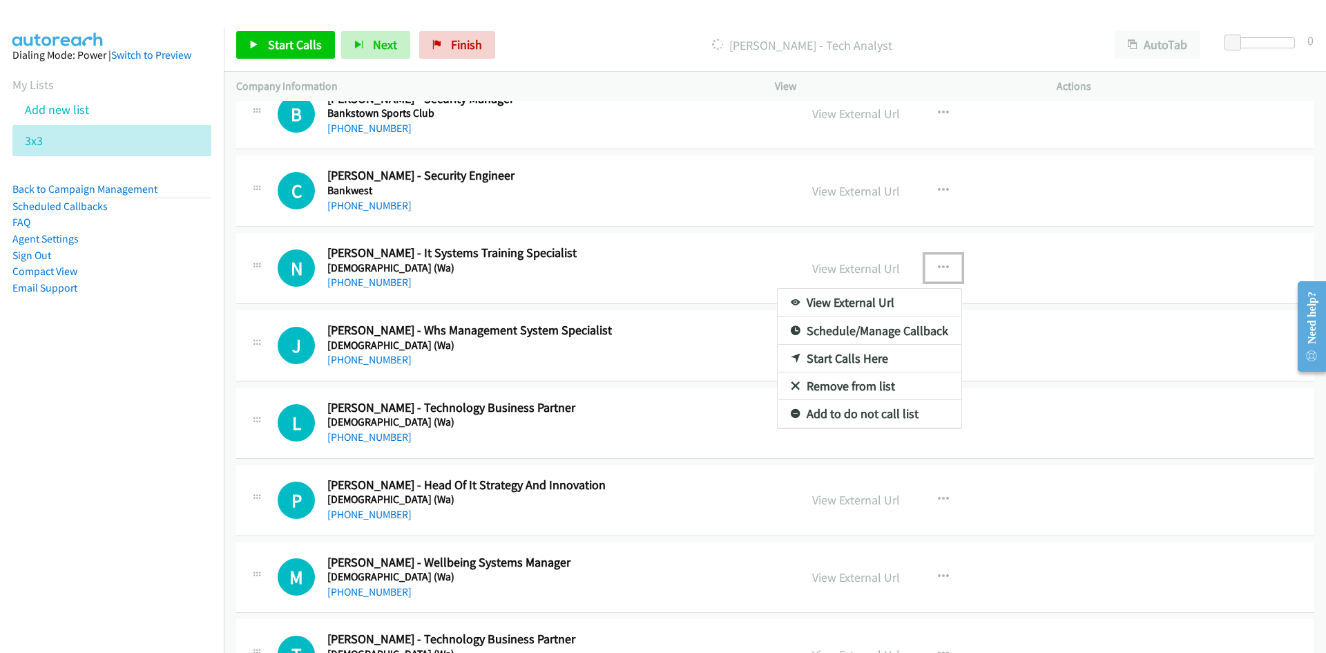
click at [839, 354] on link "Start Calls Here" at bounding box center [870, 359] width 184 height 28
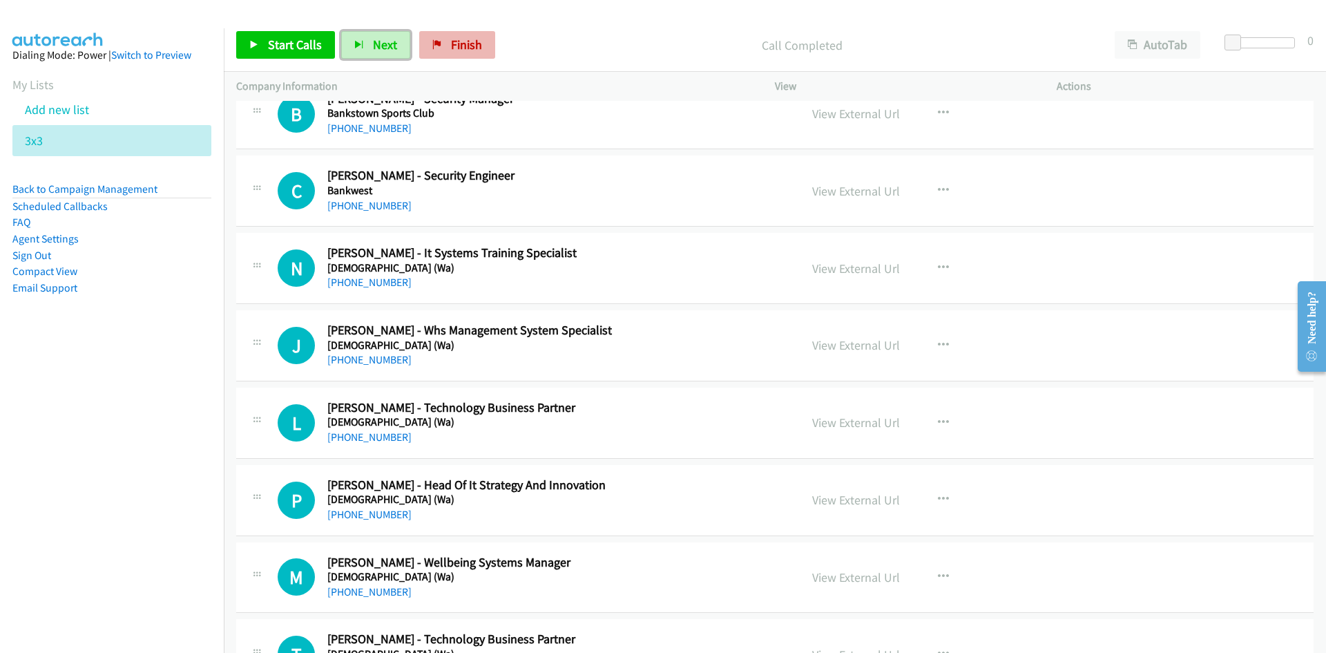
click at [390, 41] on span "Next" at bounding box center [385, 45] width 24 height 16
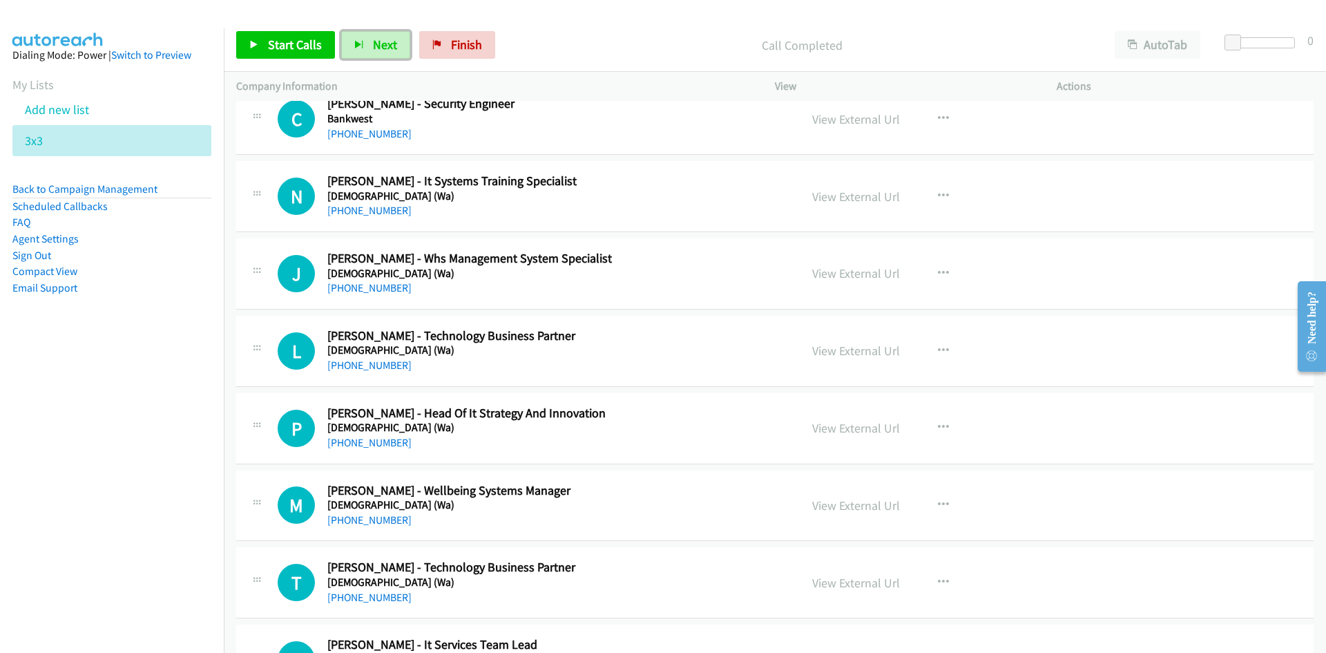
scroll to position [7113, 0]
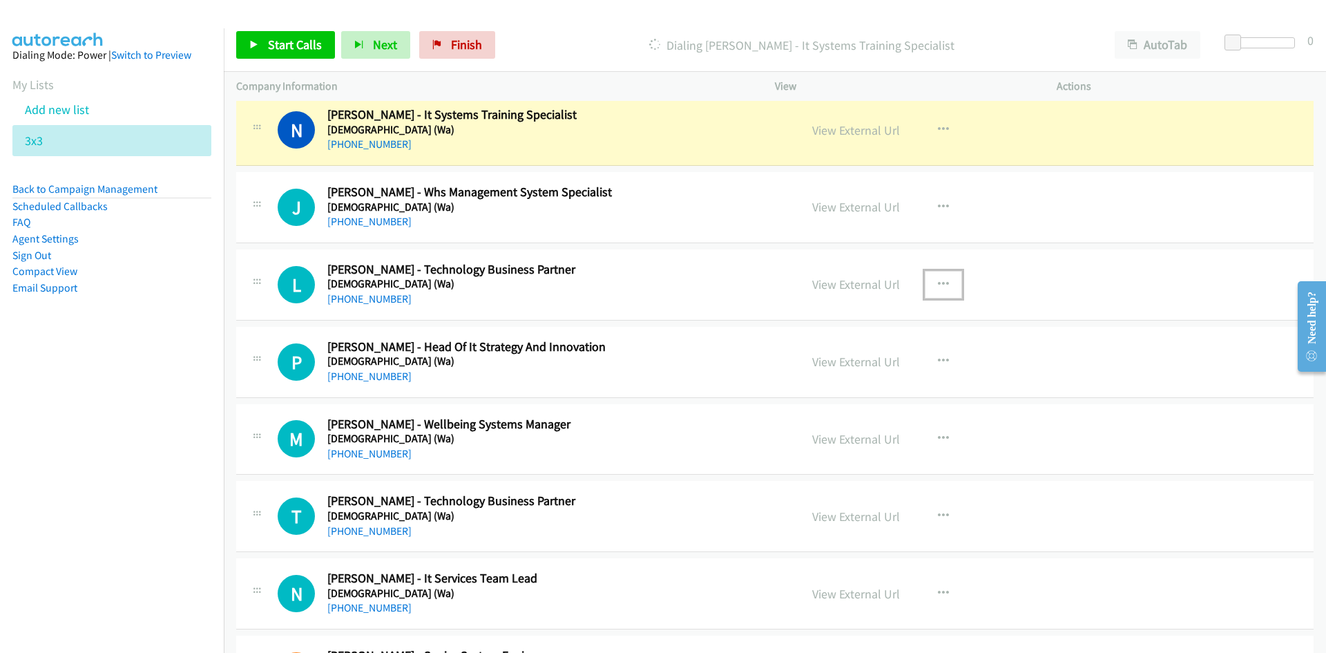
click at [938, 289] on icon "button" at bounding box center [943, 284] width 11 height 11
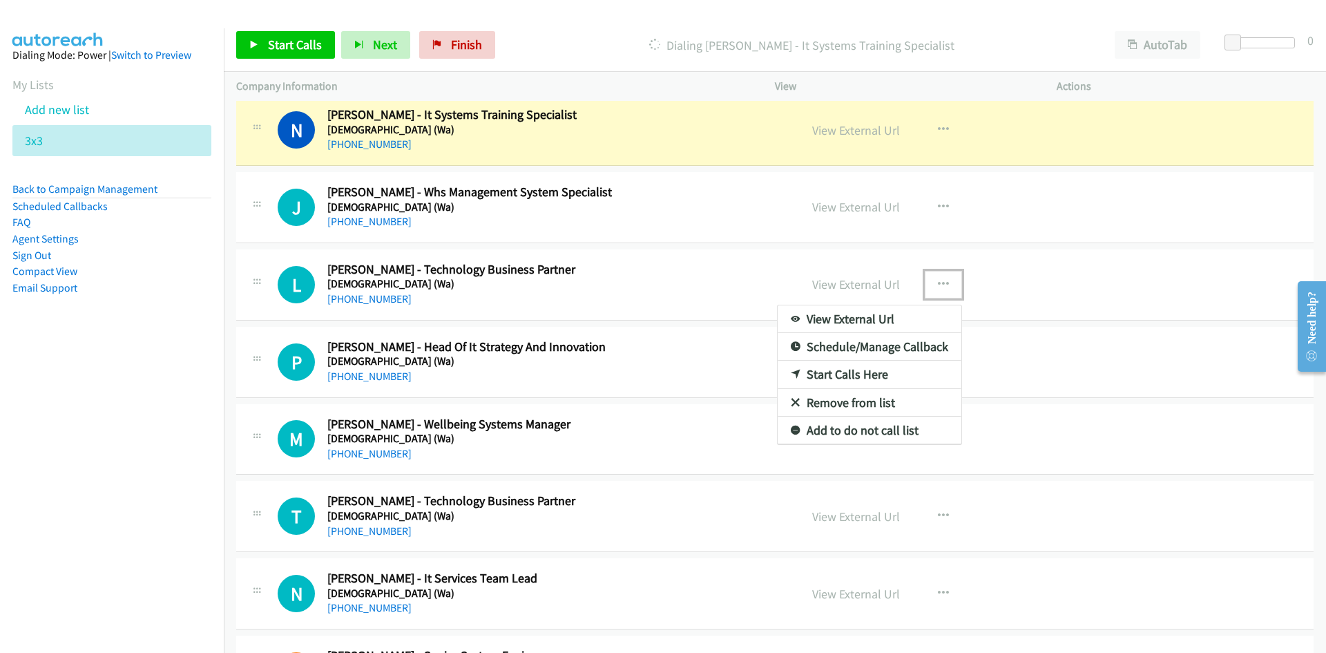
click at [843, 375] on link "Start Calls Here" at bounding box center [870, 375] width 184 height 28
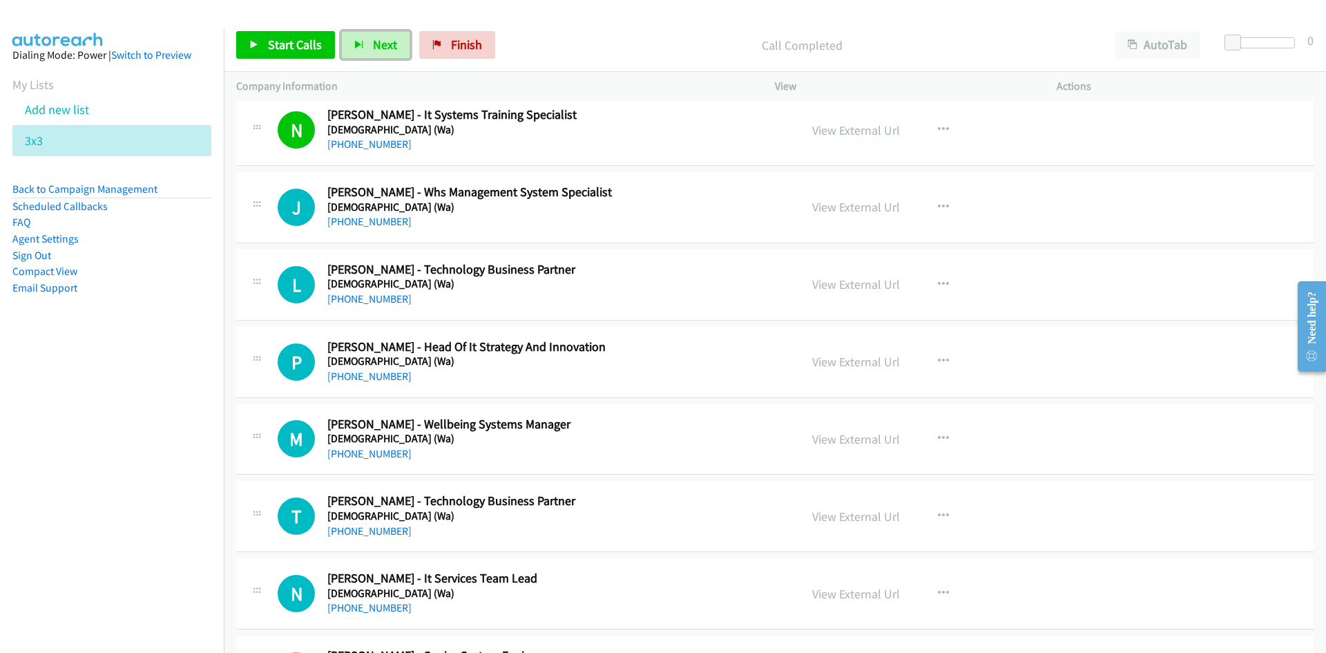
drag, startPoint x: 382, startPoint y: 42, endPoint x: 492, endPoint y: 146, distance: 151.9
click at [382, 42] on span "Next" at bounding box center [385, 45] width 24 height 16
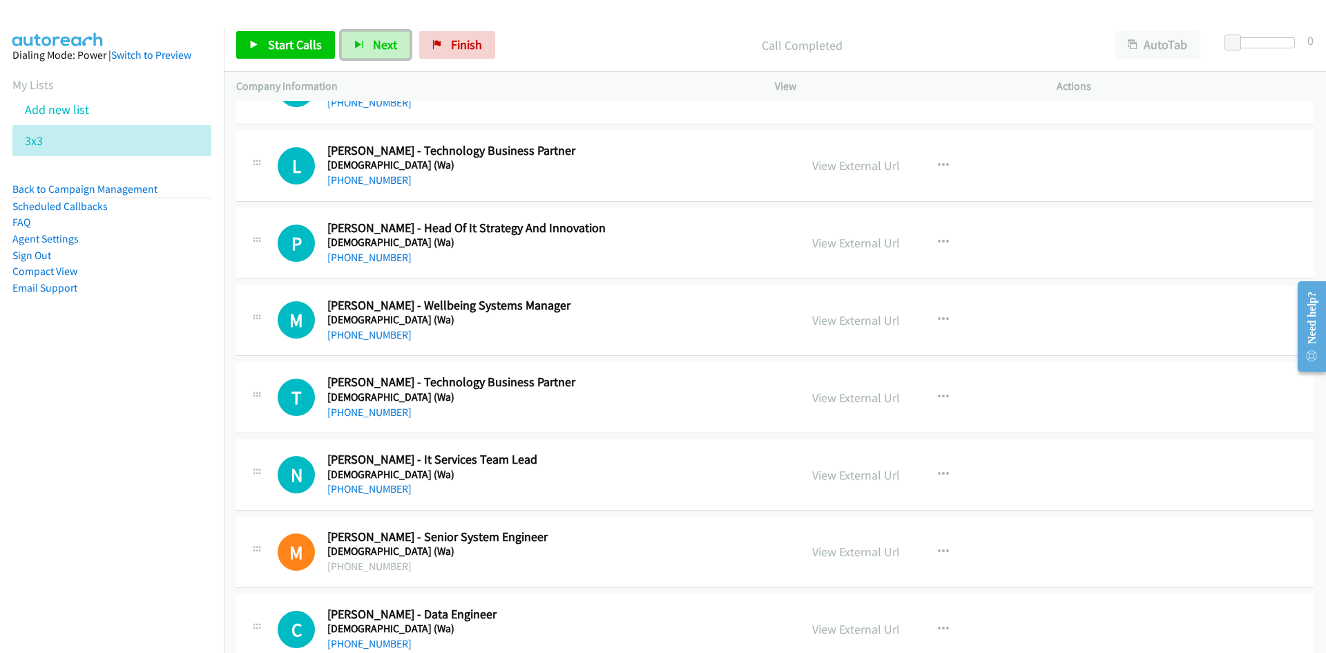
scroll to position [7251, 0]
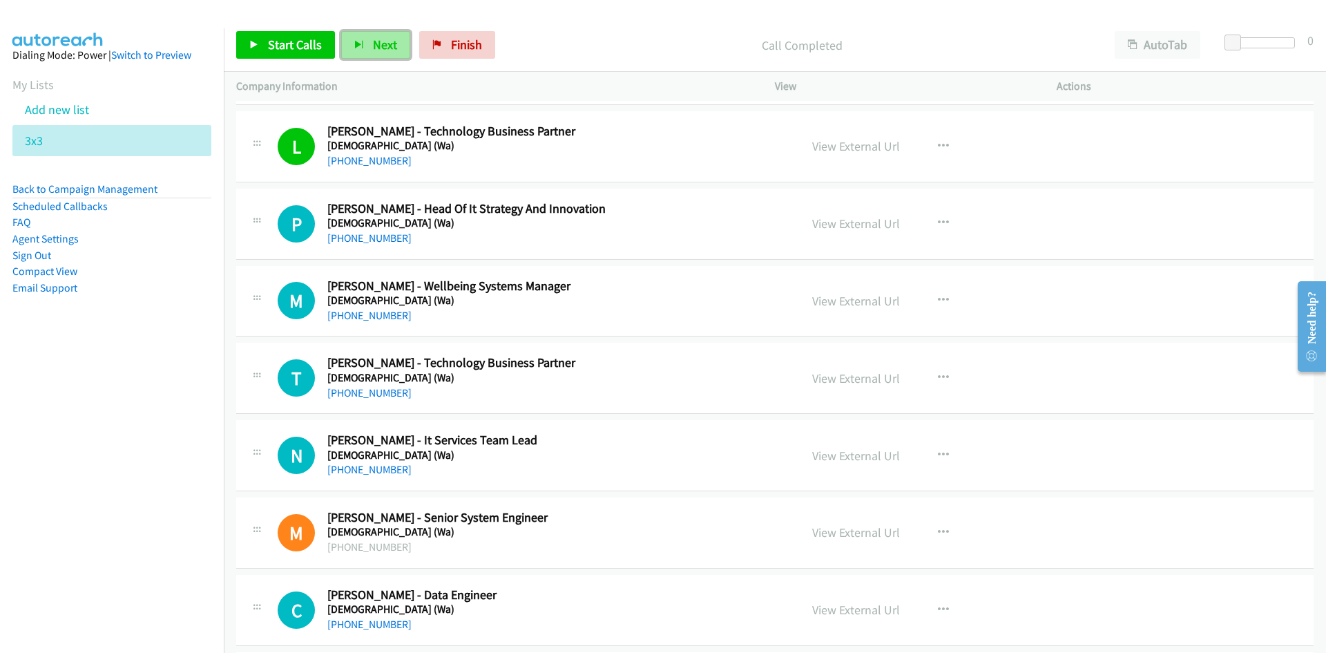
click at [373, 40] on span "Next" at bounding box center [385, 45] width 24 height 16
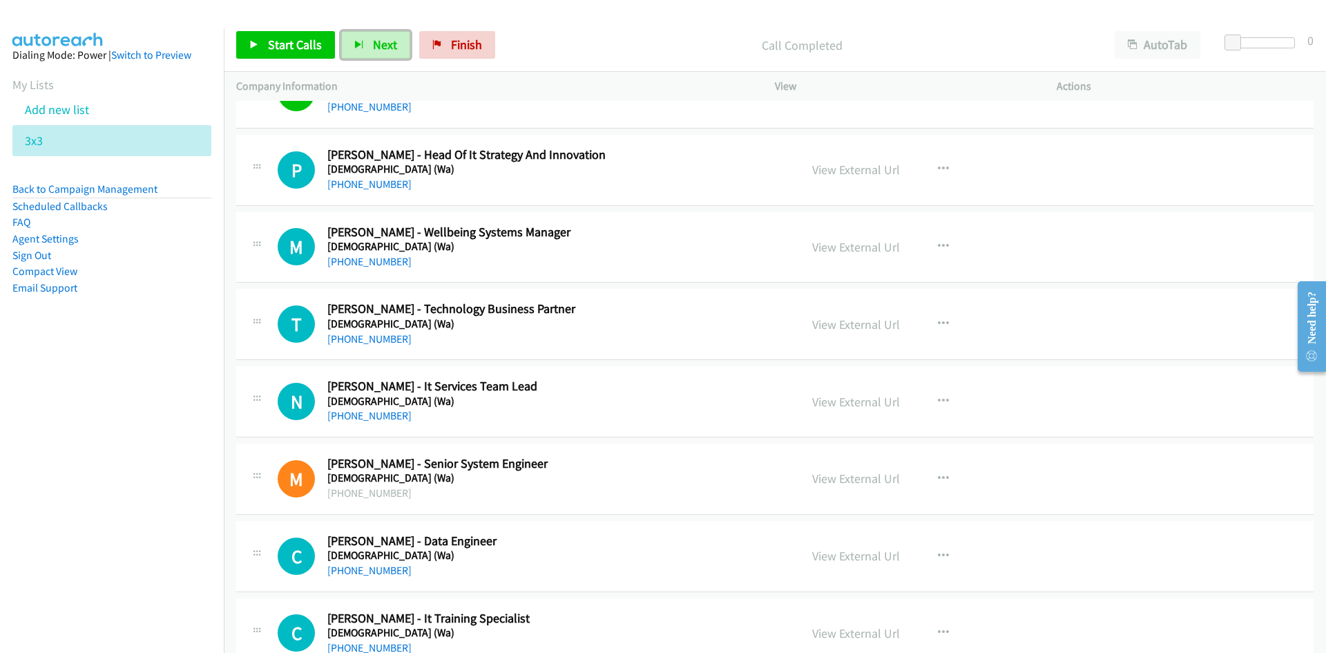
scroll to position [7321, 0]
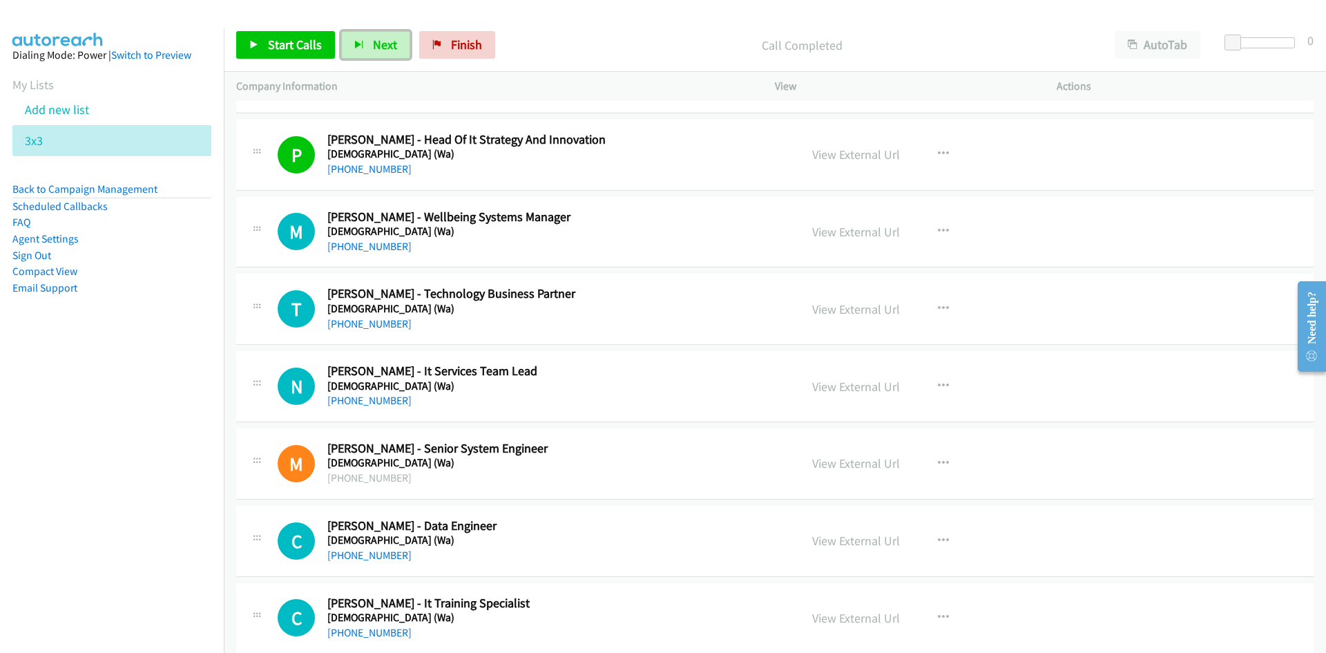
drag, startPoint x: 385, startPoint y: 52, endPoint x: 440, endPoint y: 93, distance: 68.6
click at [385, 52] on span "Next" at bounding box center [385, 45] width 24 height 16
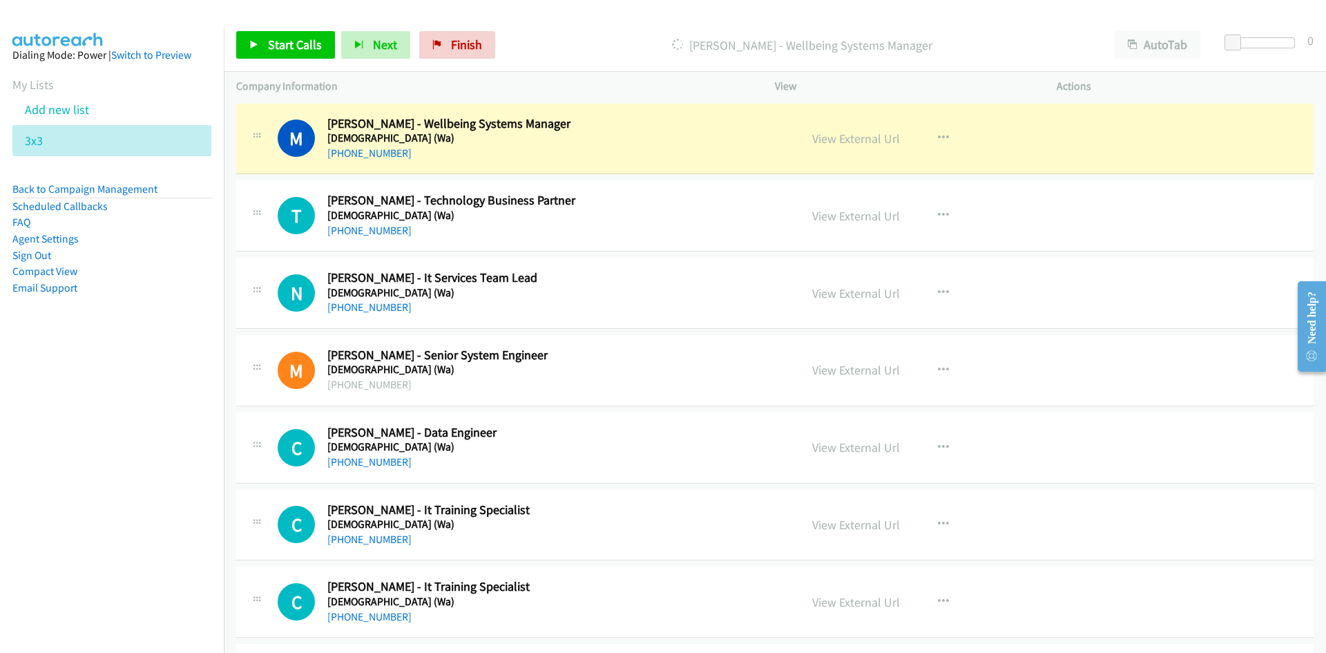
scroll to position [7390, 0]
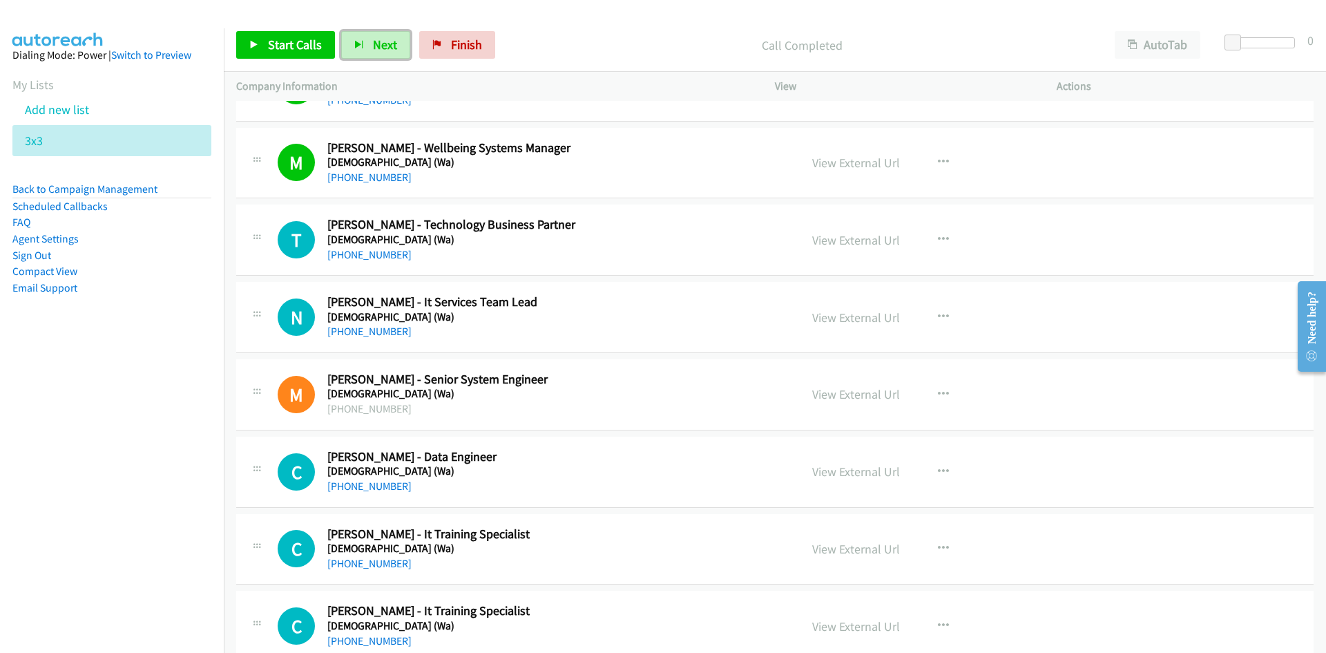
drag, startPoint x: 396, startPoint y: 50, endPoint x: 485, endPoint y: 106, distance: 104.6
click at [396, 50] on button "Next" at bounding box center [375, 45] width 69 height 28
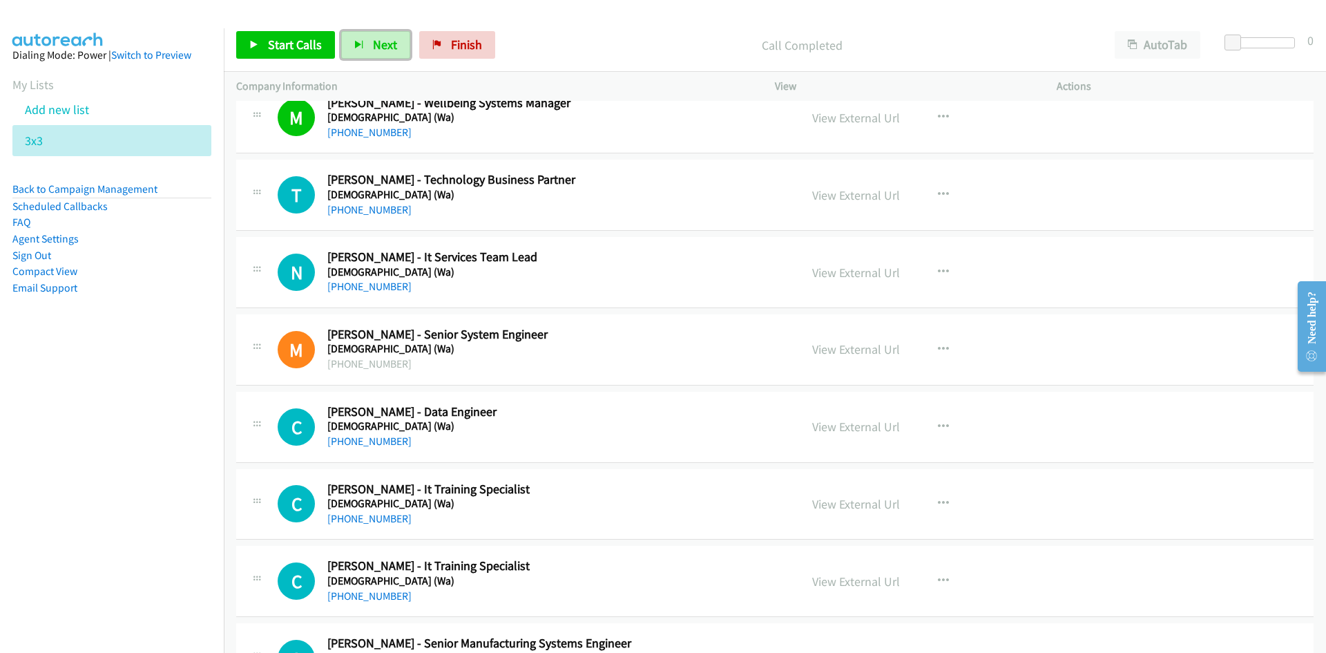
scroll to position [7459, 0]
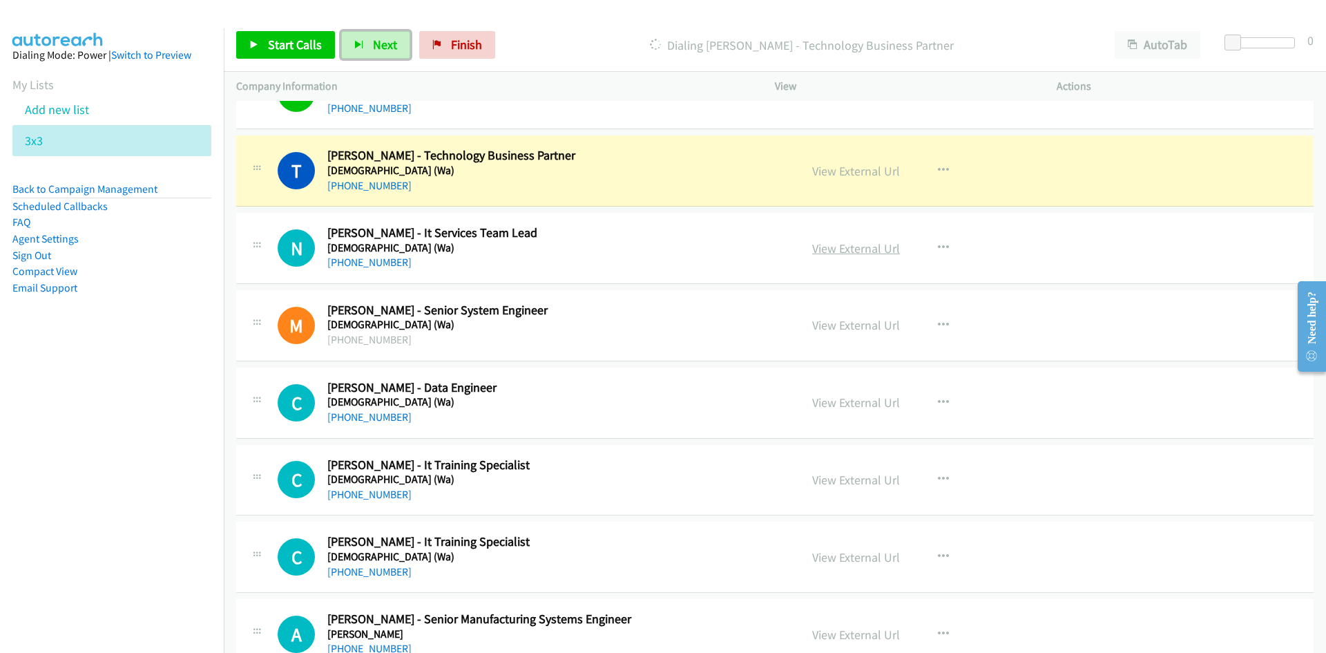
drag, startPoint x: 848, startPoint y: 177, endPoint x: 853, endPoint y: 250, distance: 73.4
click at [848, 177] on link "View External Url" at bounding box center [856, 171] width 88 height 16
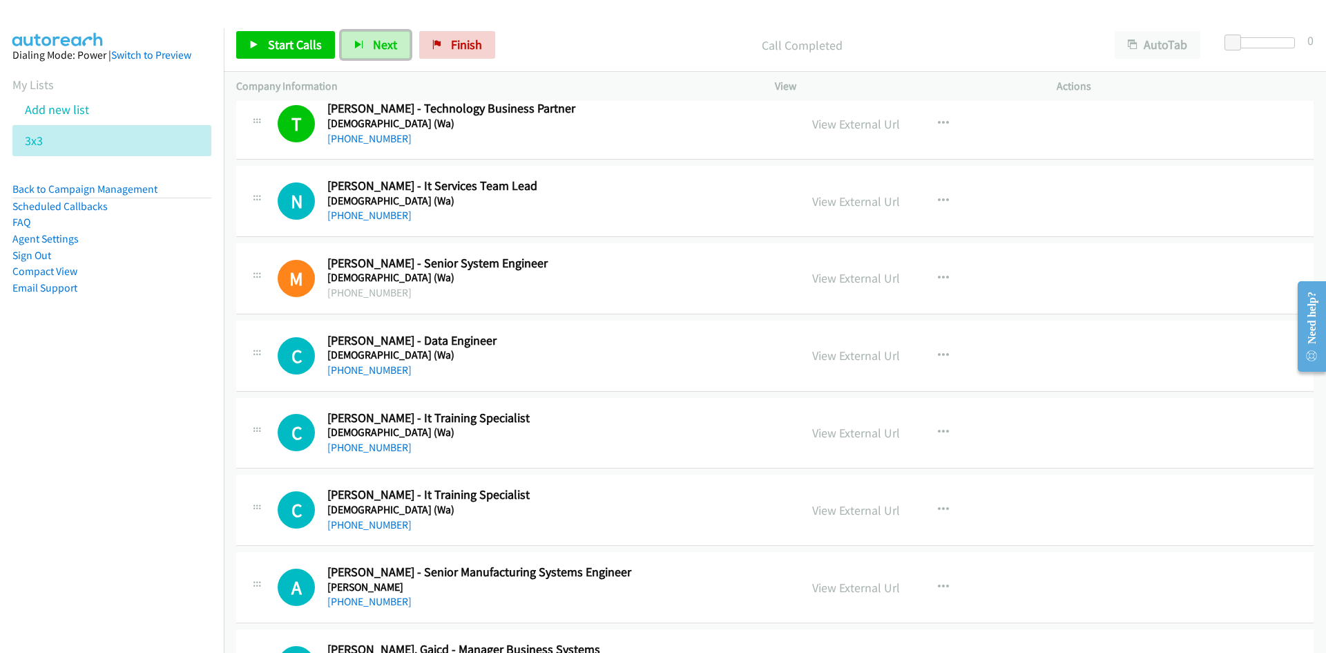
scroll to position [7528, 0]
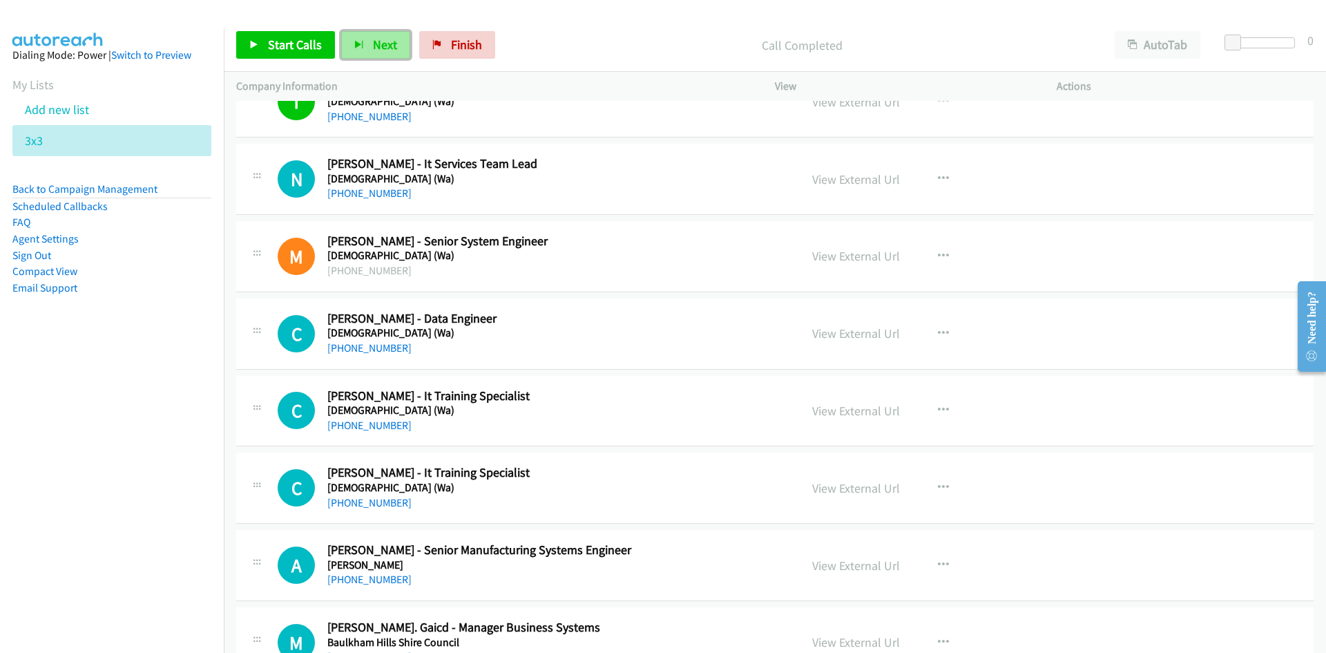
click at [381, 50] on span "Next" at bounding box center [385, 45] width 24 height 16
click at [383, 53] on button "Next" at bounding box center [375, 45] width 69 height 28
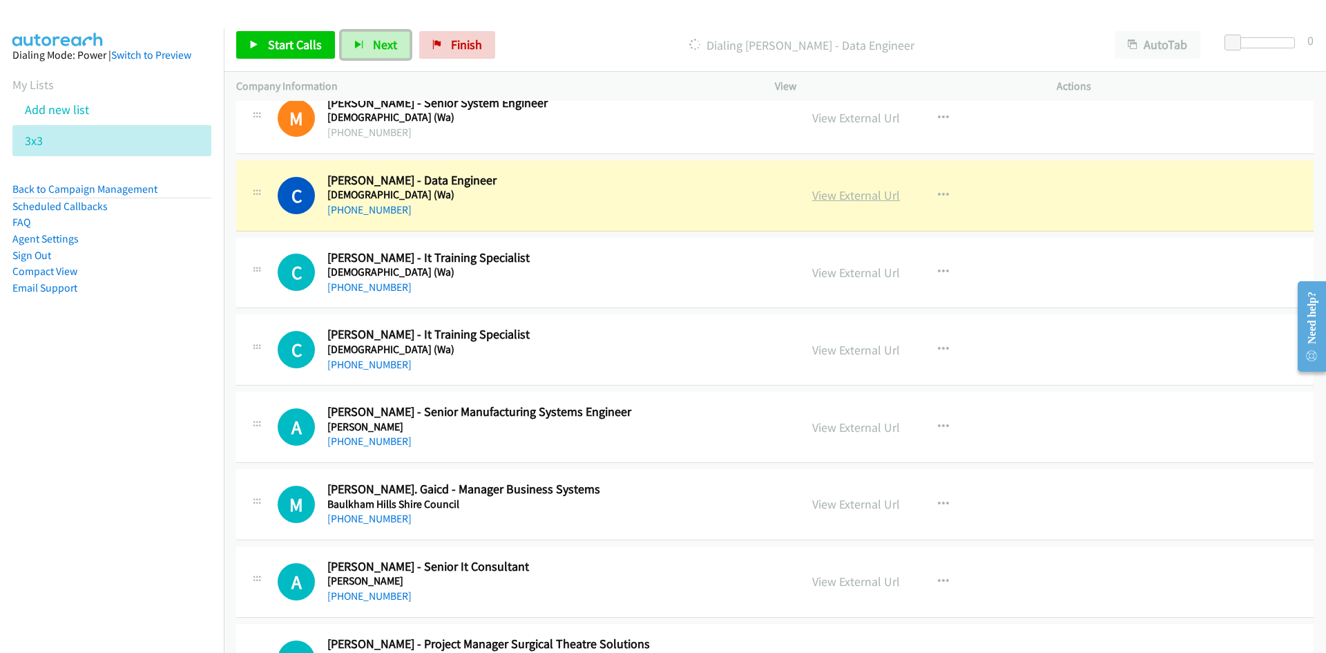
click at [863, 189] on link "View External Url" at bounding box center [856, 195] width 88 height 16
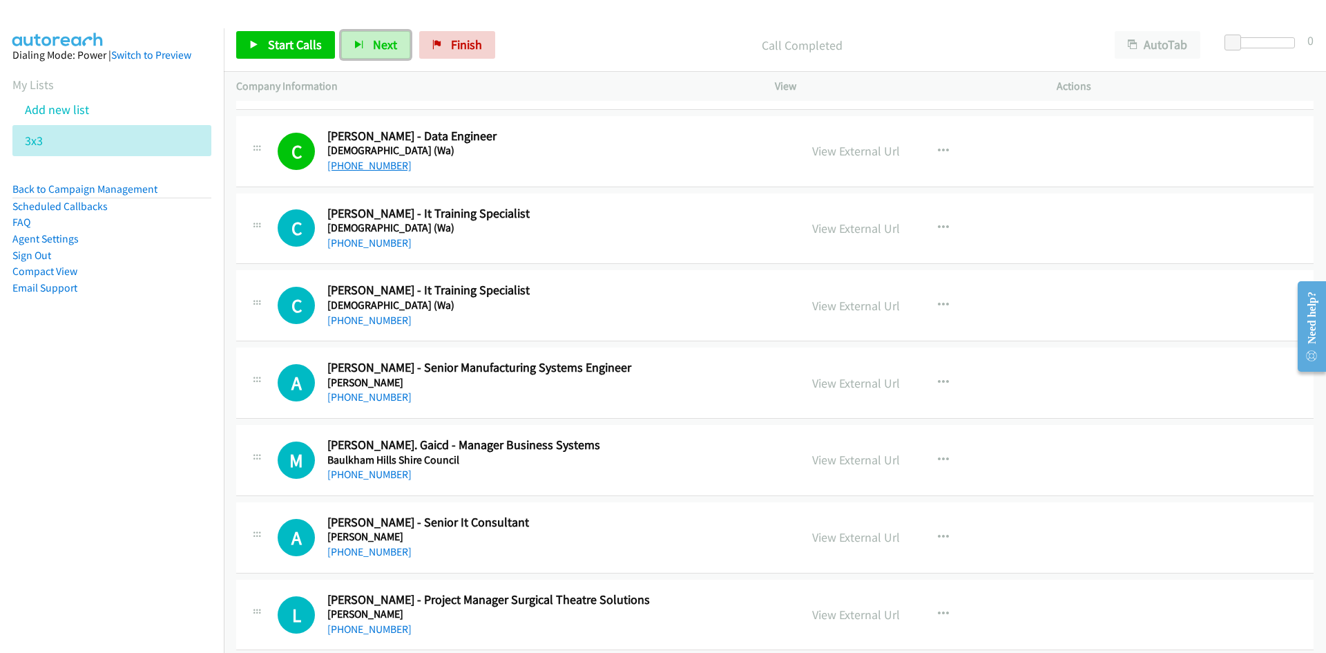
scroll to position [7735, 0]
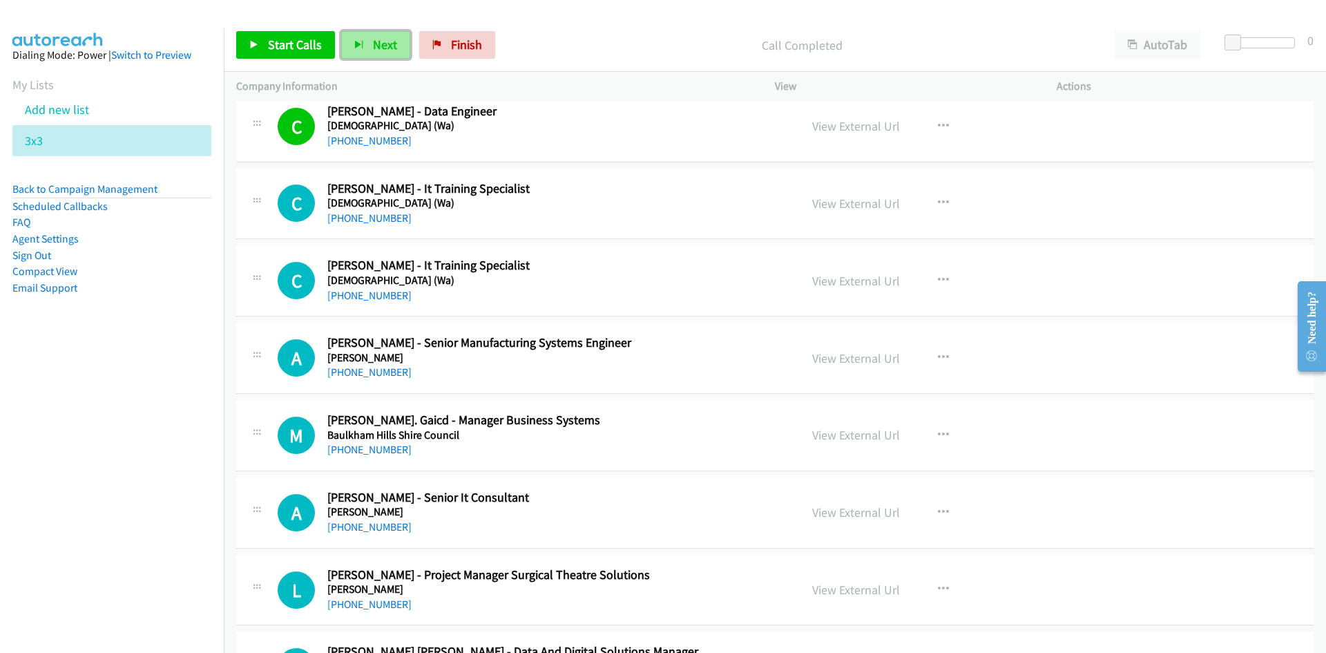
click at [383, 50] on span "Next" at bounding box center [385, 45] width 24 height 16
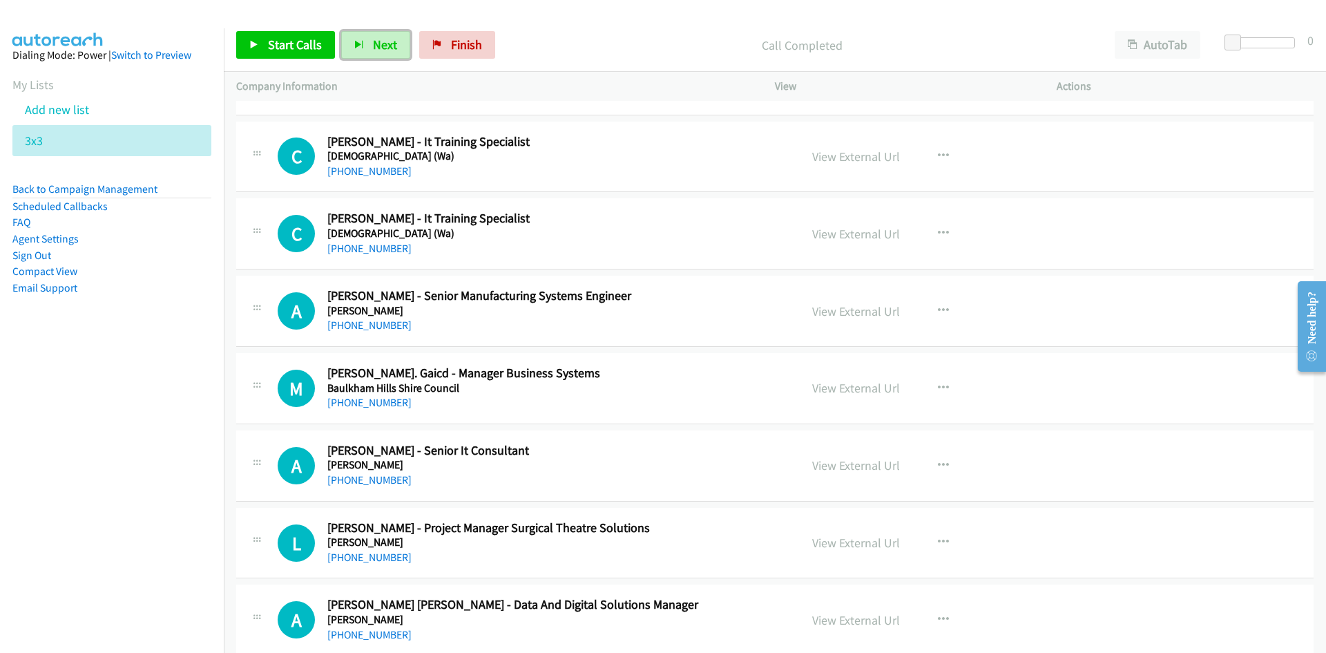
scroll to position [7804, 0]
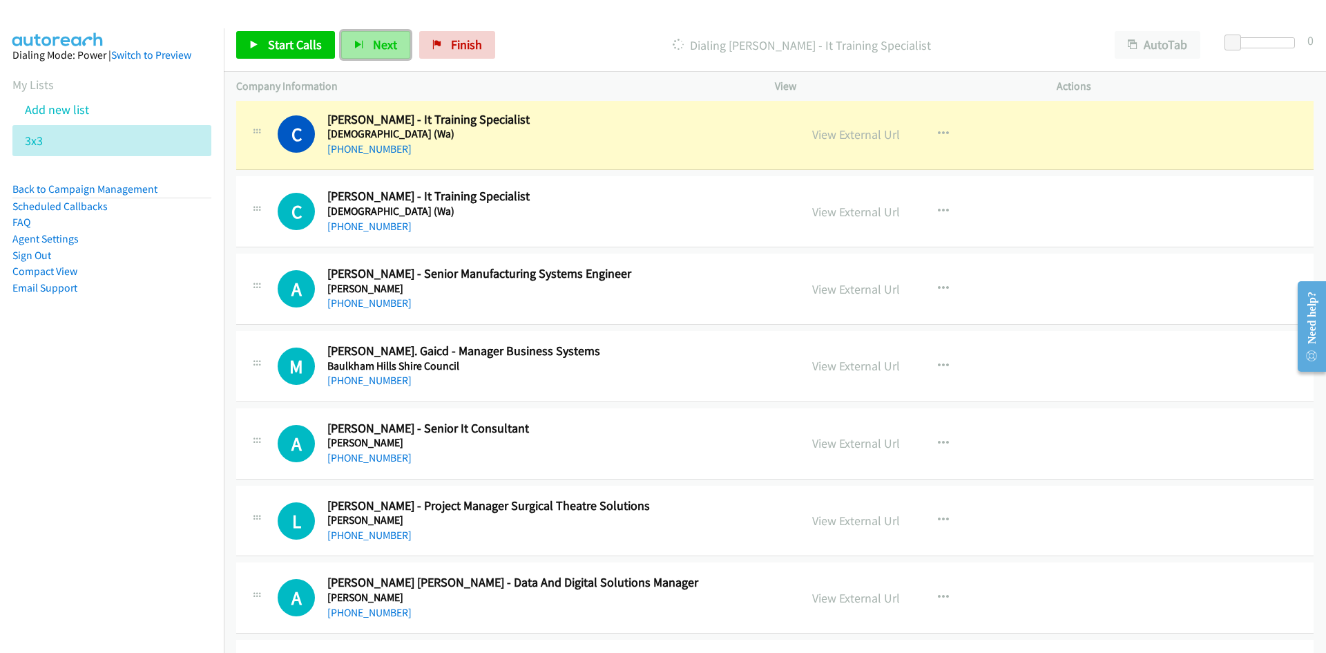
drag, startPoint x: 374, startPoint y: 40, endPoint x: 391, endPoint y: 56, distance: 23.5
click at [374, 40] on span "Next" at bounding box center [385, 45] width 24 height 16
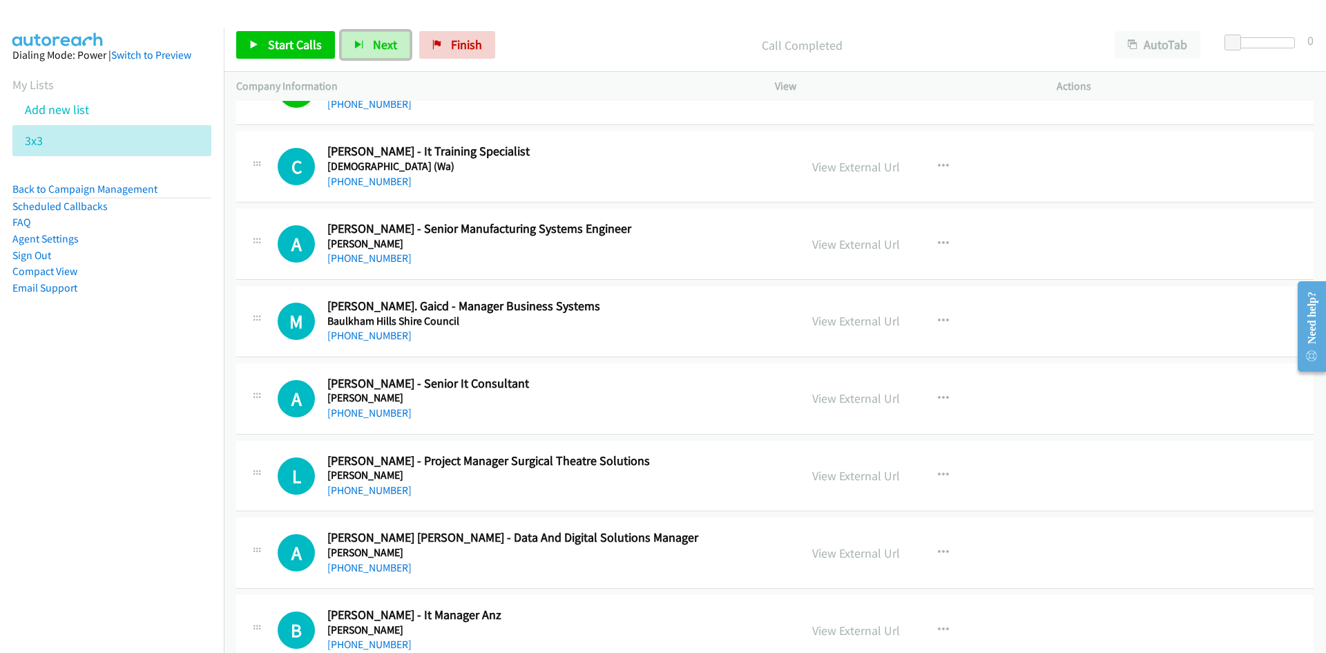
scroll to position [7873, 0]
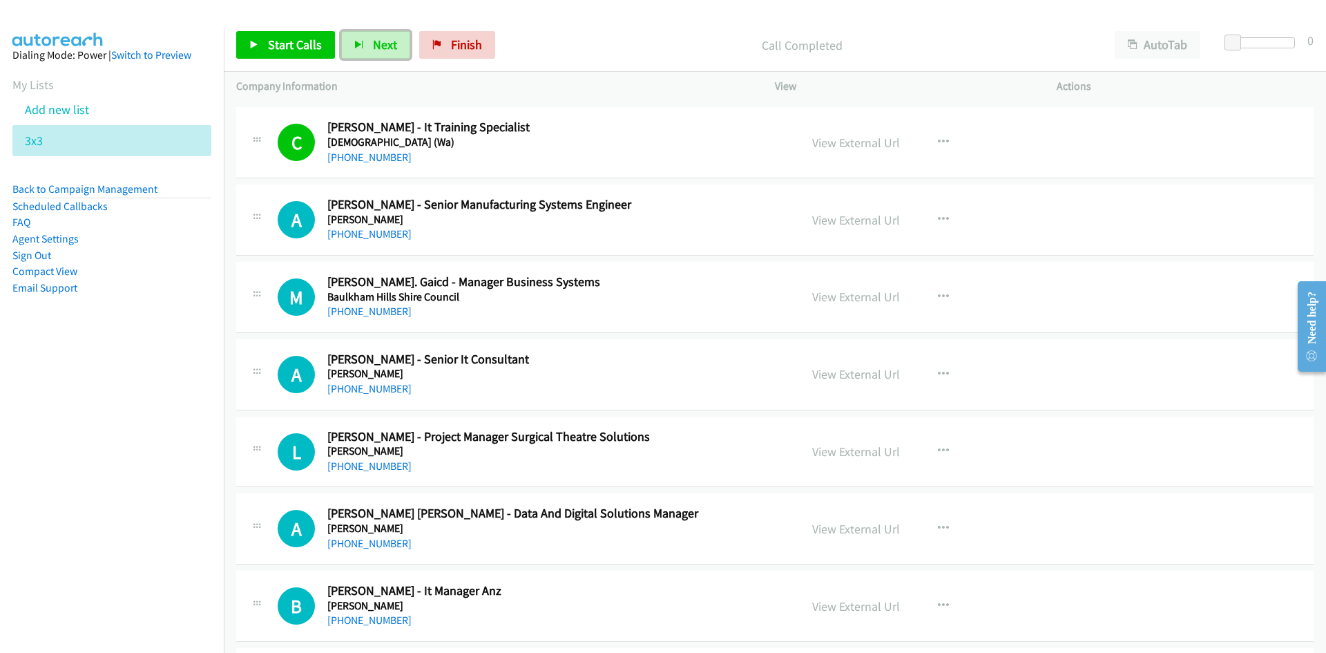
drag, startPoint x: 363, startPoint y: 42, endPoint x: 546, endPoint y: 224, distance: 257.8
click at [363, 42] on button "Next" at bounding box center [375, 45] width 69 height 28
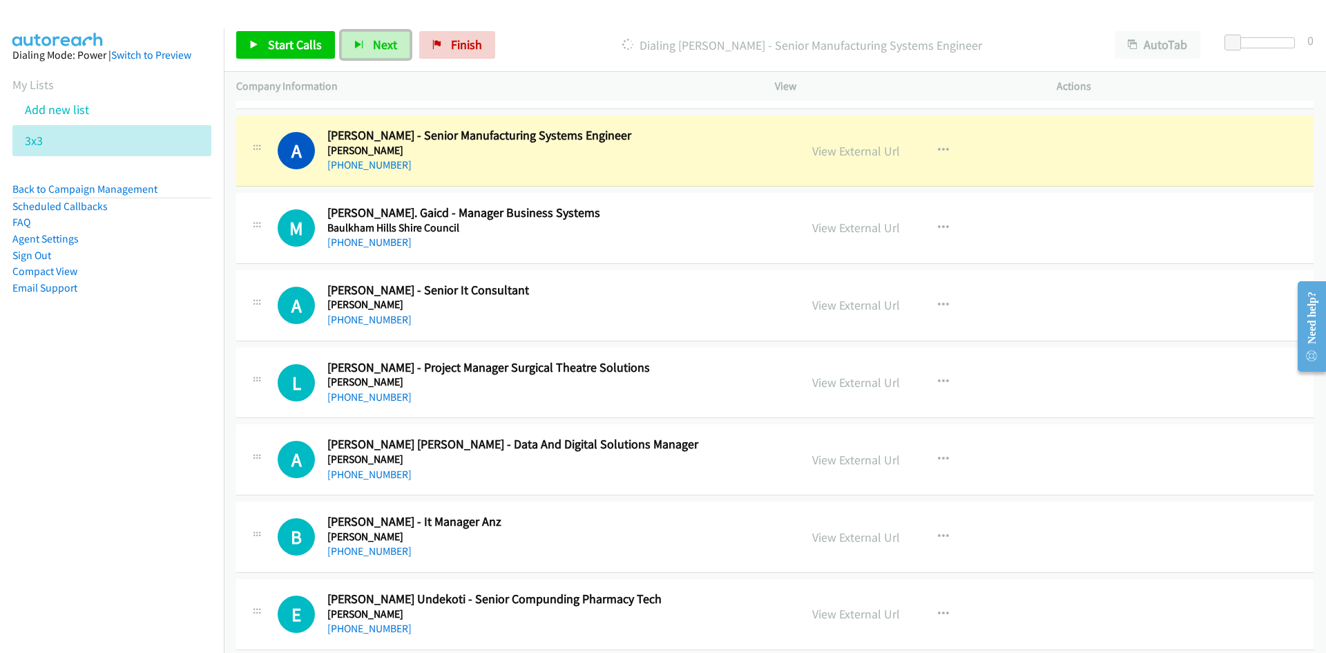
drag, startPoint x: 375, startPoint y: 46, endPoint x: 405, endPoint y: 75, distance: 42.0
click at [375, 46] on span "Next" at bounding box center [385, 45] width 24 height 16
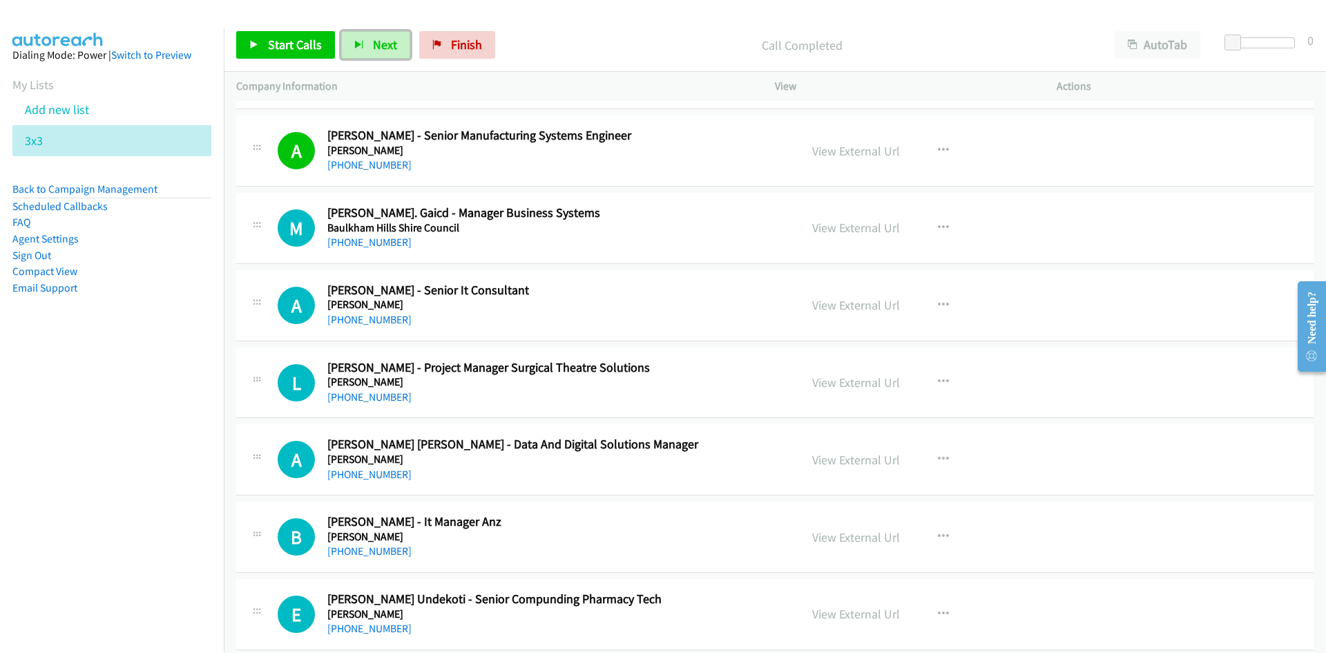
scroll to position [8011, 0]
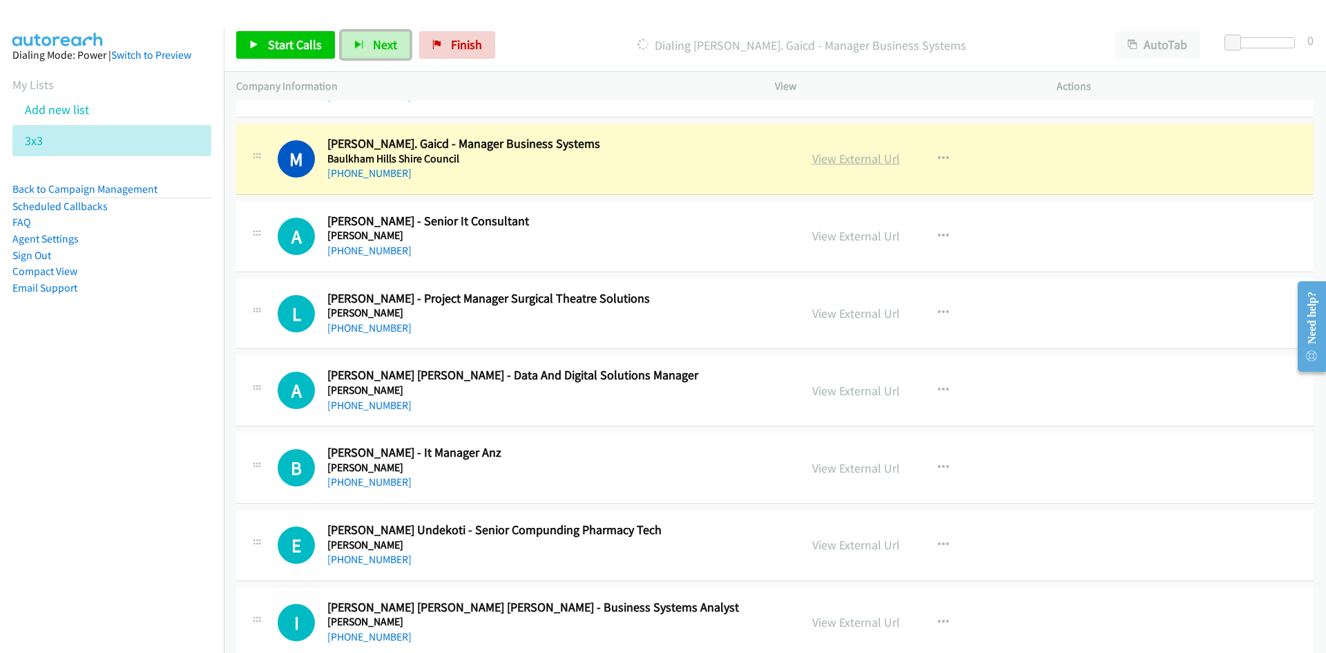
click at [855, 166] on link "View External Url" at bounding box center [856, 159] width 88 height 16
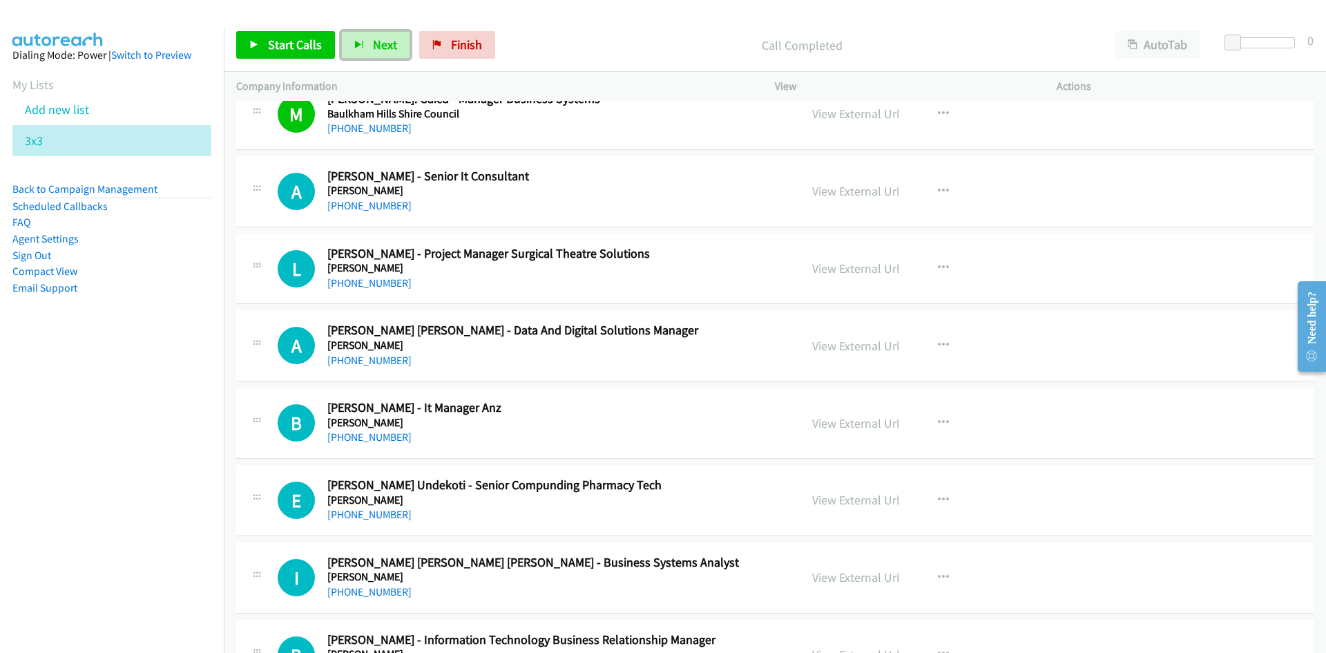
scroll to position [8080, 0]
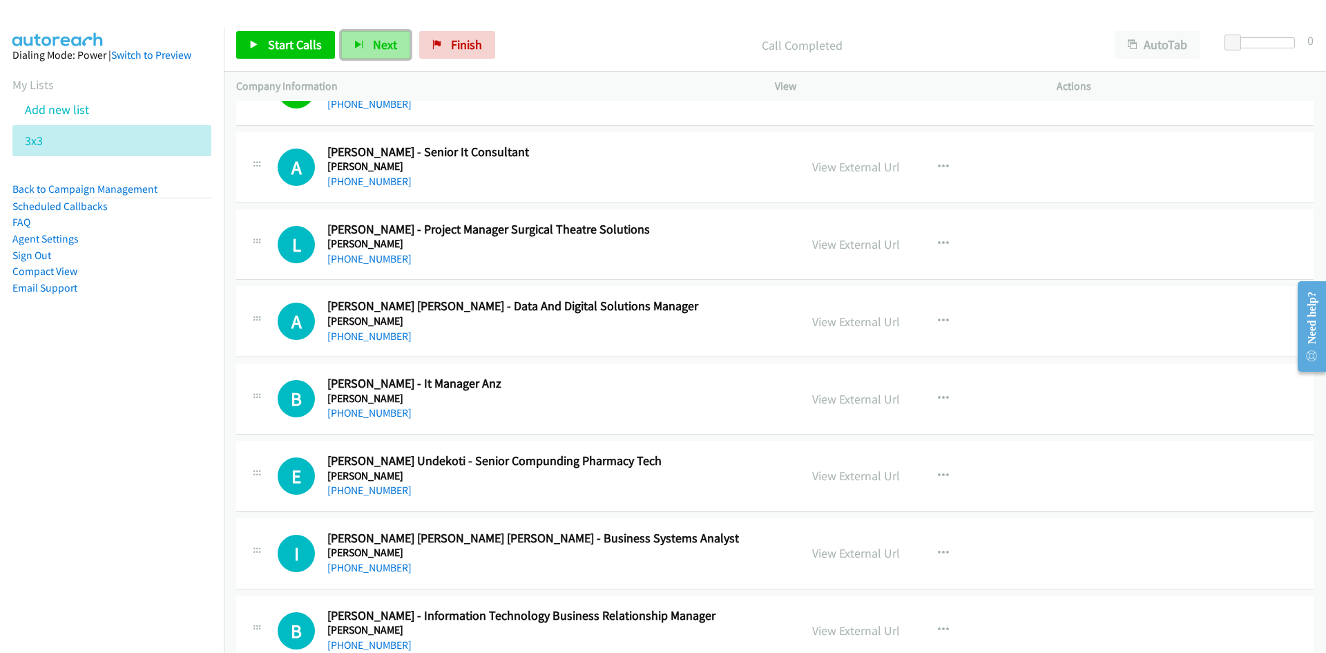
click at [385, 48] on span "Next" at bounding box center [385, 45] width 24 height 16
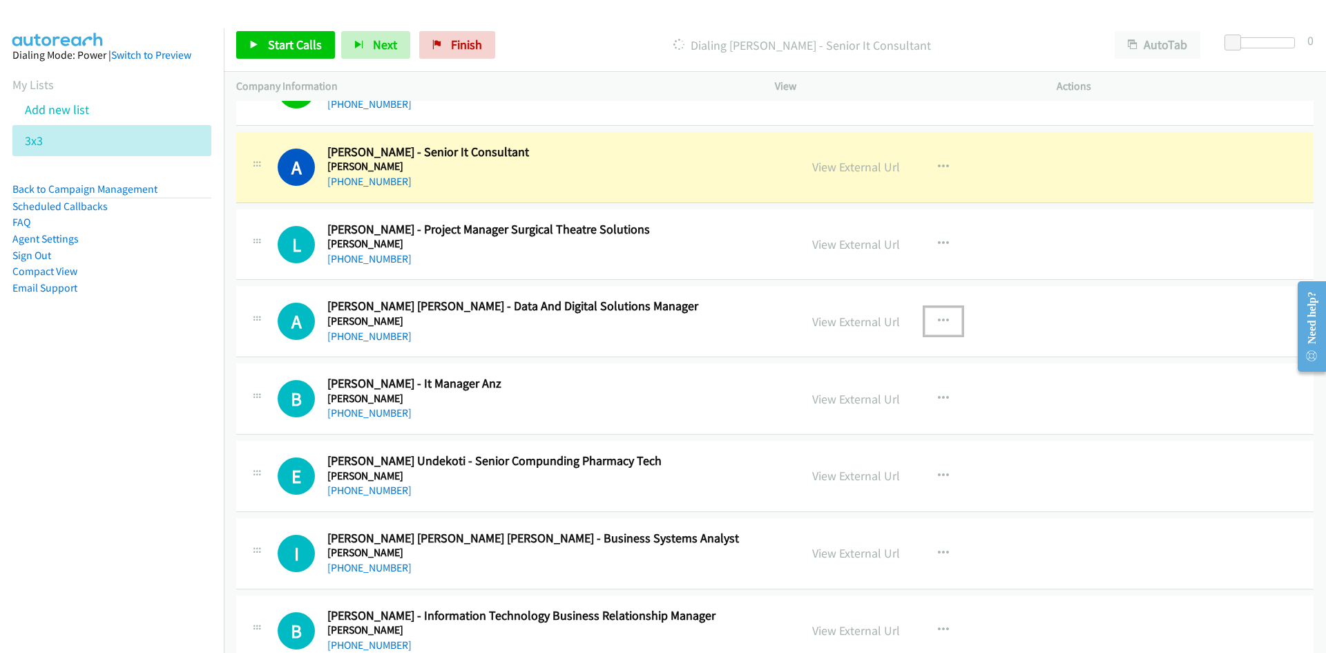
click at [941, 322] on icon "button" at bounding box center [943, 321] width 11 height 11
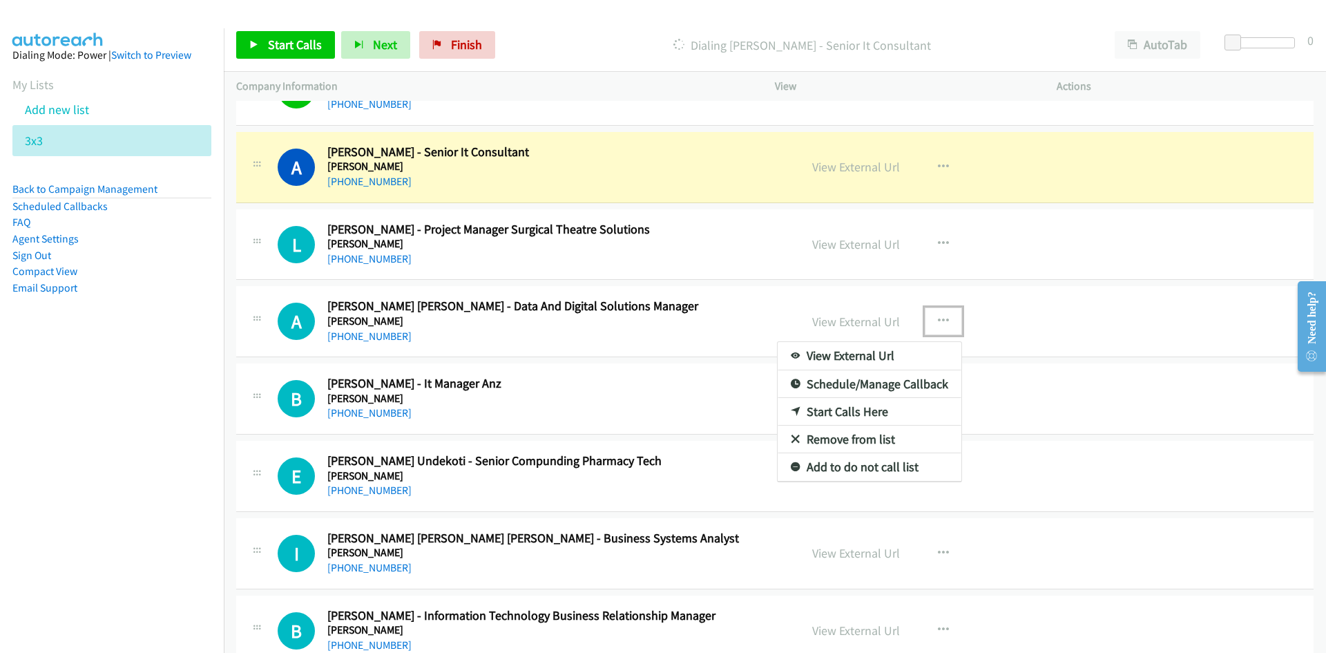
click at [838, 407] on link "Start Calls Here" at bounding box center [870, 412] width 184 height 28
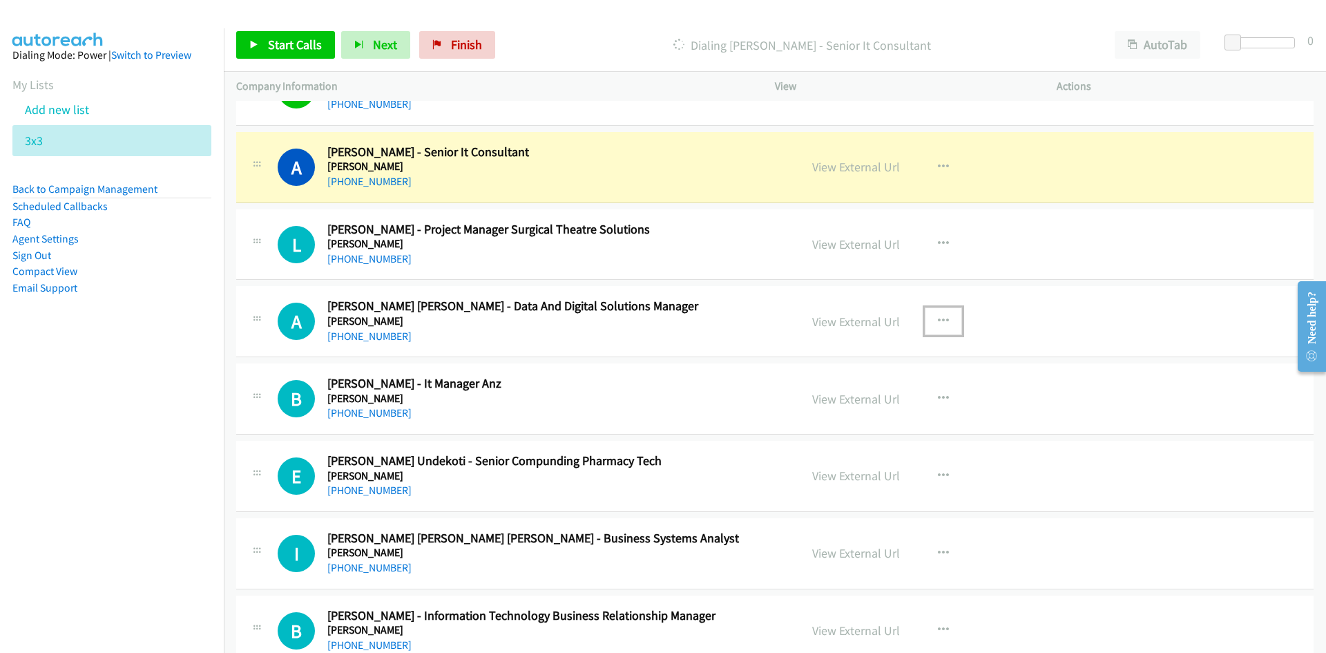
click at [938, 317] on icon "button" at bounding box center [943, 321] width 11 height 11
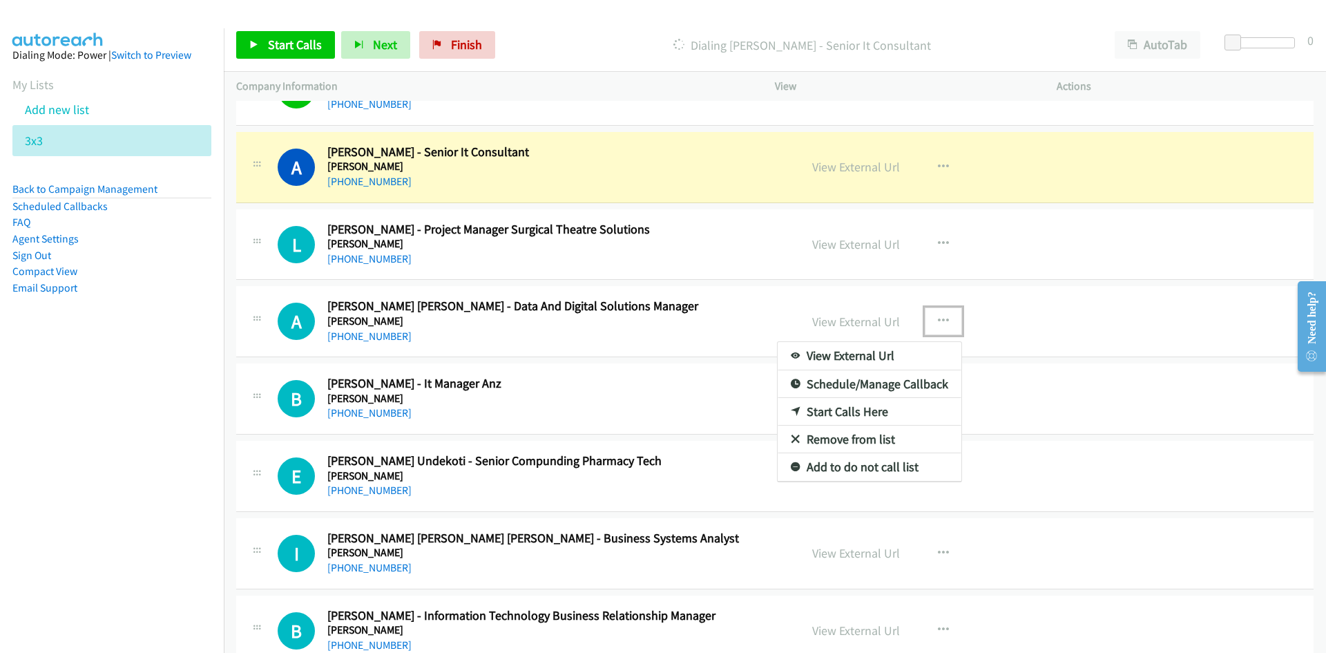
click at [839, 410] on link "Start Calls Here" at bounding box center [870, 412] width 184 height 28
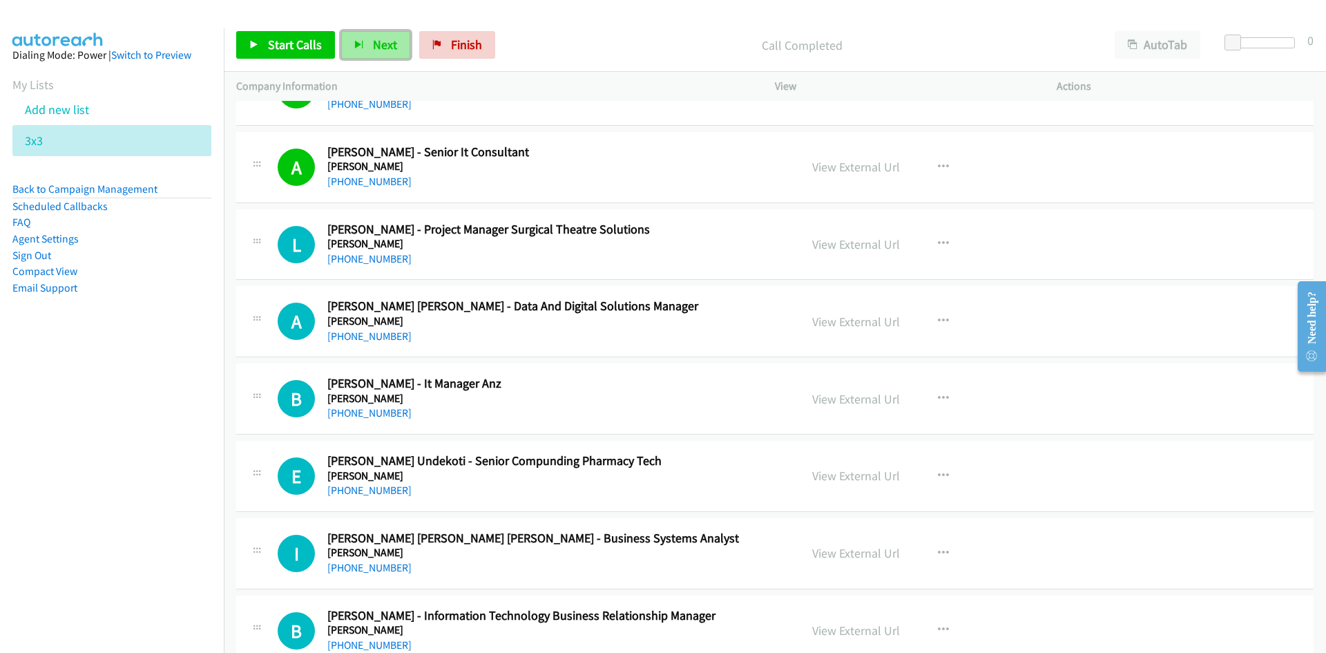
click at [376, 54] on button "Next" at bounding box center [375, 45] width 69 height 28
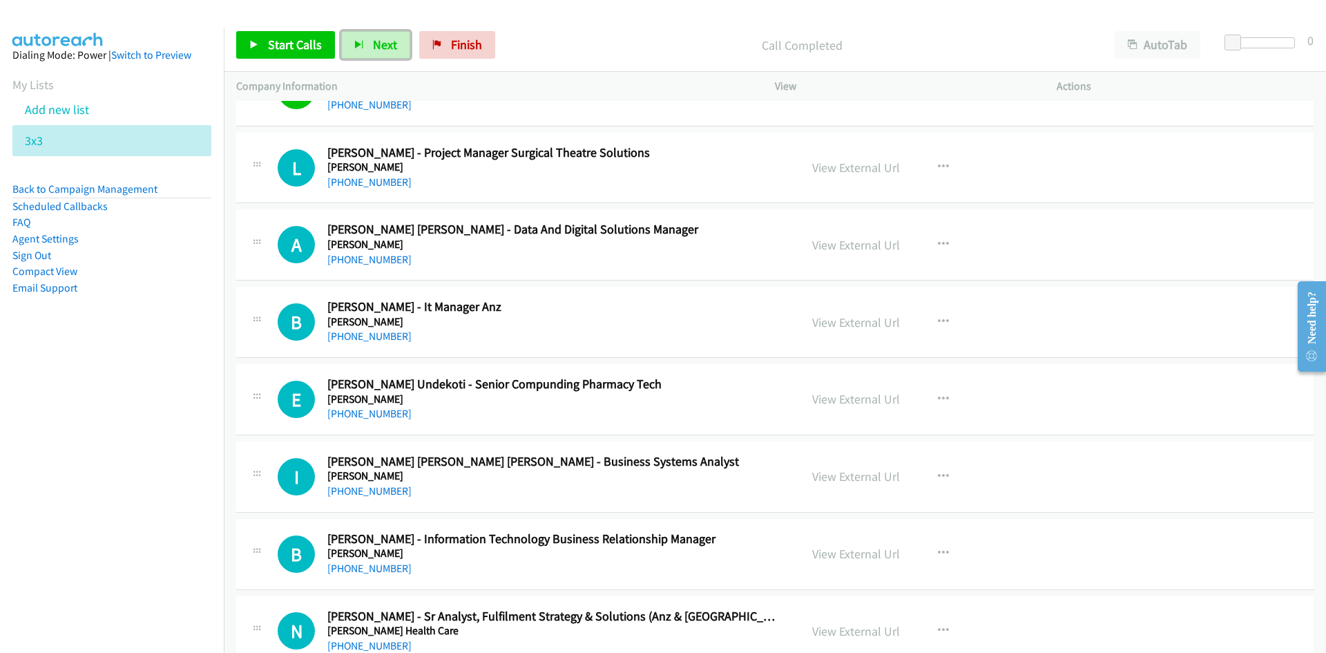
scroll to position [8218, 0]
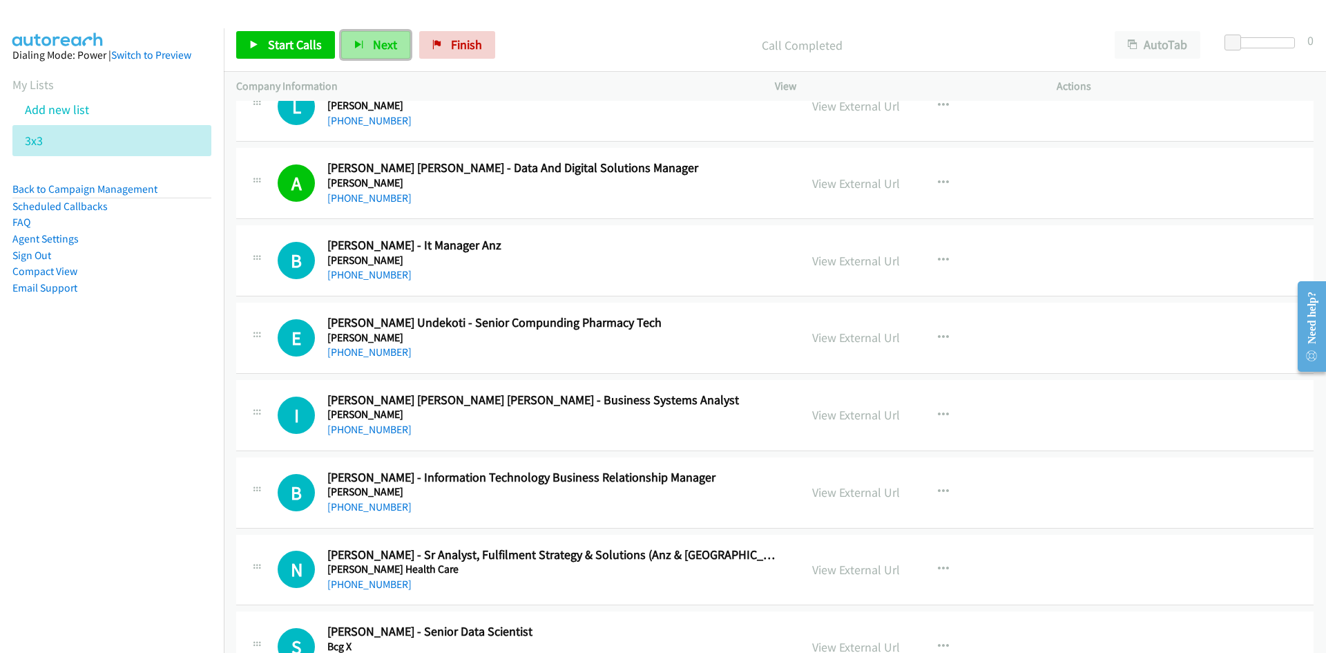
drag, startPoint x: 376, startPoint y: 41, endPoint x: 579, endPoint y: 175, distance: 243.3
click at [376, 41] on span "Next" at bounding box center [385, 45] width 24 height 16
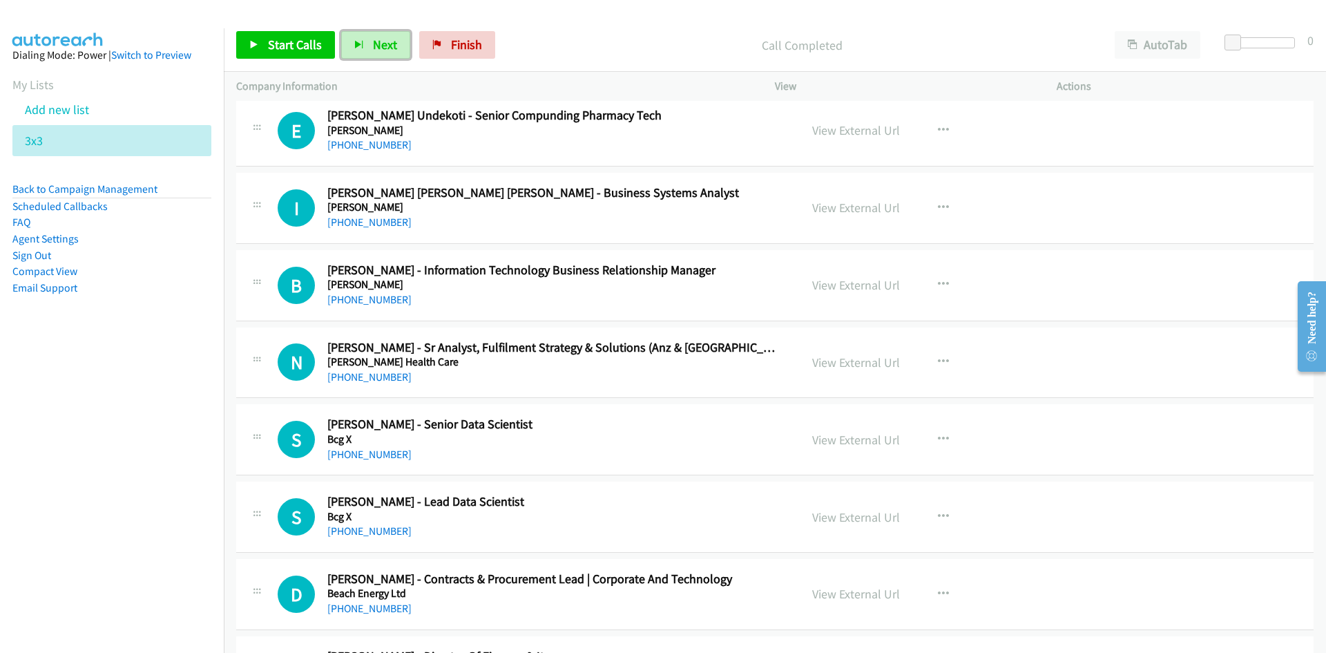
scroll to position [8356, 0]
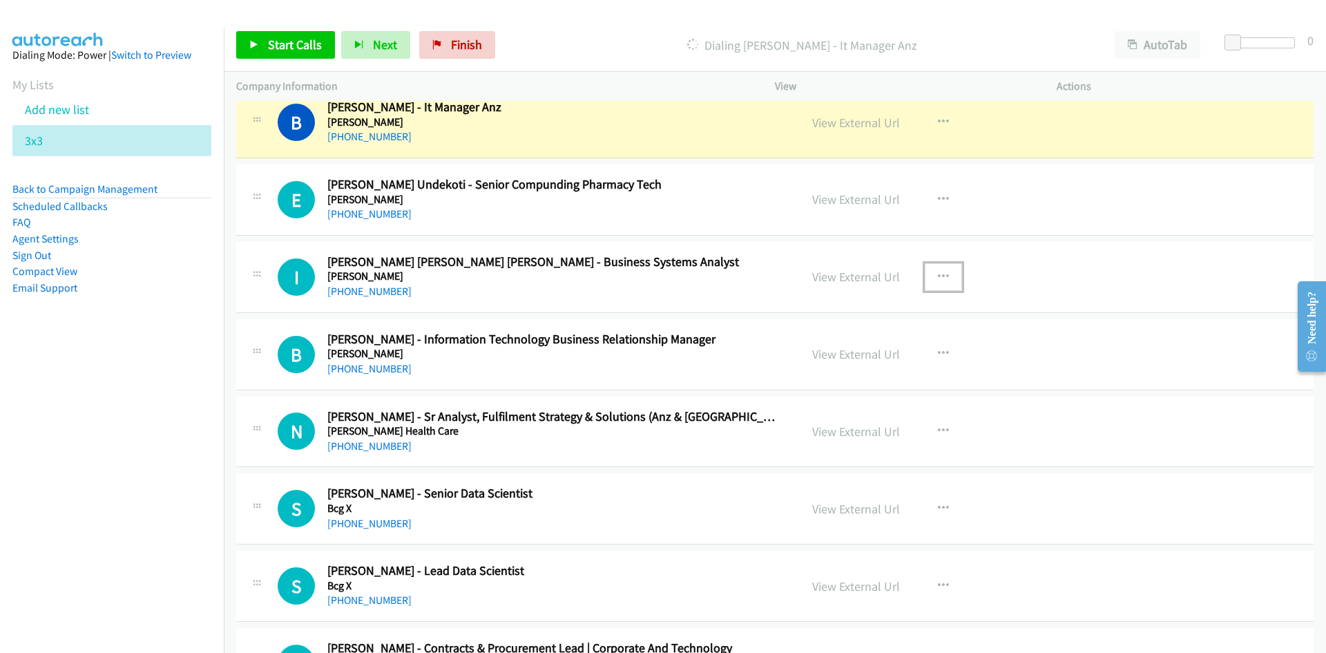
click at [945, 278] on button "button" at bounding box center [943, 277] width 37 height 28
click at [849, 359] on link "Start Calls Here" at bounding box center [870, 367] width 184 height 28
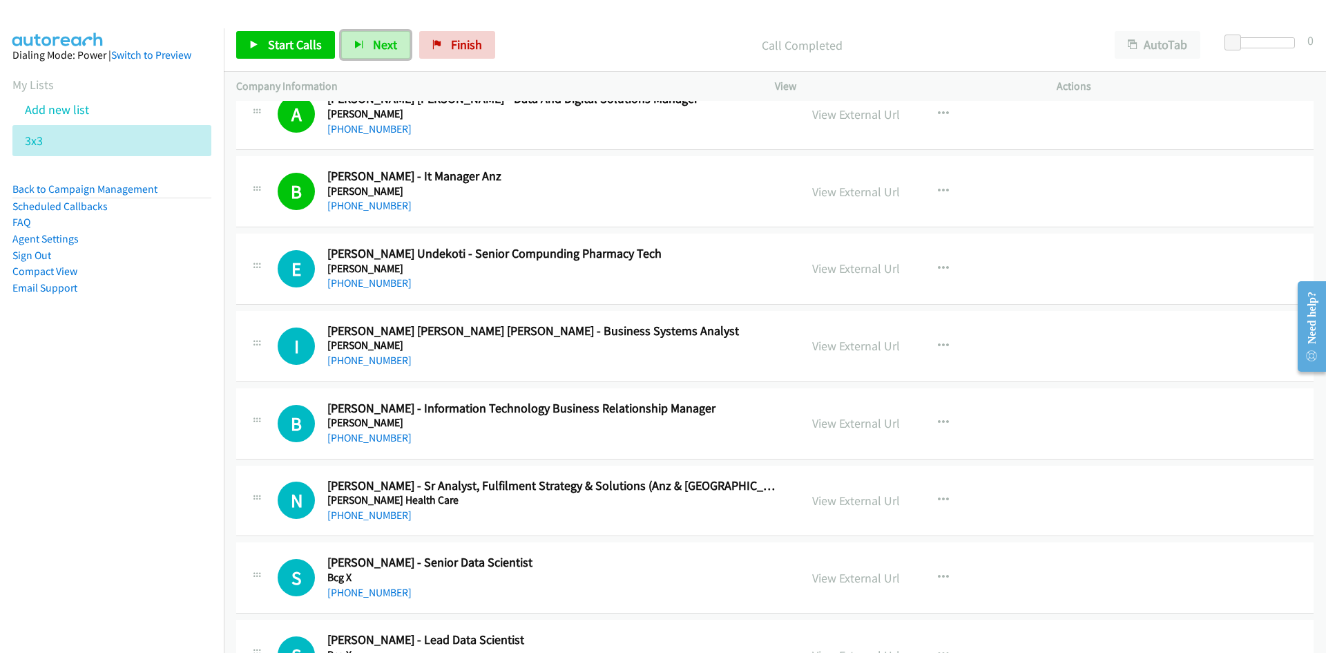
drag, startPoint x: 366, startPoint y: 38, endPoint x: 509, endPoint y: 136, distance: 173.4
click at [366, 38] on button "Next" at bounding box center [375, 45] width 69 height 28
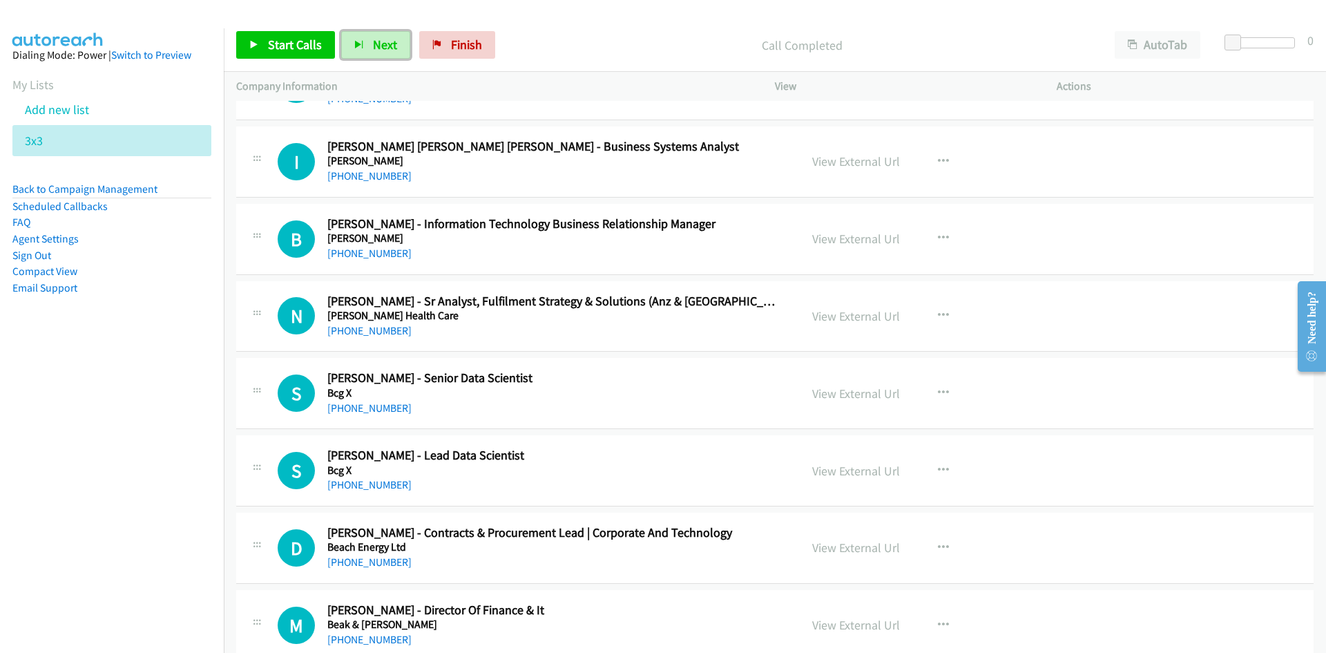
scroll to position [8495, 0]
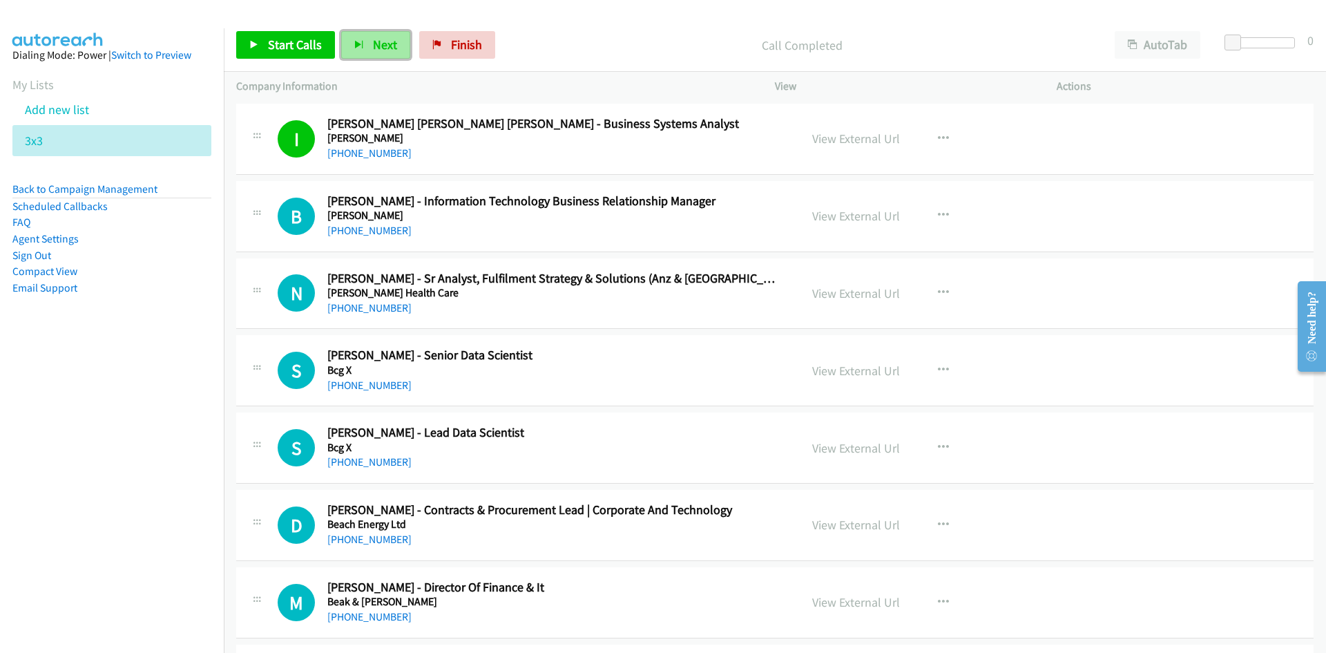
drag, startPoint x: 378, startPoint y: 41, endPoint x: 386, endPoint y: 41, distance: 7.6
click at [378, 41] on span "Next" at bounding box center [385, 45] width 24 height 16
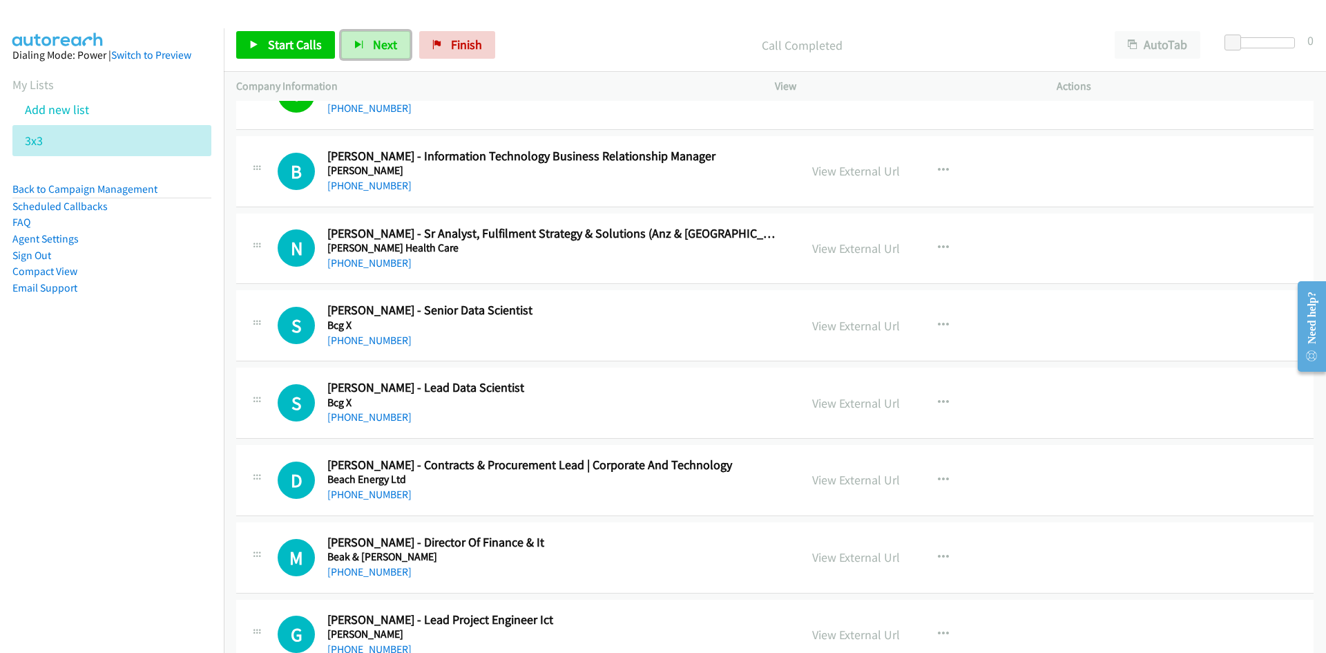
scroll to position [8564, 0]
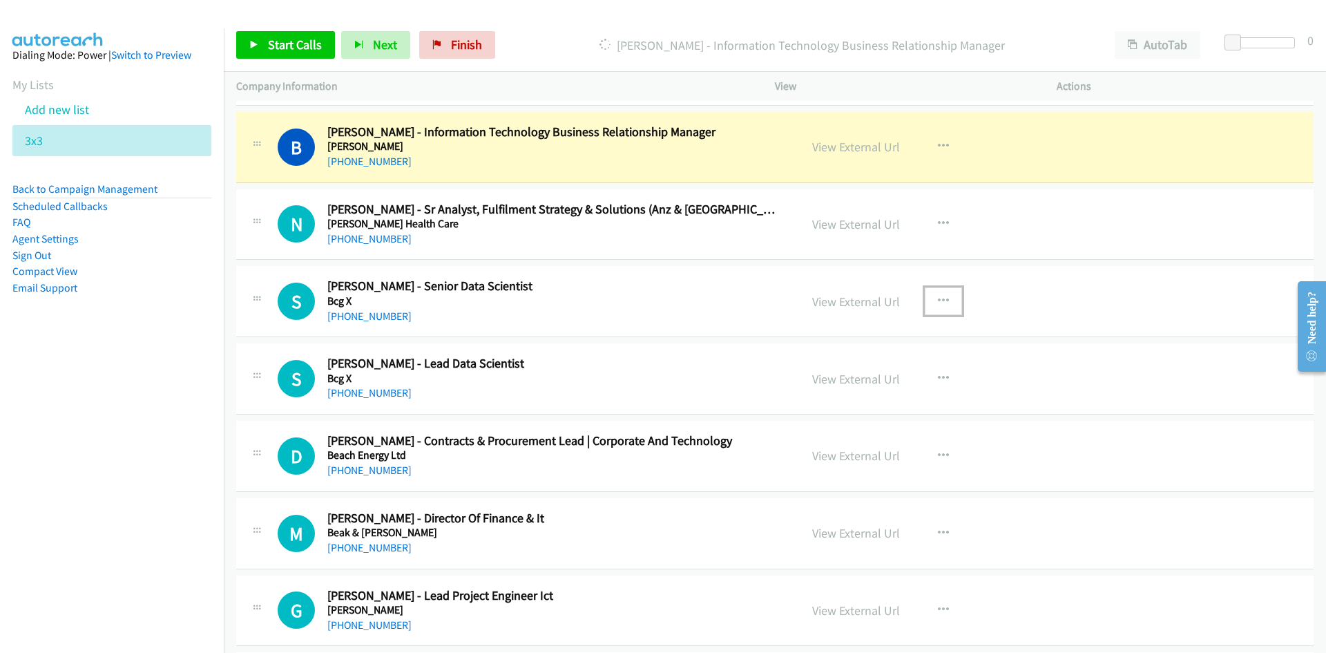
drag, startPoint x: 942, startPoint y: 297, endPoint x: 931, endPoint y: 307, distance: 14.7
click at [942, 297] on icon "button" at bounding box center [943, 301] width 11 height 11
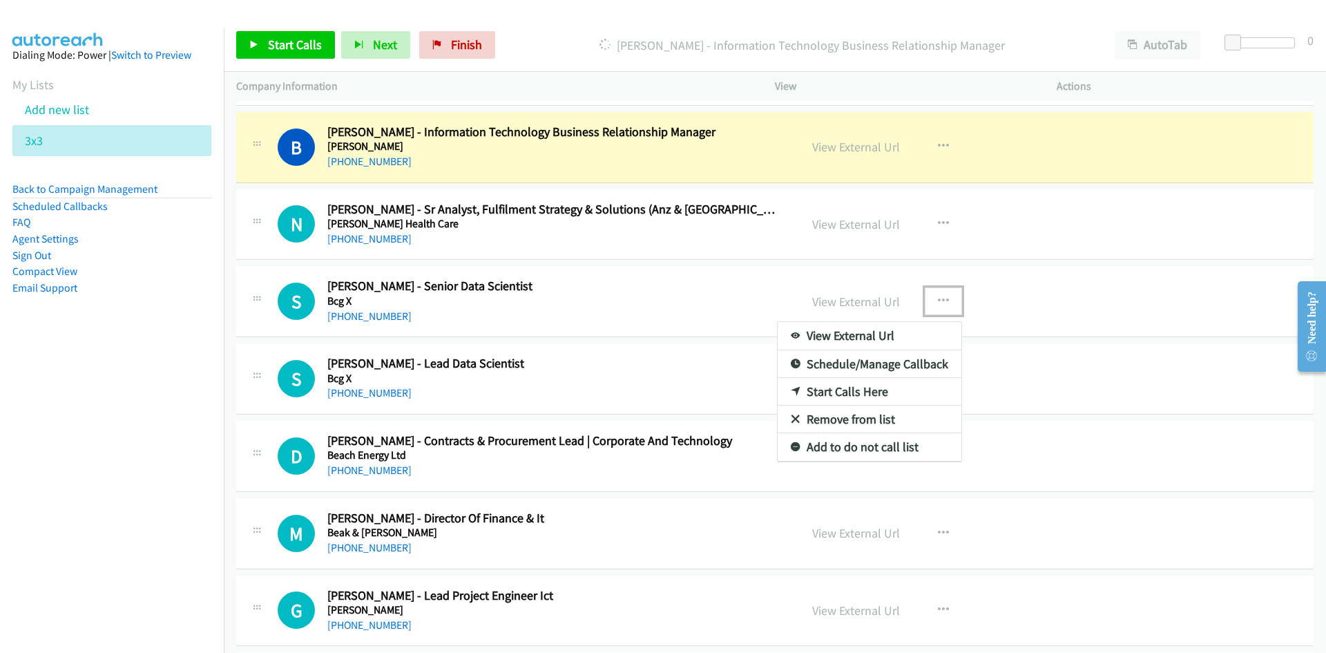
click at [839, 392] on link "Start Calls Here" at bounding box center [870, 392] width 184 height 28
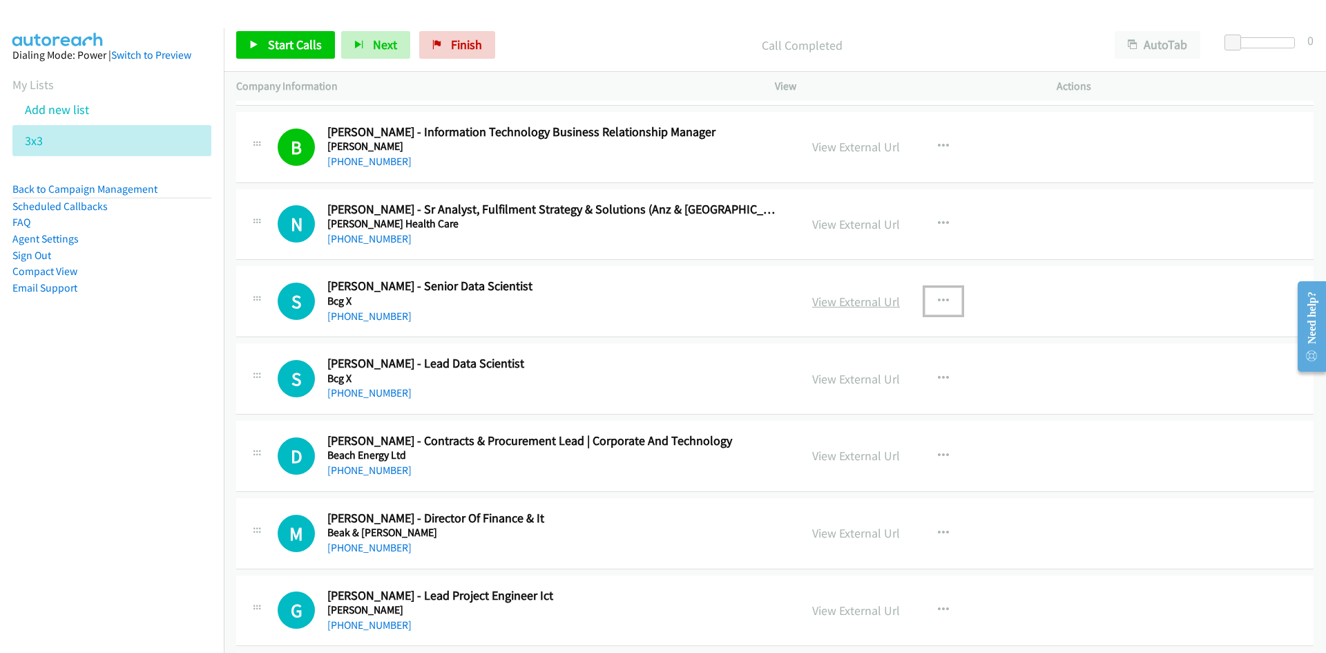
click at [871, 299] on link "View External Url" at bounding box center [856, 302] width 88 height 16
click at [368, 52] on button "Next" at bounding box center [375, 45] width 69 height 28
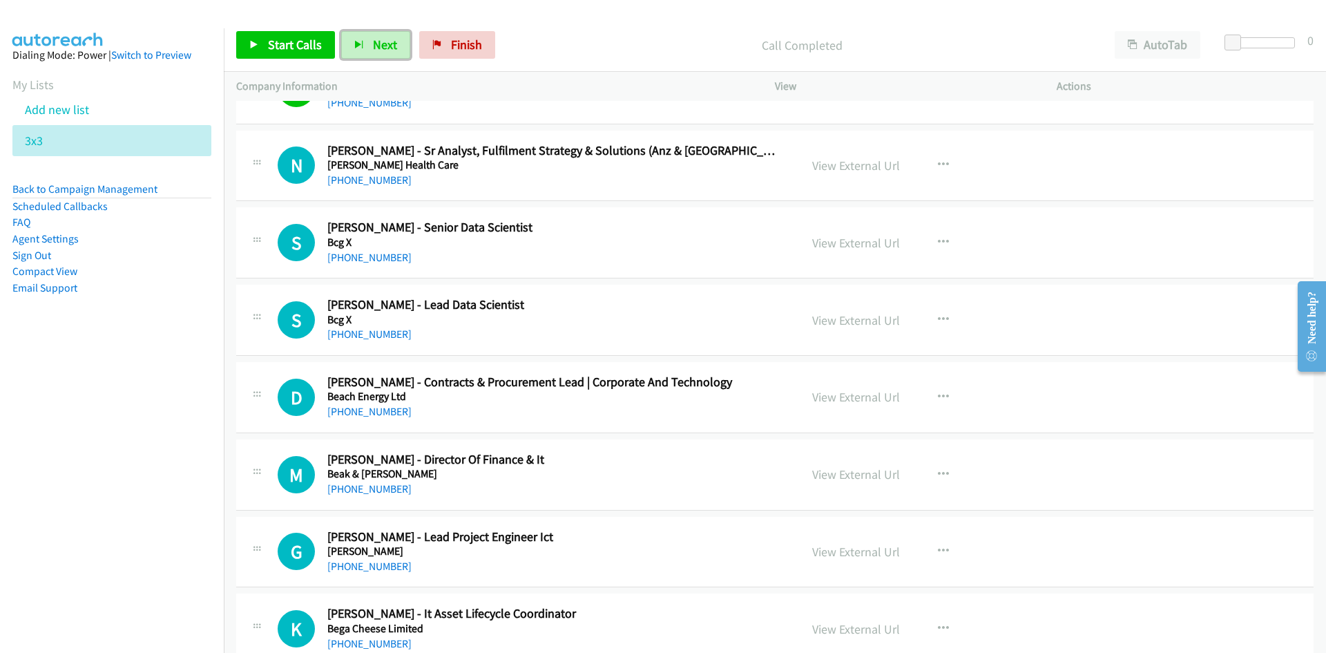
scroll to position [8702, 0]
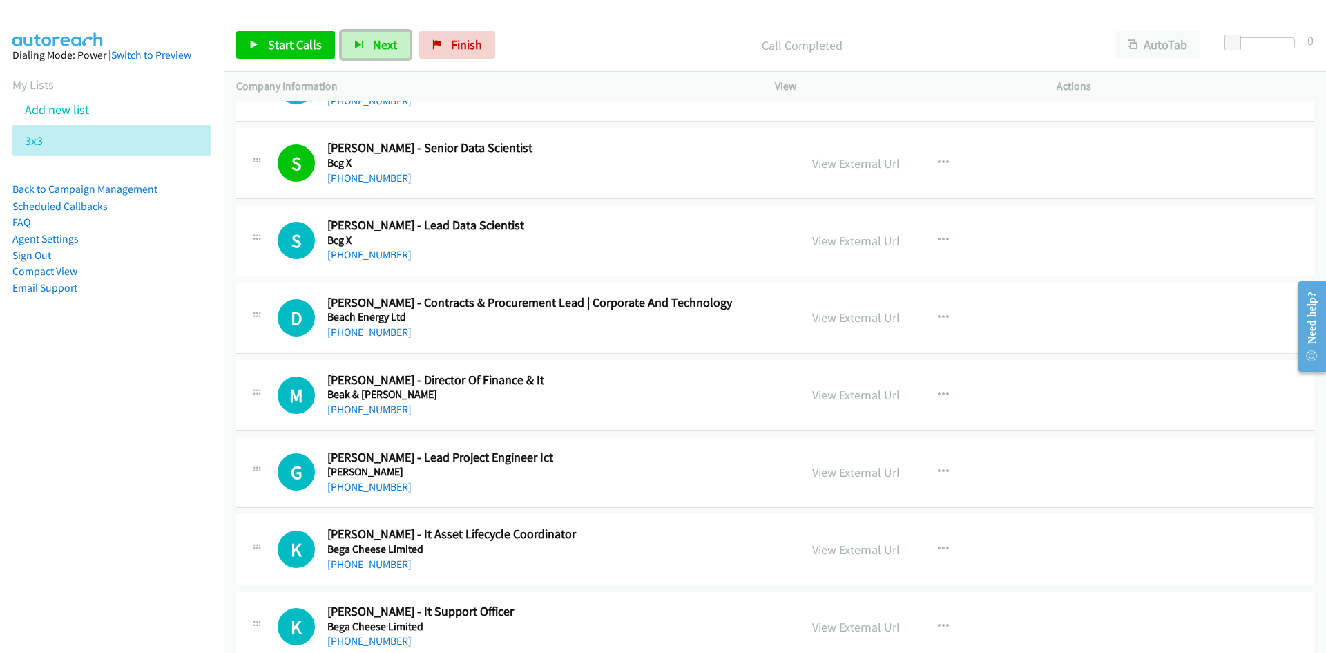
drag, startPoint x: 376, startPoint y: 42, endPoint x: 491, endPoint y: 172, distance: 173.2
click at [376, 42] on span "Next" at bounding box center [385, 45] width 24 height 16
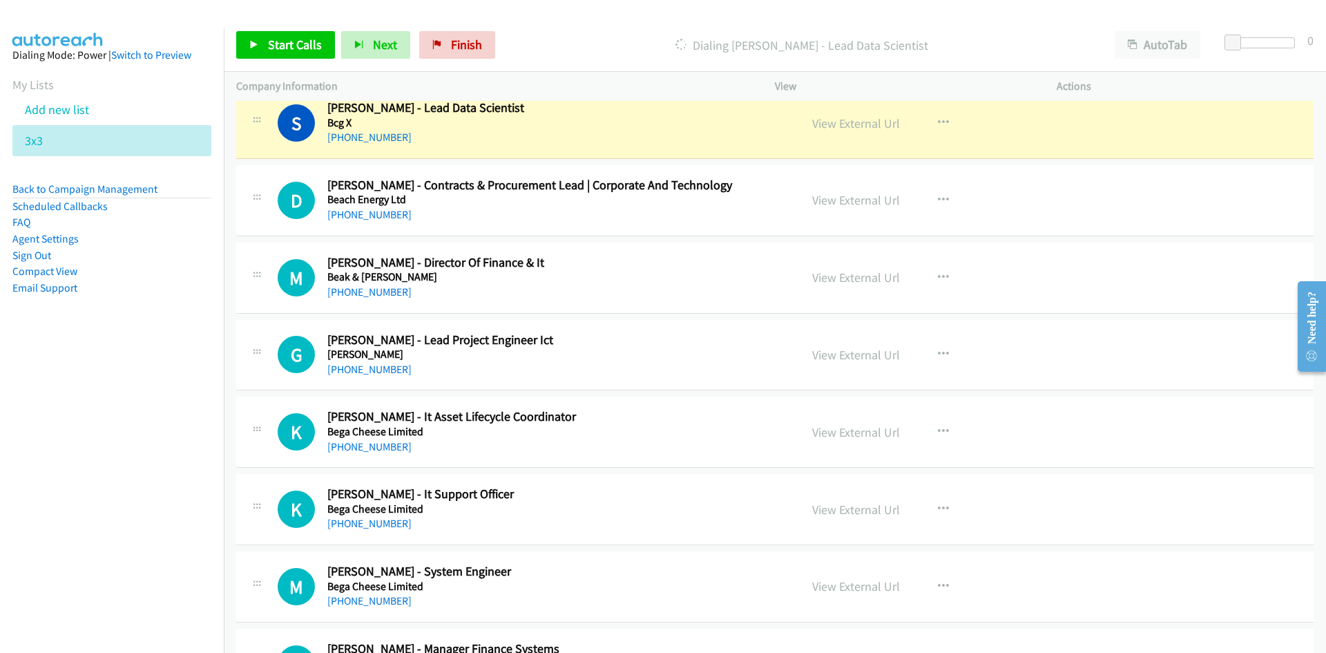
scroll to position [8840, 0]
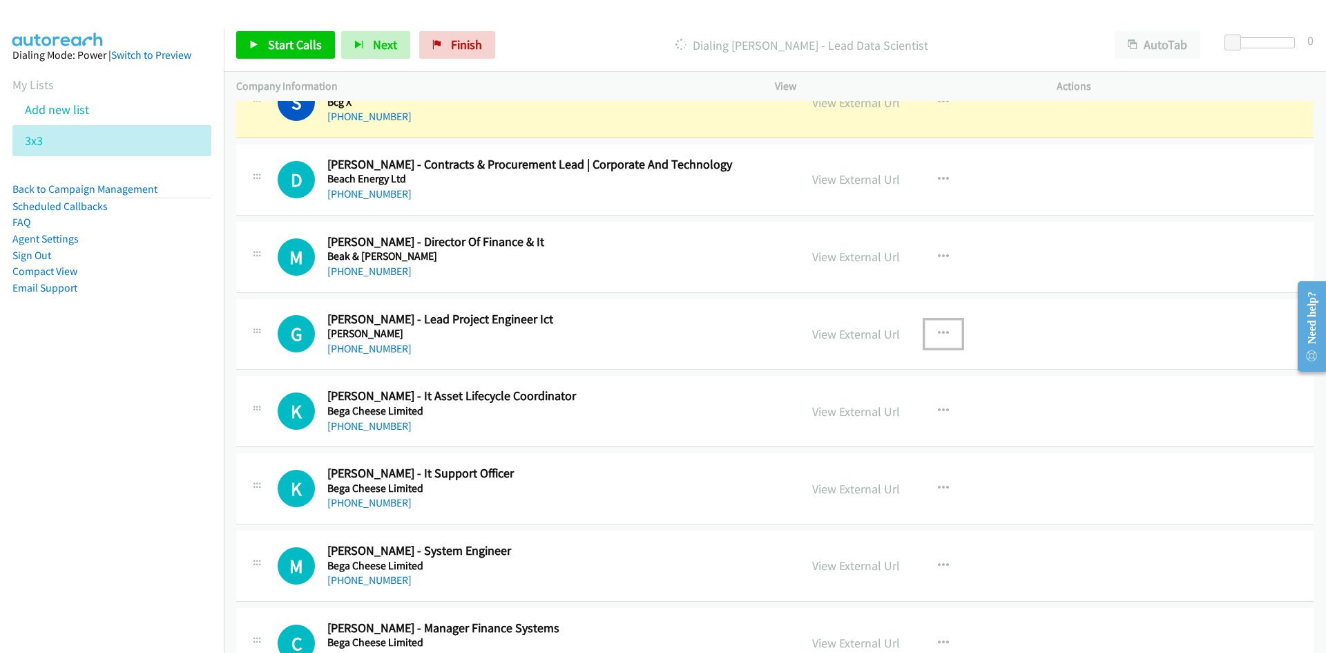
click at [933, 341] on button "button" at bounding box center [943, 334] width 37 height 28
click at [849, 420] on link "Start Calls Here" at bounding box center [870, 424] width 184 height 28
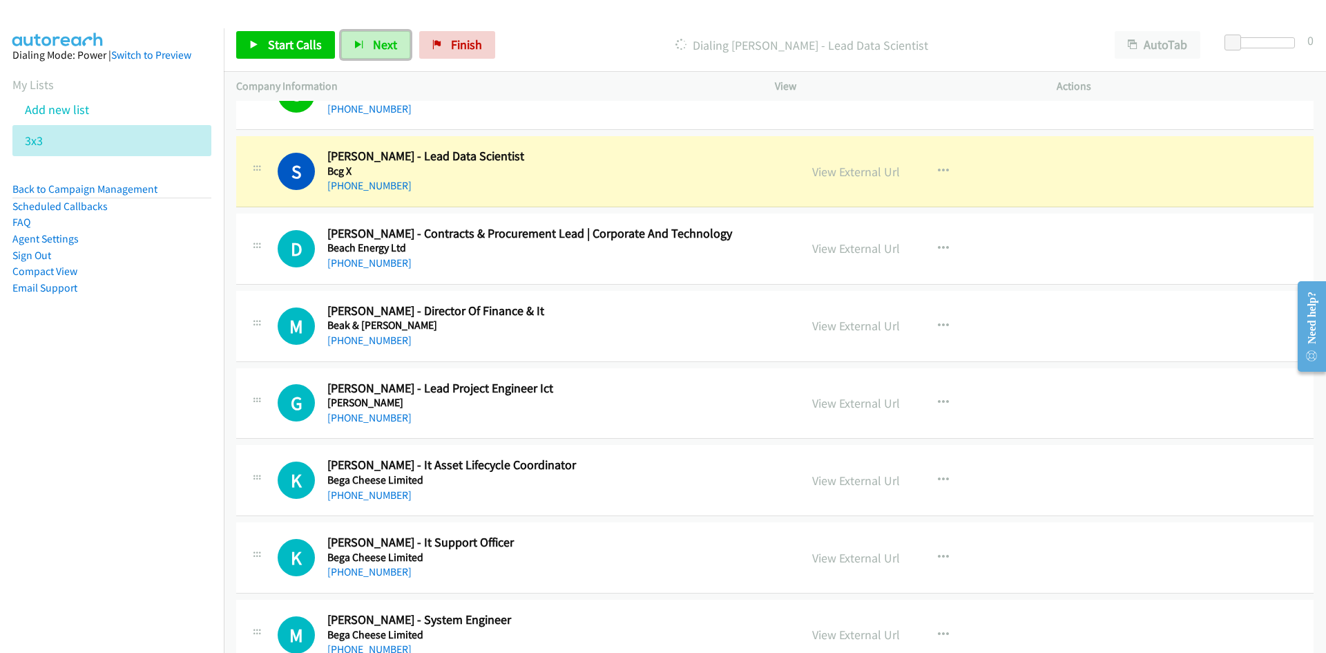
drag, startPoint x: 392, startPoint y: 44, endPoint x: 507, endPoint y: 138, distance: 148.6
click at [392, 44] on span "Next" at bounding box center [385, 45] width 24 height 16
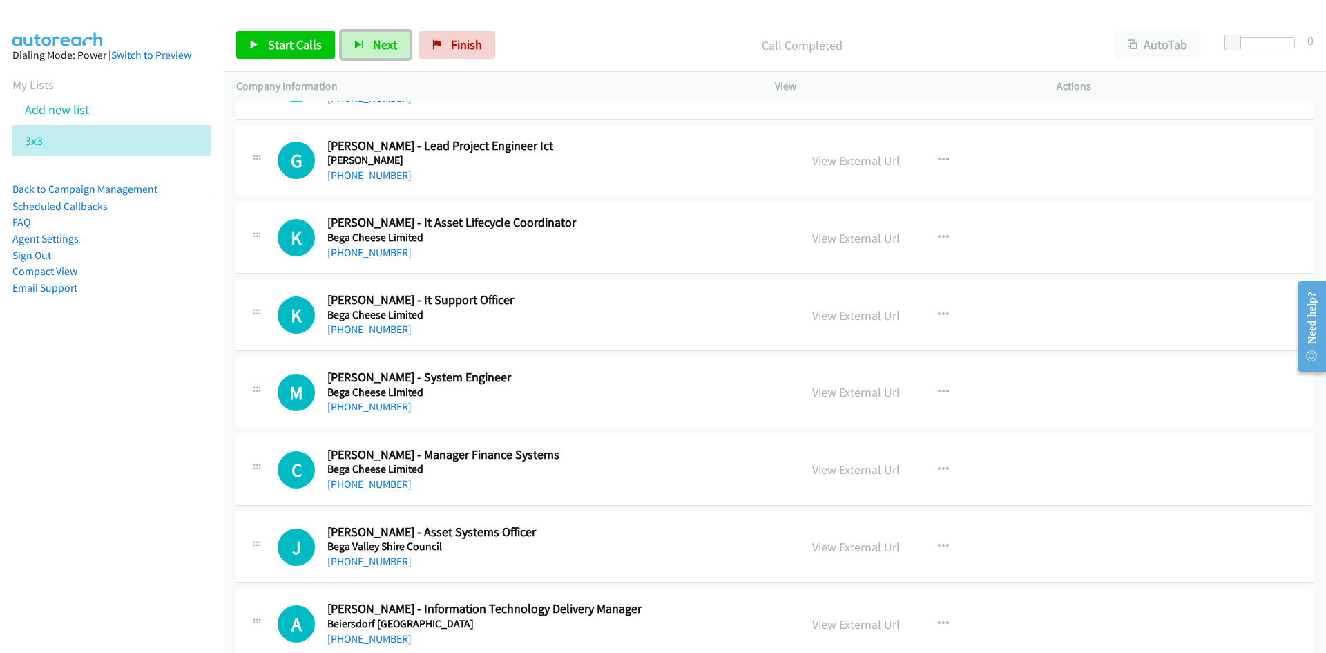
scroll to position [9047, 0]
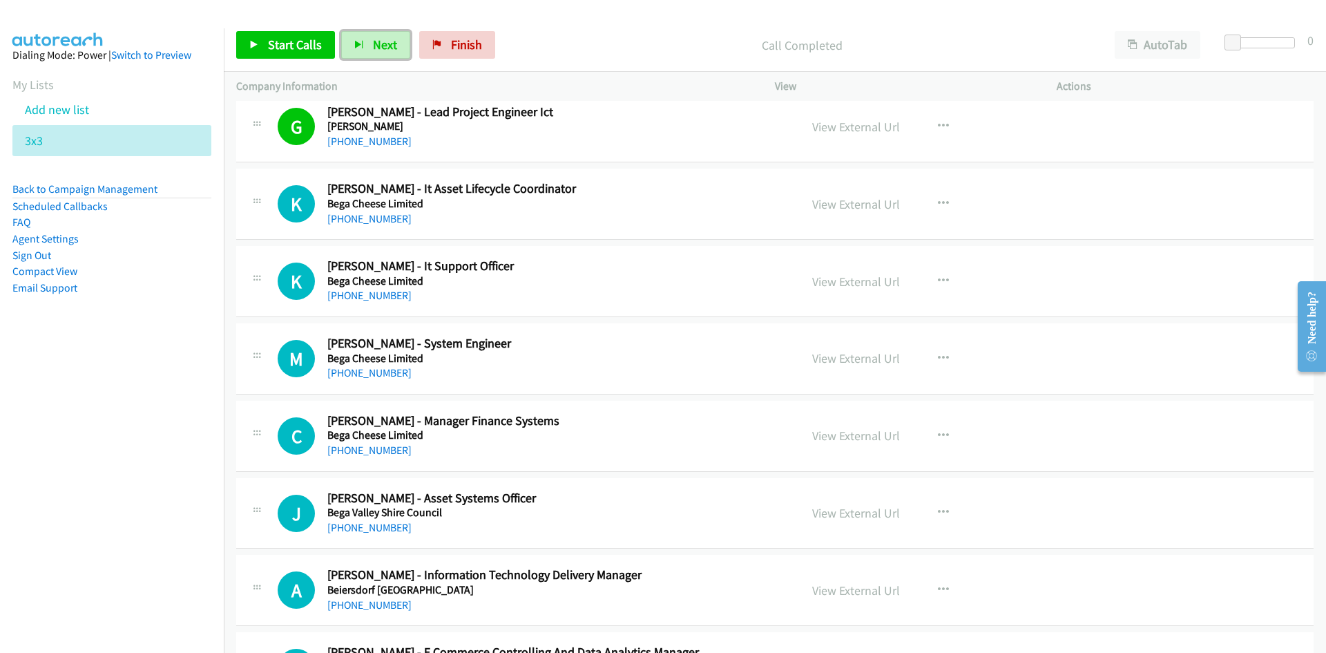
drag, startPoint x: 381, startPoint y: 41, endPoint x: 390, endPoint y: 59, distance: 20.7
click at [381, 41] on span "Next" at bounding box center [385, 45] width 24 height 16
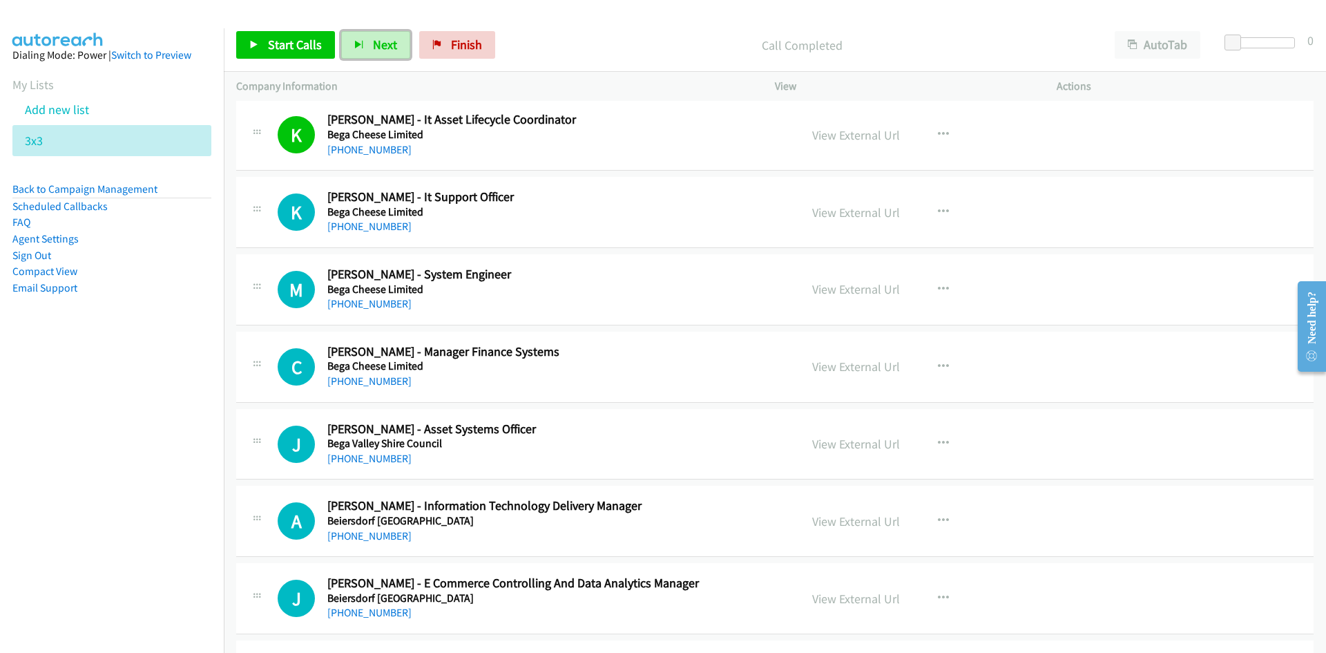
drag, startPoint x: 380, startPoint y: 46, endPoint x: 515, endPoint y: 181, distance: 190.9
click at [380, 46] on span "Next" at bounding box center [385, 45] width 24 height 16
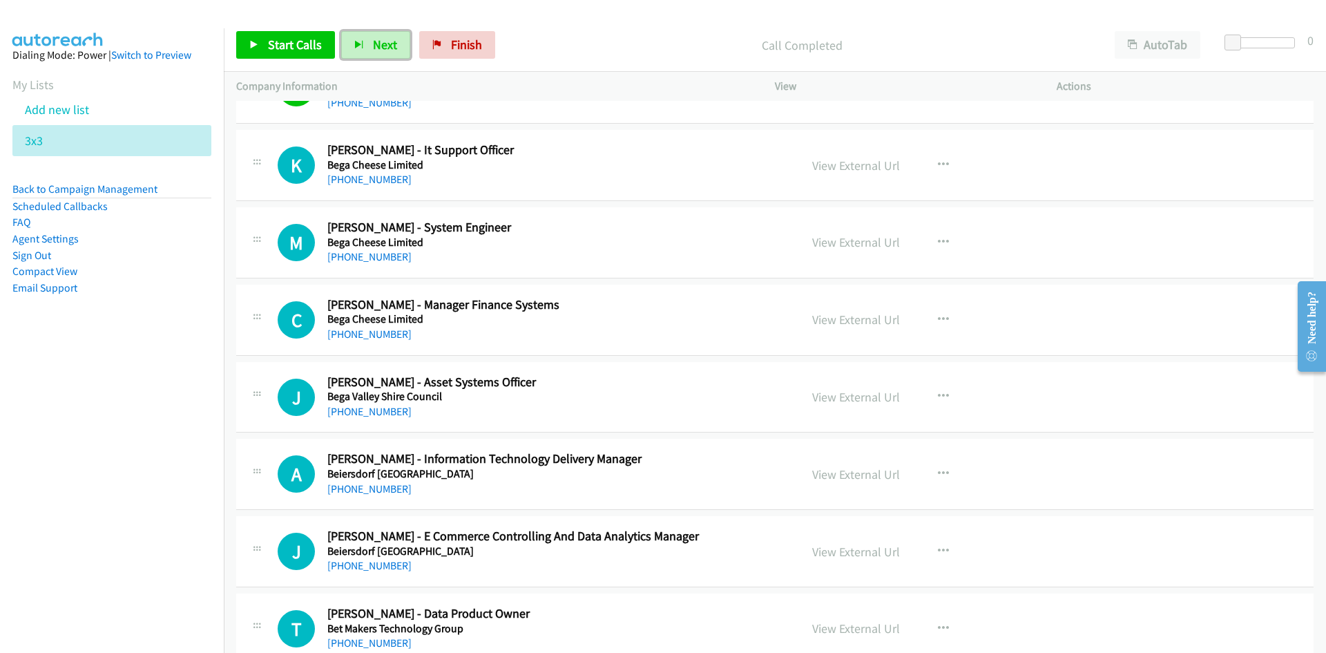
scroll to position [9185, 0]
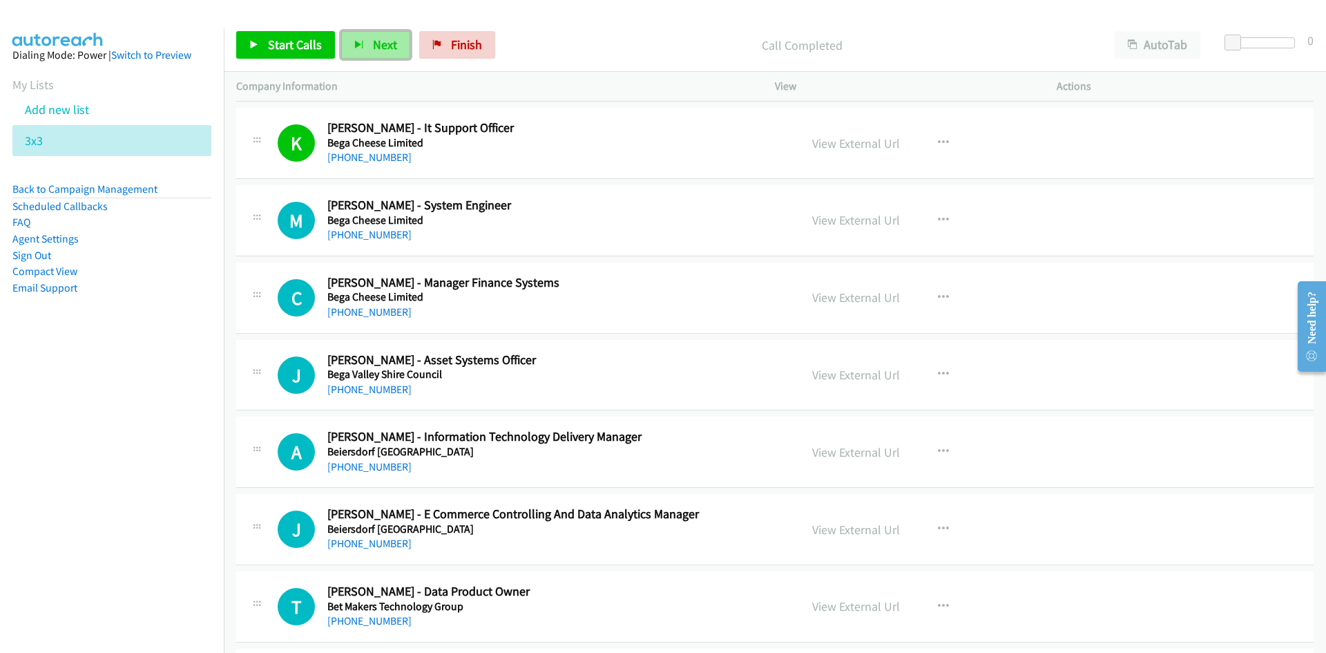
click at [392, 45] on span "Next" at bounding box center [385, 45] width 24 height 16
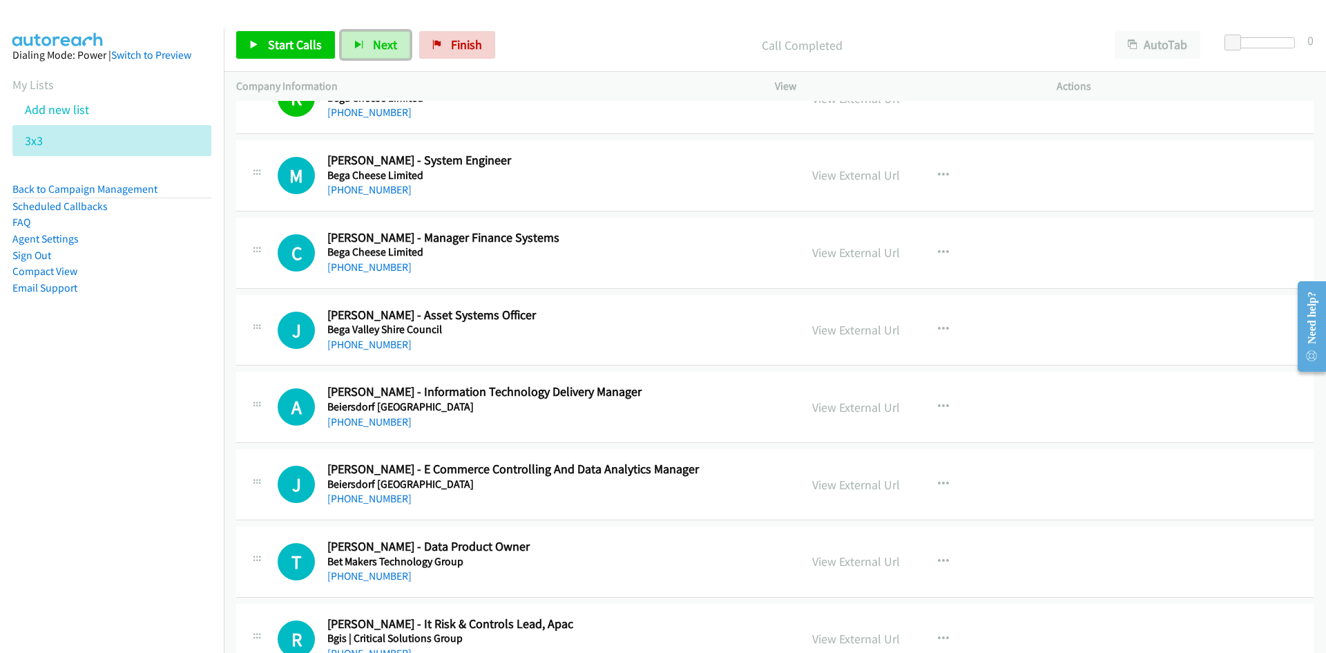
scroll to position [9254, 0]
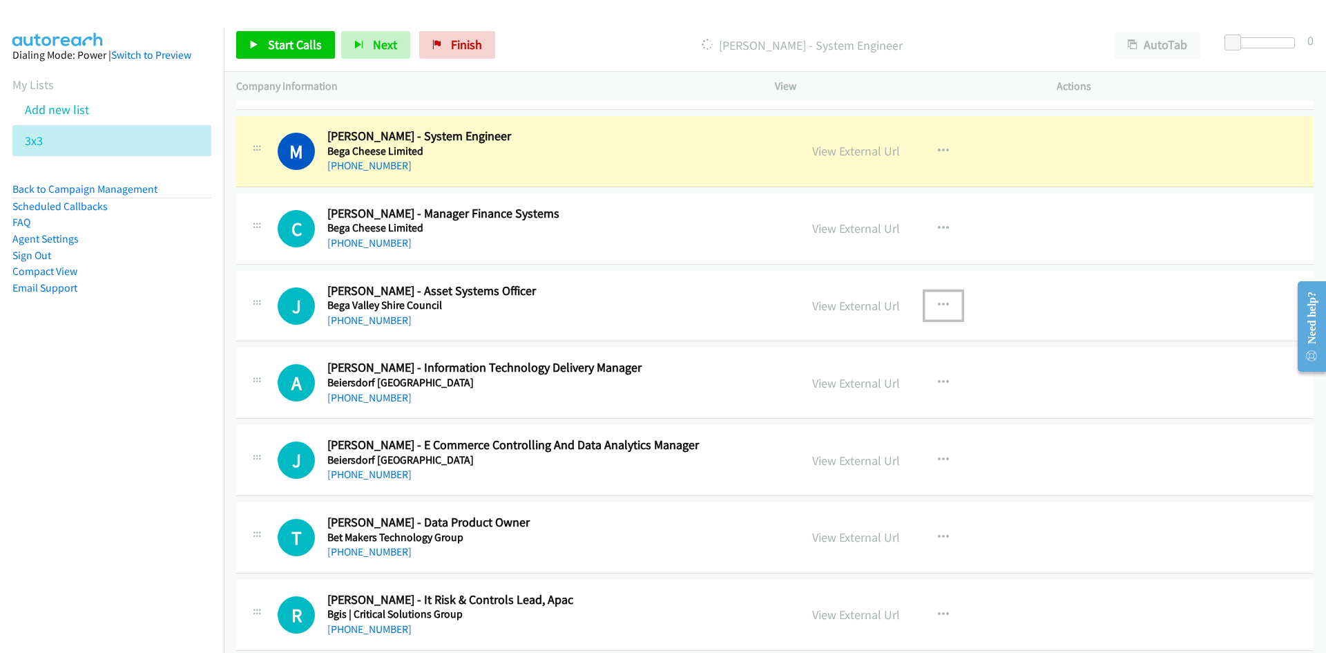
click at [930, 304] on button "button" at bounding box center [943, 305] width 37 height 28
click at [837, 395] on link "Start Calls Here" at bounding box center [870, 396] width 184 height 28
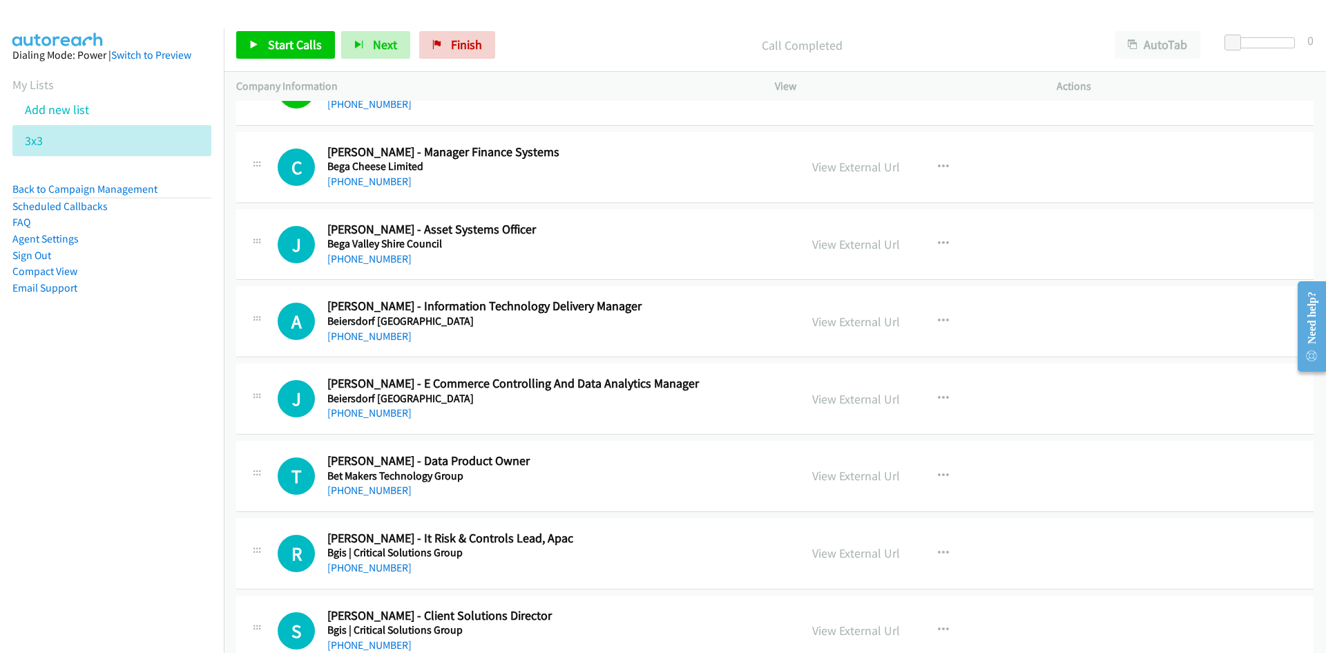
scroll to position [9392, 0]
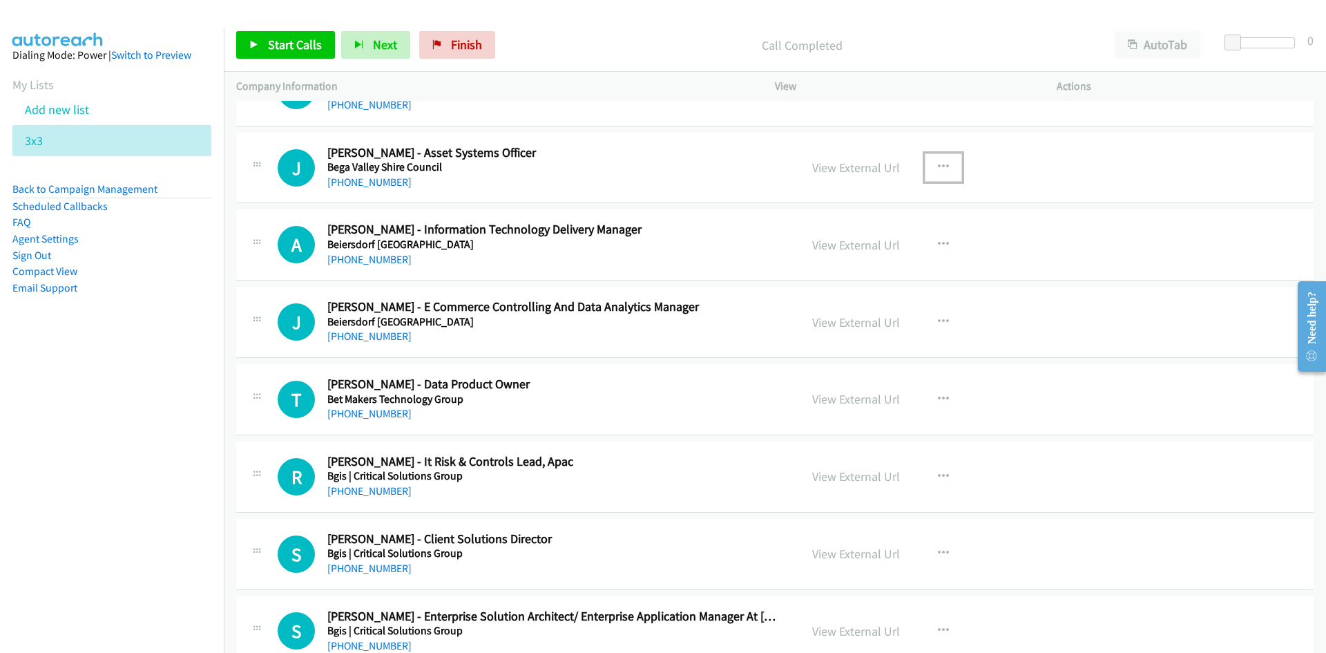
click at [936, 173] on button "button" at bounding box center [943, 167] width 37 height 28
click at [831, 258] on link "Start Calls Here" at bounding box center [870, 258] width 184 height 28
click at [374, 35] on button "Next" at bounding box center [375, 45] width 69 height 28
click at [369, 44] on button "Next" at bounding box center [375, 45] width 69 height 28
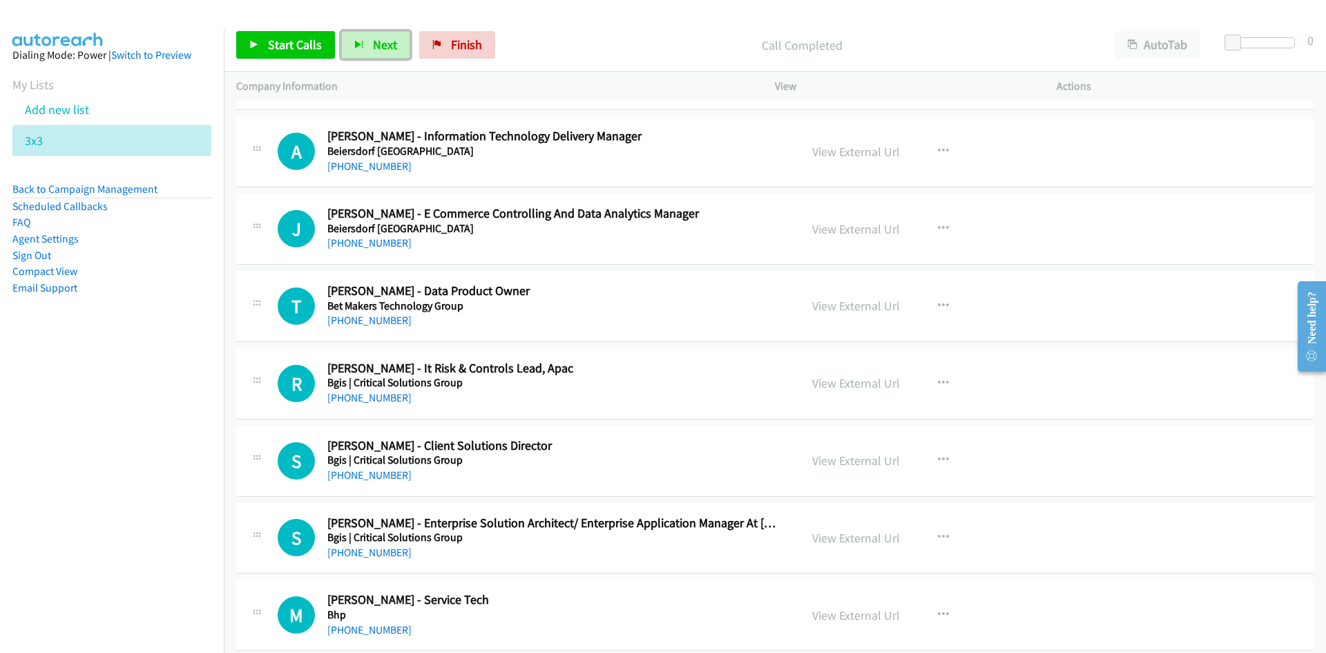
scroll to position [9461, 0]
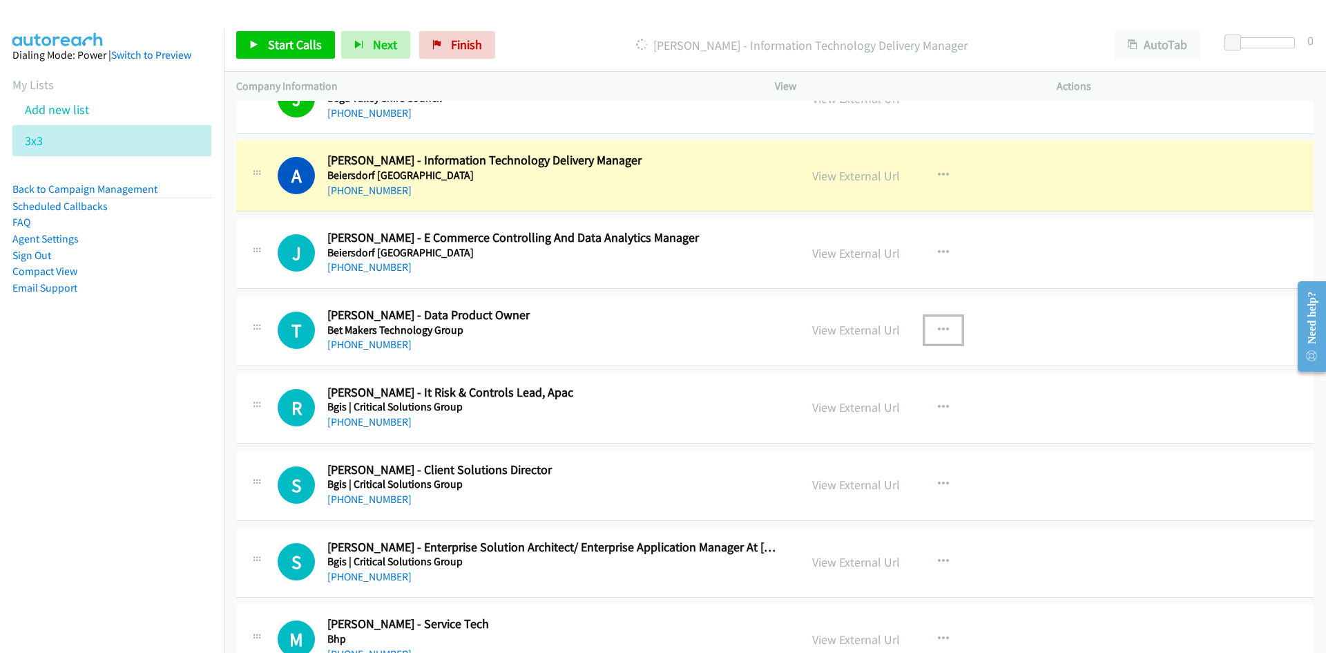
click at [940, 325] on icon "button" at bounding box center [943, 330] width 11 height 11
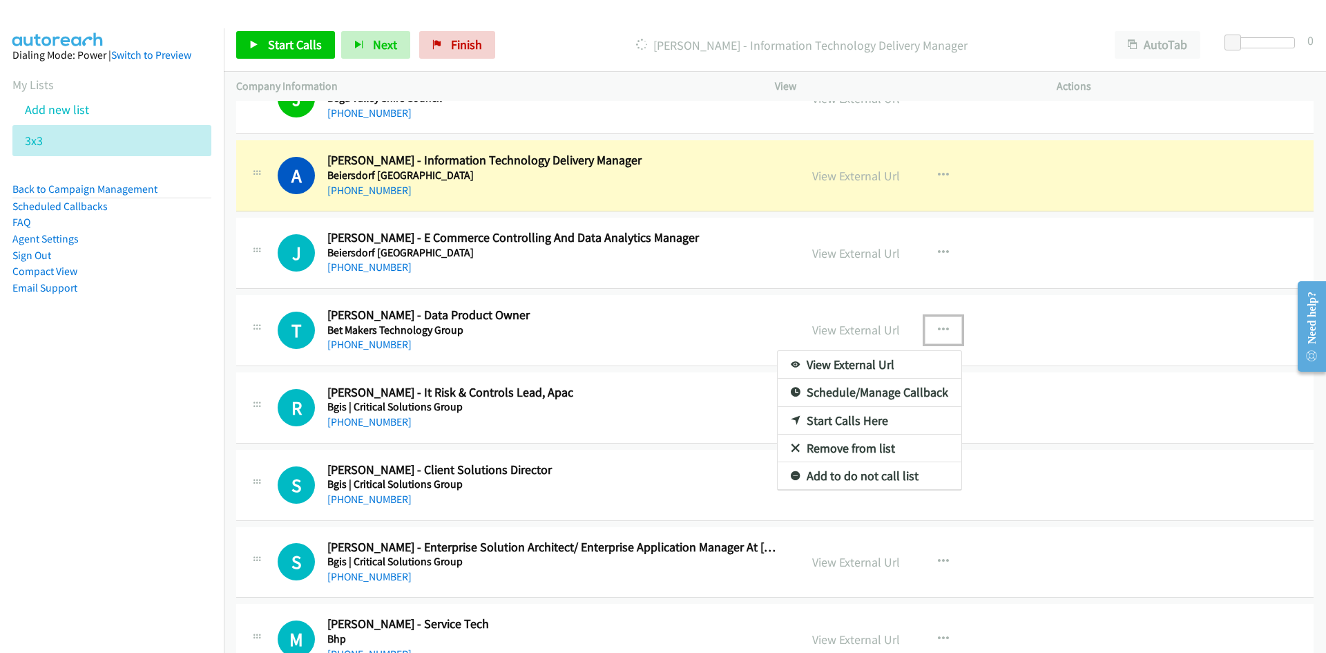
click at [842, 419] on link "Start Calls Here" at bounding box center [870, 421] width 184 height 28
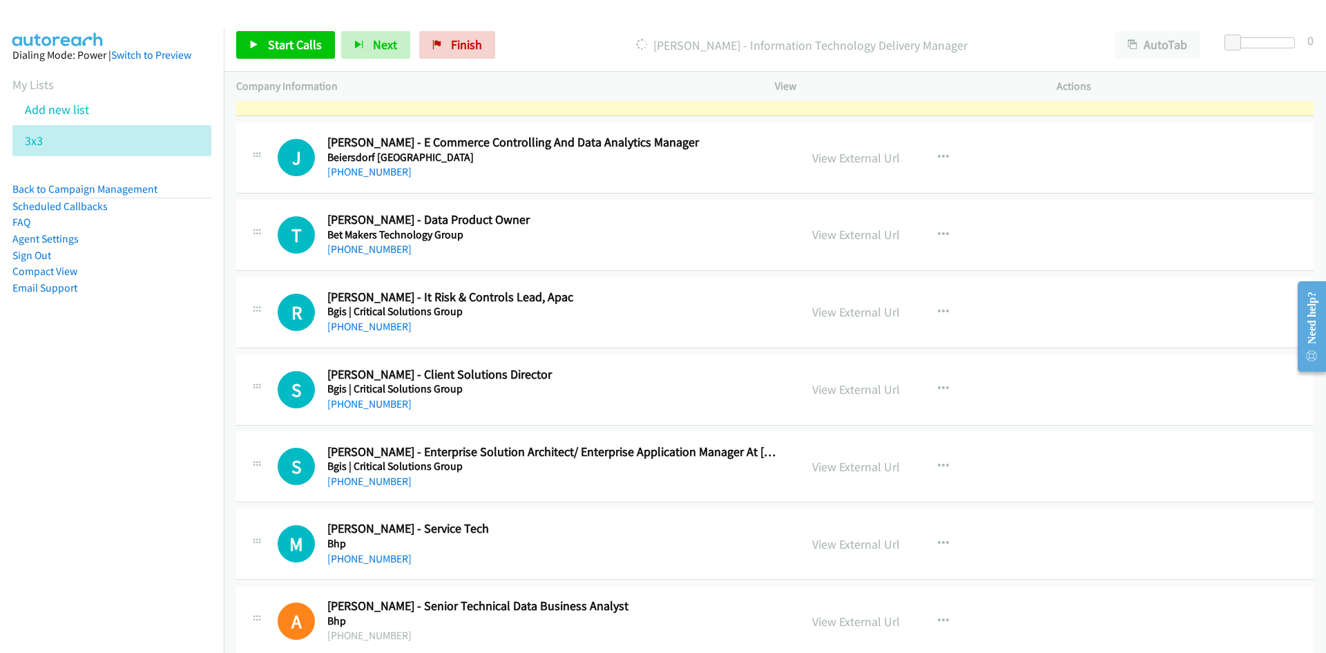
scroll to position [9669, 0]
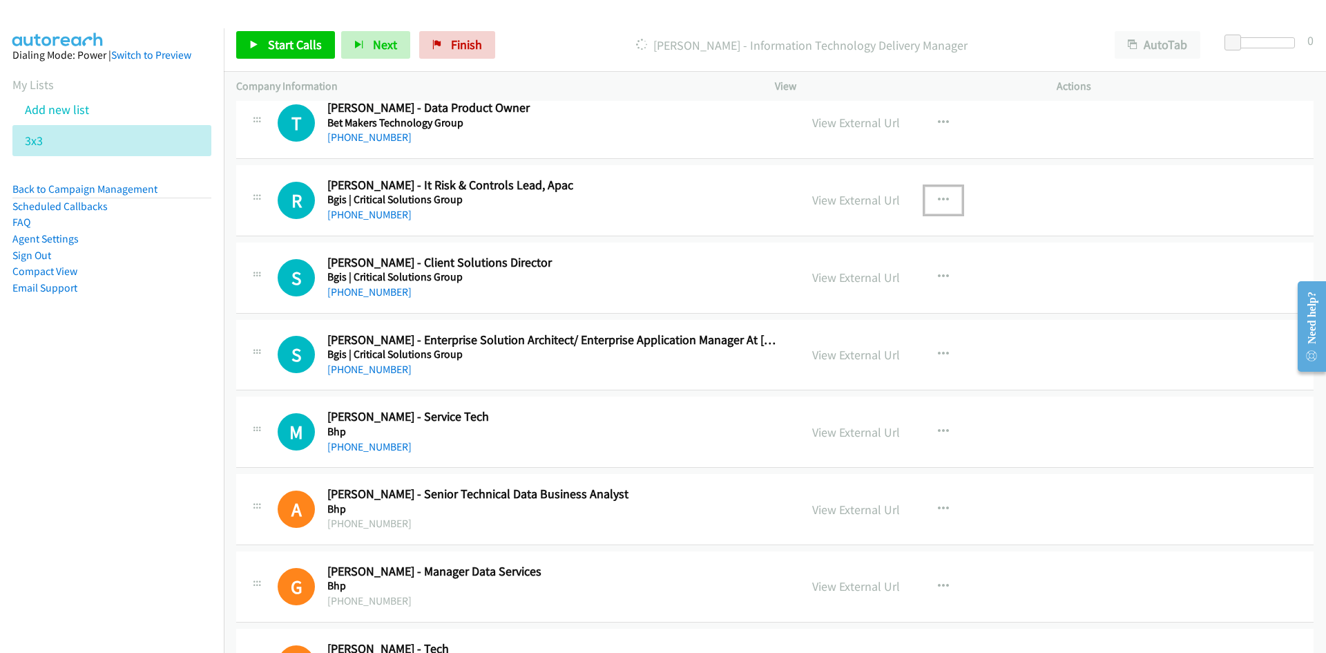
click at [938, 200] on icon "button" at bounding box center [943, 200] width 11 height 11
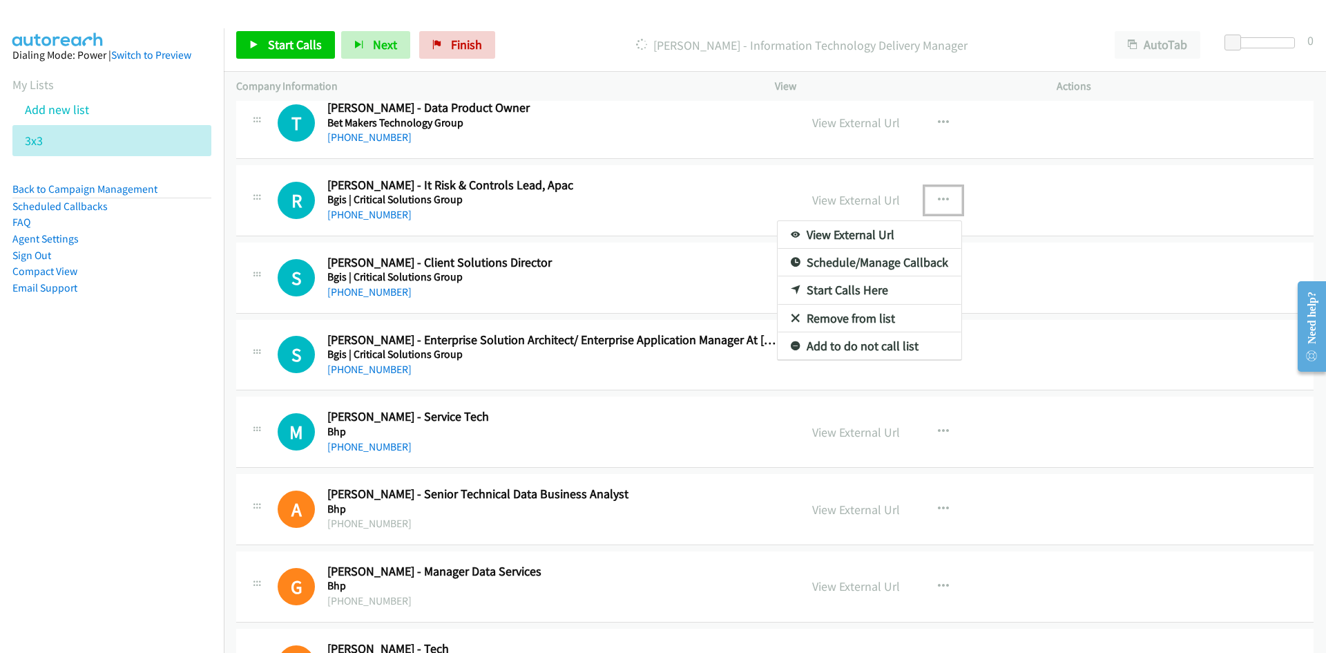
click at [840, 289] on link "Start Calls Here" at bounding box center [870, 290] width 184 height 28
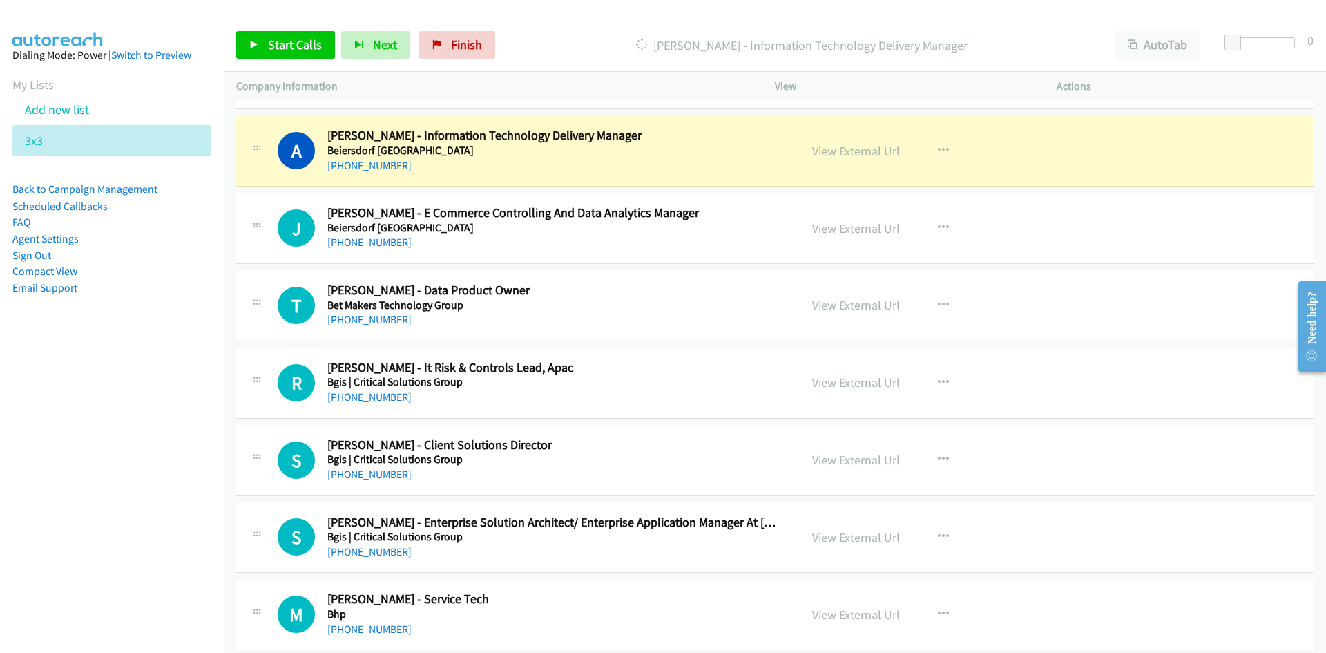
scroll to position [9461, 0]
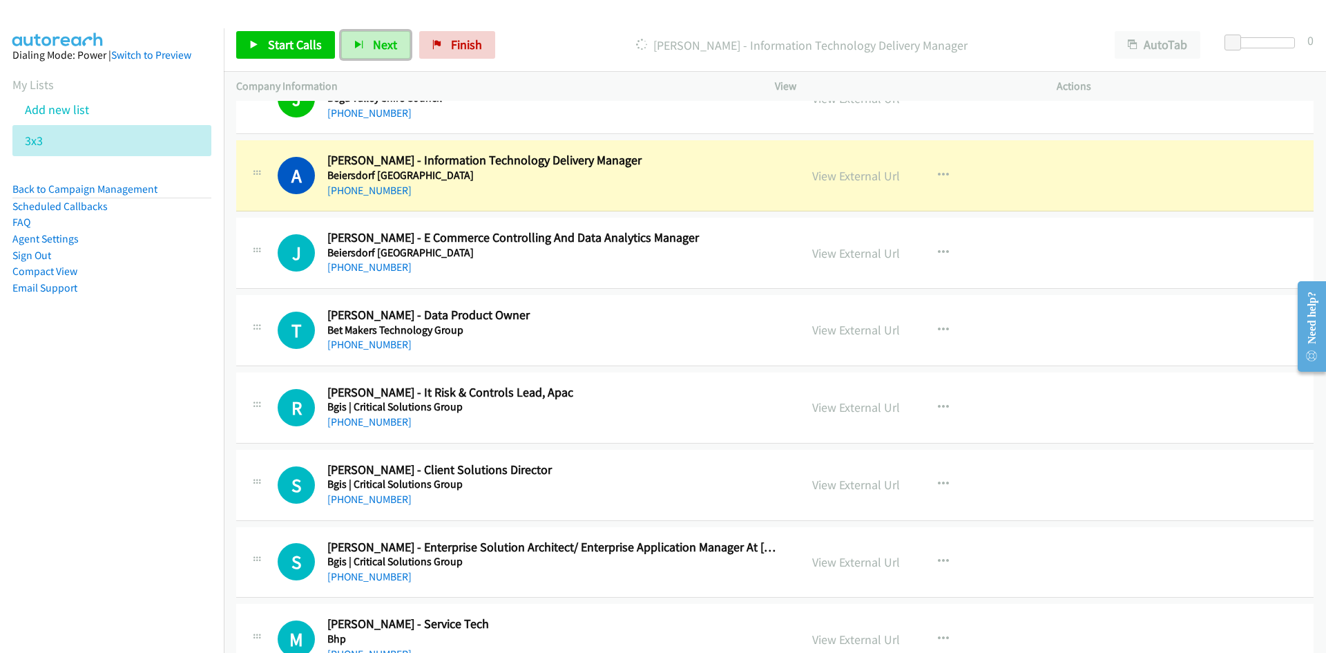
drag, startPoint x: 369, startPoint y: 46, endPoint x: 408, endPoint y: 78, distance: 50.0
click at [369, 46] on button "Next" at bounding box center [375, 45] width 69 height 28
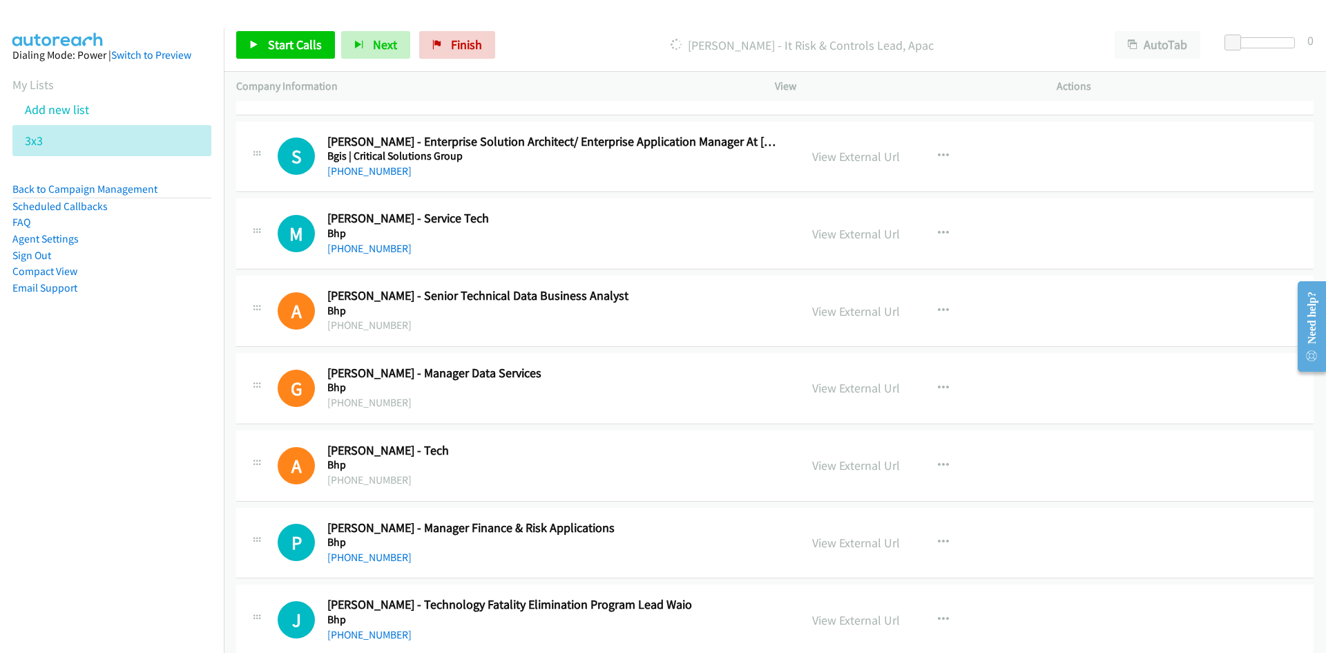
scroll to position [9876, 0]
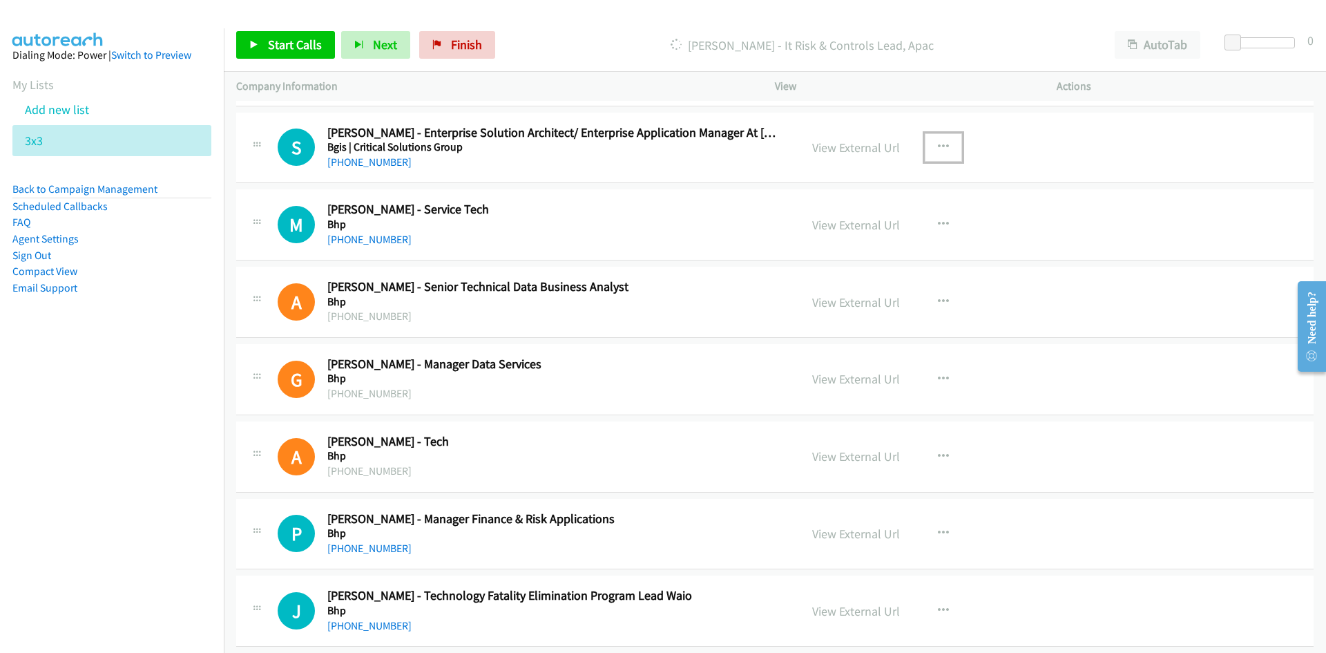
click at [938, 148] on icon "button" at bounding box center [943, 147] width 11 height 11
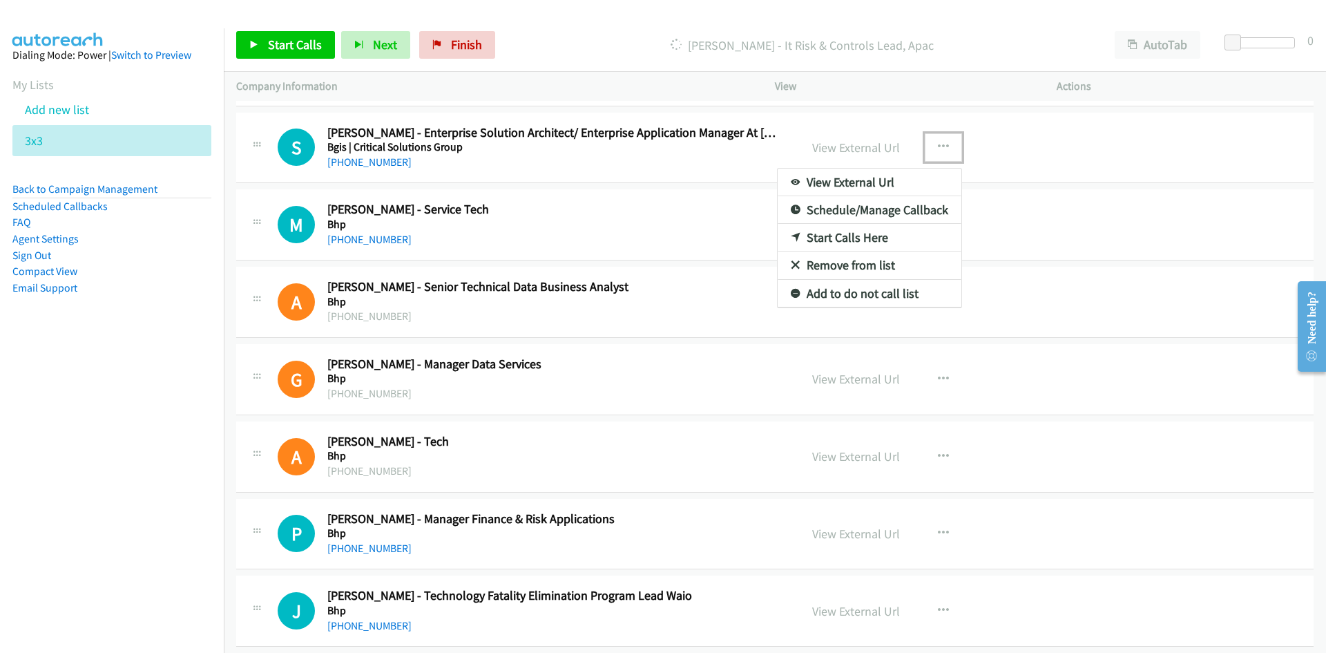
click at [842, 236] on link "Start Calls Here" at bounding box center [870, 238] width 184 height 28
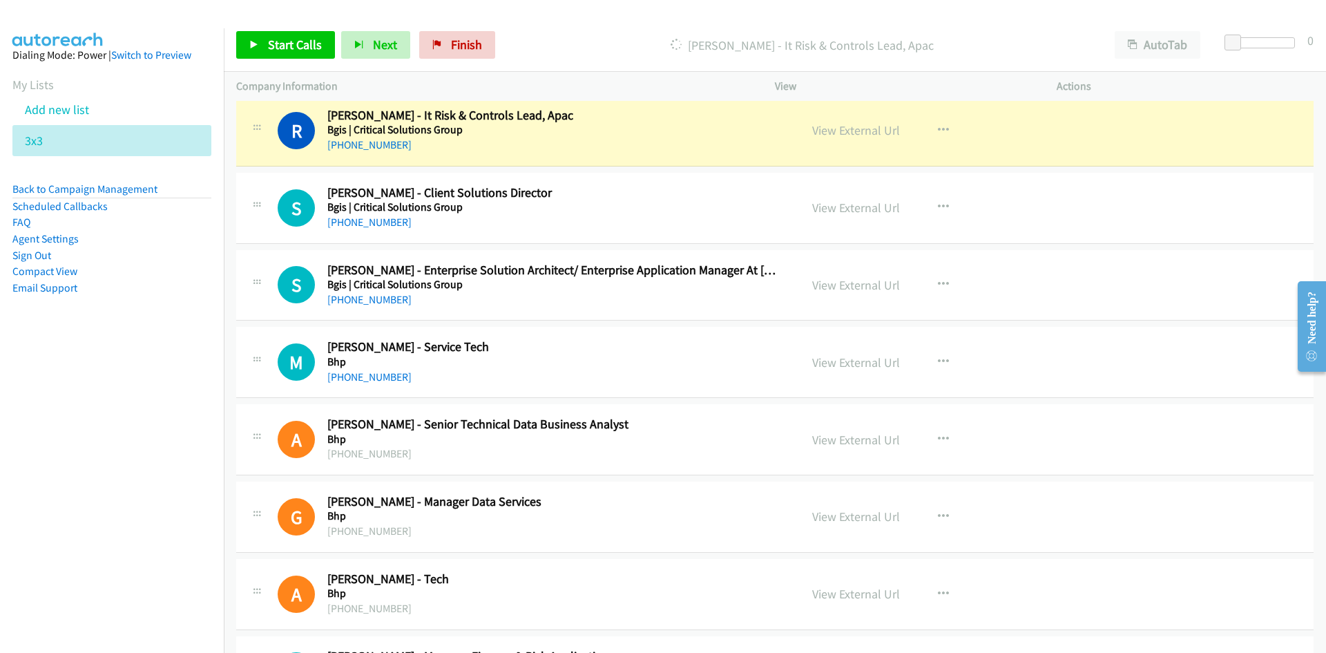
scroll to position [9738, 0]
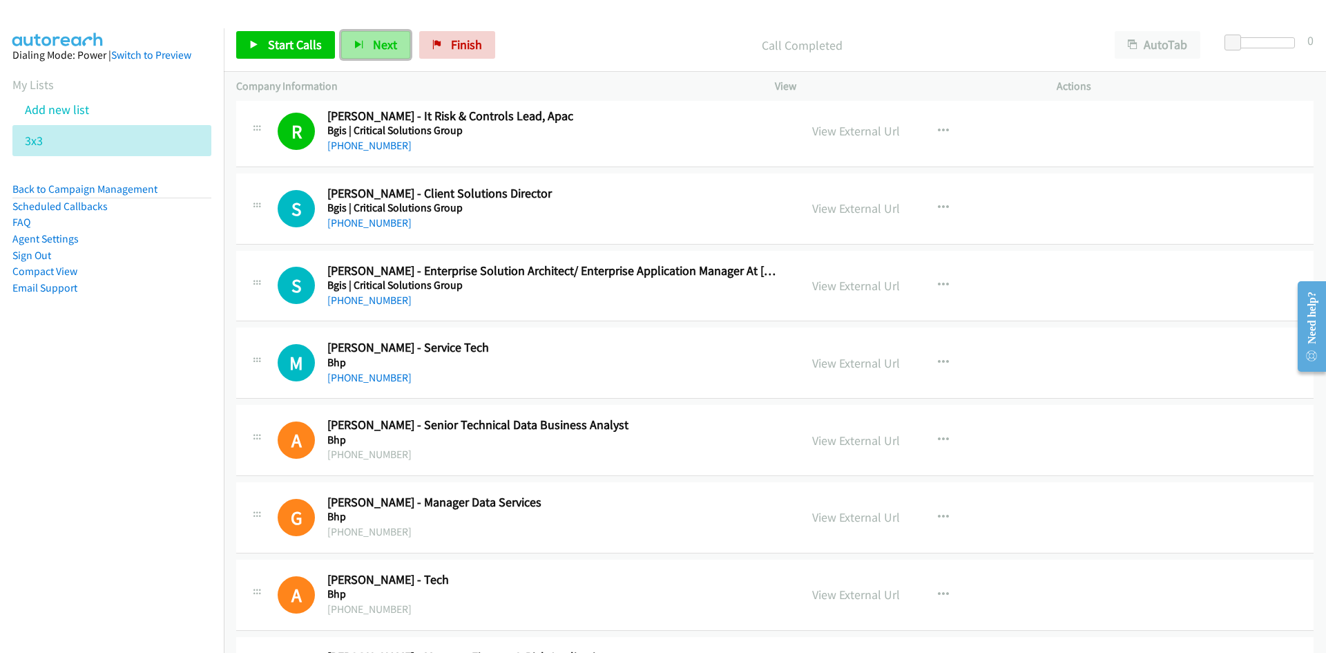
drag, startPoint x: 369, startPoint y: 42, endPoint x: 375, endPoint y: 50, distance: 10.0
click at [369, 42] on button "Next" at bounding box center [375, 45] width 69 height 28
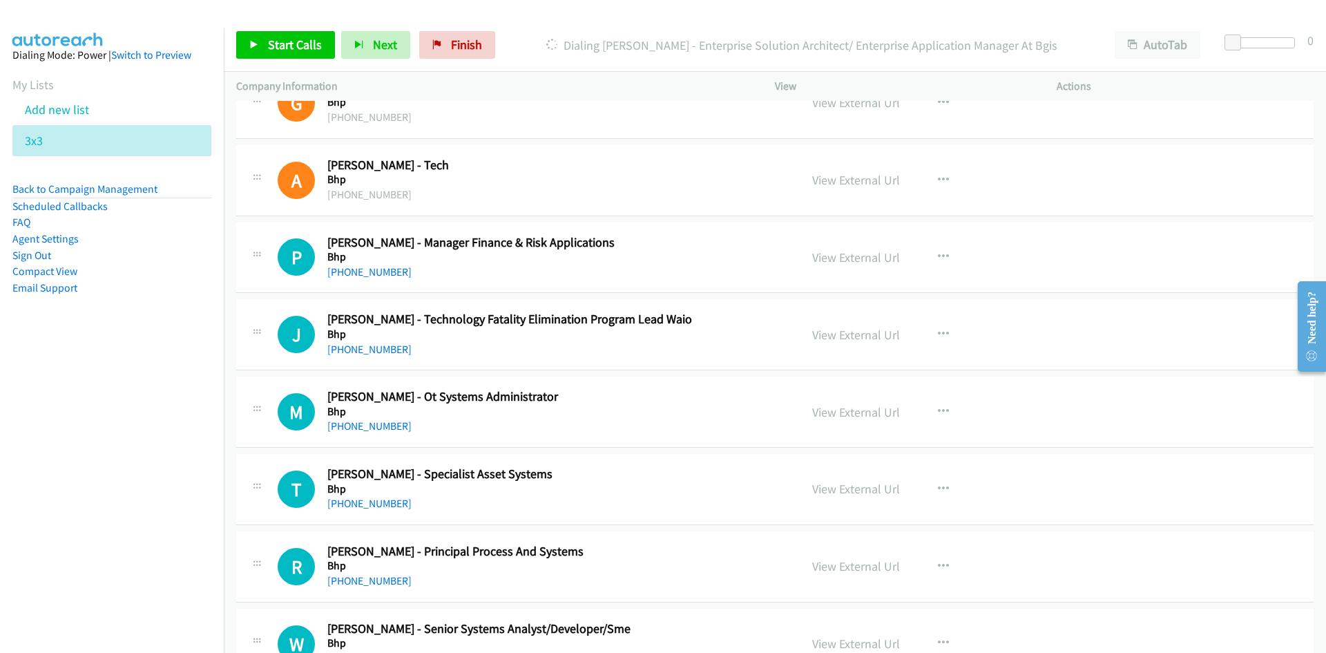
scroll to position [10290, 0]
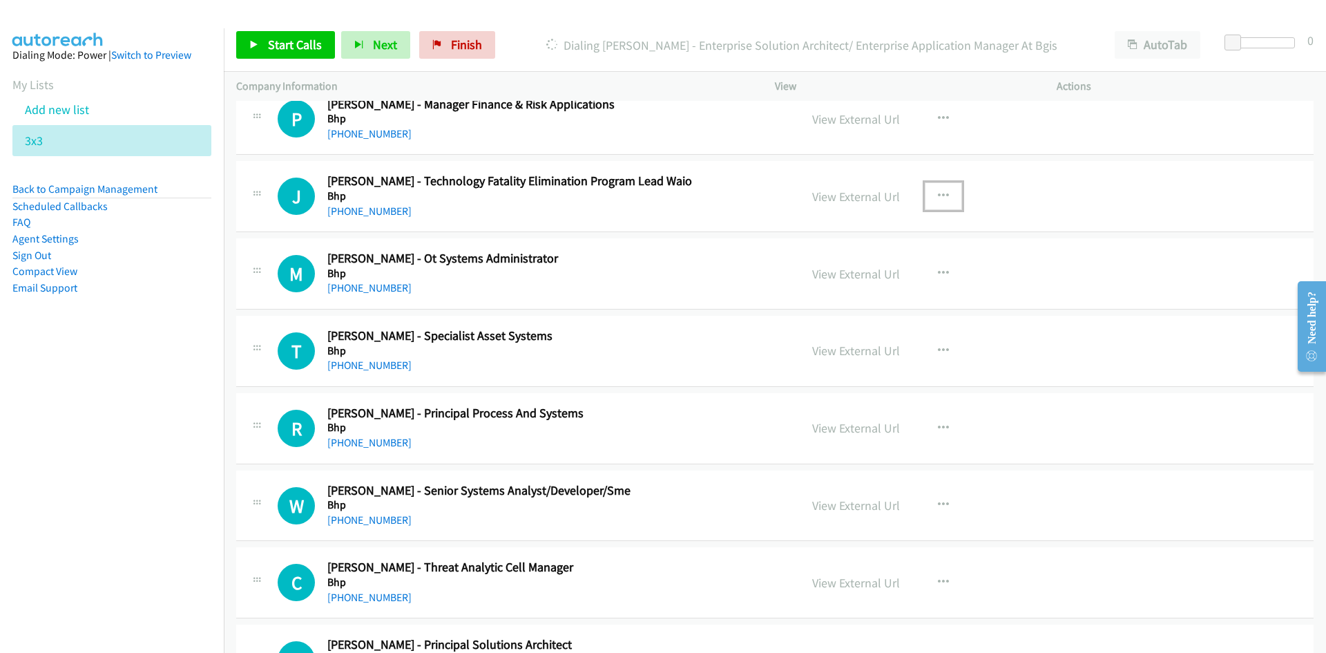
drag, startPoint x: 941, startPoint y: 192, endPoint x: 920, endPoint y: 207, distance: 25.7
click at [941, 192] on icon "button" at bounding box center [943, 196] width 11 height 11
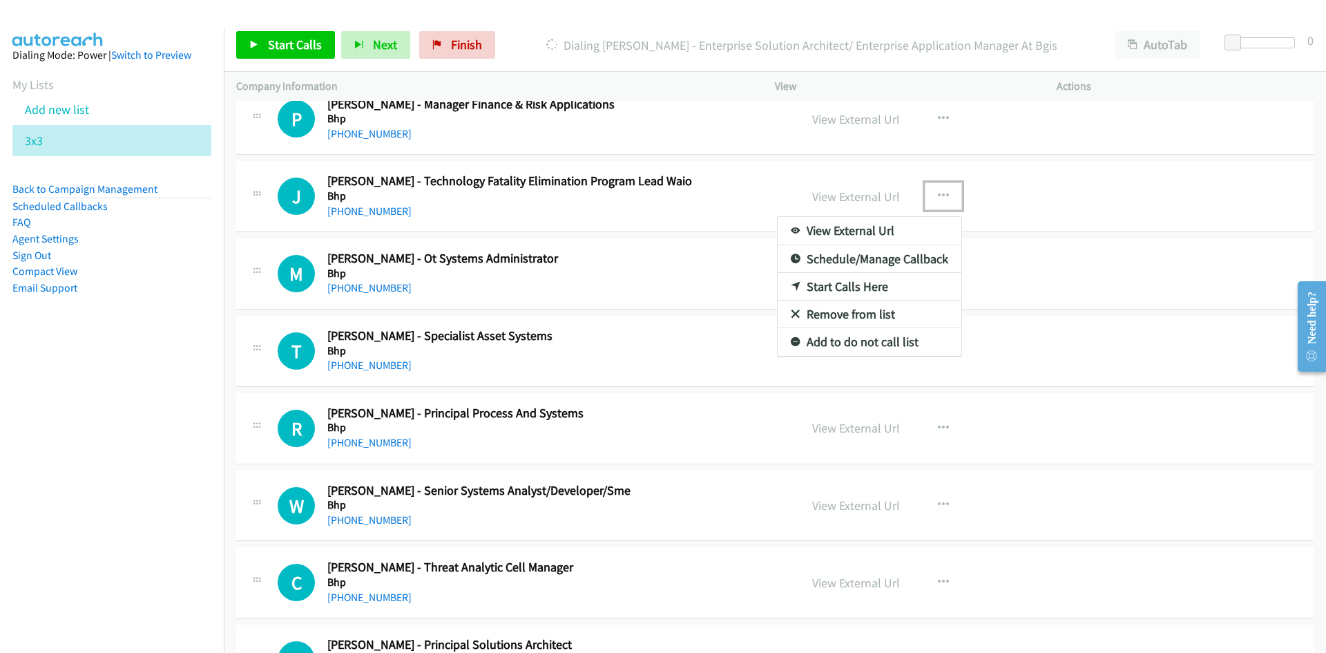
click at [842, 287] on link "Start Calls Here" at bounding box center [870, 287] width 184 height 28
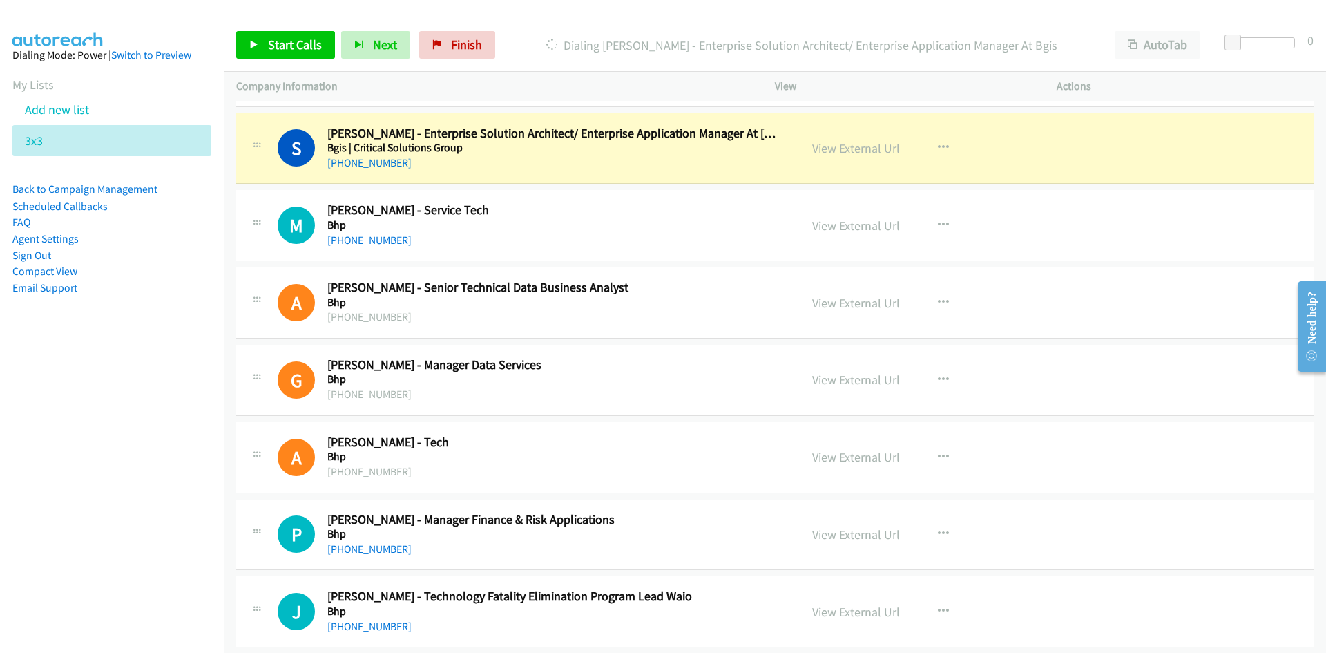
scroll to position [9876, 0]
drag, startPoint x: 844, startPoint y: 151, endPoint x: 843, endPoint y: 198, distance: 47.0
click at [844, 151] on link "View External Url" at bounding box center [856, 148] width 88 height 16
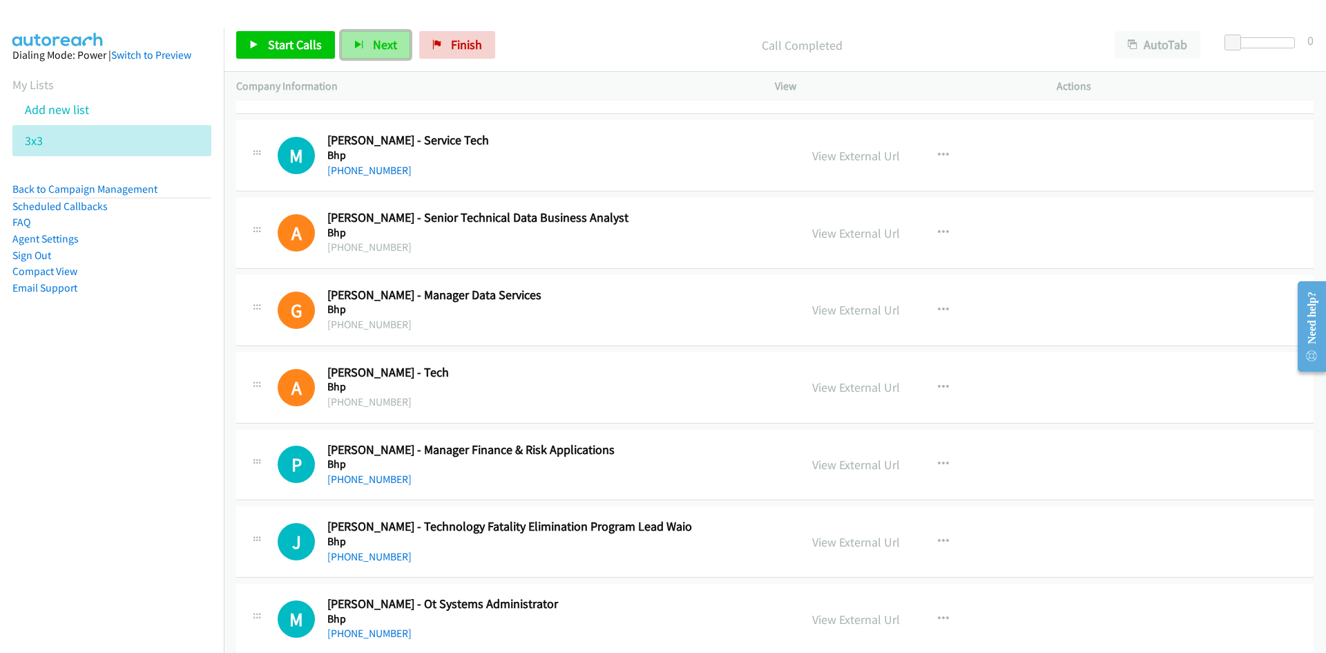
click at [392, 48] on span "Next" at bounding box center [385, 45] width 24 height 16
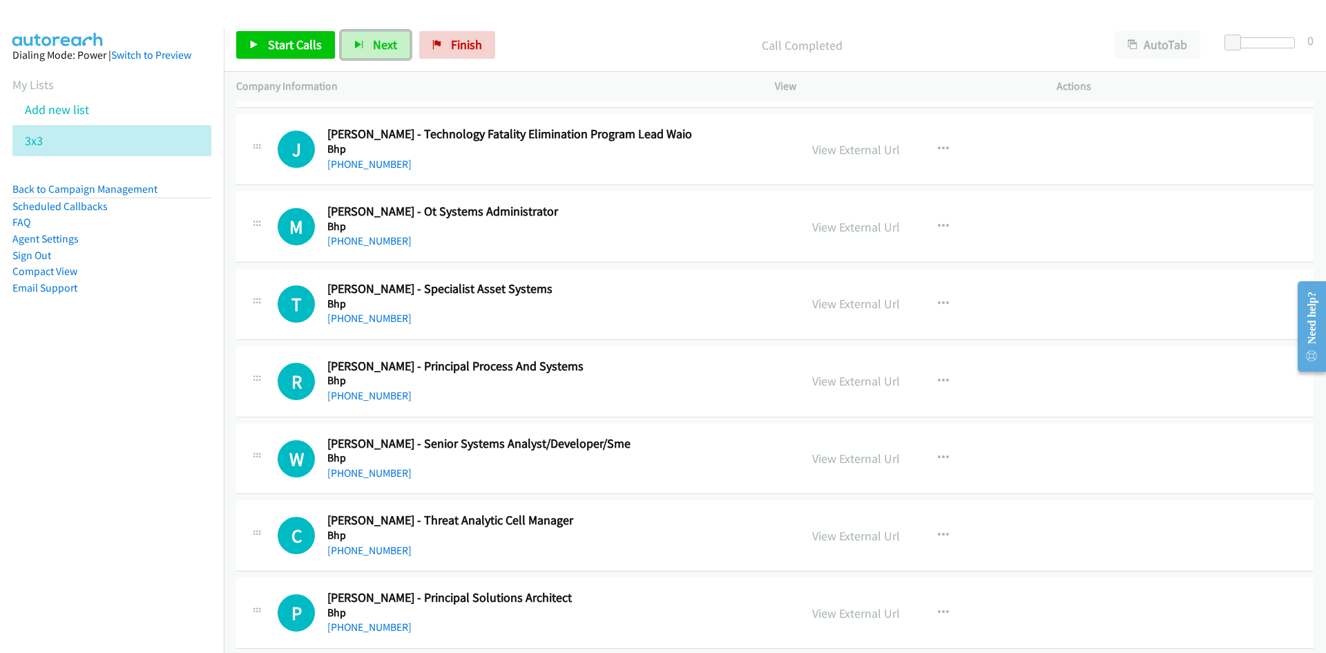
scroll to position [10359, 0]
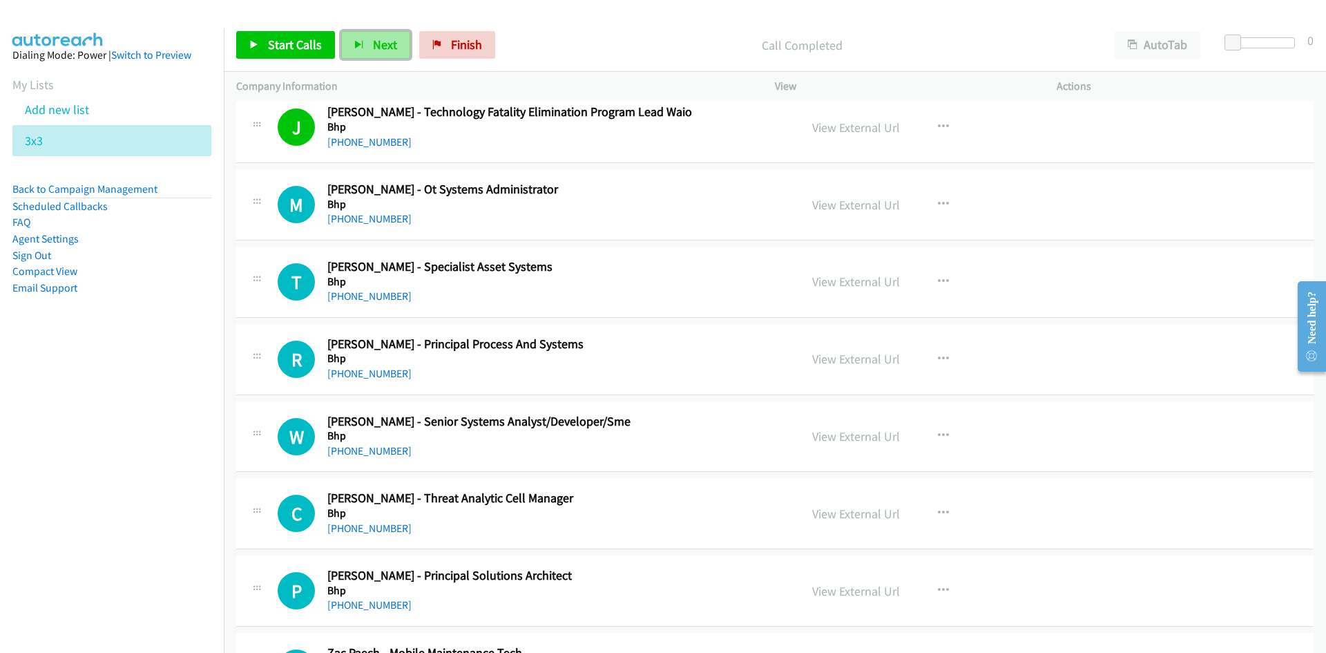
click at [376, 38] on span "Next" at bounding box center [385, 45] width 24 height 16
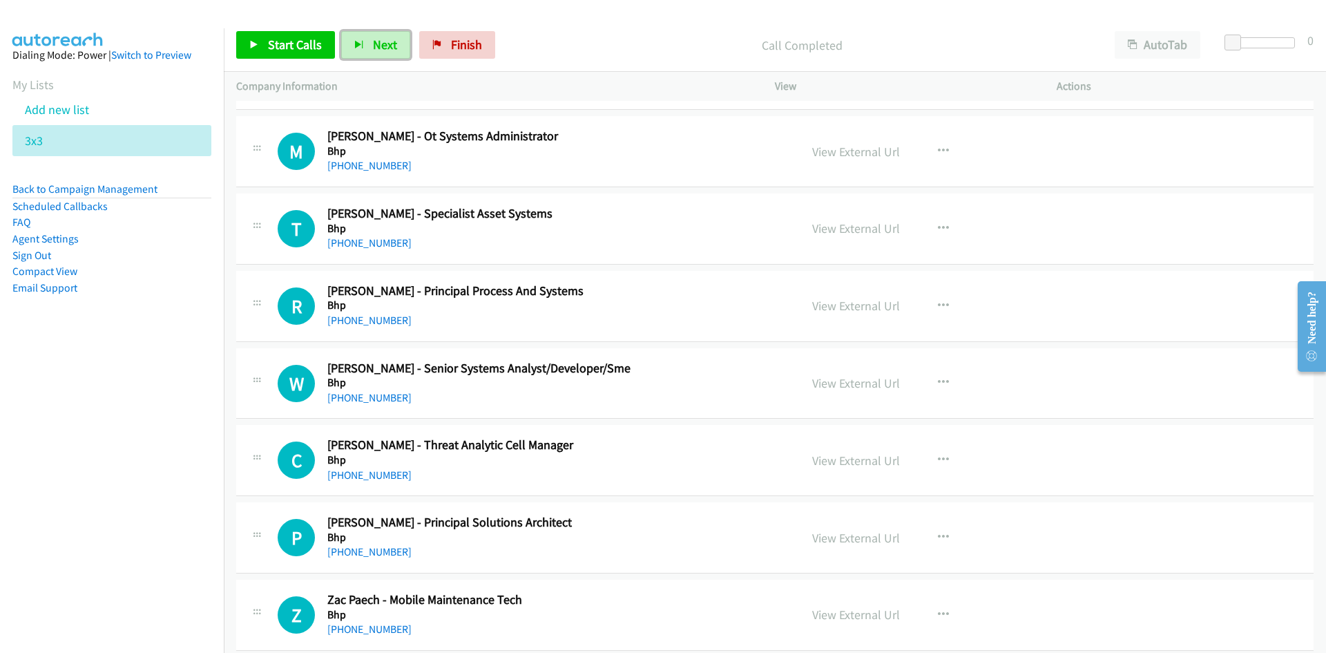
scroll to position [10428, 0]
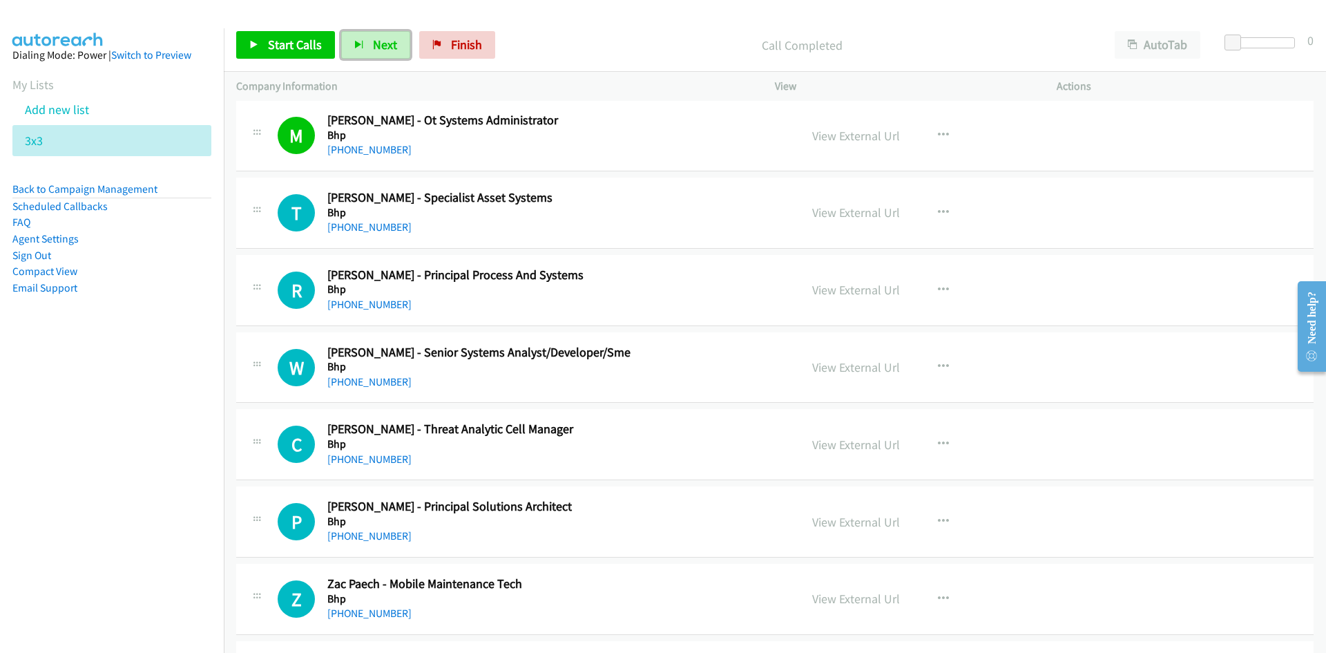
drag, startPoint x: 380, startPoint y: 51, endPoint x: 704, endPoint y: 250, distance: 380.7
click at [380, 51] on span "Next" at bounding box center [385, 45] width 24 height 16
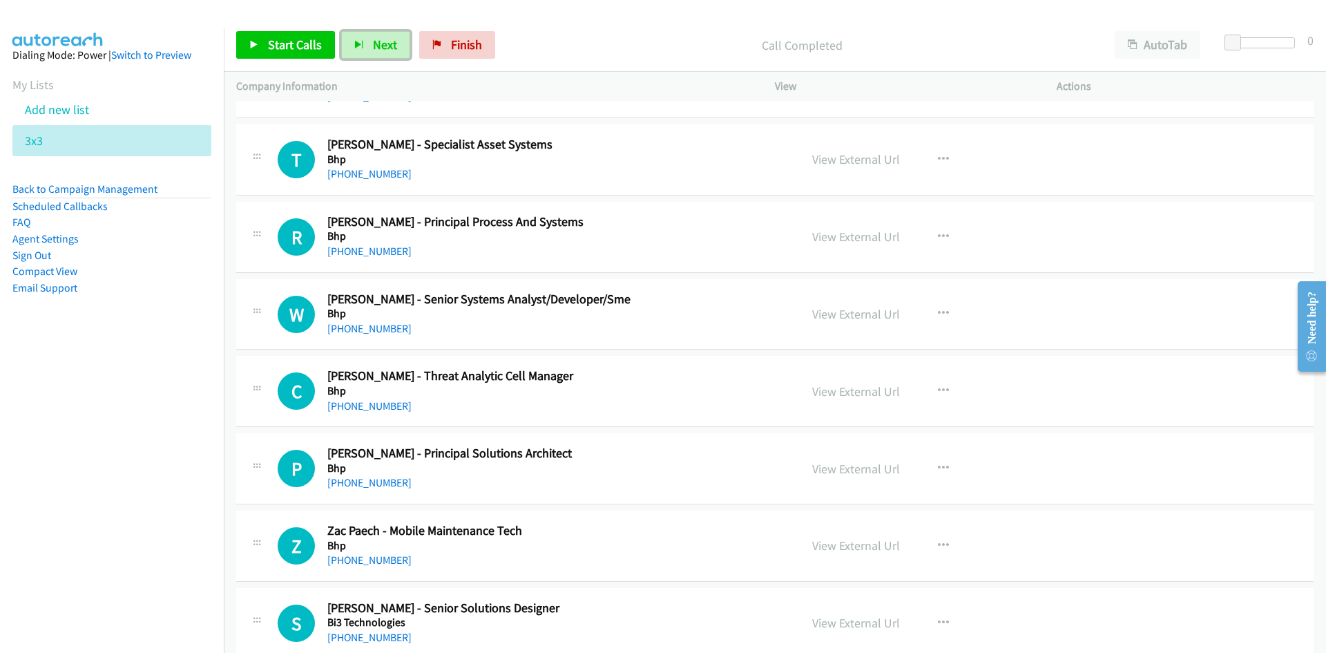
scroll to position [10497, 0]
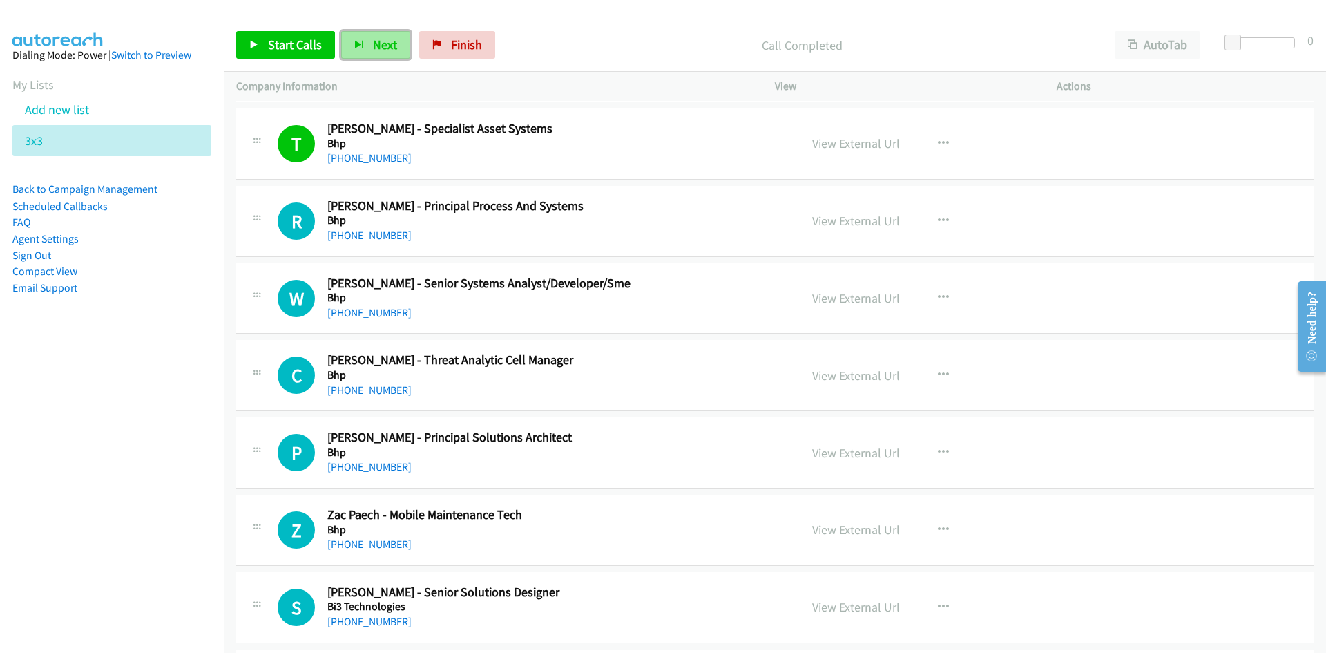
click at [373, 44] on span "Next" at bounding box center [385, 45] width 24 height 16
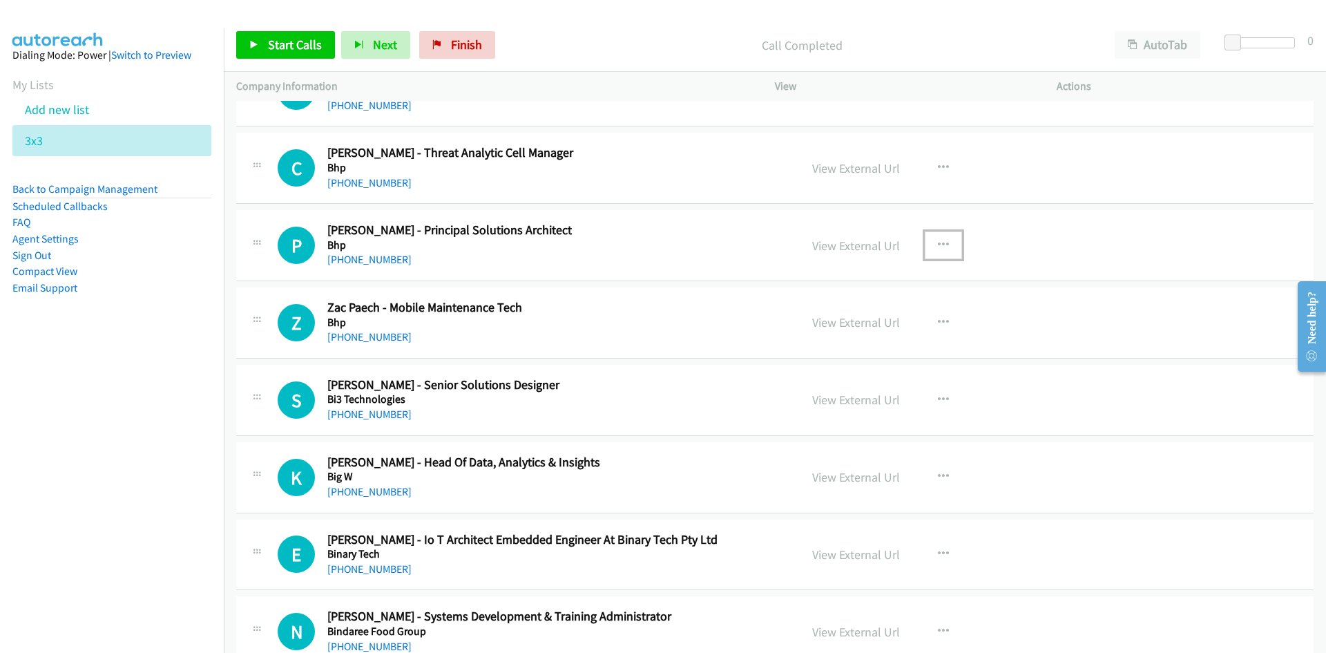
drag, startPoint x: 938, startPoint y: 250, endPoint x: 914, endPoint y: 276, distance: 34.7
click at [938, 250] on button "button" at bounding box center [943, 245] width 37 height 28
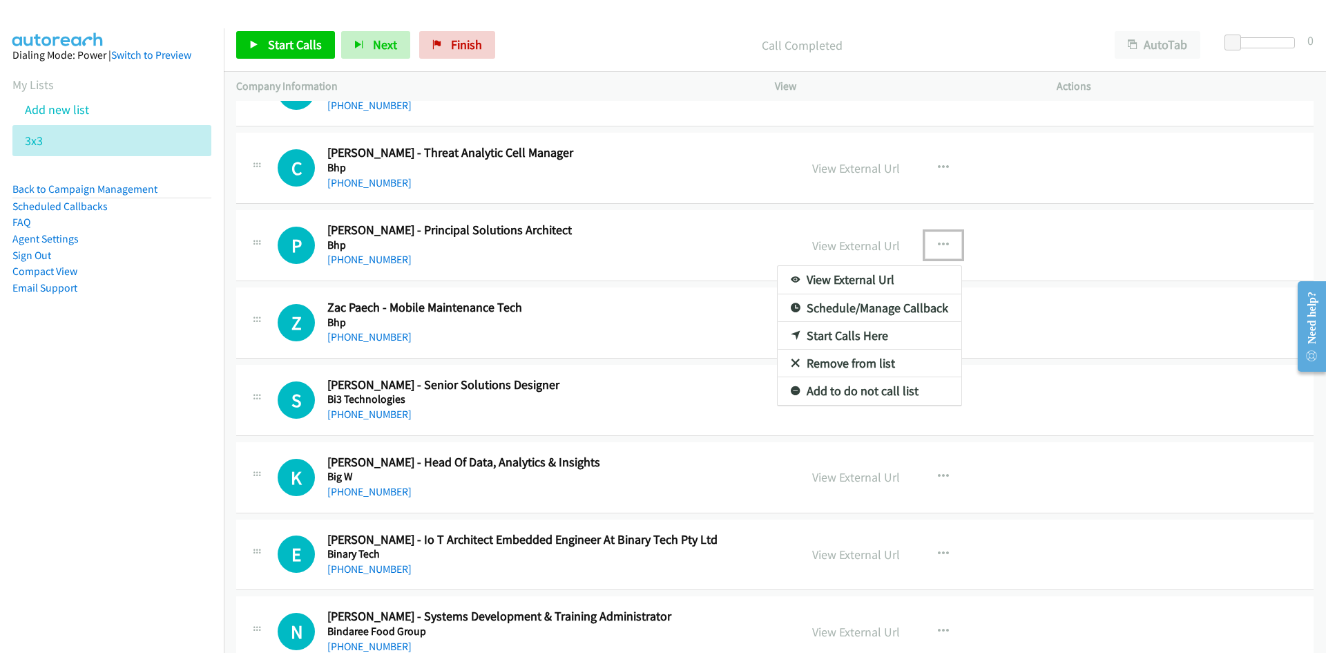
click at [845, 331] on link "Start Calls Here" at bounding box center [870, 336] width 184 height 28
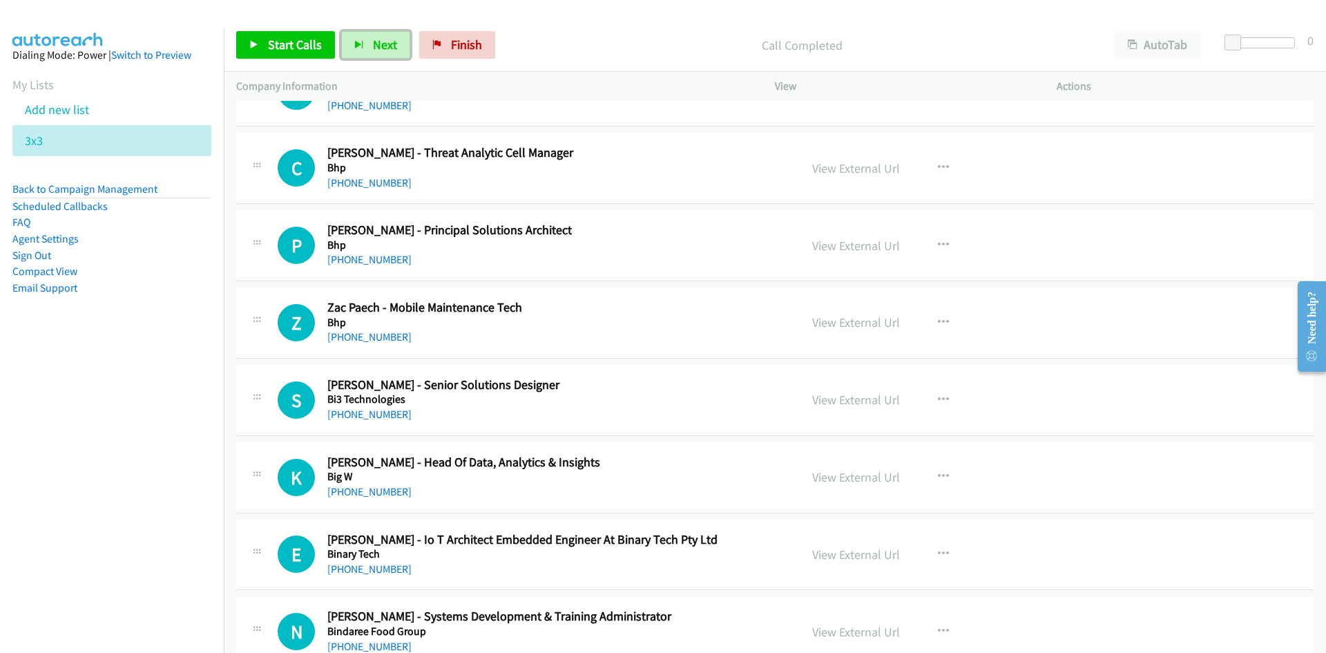
drag, startPoint x: 387, startPoint y: 42, endPoint x: 412, endPoint y: 65, distance: 33.2
click at [387, 42] on span "Next" at bounding box center [385, 45] width 24 height 16
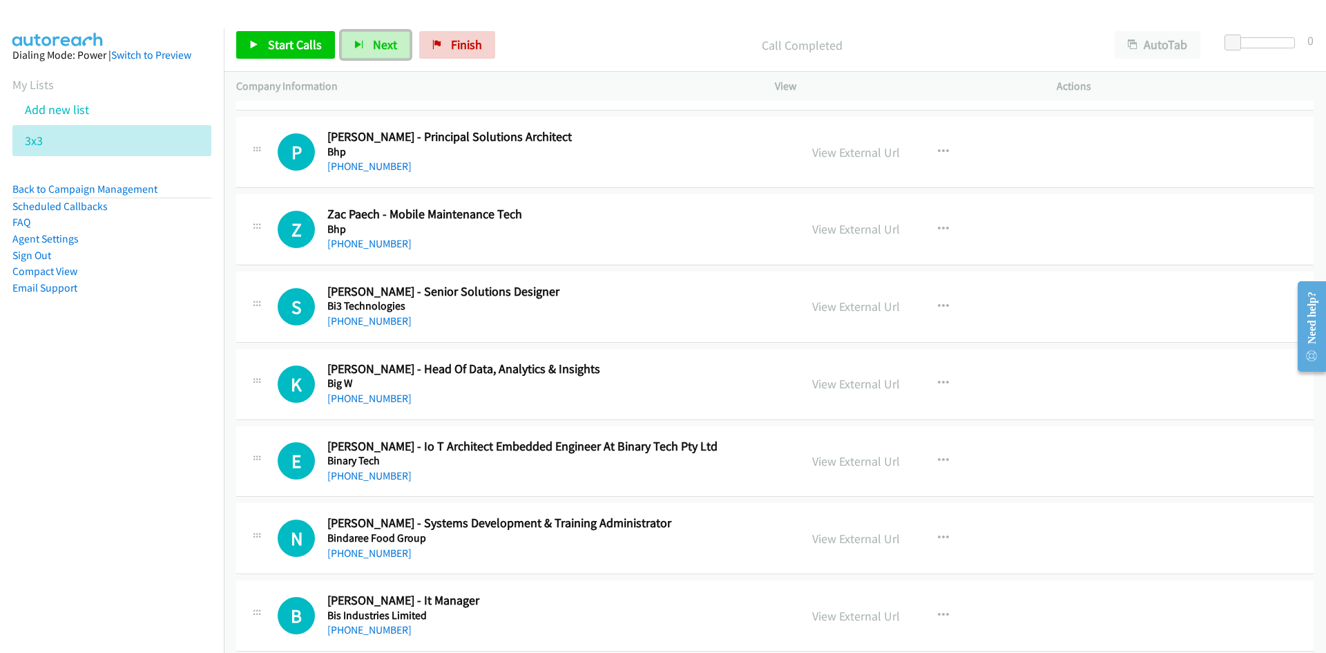
scroll to position [10774, 0]
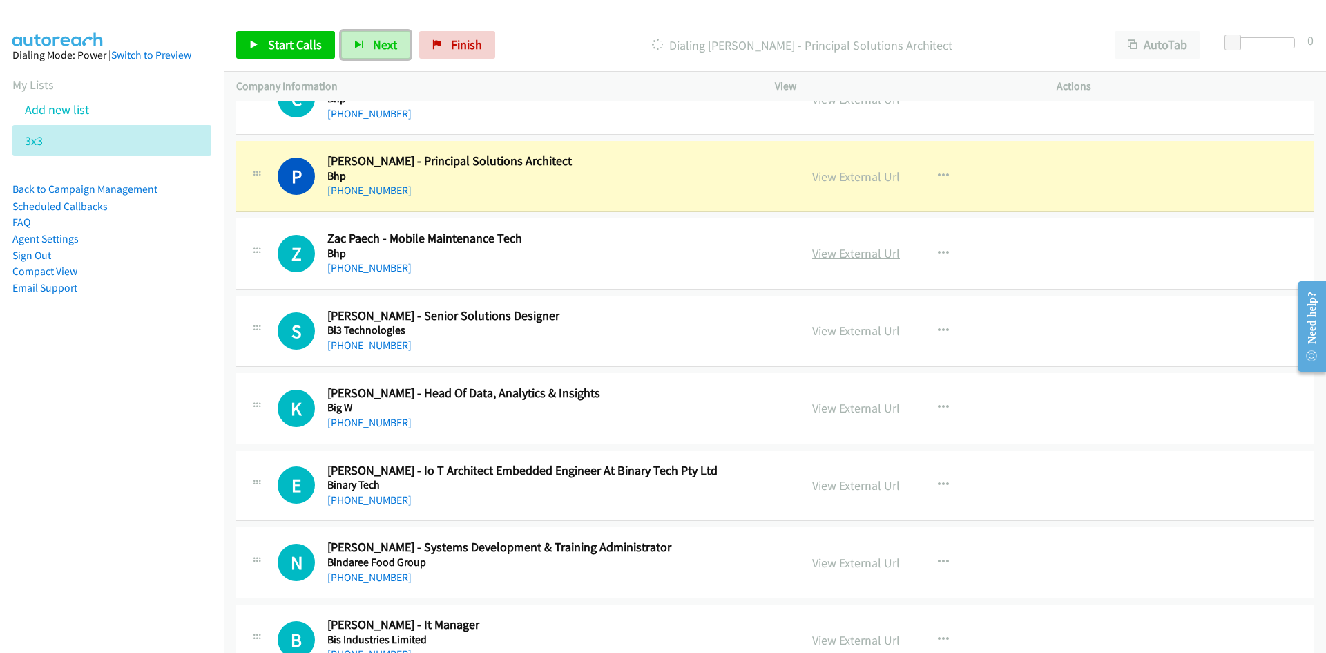
drag, startPoint x: 864, startPoint y: 179, endPoint x: 864, endPoint y: 251, distance: 72.5
click at [864, 179] on link "View External Url" at bounding box center [856, 177] width 88 height 16
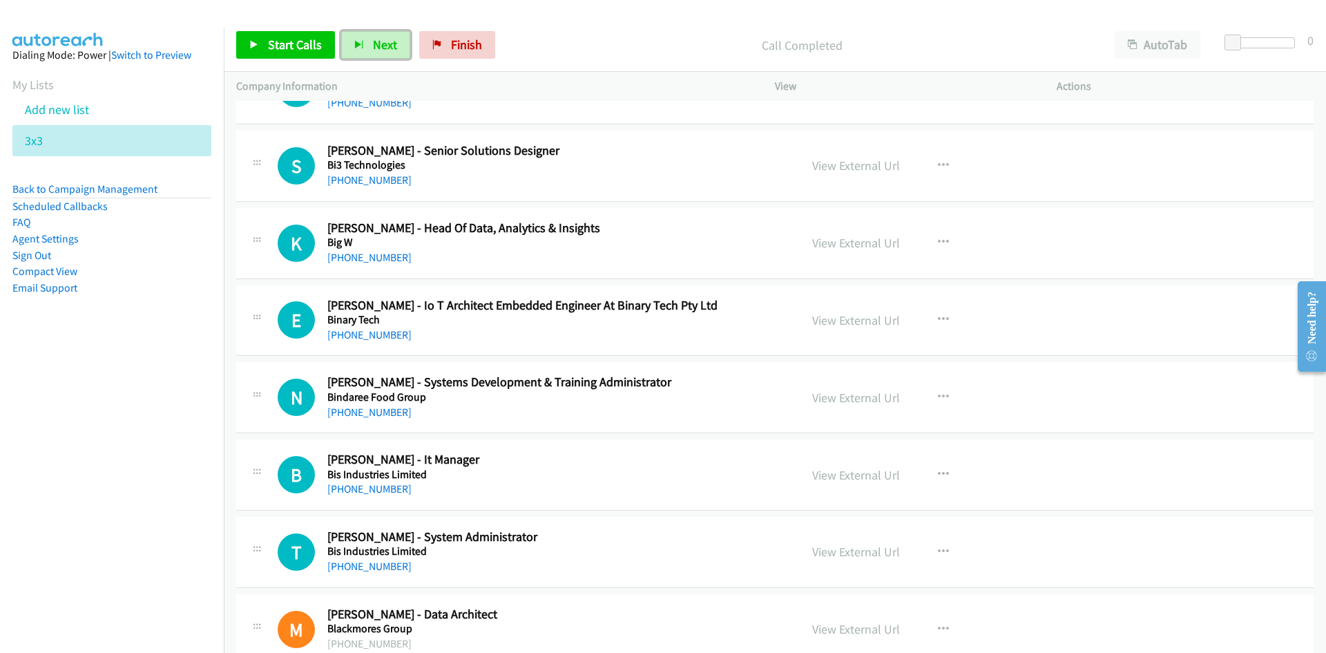
scroll to position [10981, 0]
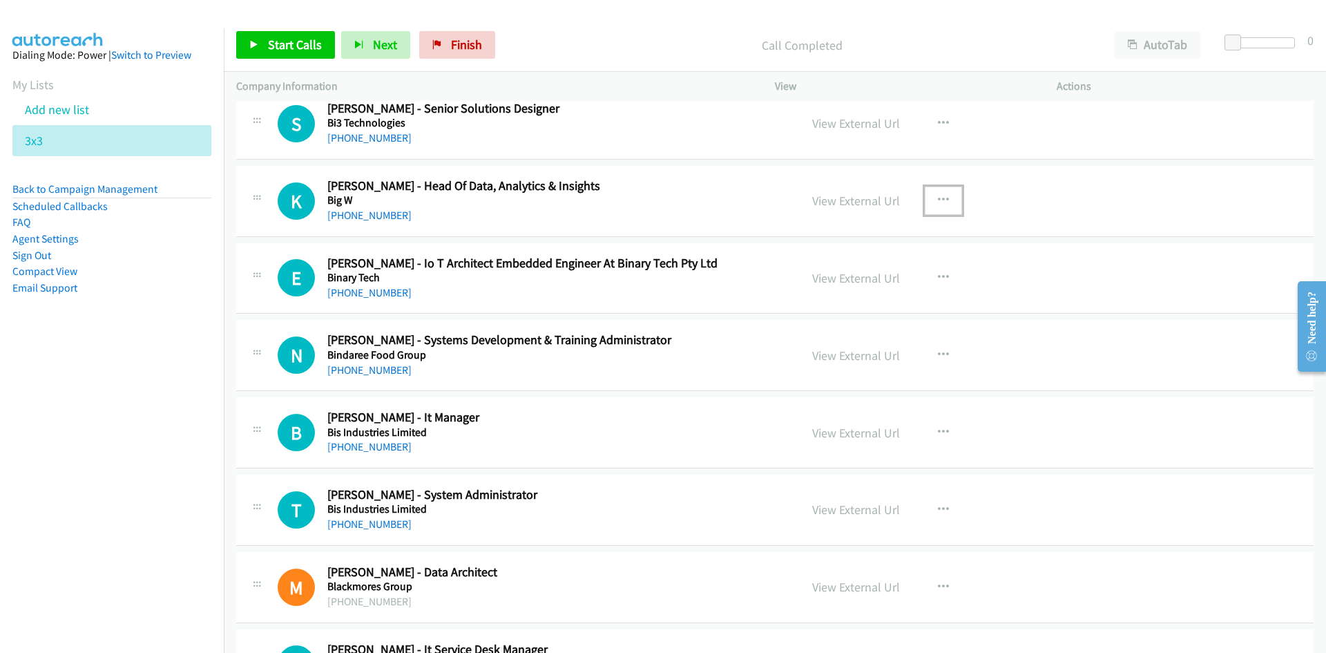
click at [943, 199] on icon "button" at bounding box center [943, 200] width 11 height 11
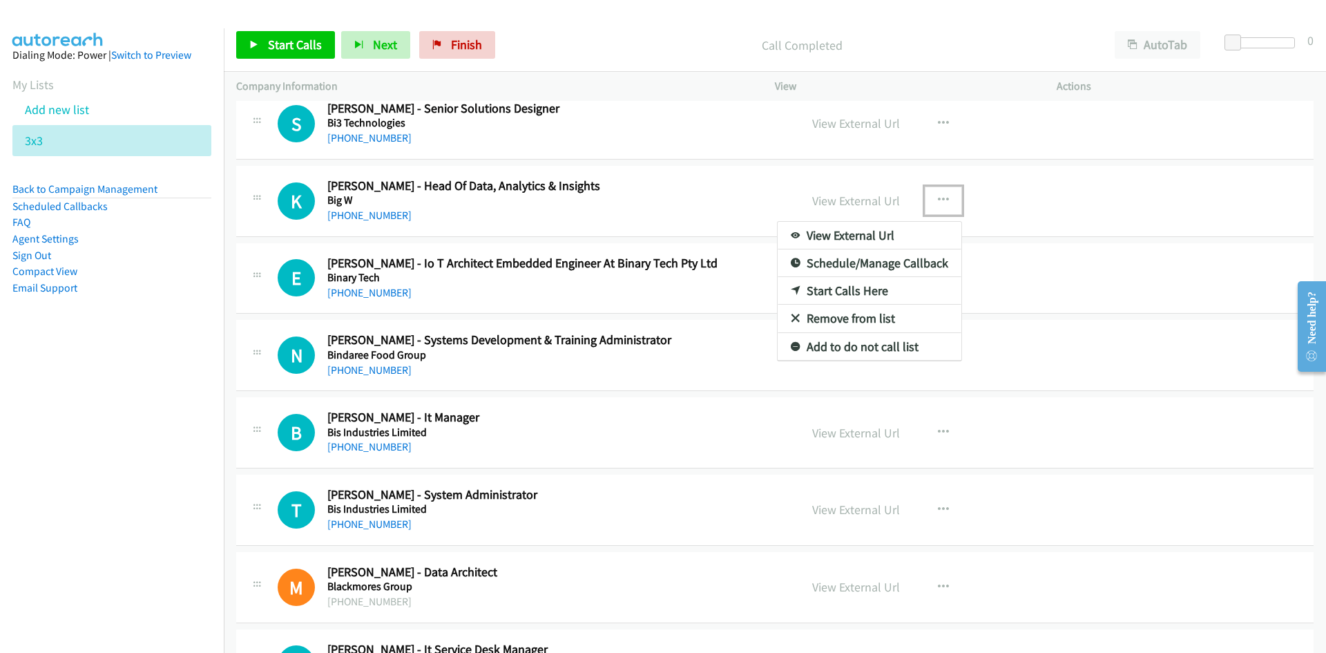
click at [839, 291] on link "Start Calls Here" at bounding box center [870, 291] width 184 height 28
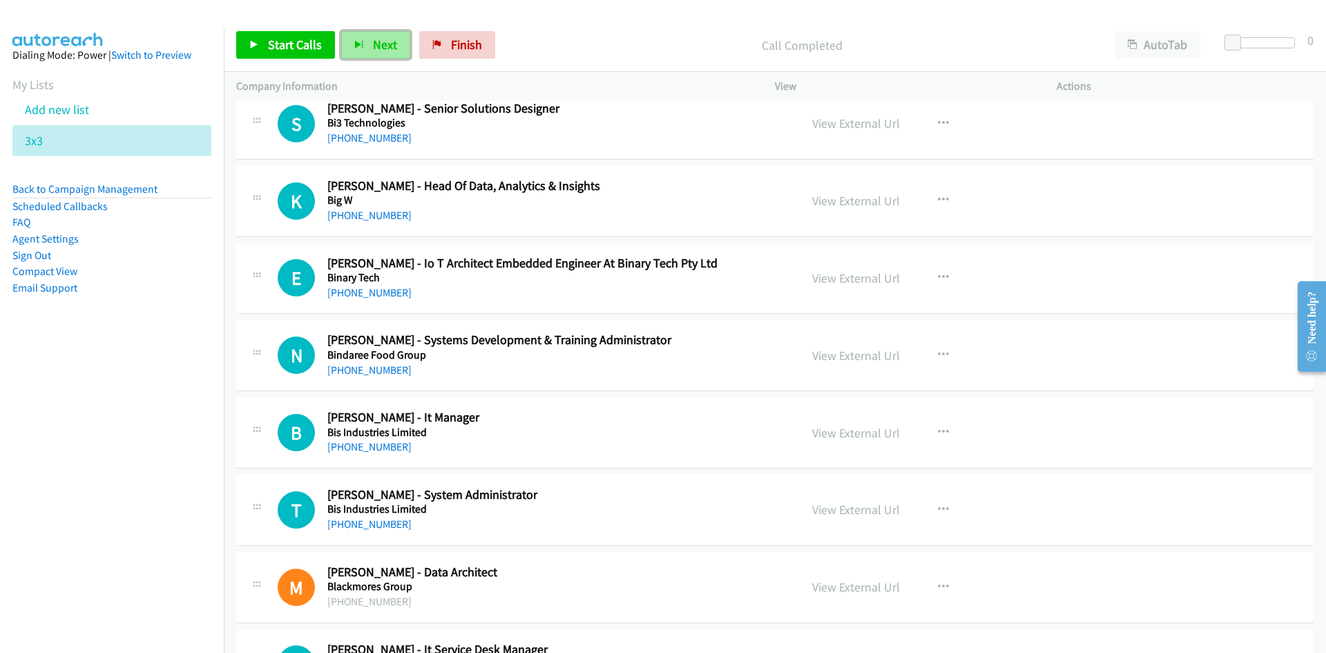
click at [389, 50] on span "Next" at bounding box center [385, 45] width 24 height 16
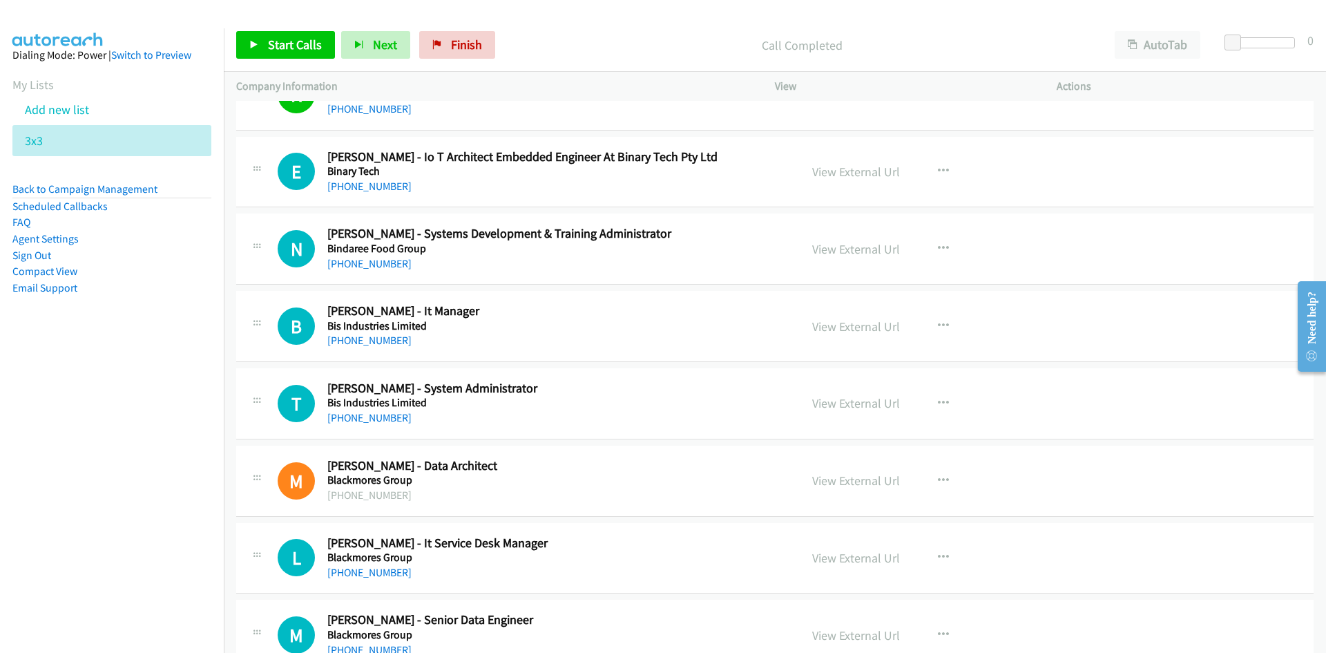
scroll to position [11119, 0]
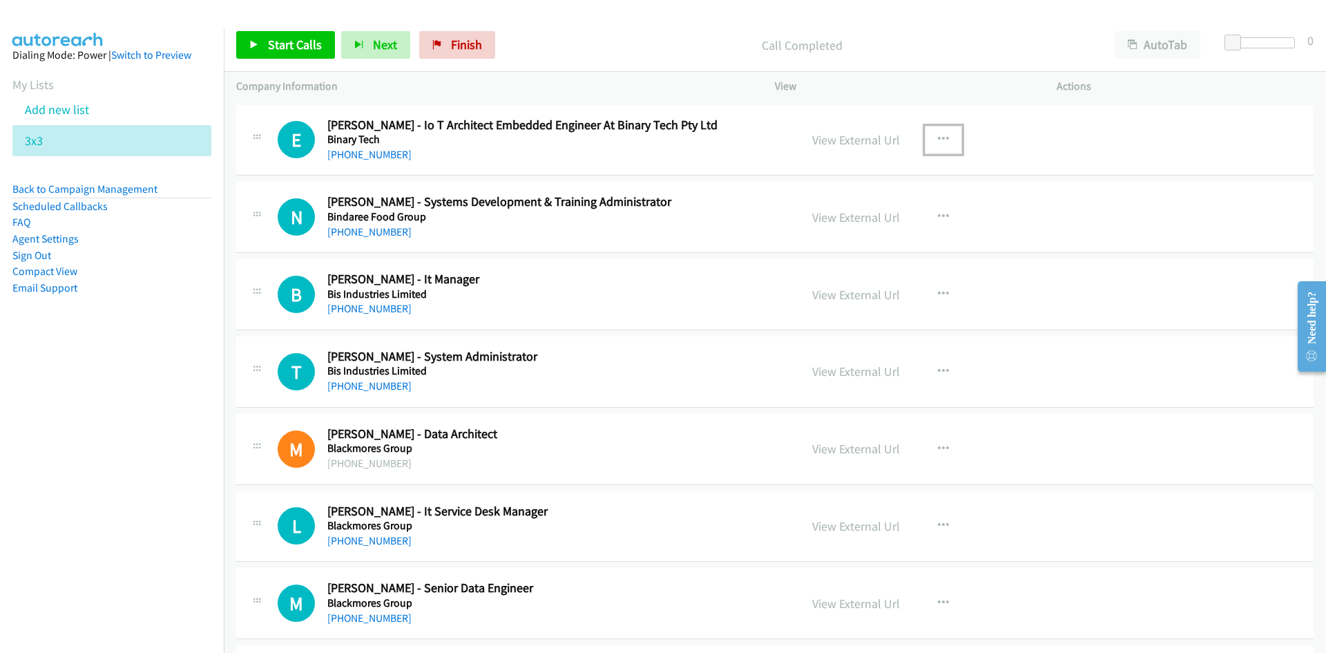
click at [943, 140] on icon "button" at bounding box center [943, 139] width 11 height 11
click at [845, 231] on link "Start Calls Here" at bounding box center [870, 230] width 184 height 28
click at [376, 41] on span "Next" at bounding box center [385, 45] width 24 height 16
drag, startPoint x: 939, startPoint y: 290, endPoint x: 932, endPoint y: 302, distance: 13.6
click at [939, 290] on icon "button" at bounding box center [943, 294] width 11 height 11
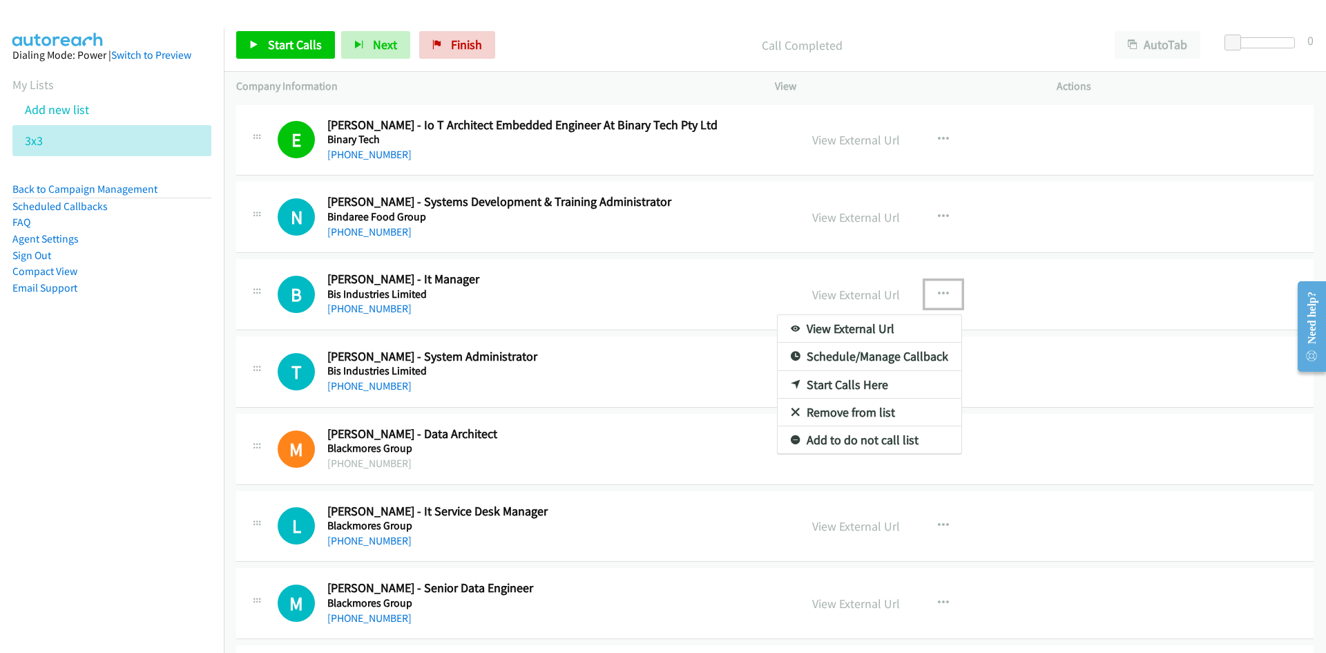
click at [840, 383] on link "Start Calls Here" at bounding box center [870, 385] width 184 height 28
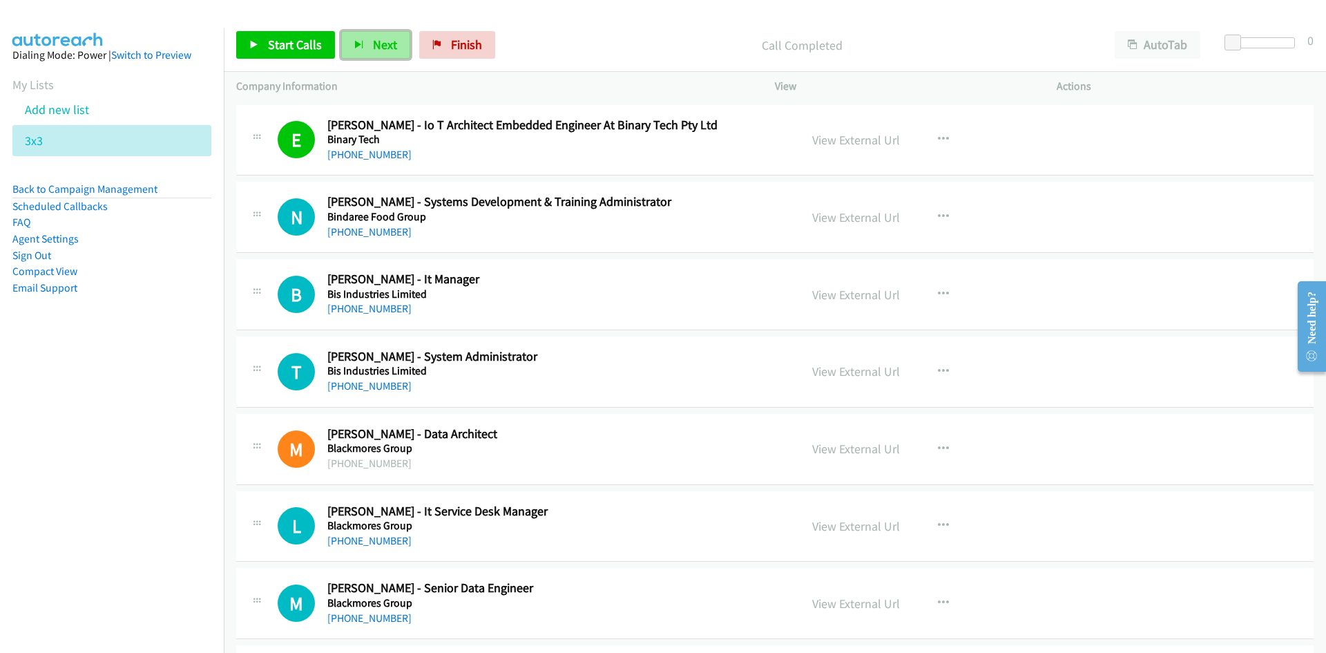
click at [378, 41] on span "Next" at bounding box center [385, 45] width 24 height 16
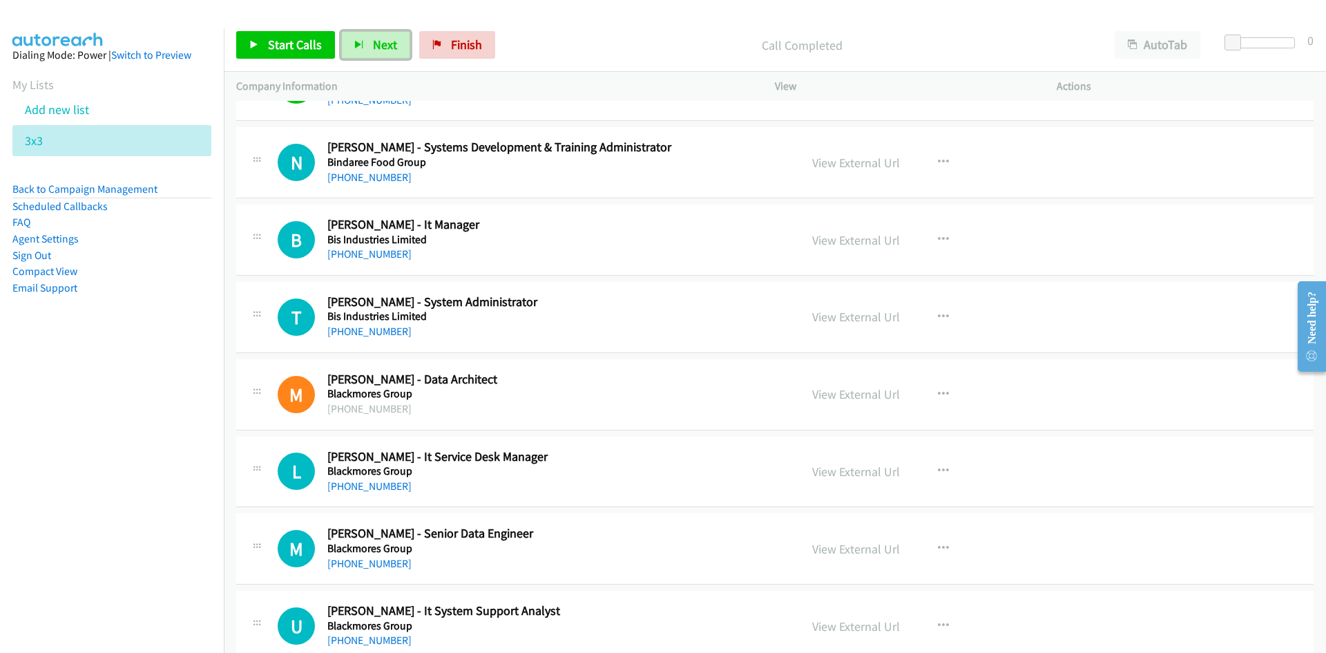
scroll to position [11257, 0]
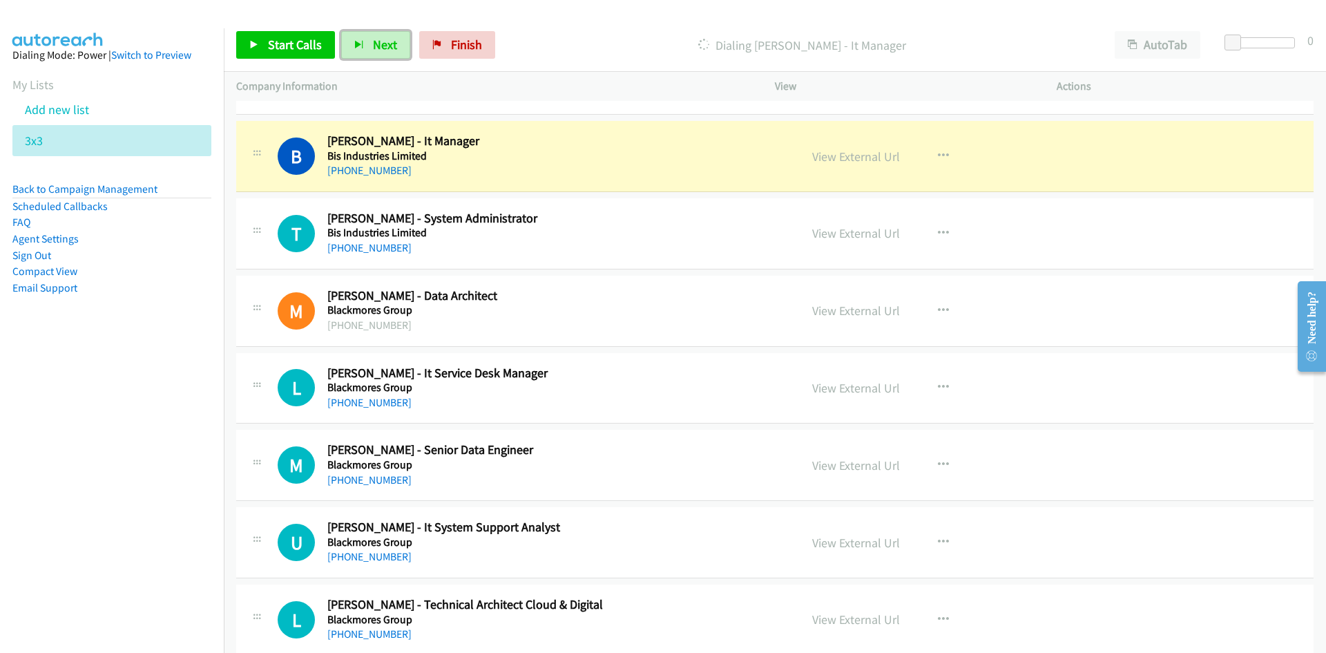
drag, startPoint x: 387, startPoint y: 41, endPoint x: 520, endPoint y: 166, distance: 183.2
click at [387, 41] on span "Next" at bounding box center [385, 45] width 24 height 16
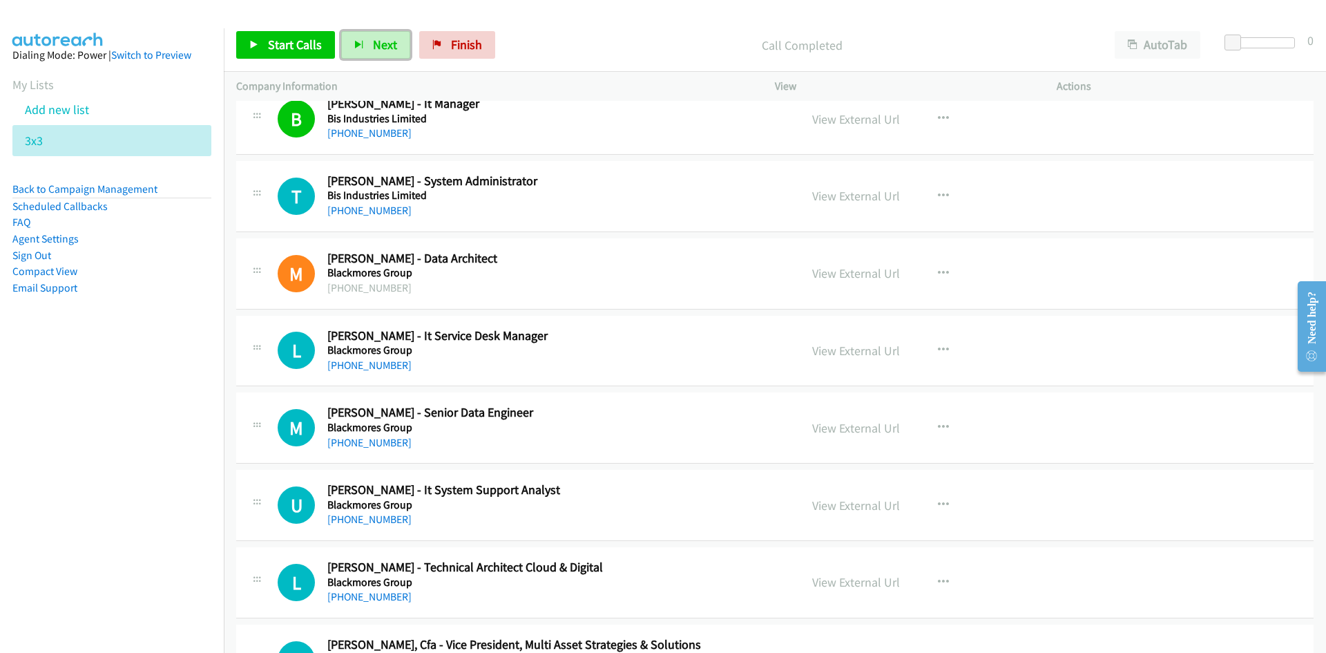
scroll to position [11326, 0]
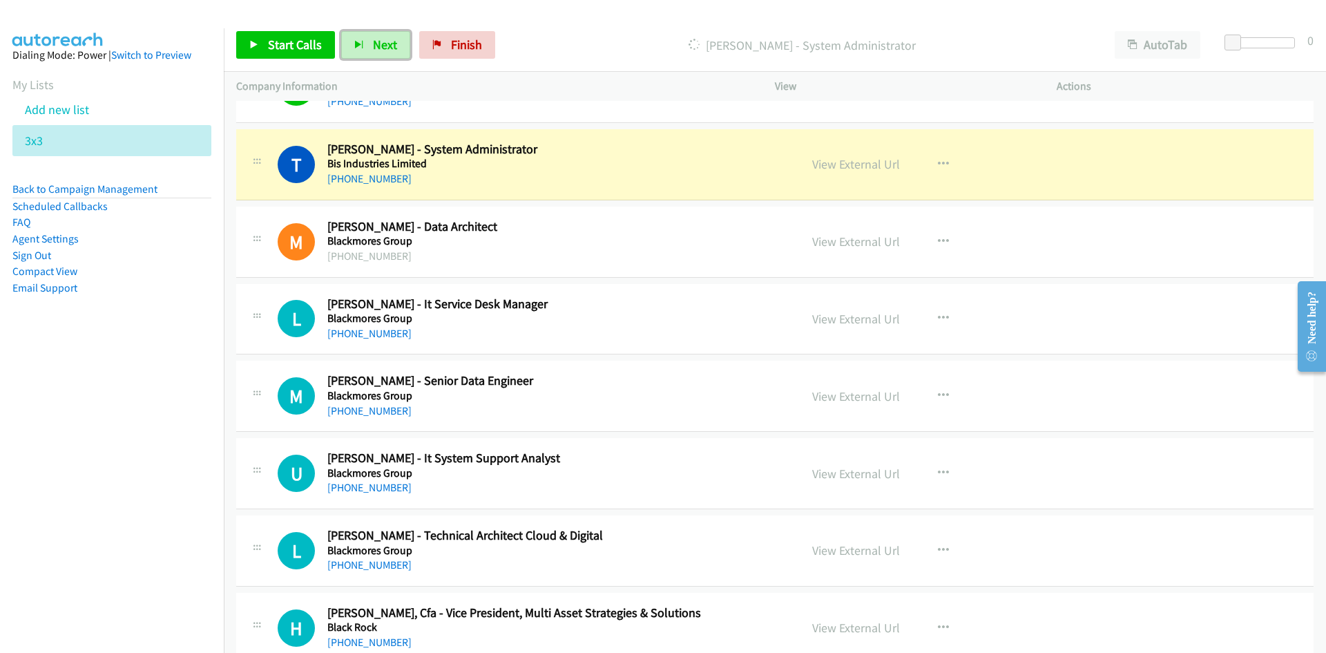
drag, startPoint x: 837, startPoint y: 160, endPoint x: 838, endPoint y: 177, distance: 16.6
click at [837, 160] on link "View External Url" at bounding box center [856, 164] width 88 height 16
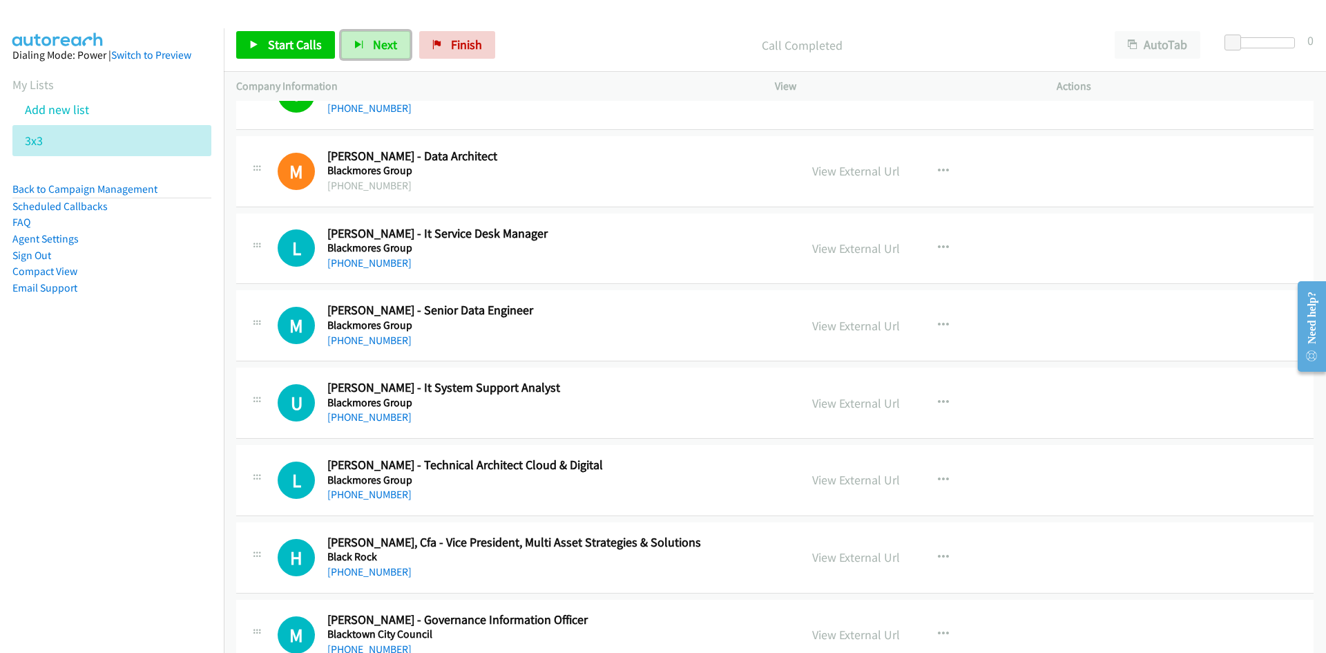
scroll to position [11464, 0]
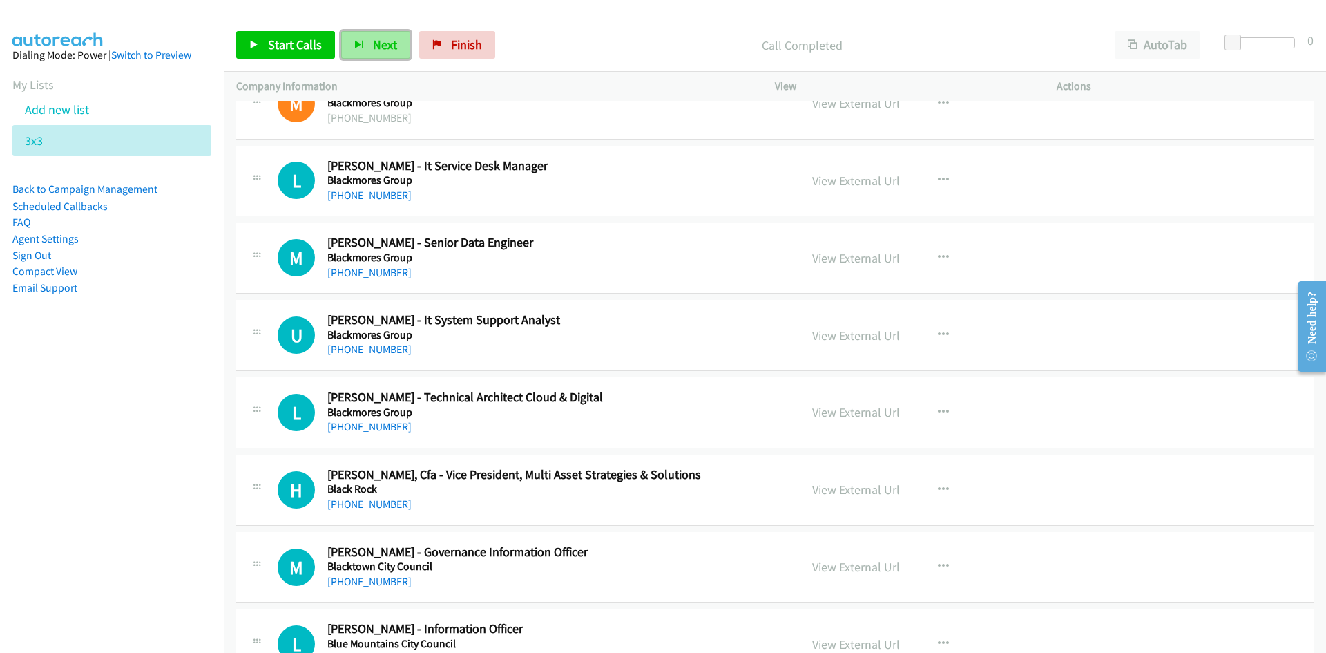
click at [386, 37] on span "Next" at bounding box center [385, 45] width 24 height 16
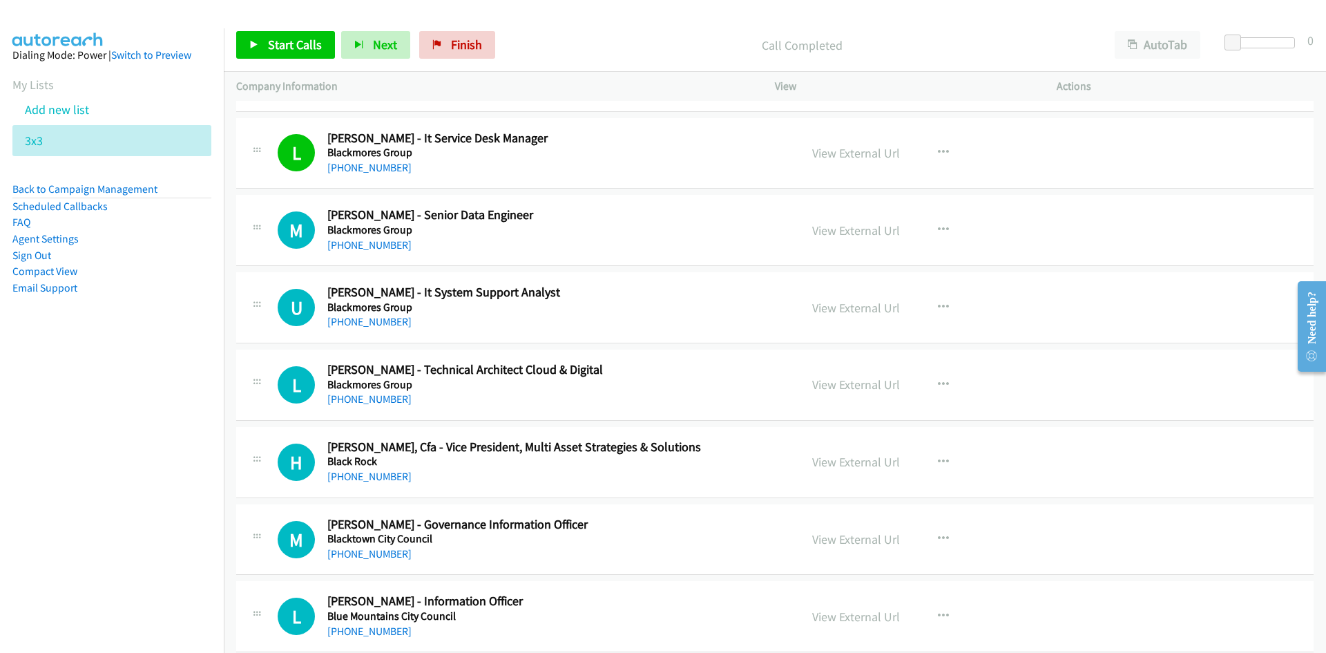
scroll to position [11533, 0]
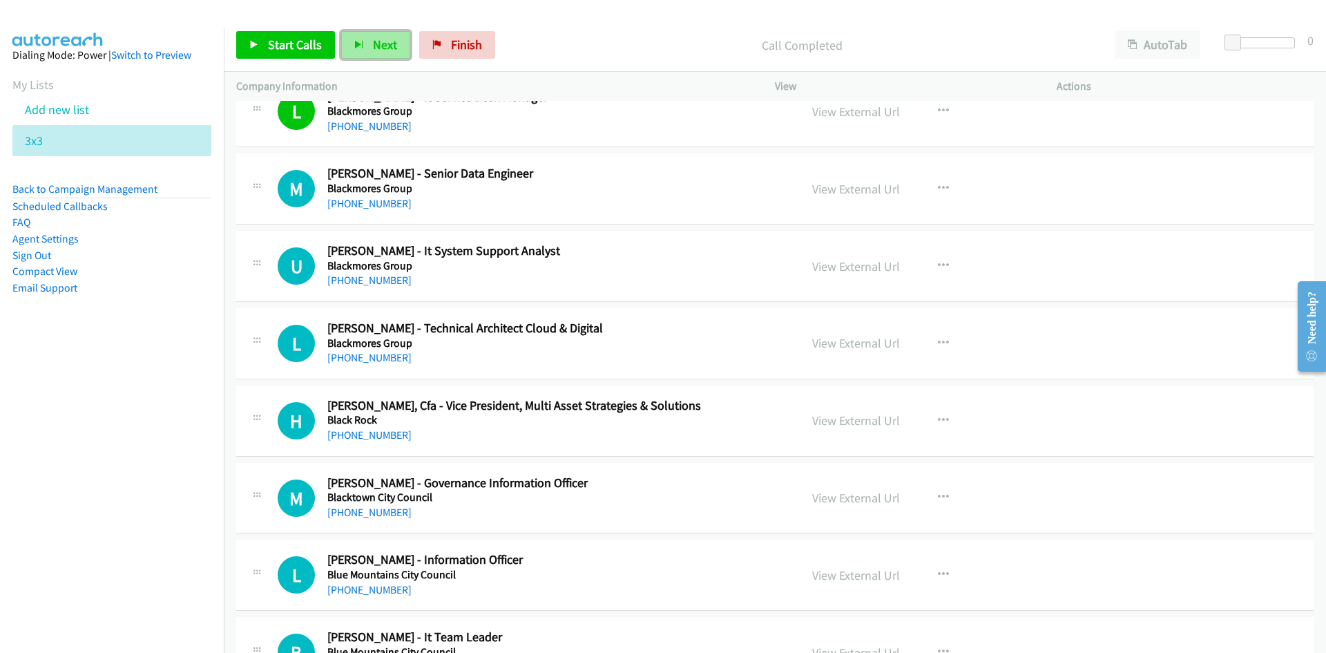
click at [365, 48] on button "Next" at bounding box center [375, 45] width 69 height 28
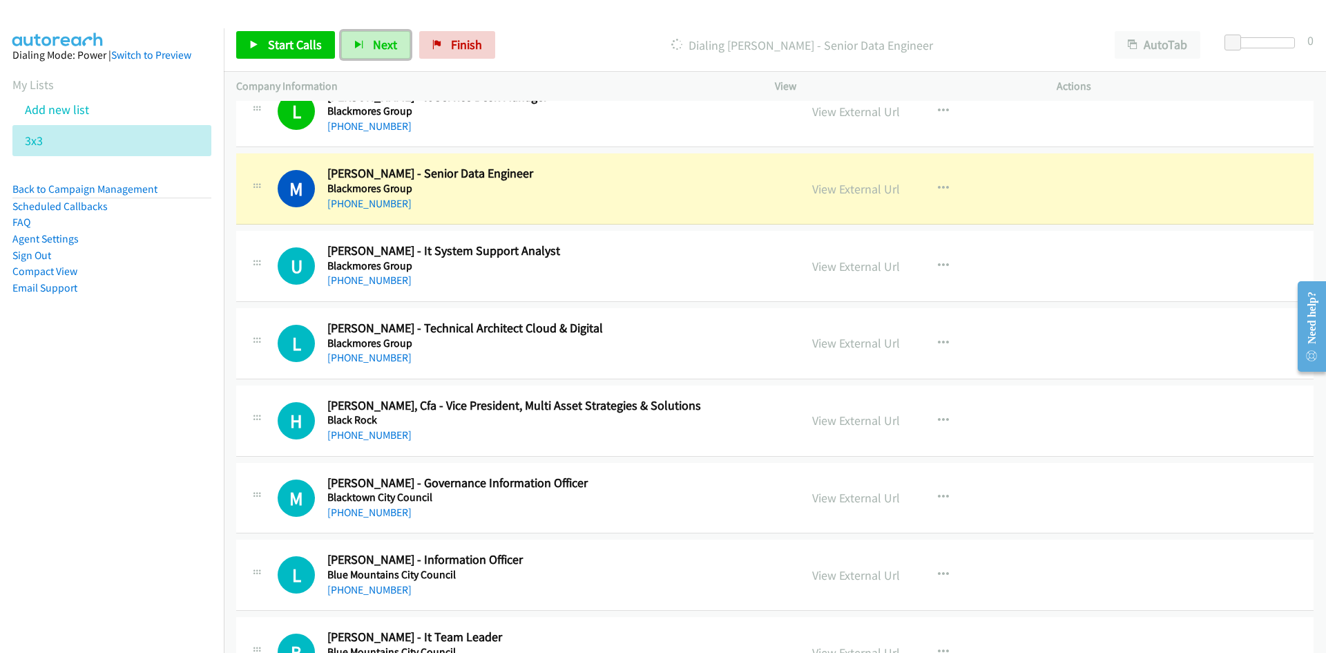
drag, startPoint x: 378, startPoint y: 46, endPoint x: 556, endPoint y: 201, distance: 235.9
click at [378, 46] on span "Next" at bounding box center [385, 45] width 24 height 16
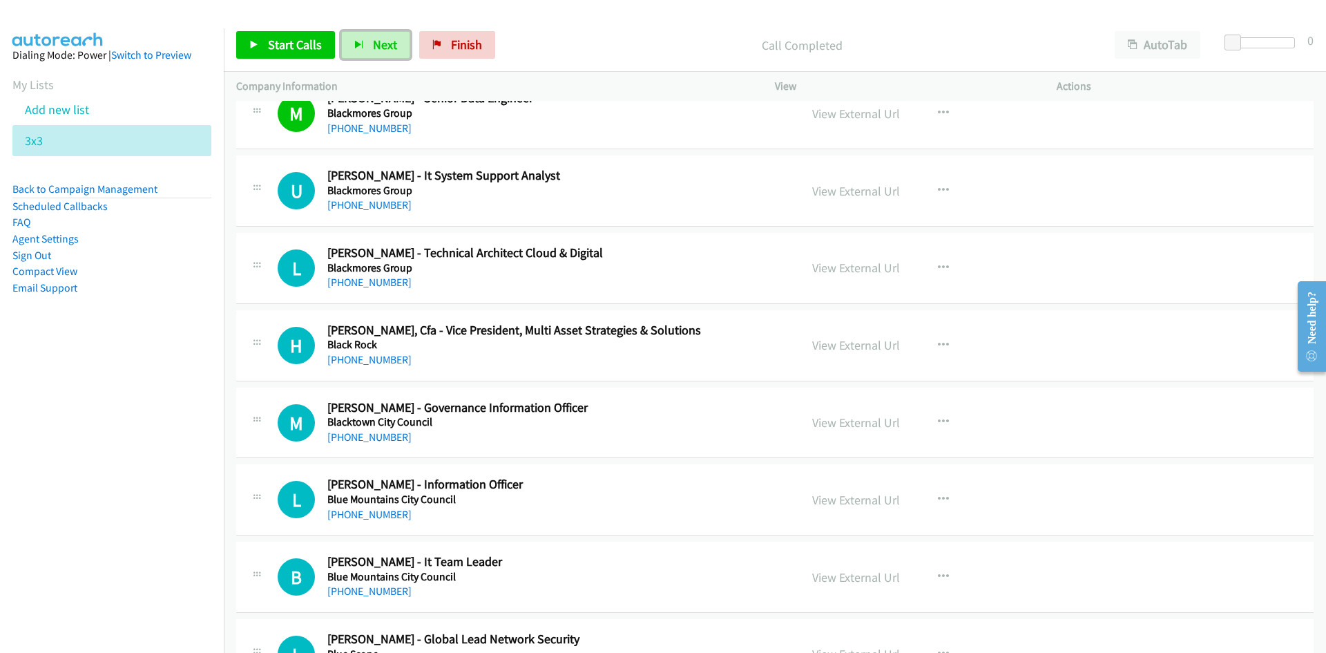
scroll to position [11671, 0]
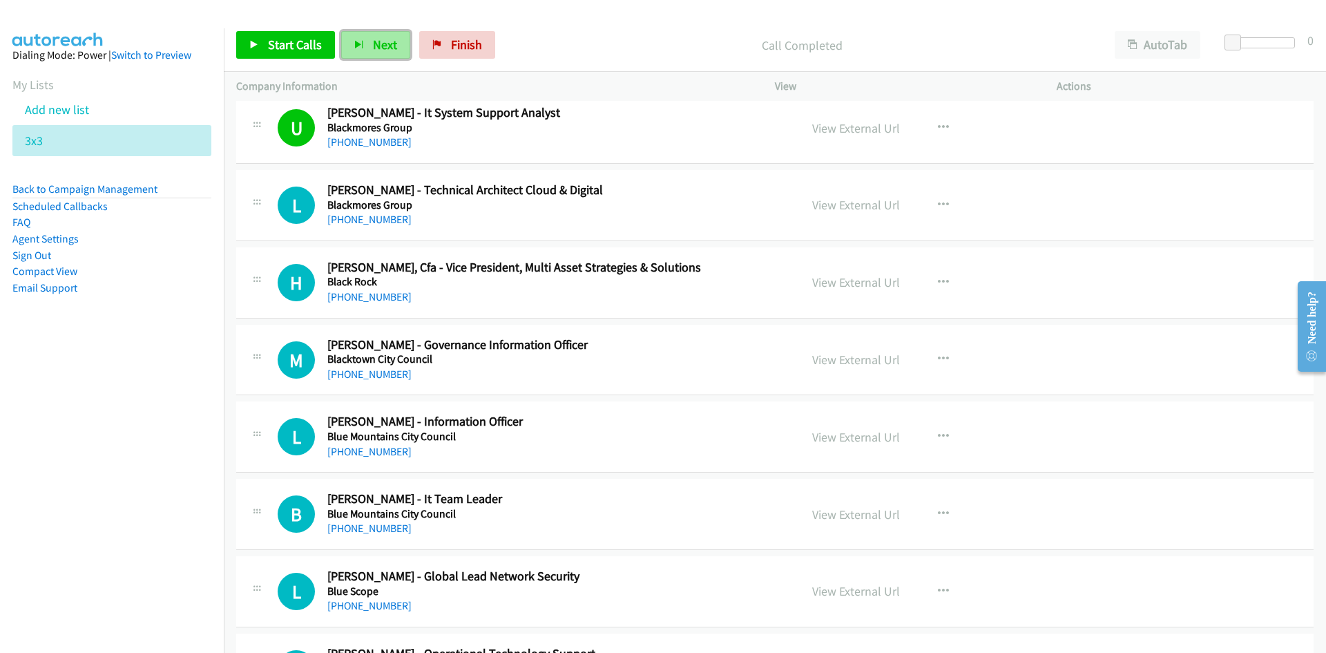
click at [381, 46] on span "Next" at bounding box center [385, 45] width 24 height 16
click at [374, 44] on span "Next" at bounding box center [385, 45] width 24 height 16
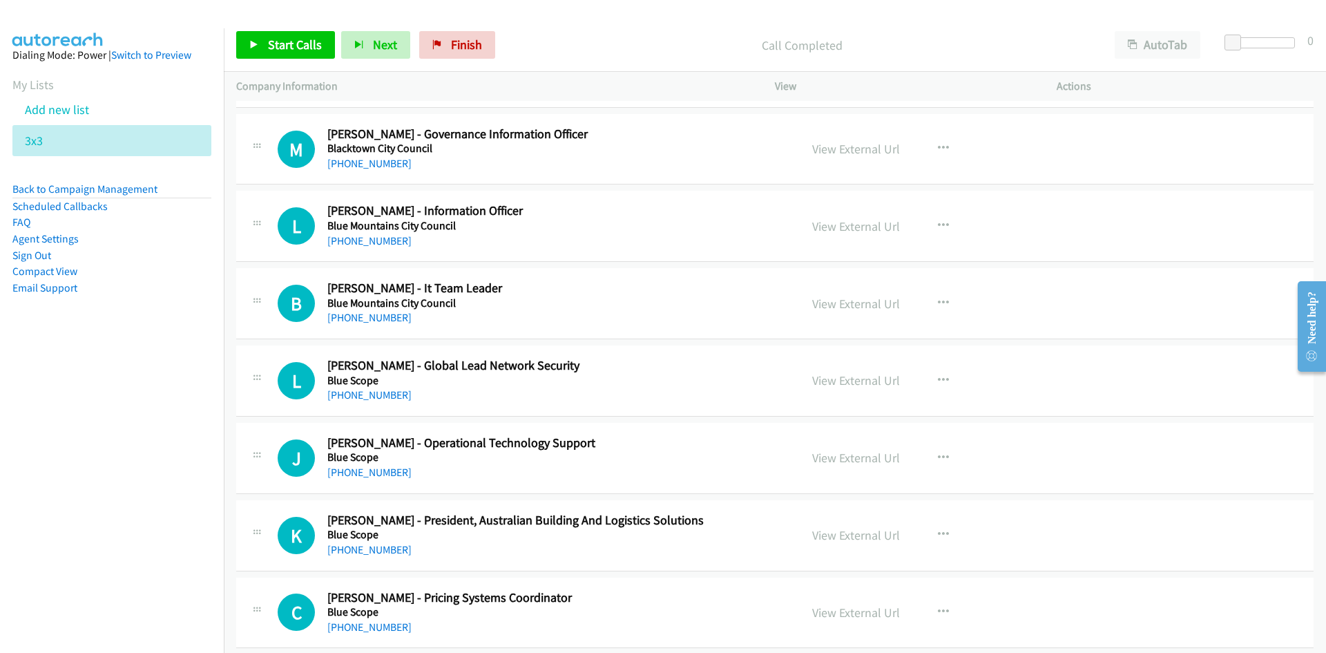
scroll to position [11948, 0]
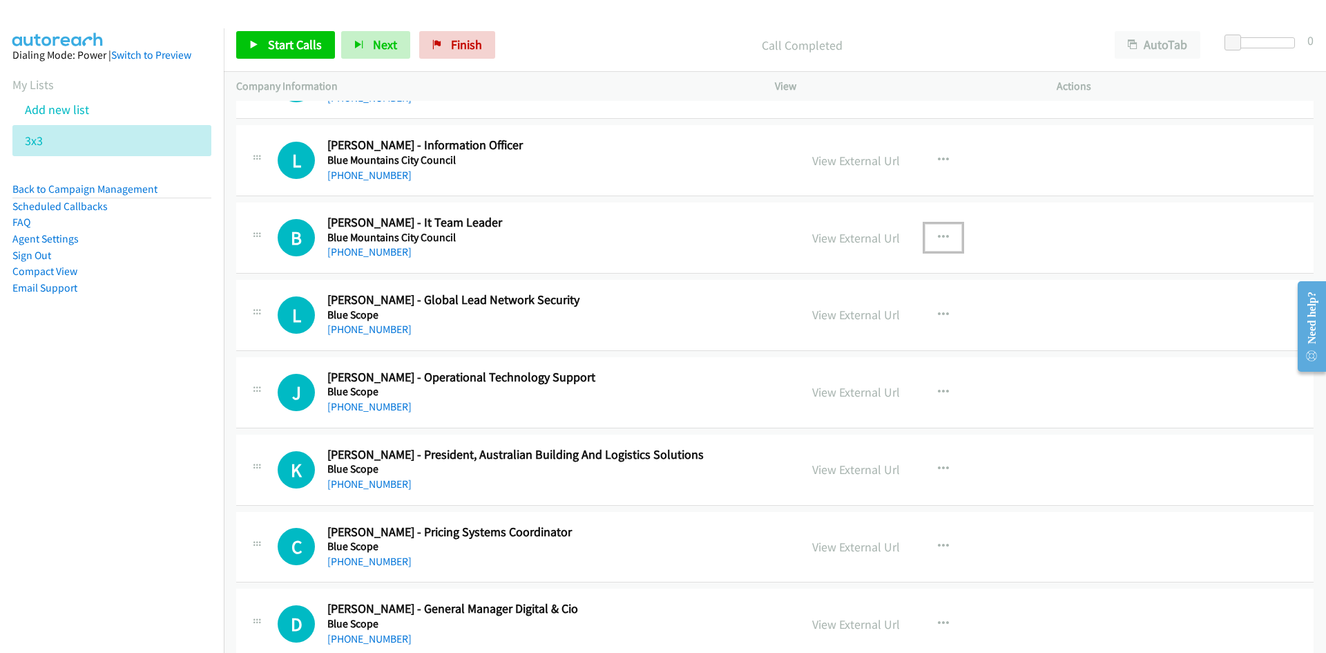
click at [943, 241] on icon "button" at bounding box center [943, 237] width 11 height 11
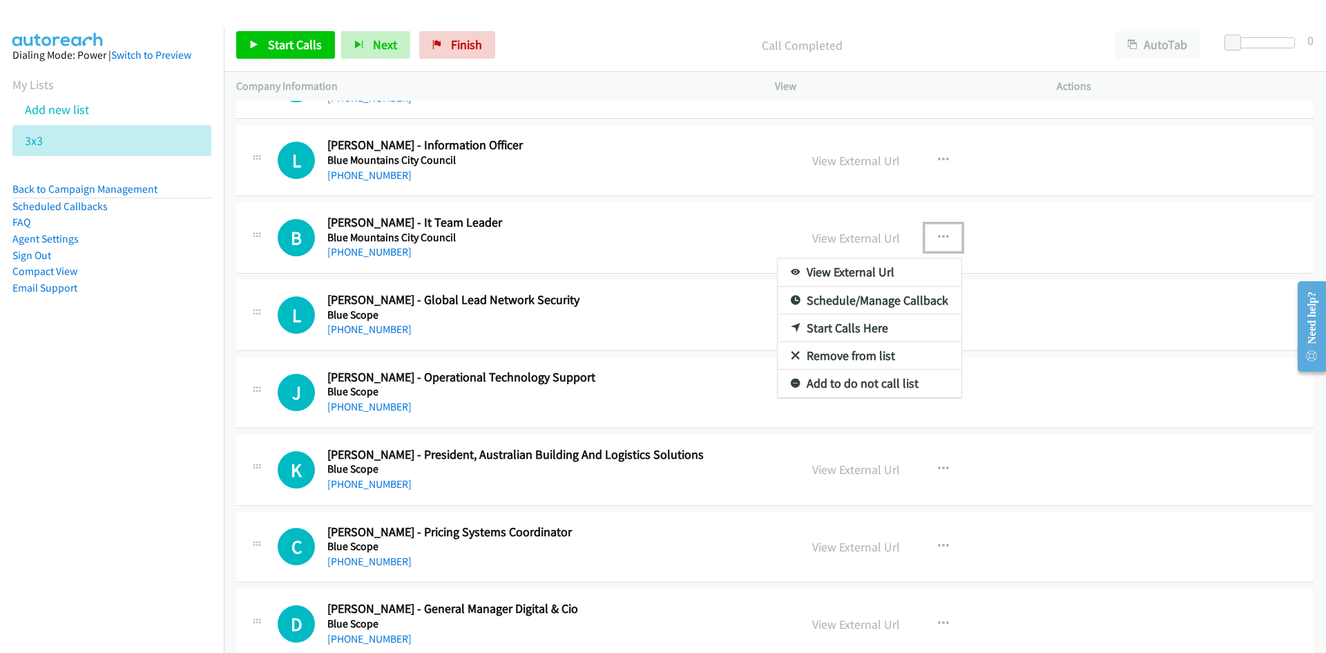
click at [843, 324] on link "Start Calls Here" at bounding box center [870, 328] width 184 height 28
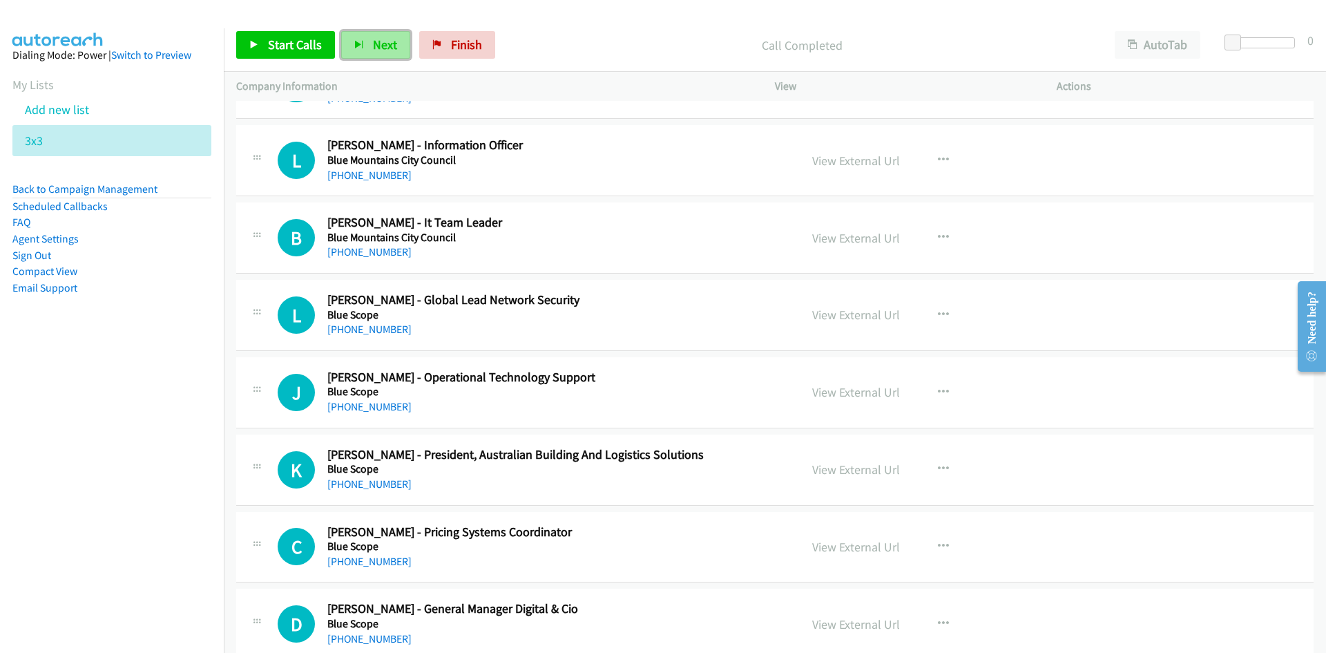
click at [380, 54] on button "Next" at bounding box center [375, 45] width 69 height 28
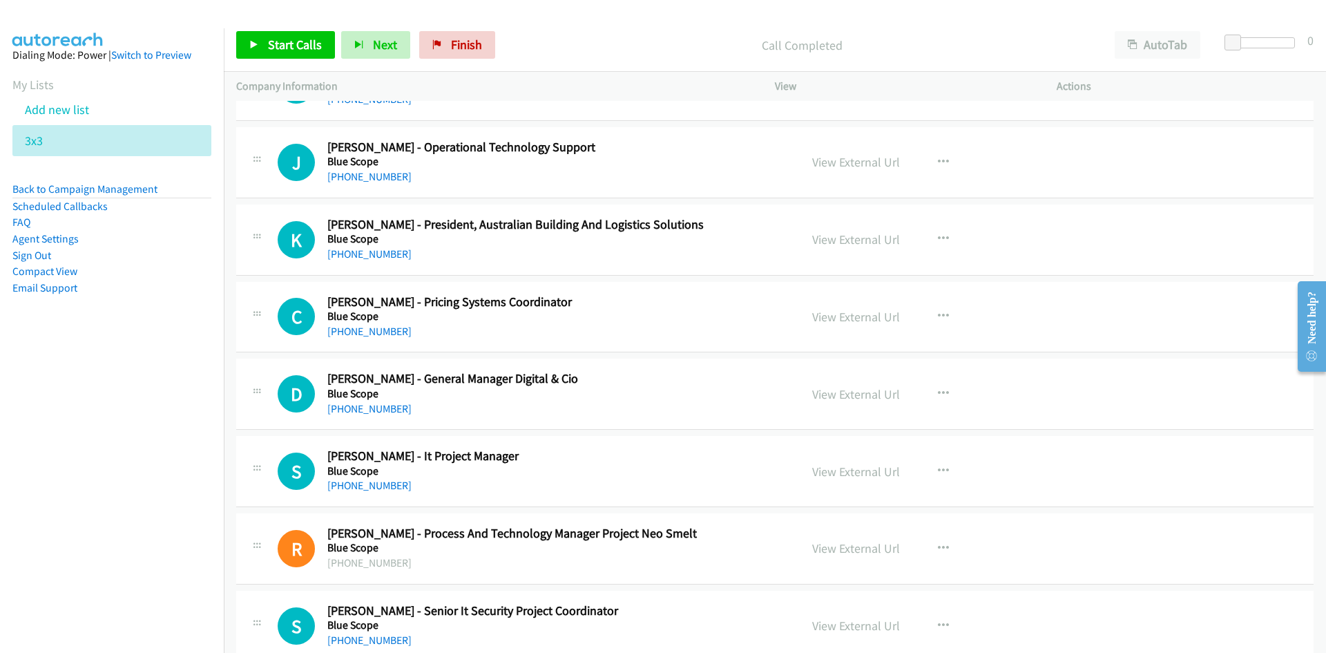
scroll to position [12155, 0]
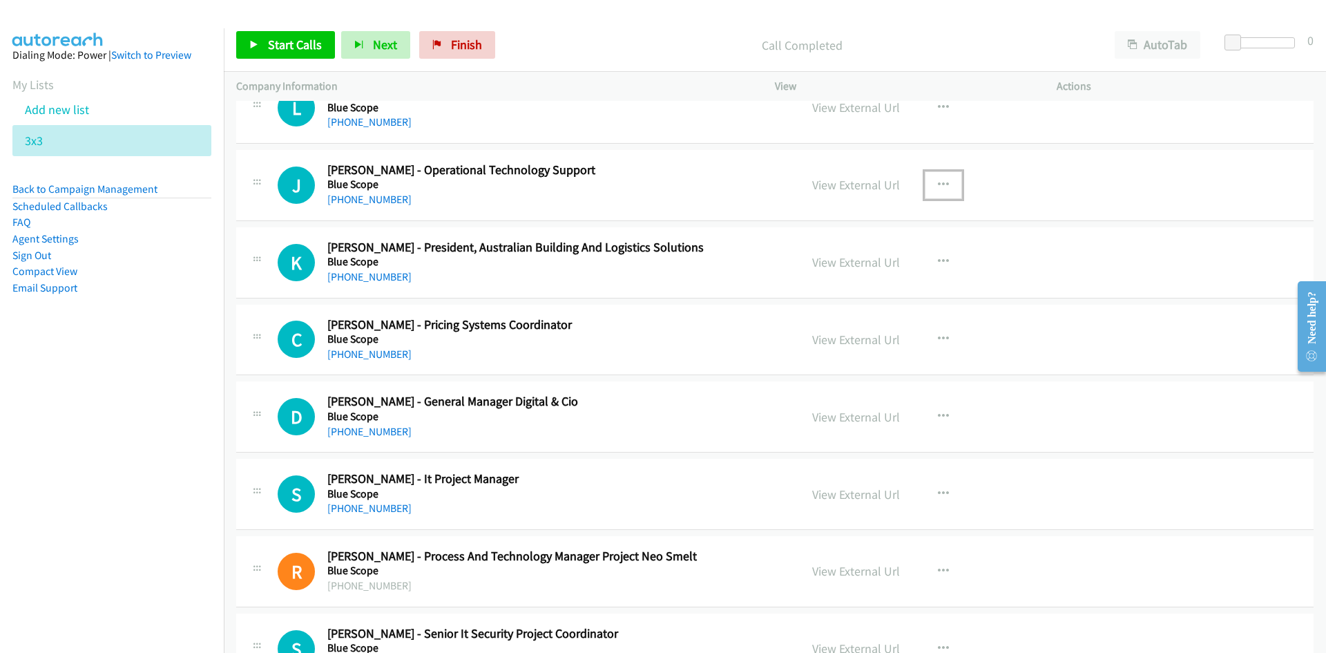
click at [938, 184] on icon "button" at bounding box center [943, 185] width 11 height 11
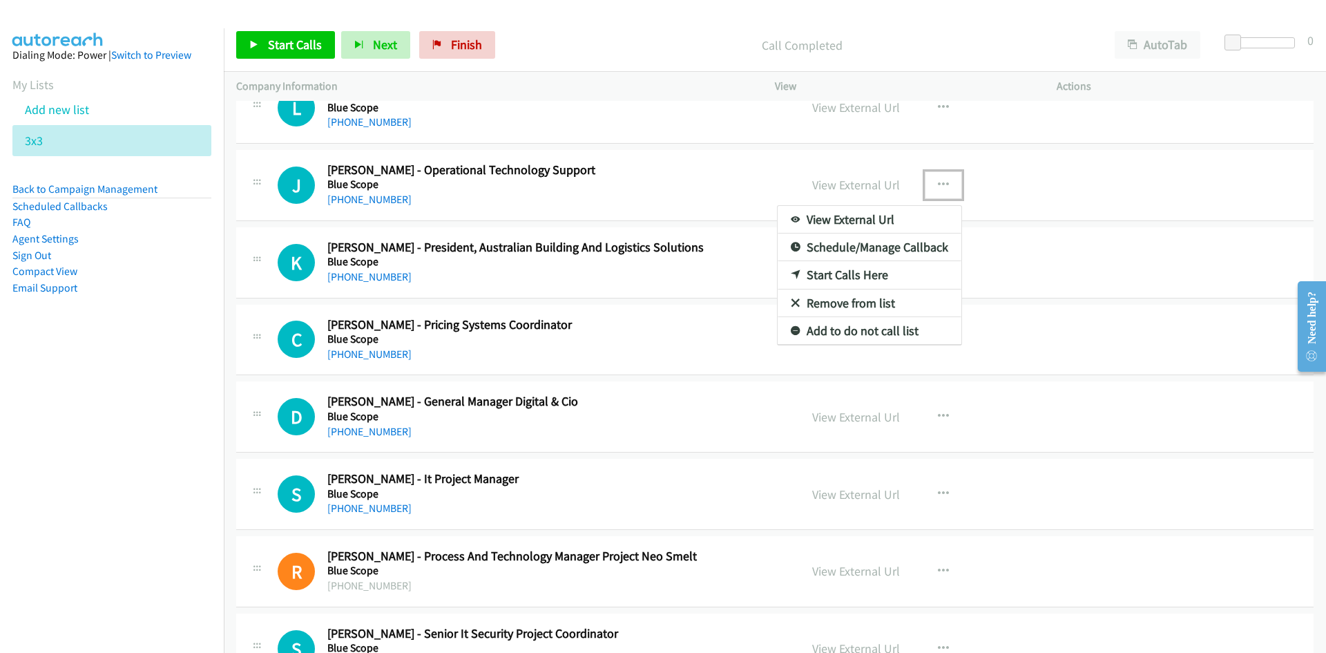
click at [842, 273] on link "Start Calls Here" at bounding box center [870, 275] width 184 height 28
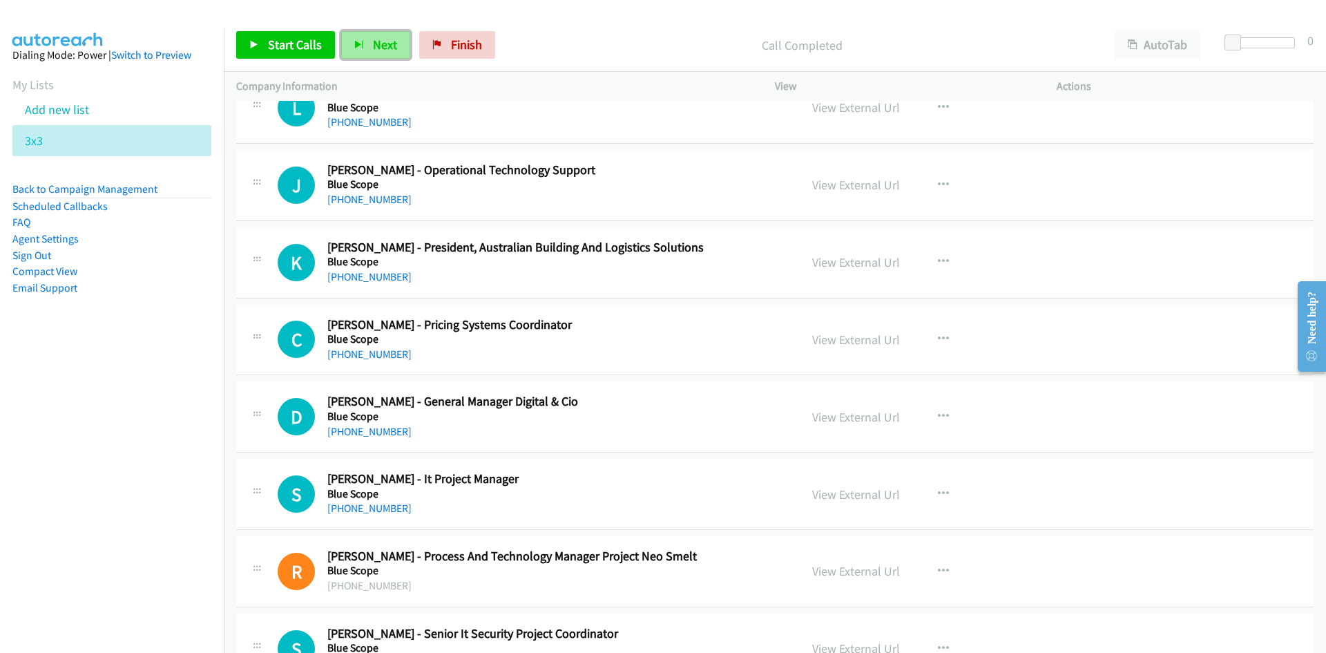
click at [373, 43] on span "Next" at bounding box center [385, 45] width 24 height 16
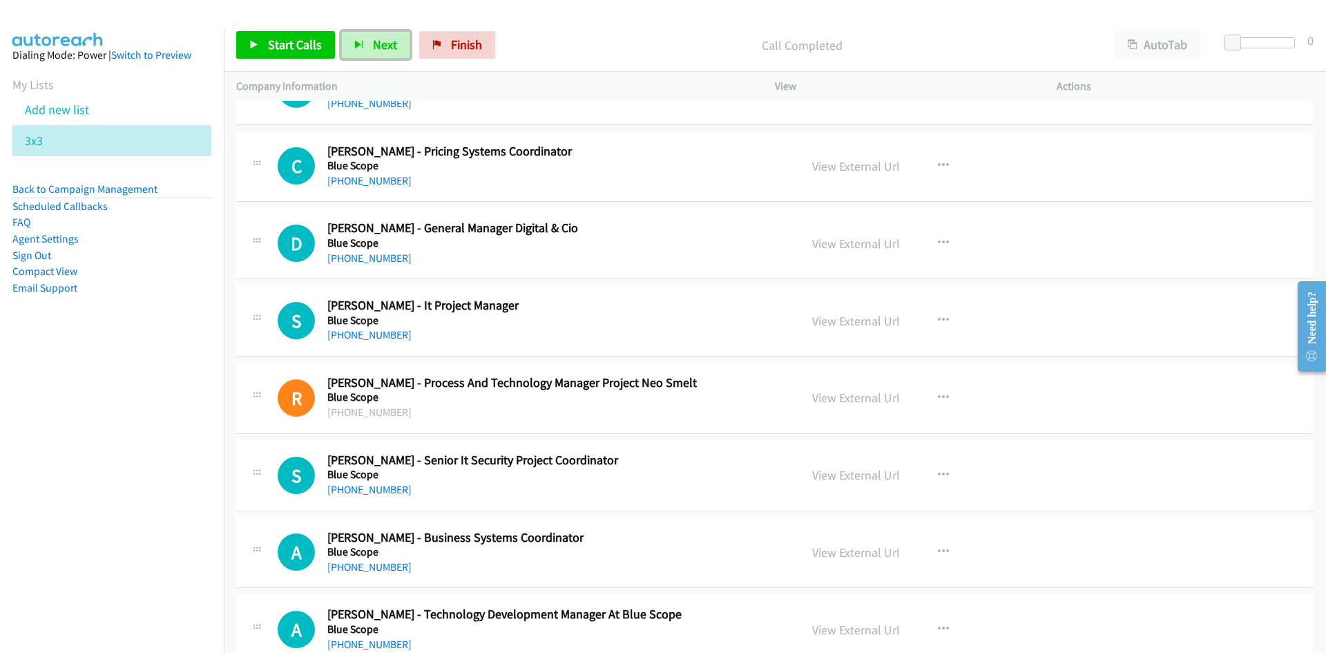
scroll to position [12362, 0]
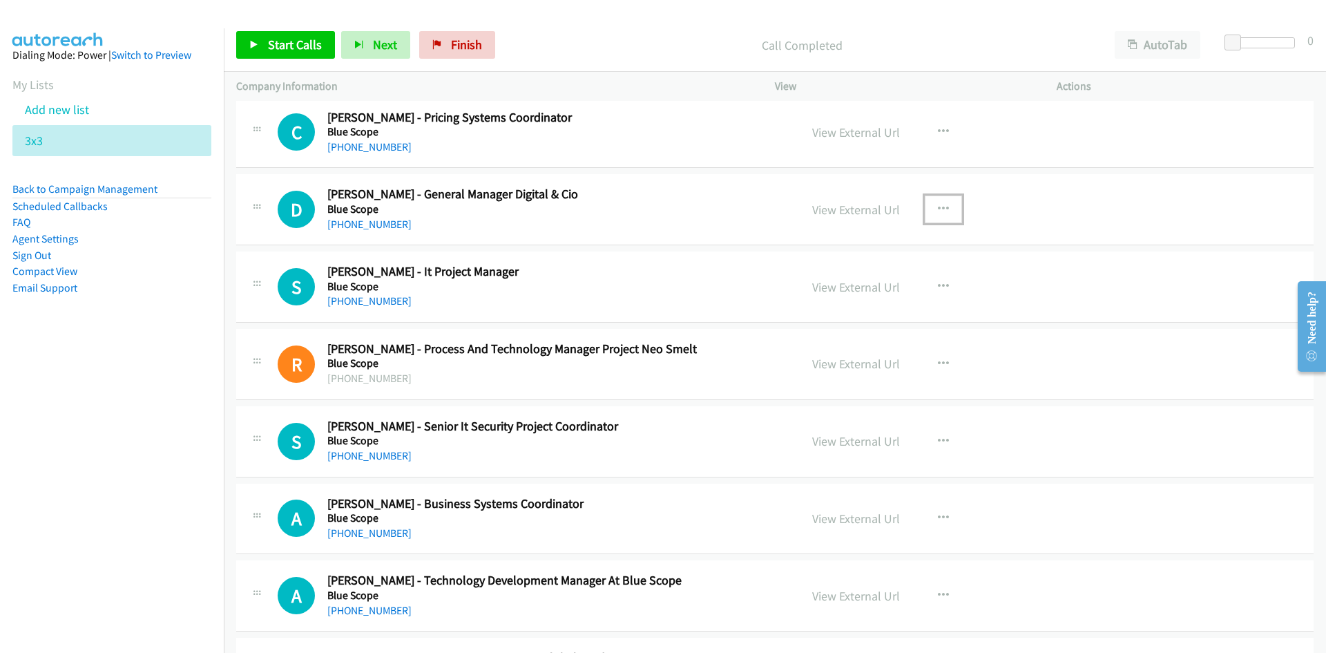
click at [940, 204] on icon "button" at bounding box center [943, 209] width 11 height 11
click at [842, 297] on link "Start Calls Here" at bounding box center [870, 300] width 184 height 28
click at [373, 41] on span "Next" at bounding box center [385, 45] width 24 height 16
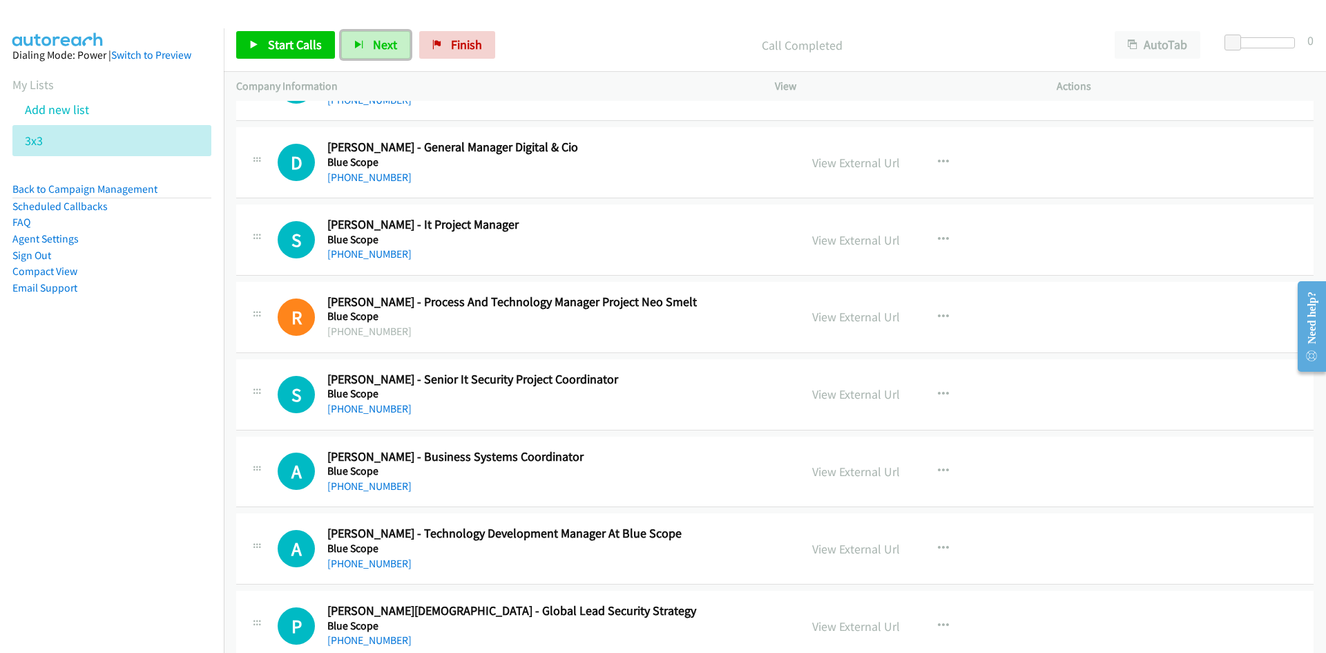
scroll to position [12431, 0]
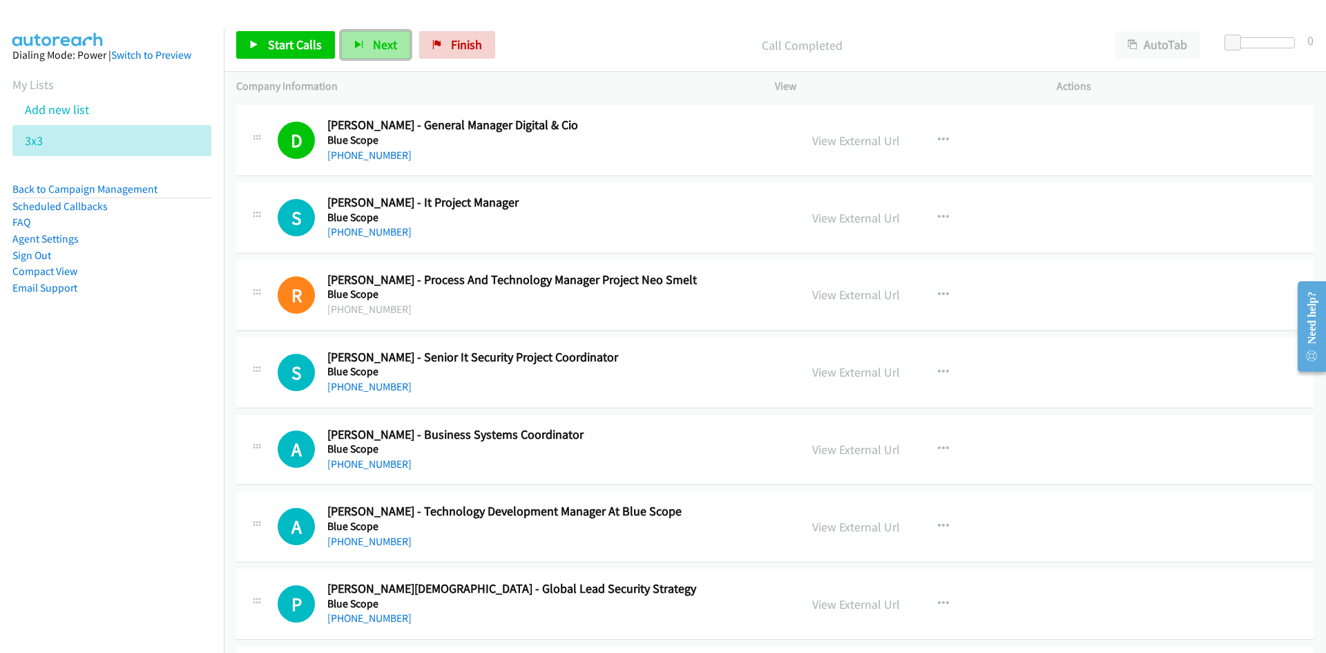
click at [385, 37] on span "Next" at bounding box center [385, 45] width 24 height 16
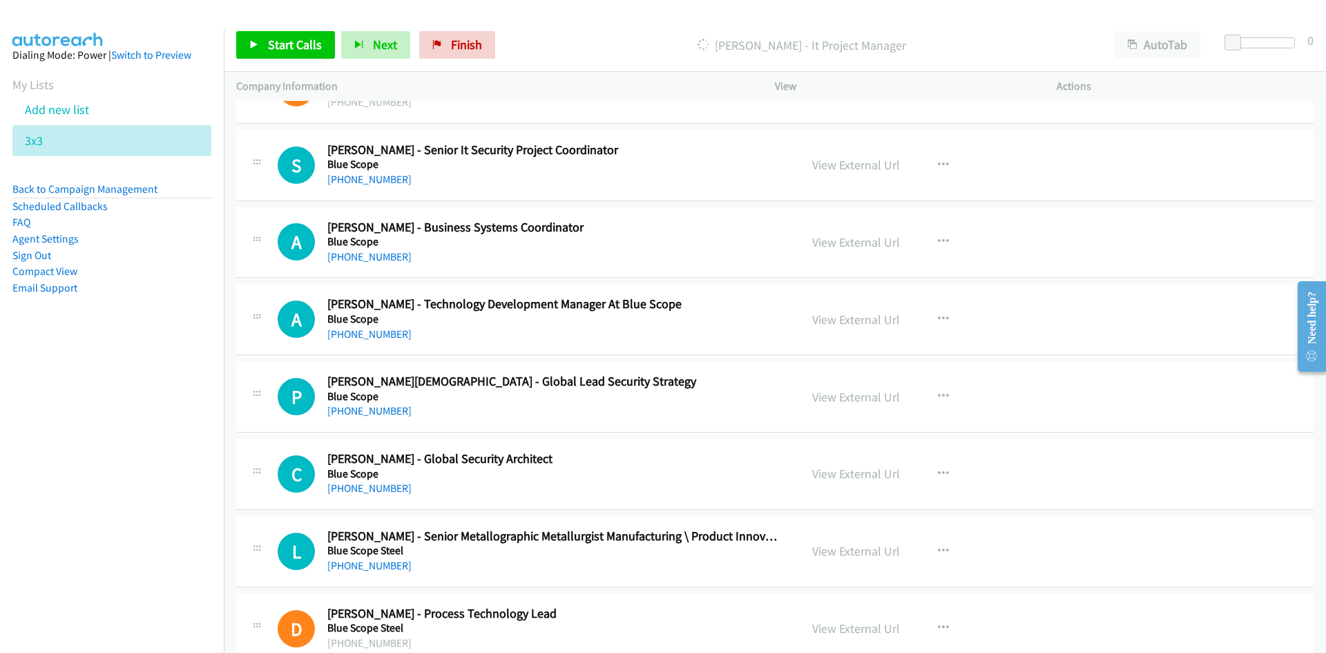
scroll to position [12569, 0]
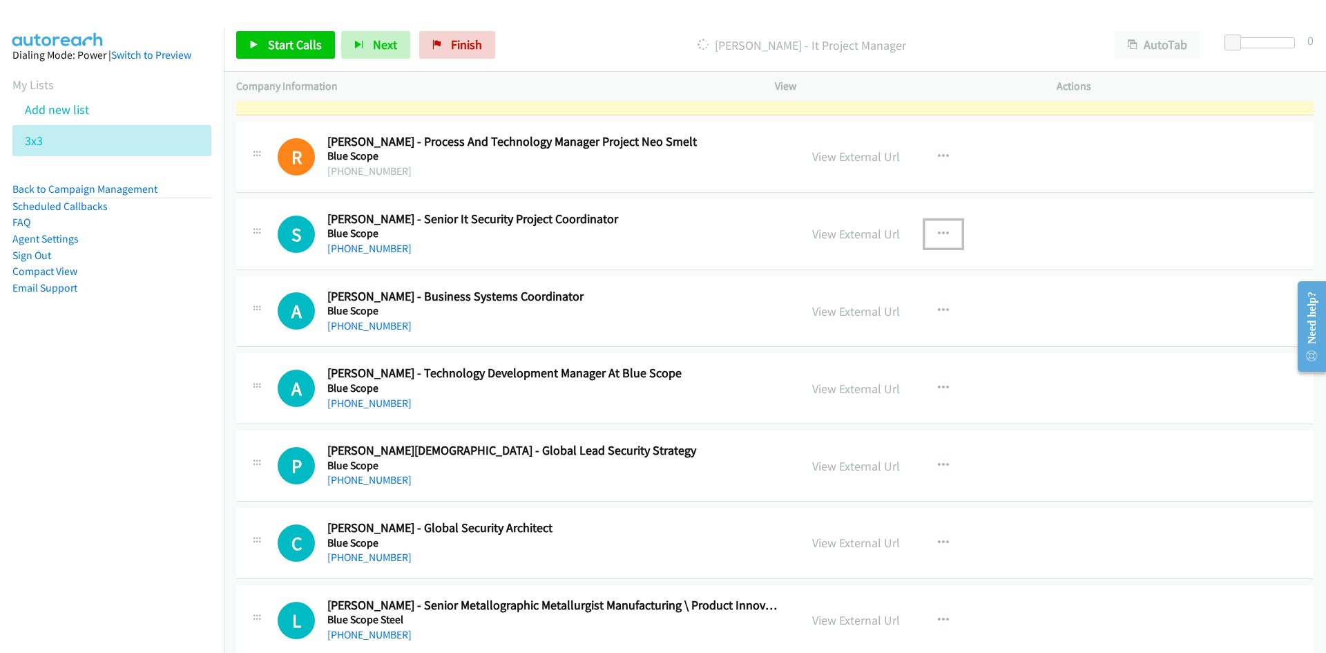
click at [938, 232] on icon "button" at bounding box center [943, 234] width 11 height 11
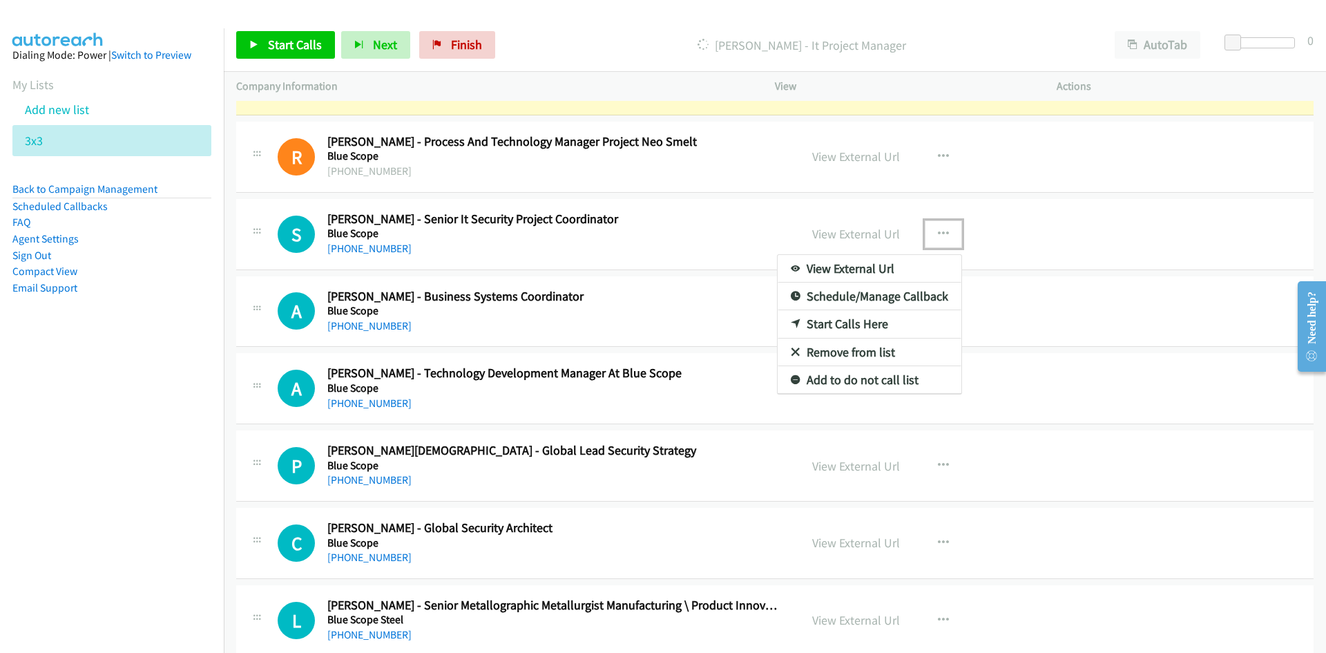
click at [848, 322] on link "Start Calls Here" at bounding box center [870, 324] width 184 height 28
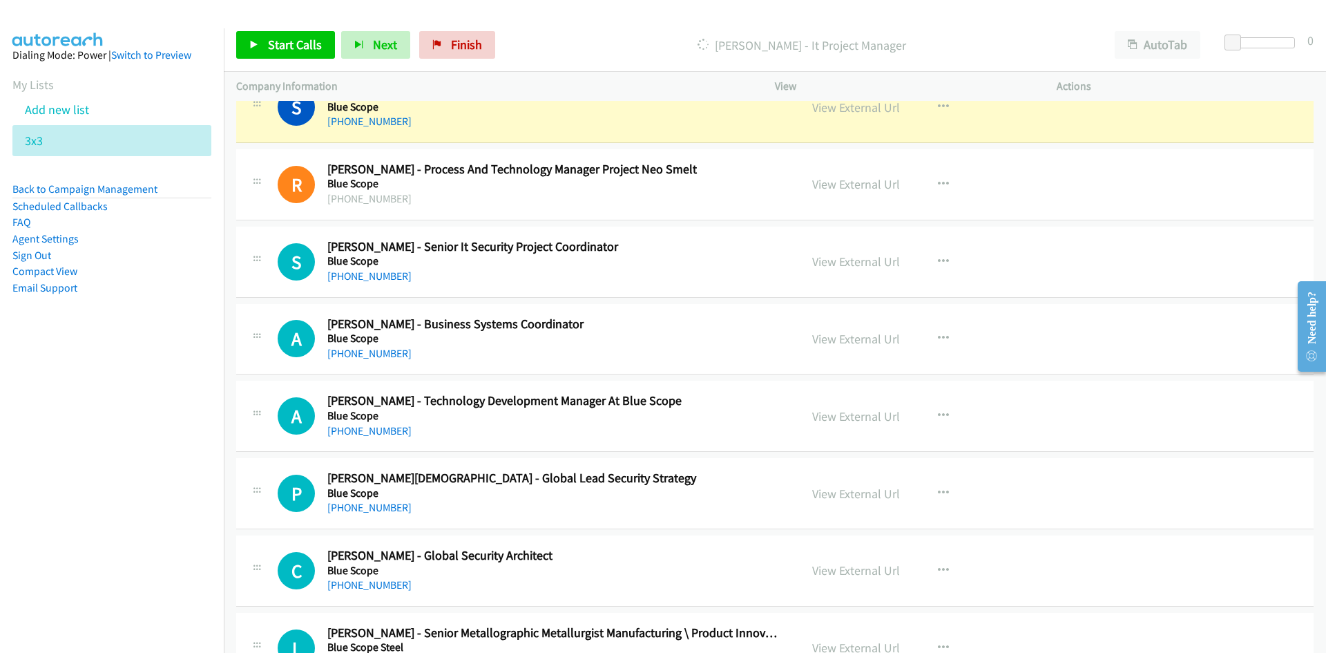
scroll to position [12500, 0]
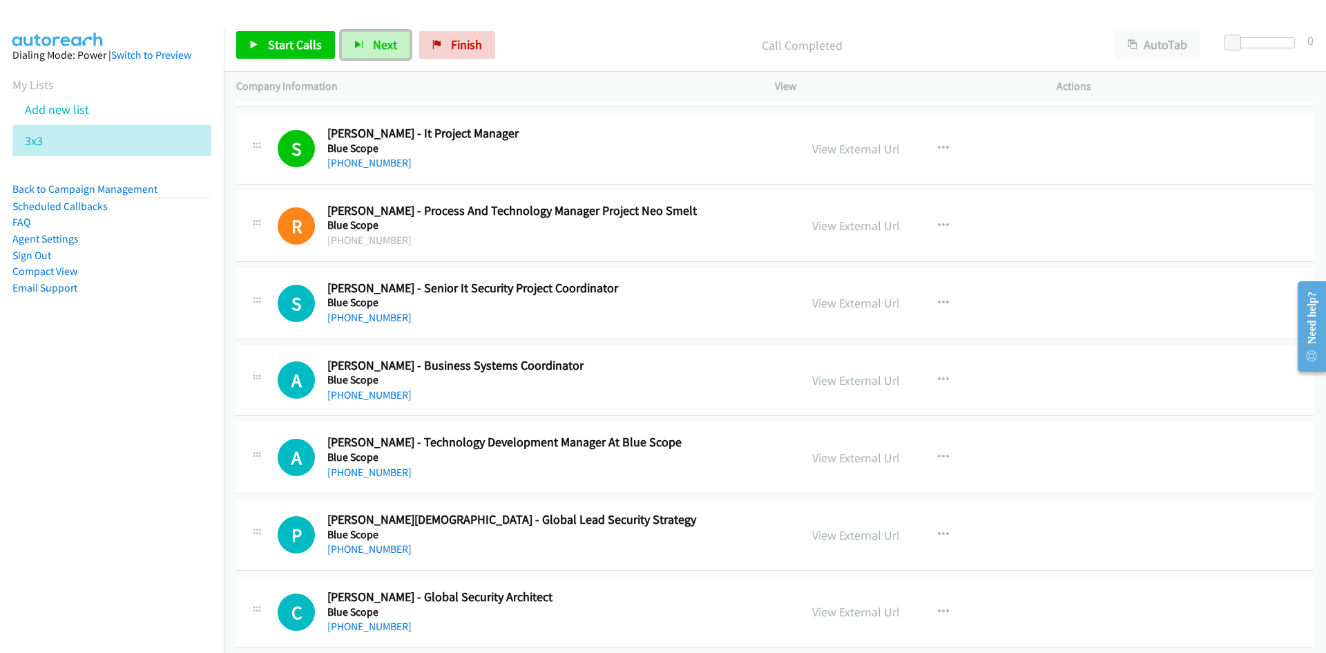
drag, startPoint x: 379, startPoint y: 48, endPoint x: 503, endPoint y: 145, distance: 157.5
click at [379, 48] on span "Next" at bounding box center [385, 45] width 24 height 16
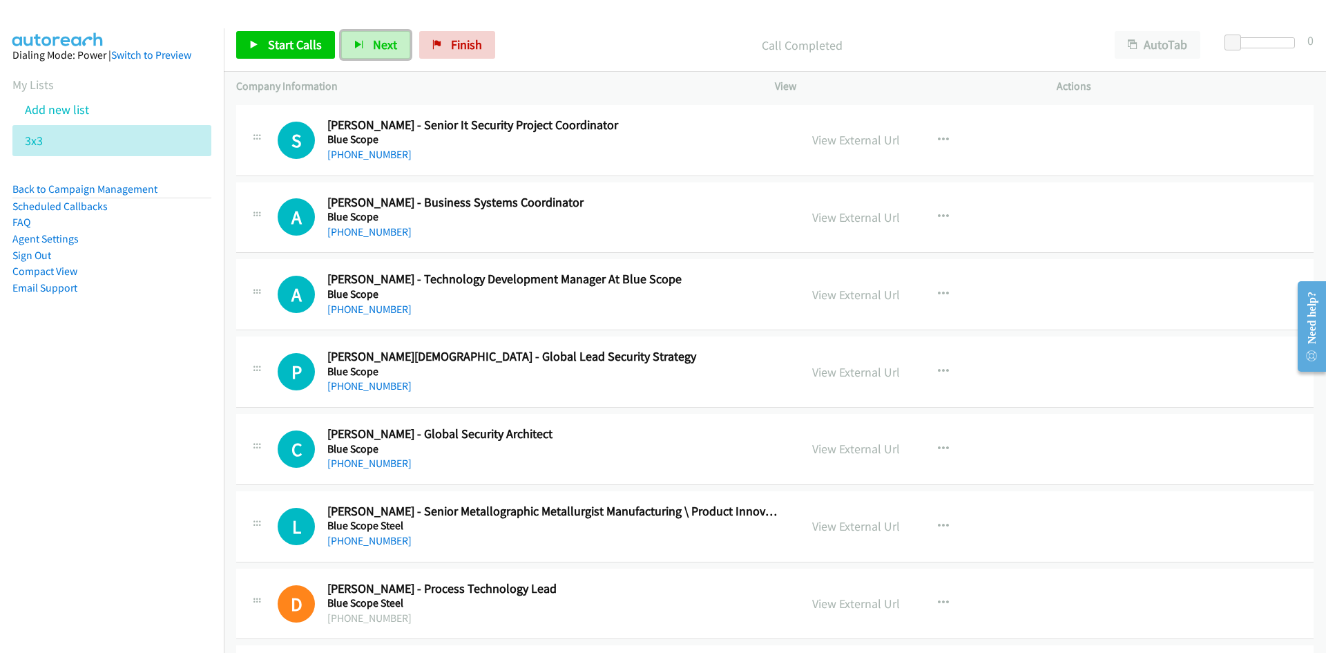
scroll to position [12638, 0]
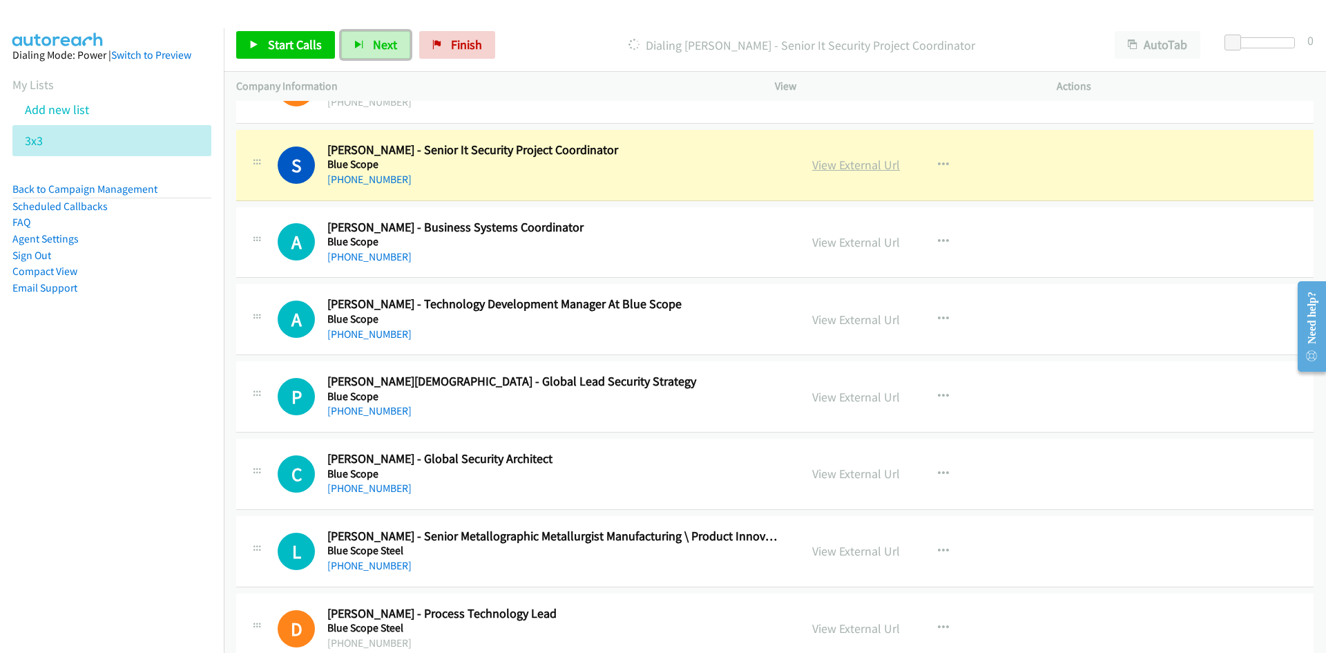
click at [849, 172] on link "View External Url" at bounding box center [856, 165] width 88 height 16
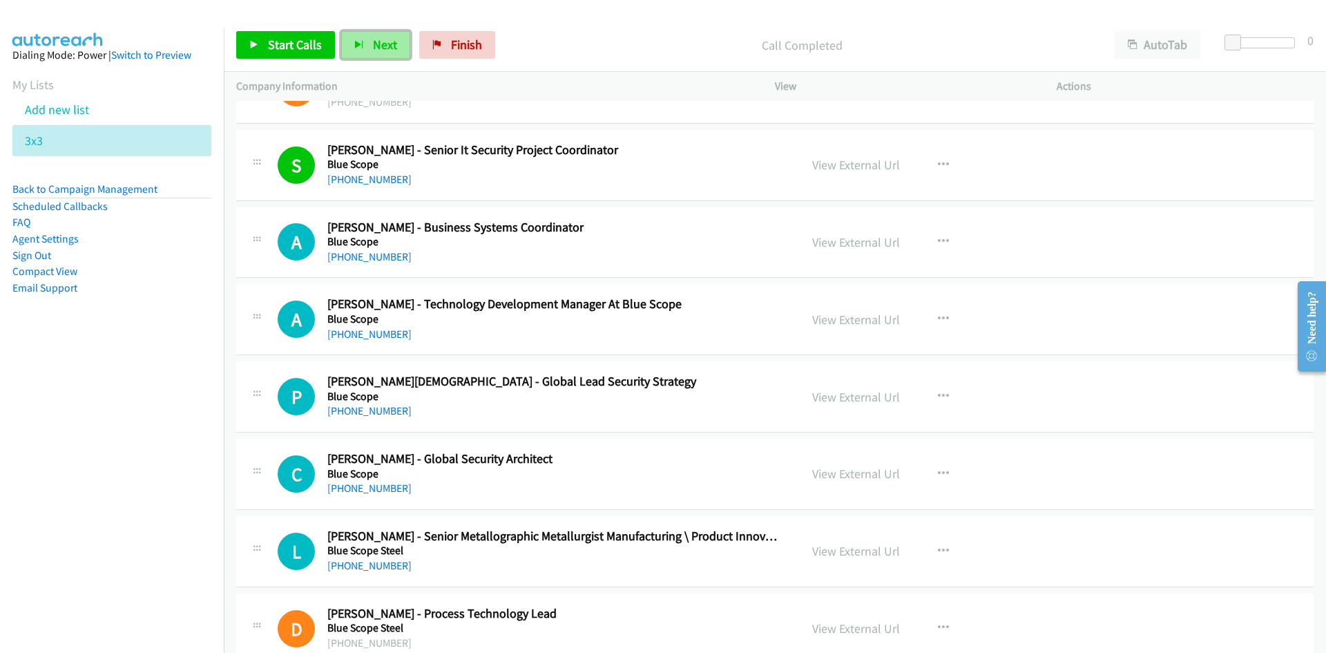
click at [383, 43] on span "Next" at bounding box center [385, 45] width 24 height 16
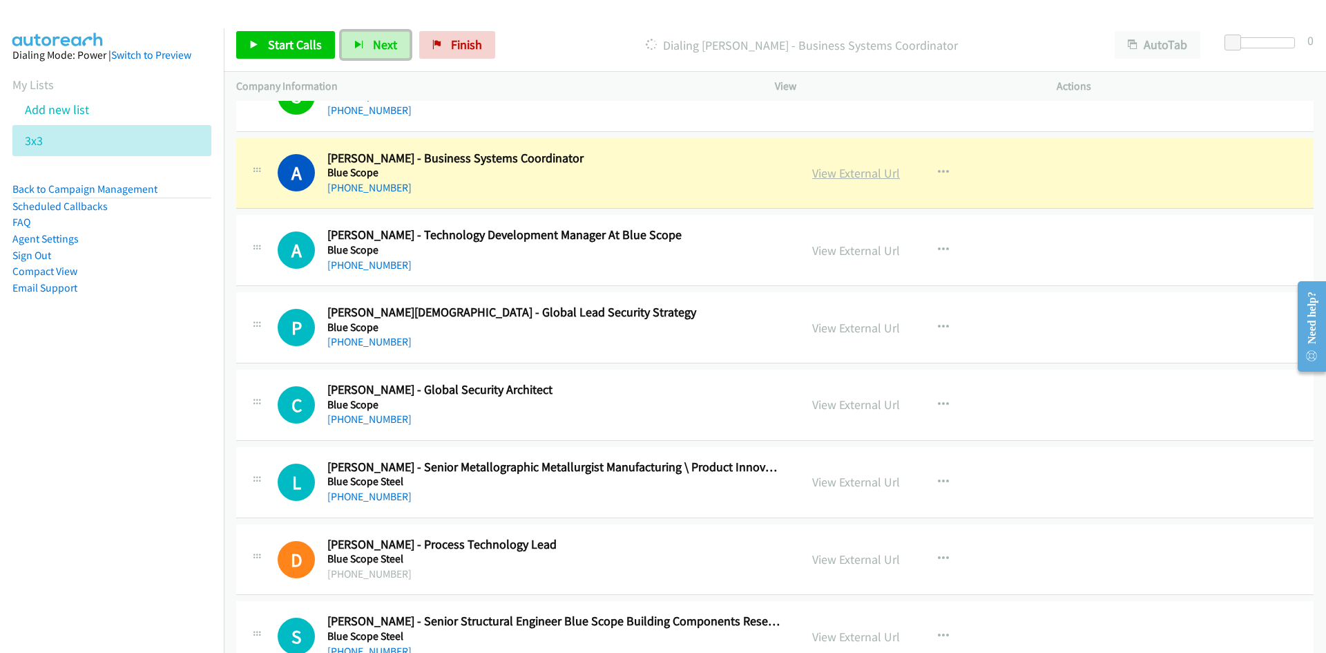
click at [869, 169] on link "View External Url" at bounding box center [856, 173] width 88 height 16
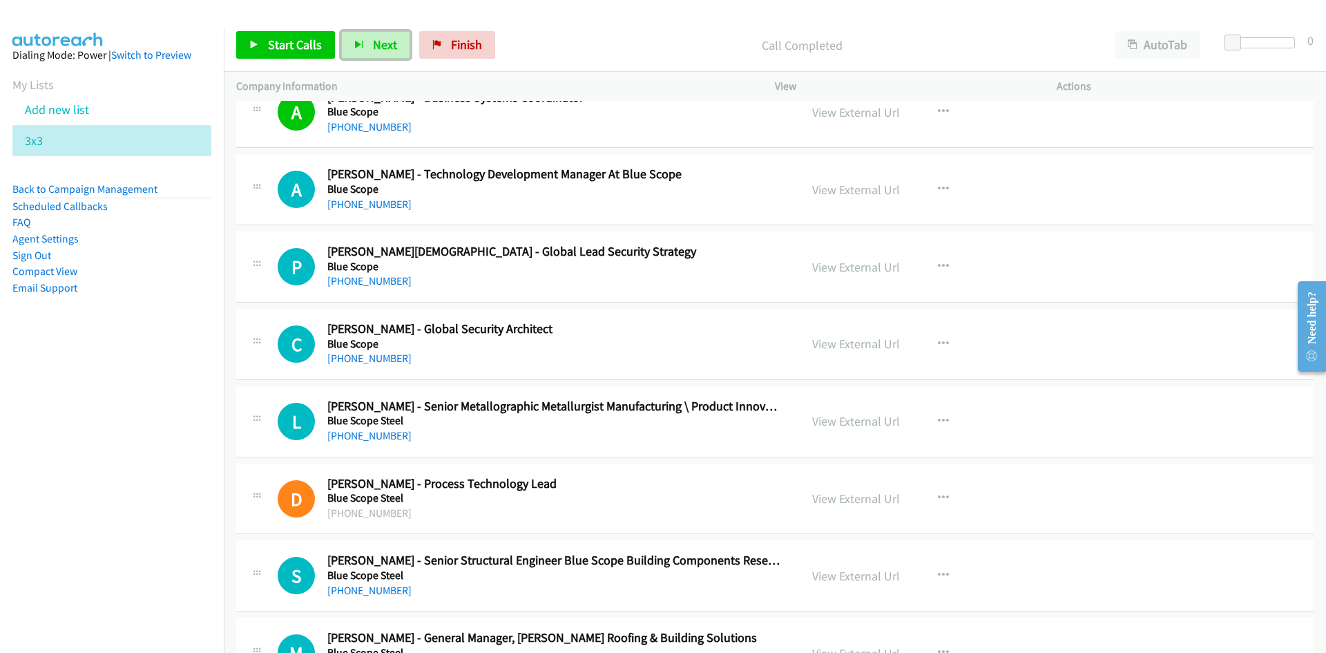
scroll to position [12776, 0]
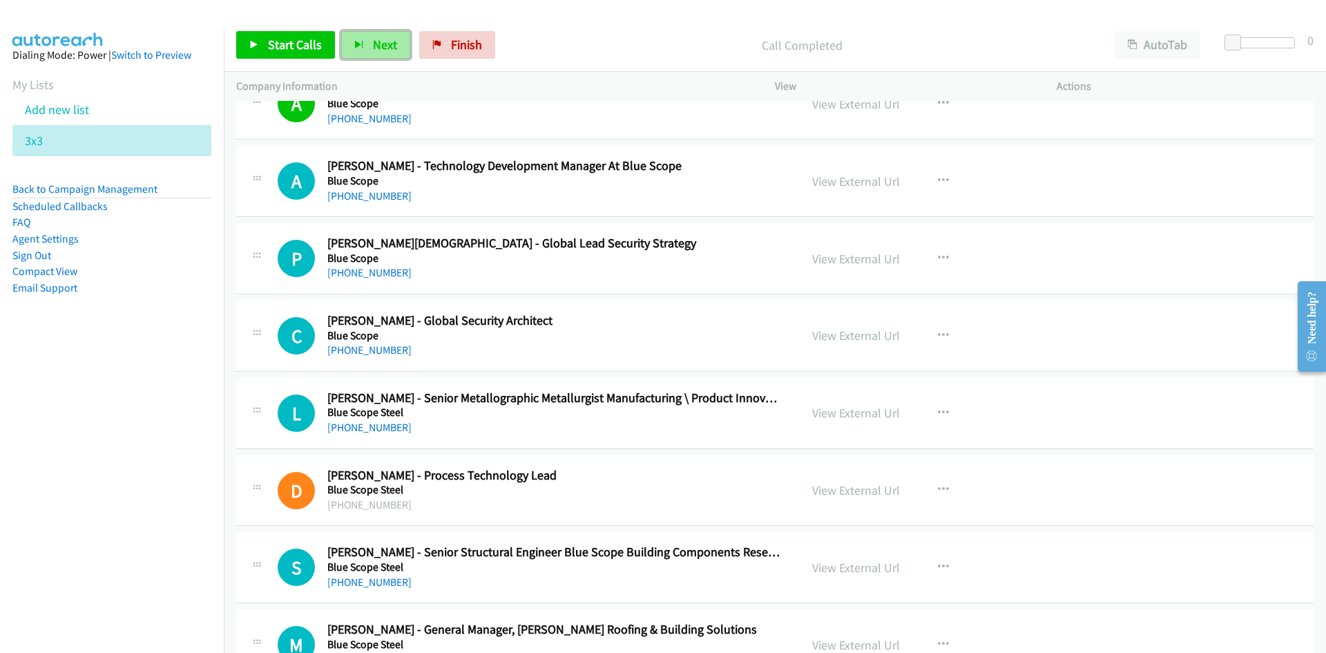
click at [377, 32] on button "Next" at bounding box center [375, 45] width 69 height 28
click at [937, 327] on button "button" at bounding box center [943, 336] width 37 height 28
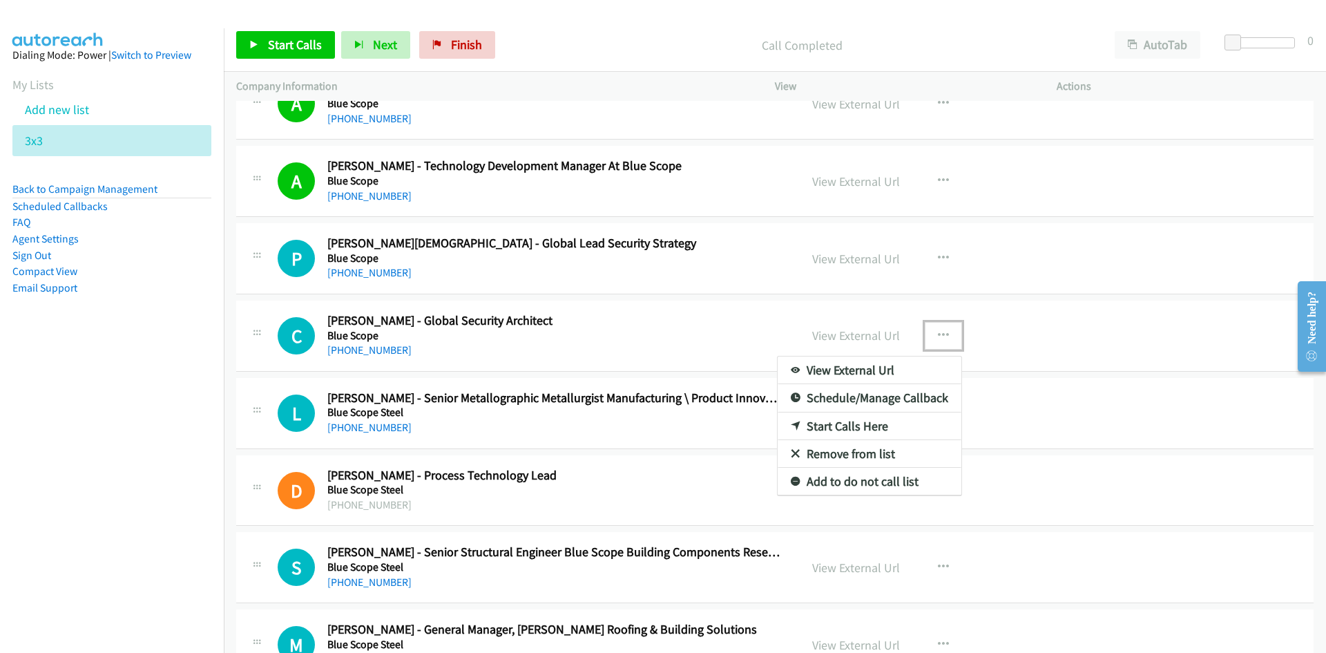
click at [838, 423] on link "Start Calls Here" at bounding box center [870, 426] width 184 height 28
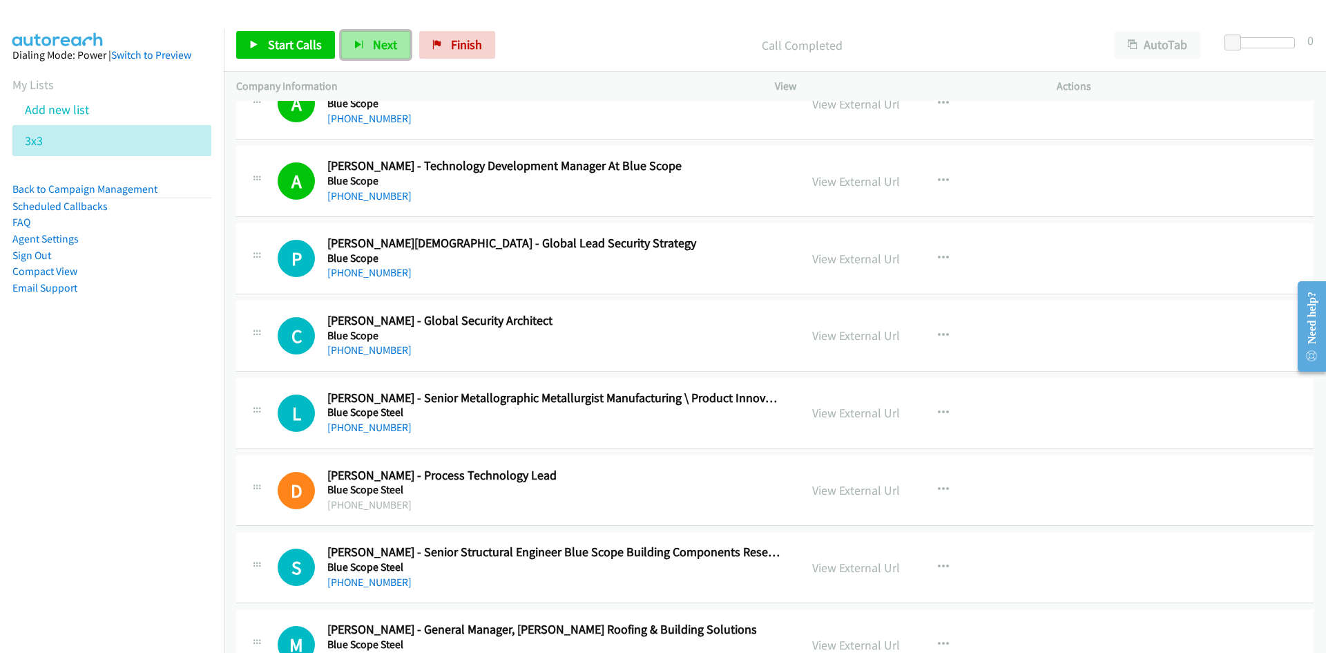
click at [373, 38] on span "Next" at bounding box center [385, 45] width 24 height 16
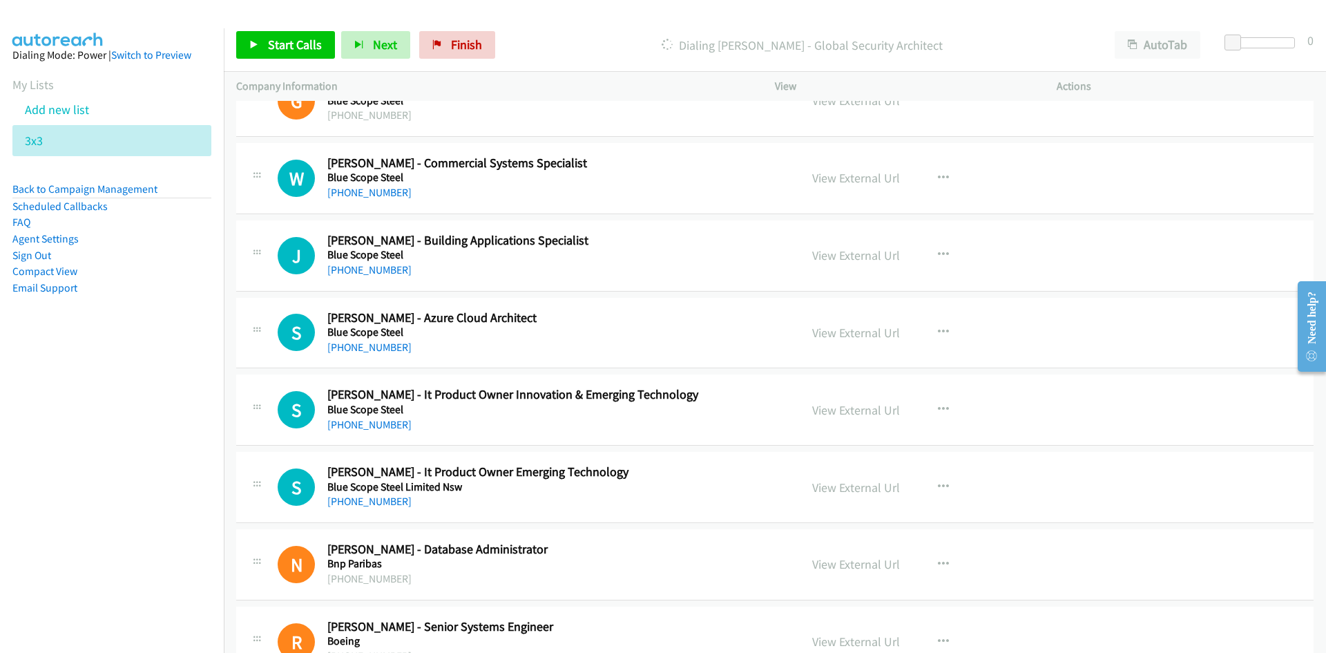
scroll to position [13398, 0]
drag, startPoint x: 942, startPoint y: 256, endPoint x: 932, endPoint y: 269, distance: 15.7
click at [942, 256] on icon "button" at bounding box center [943, 254] width 11 height 11
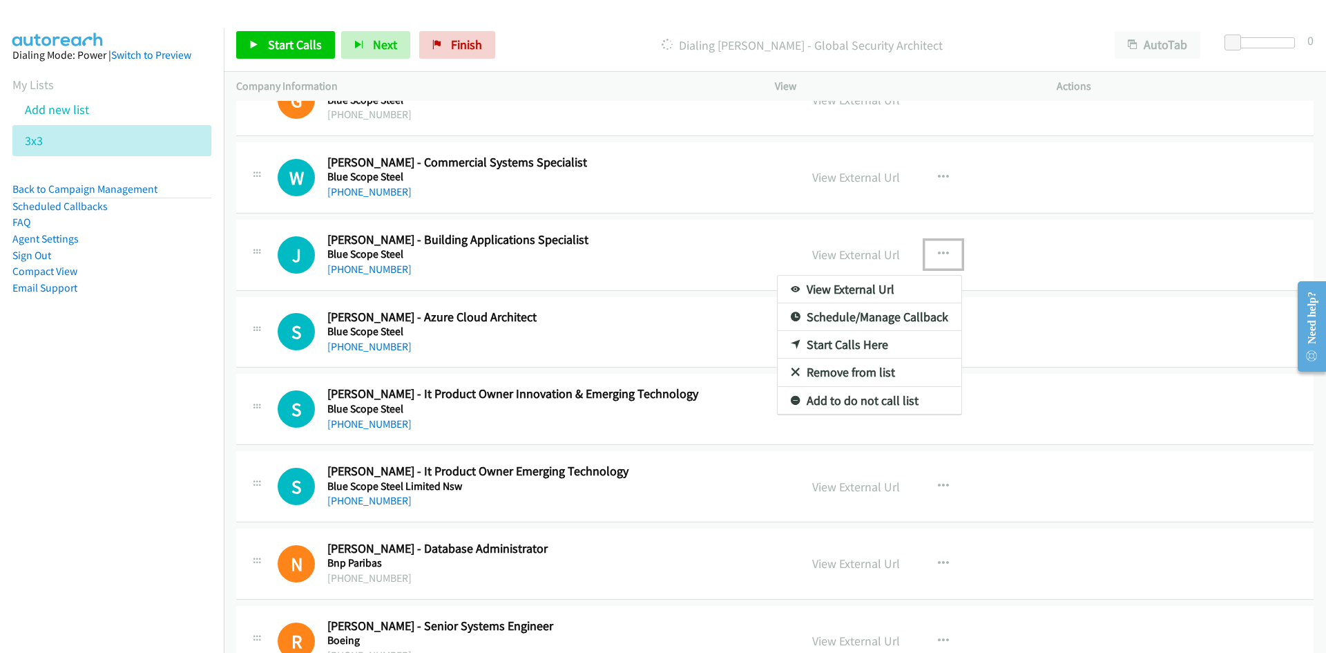
click at [840, 346] on link "Start Calls Here" at bounding box center [870, 345] width 184 height 28
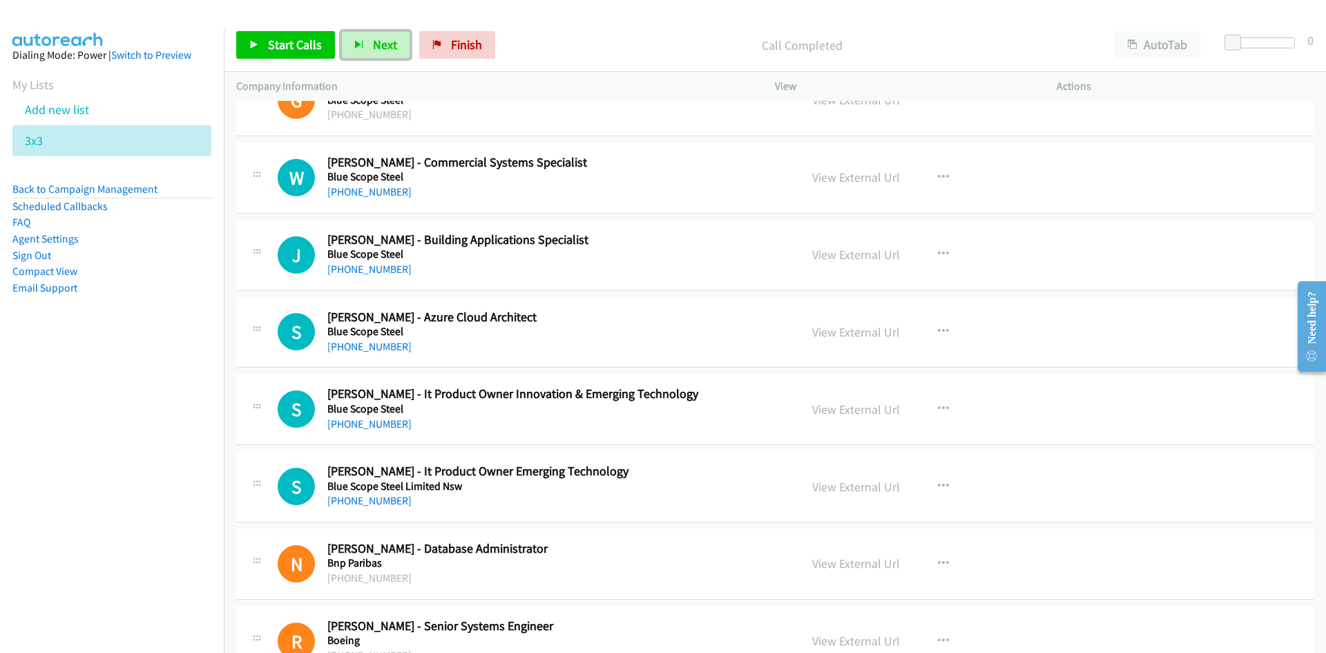
drag, startPoint x: 377, startPoint y: 45, endPoint x: 556, endPoint y: 259, distance: 279.0
click at [377, 45] on span "Next" at bounding box center [385, 45] width 24 height 16
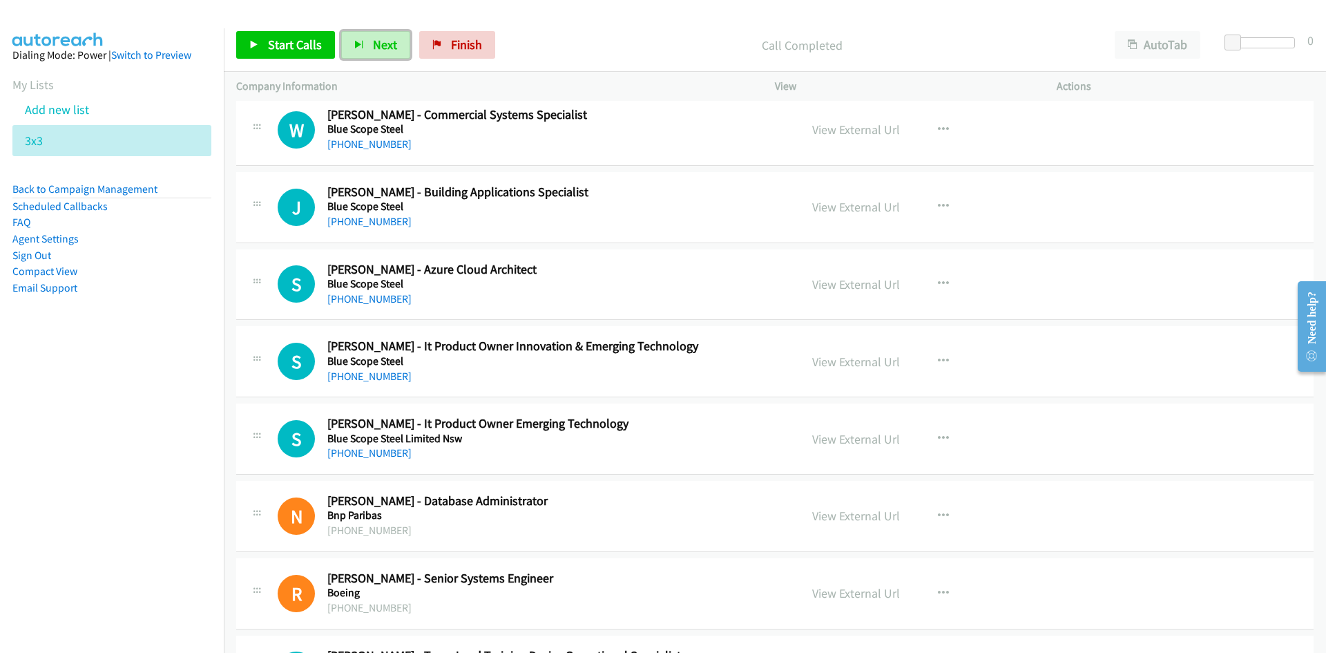
scroll to position [13467, 0]
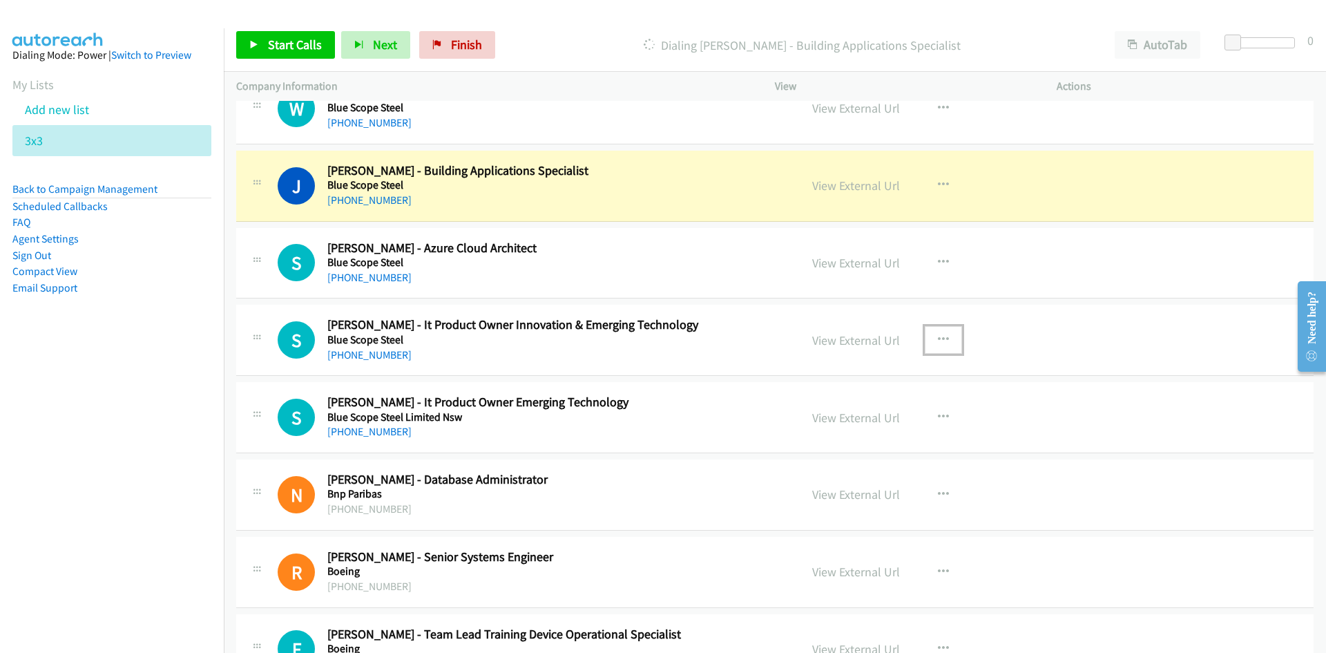
click at [939, 336] on icon "button" at bounding box center [943, 339] width 11 height 11
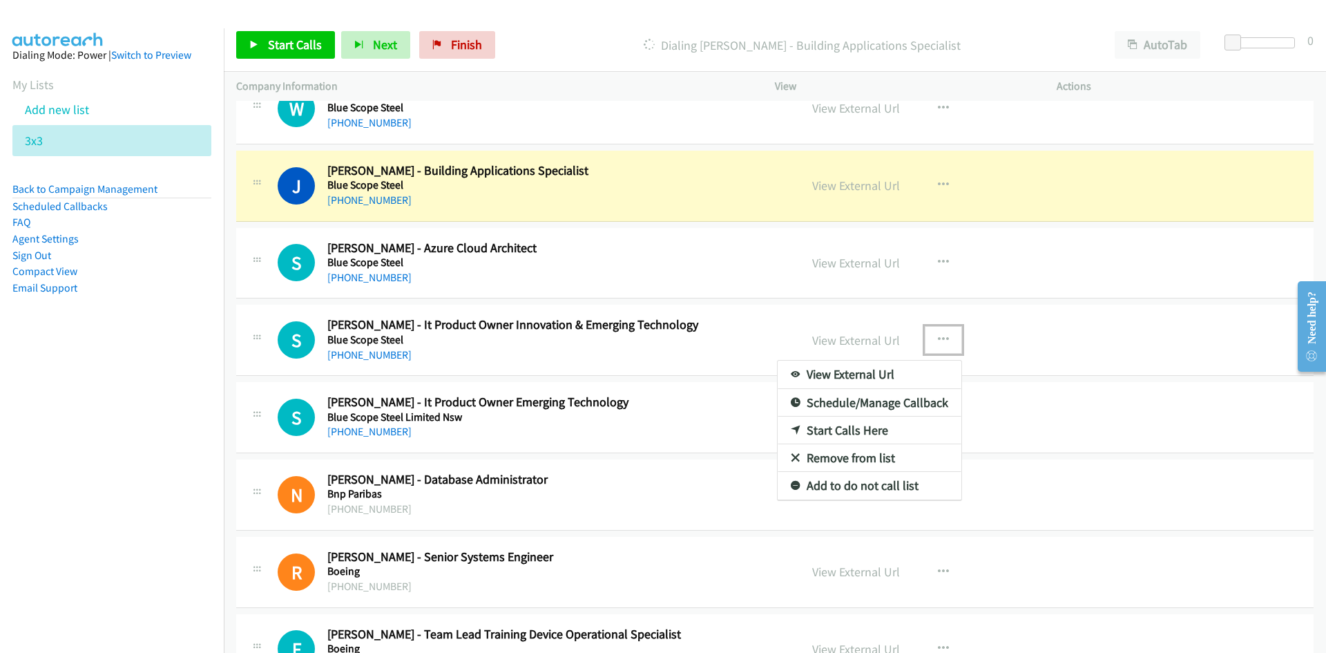
click at [835, 427] on link "Start Calls Here" at bounding box center [870, 430] width 184 height 28
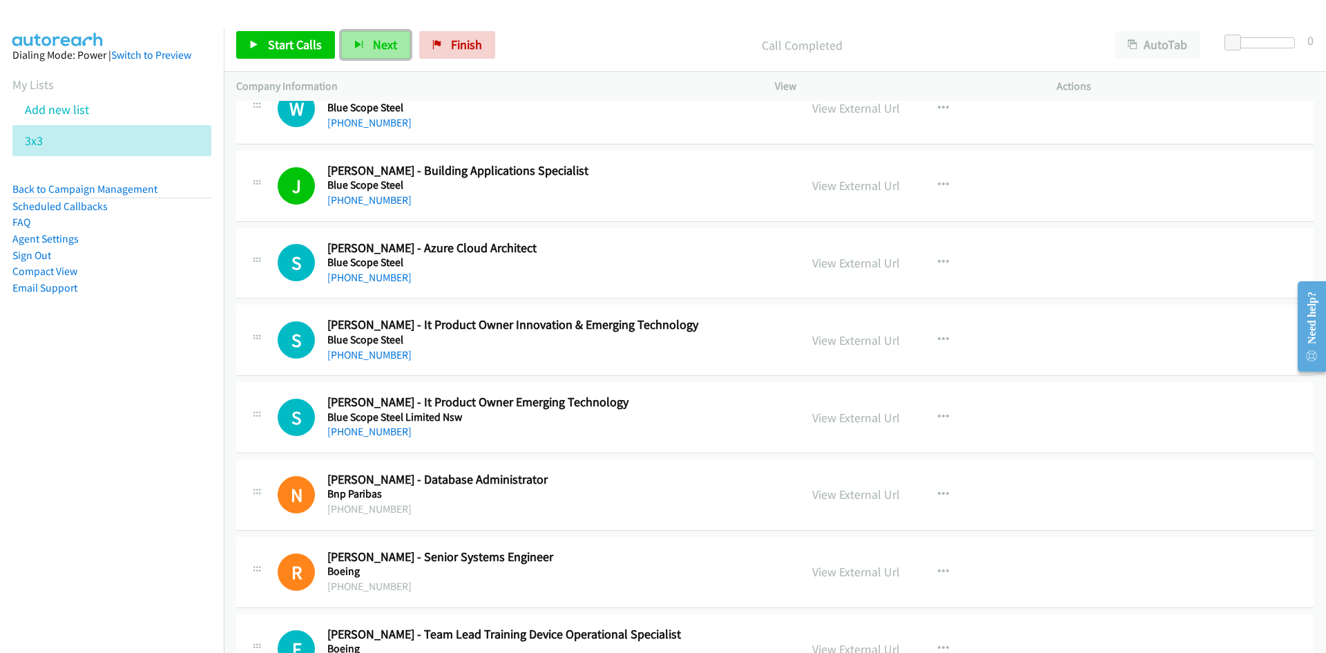
click at [370, 33] on button "Next" at bounding box center [375, 45] width 69 height 28
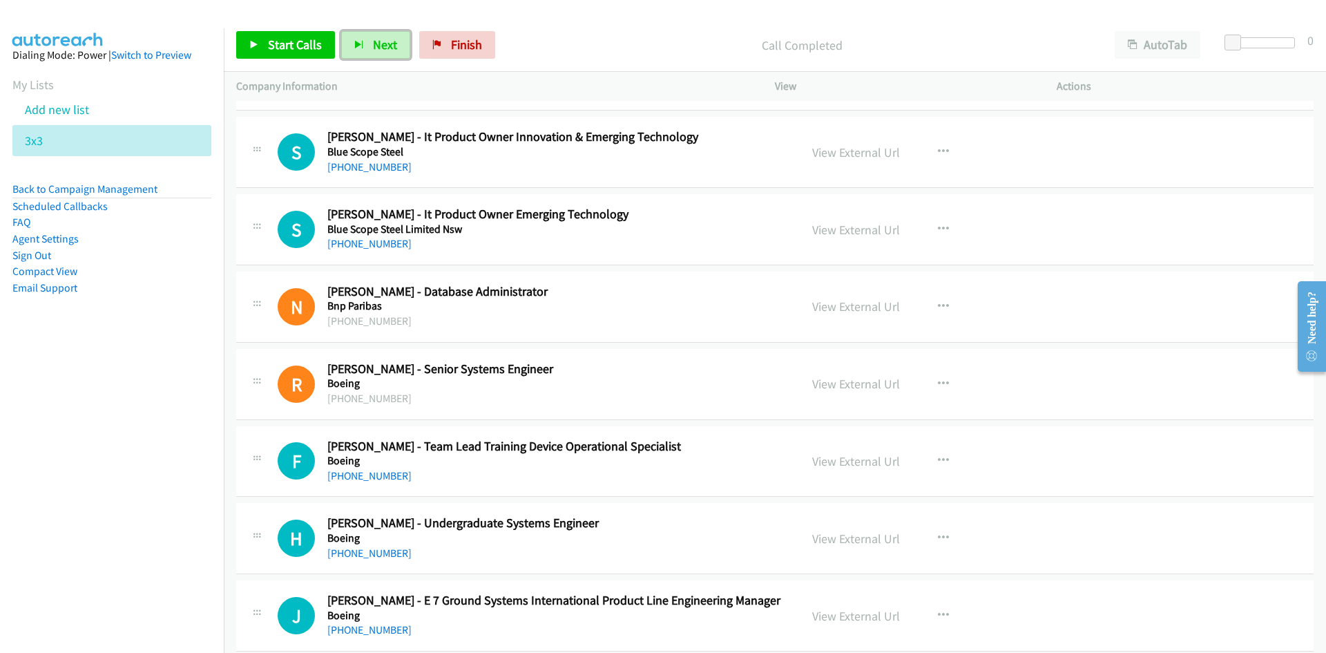
scroll to position [13674, 0]
